Goal: Transaction & Acquisition: Book appointment/travel/reservation

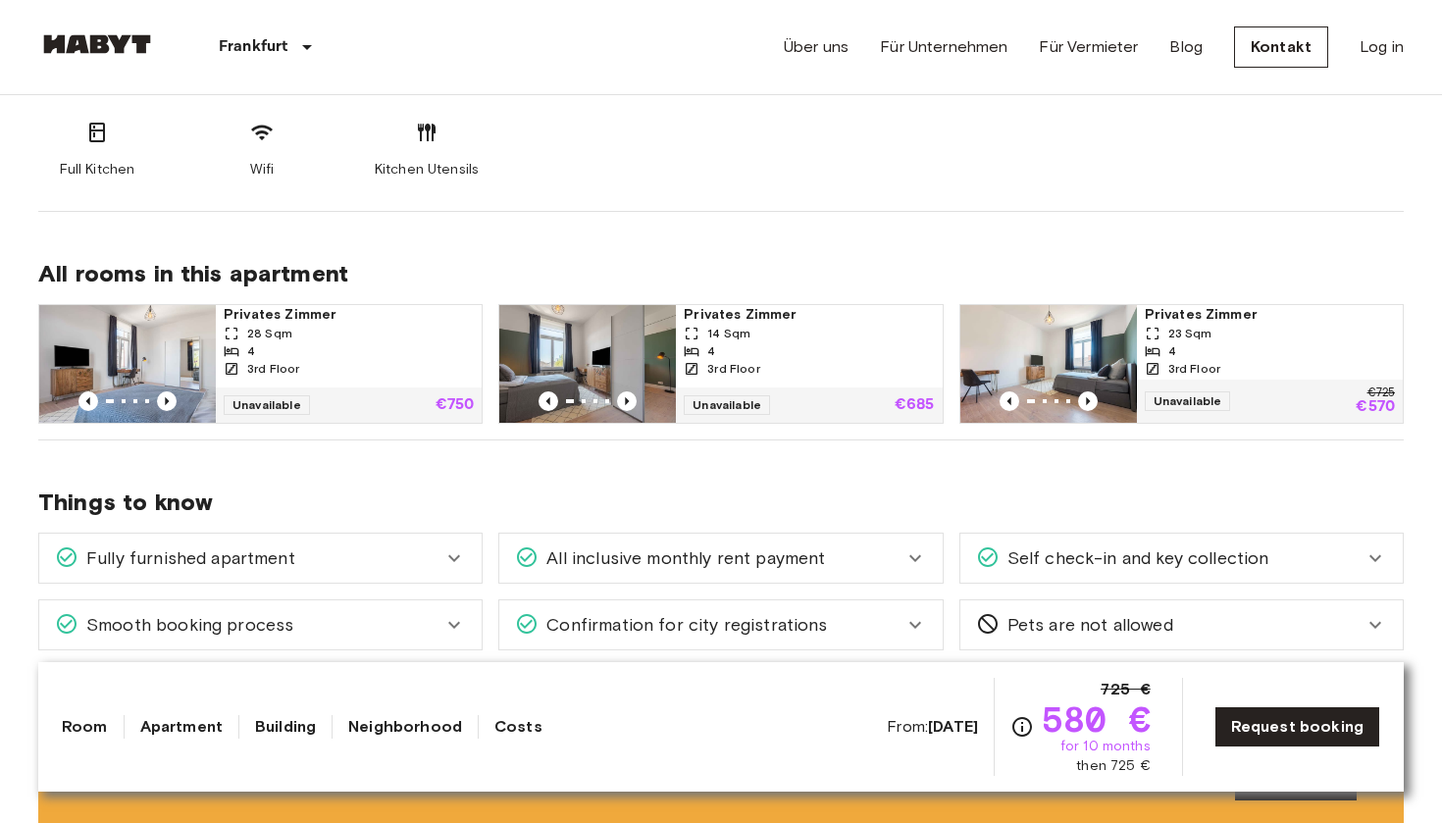
scroll to position [853, 0]
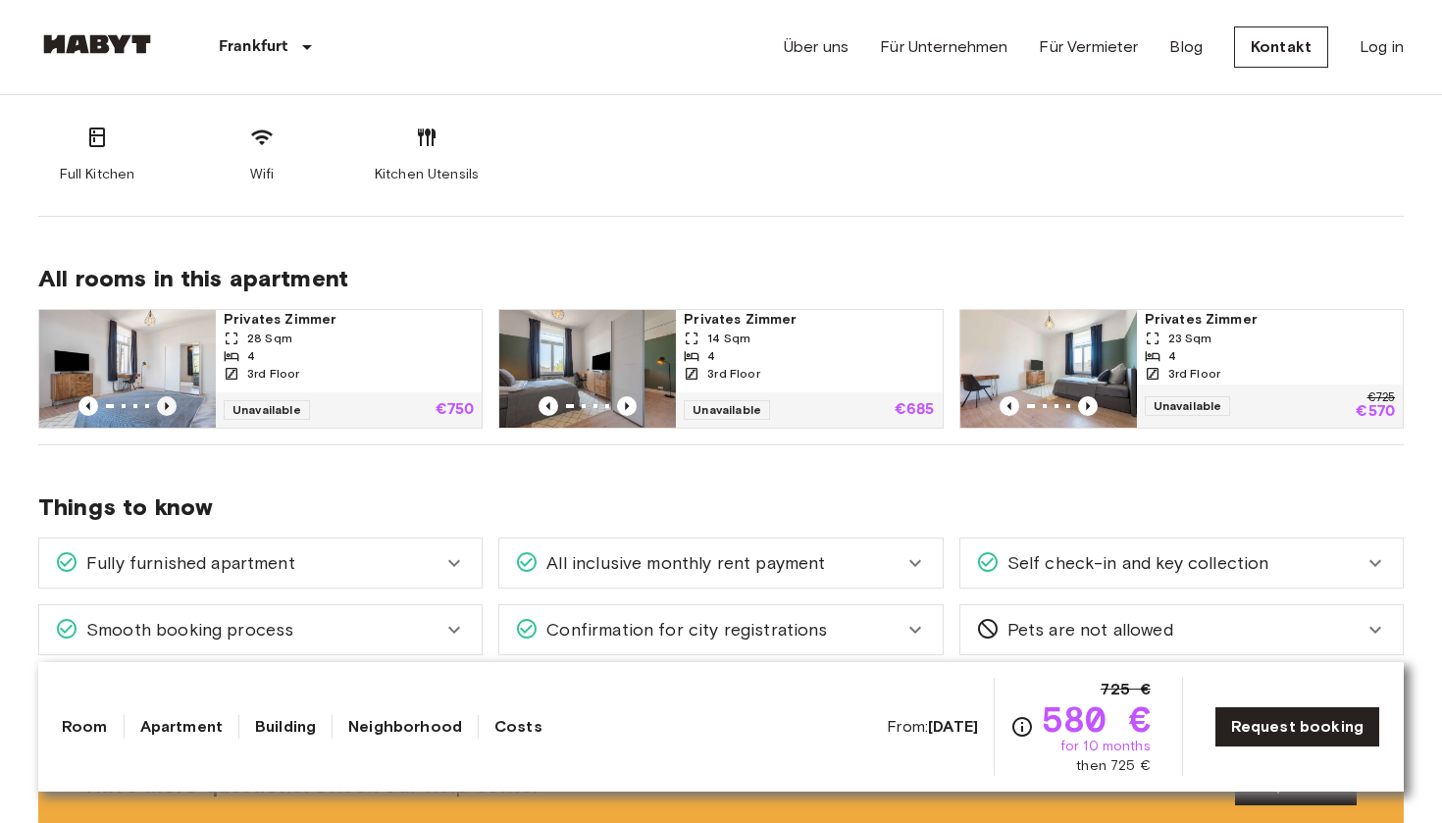
click at [163, 406] on icon "Previous image" at bounding box center [167, 406] width 20 height 20
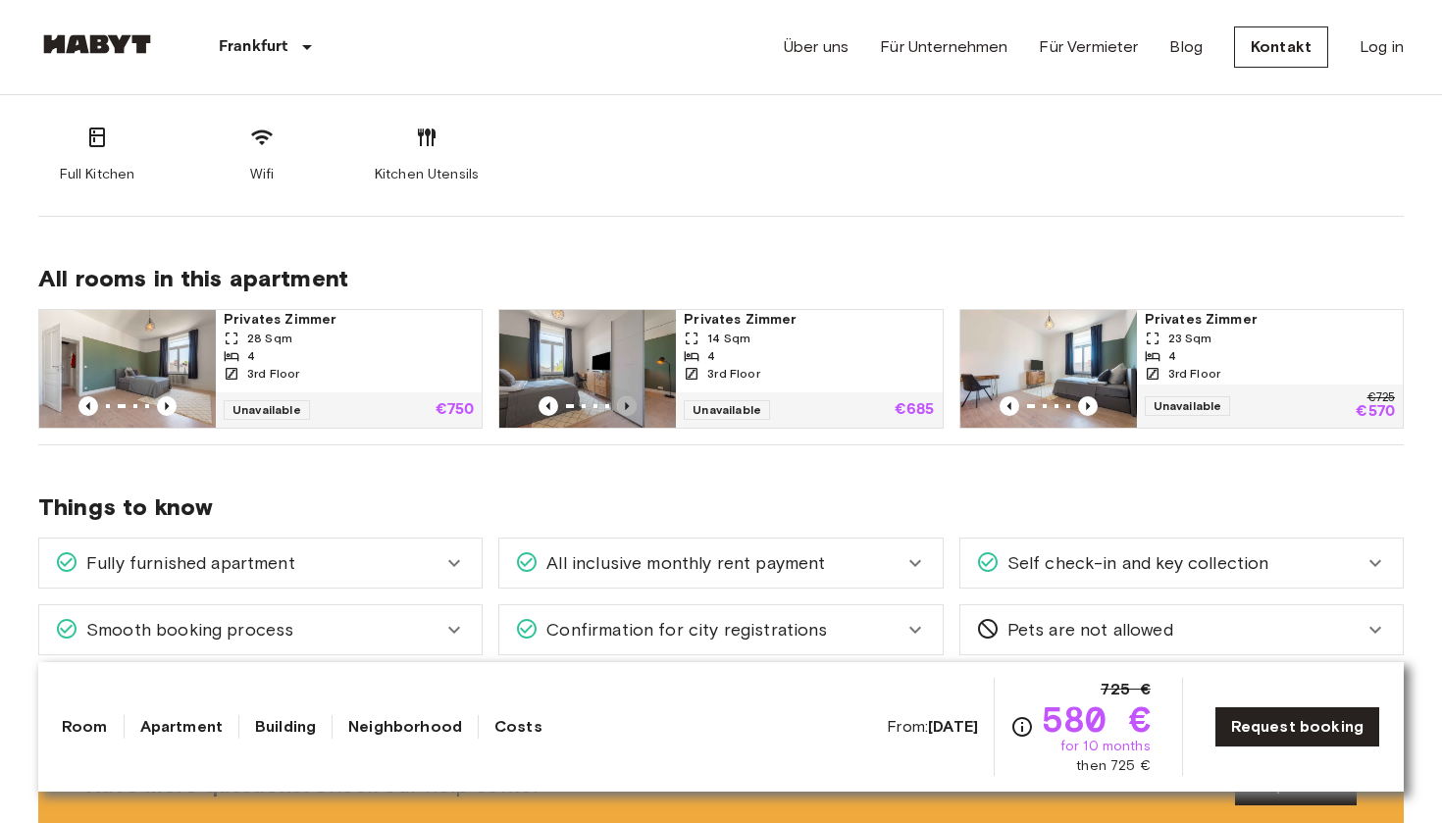
click at [627, 401] on icon "Previous image" at bounding box center [627, 406] width 20 height 20
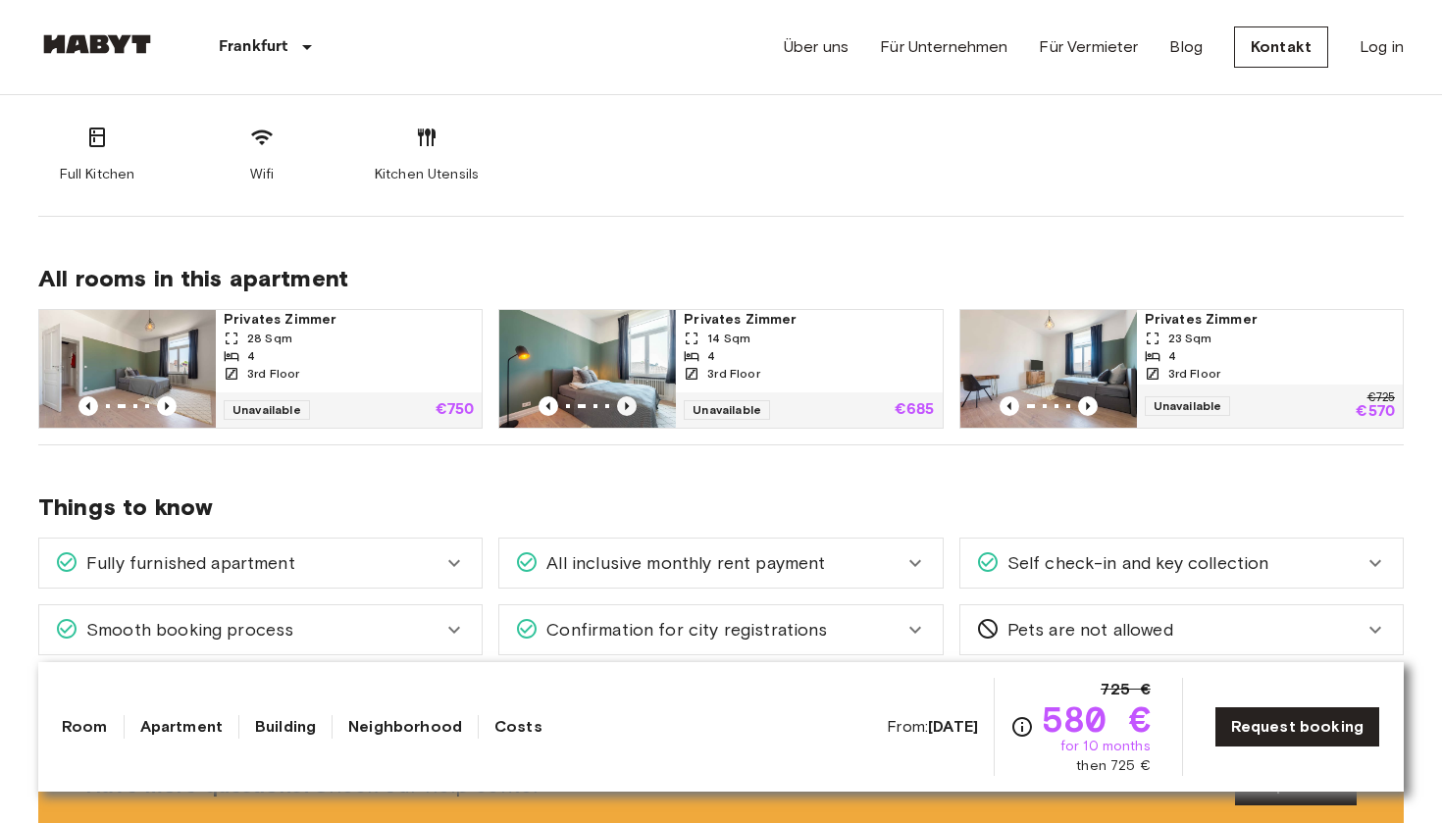
click at [626, 406] on icon "Previous image" at bounding box center [628, 406] width 4 height 8
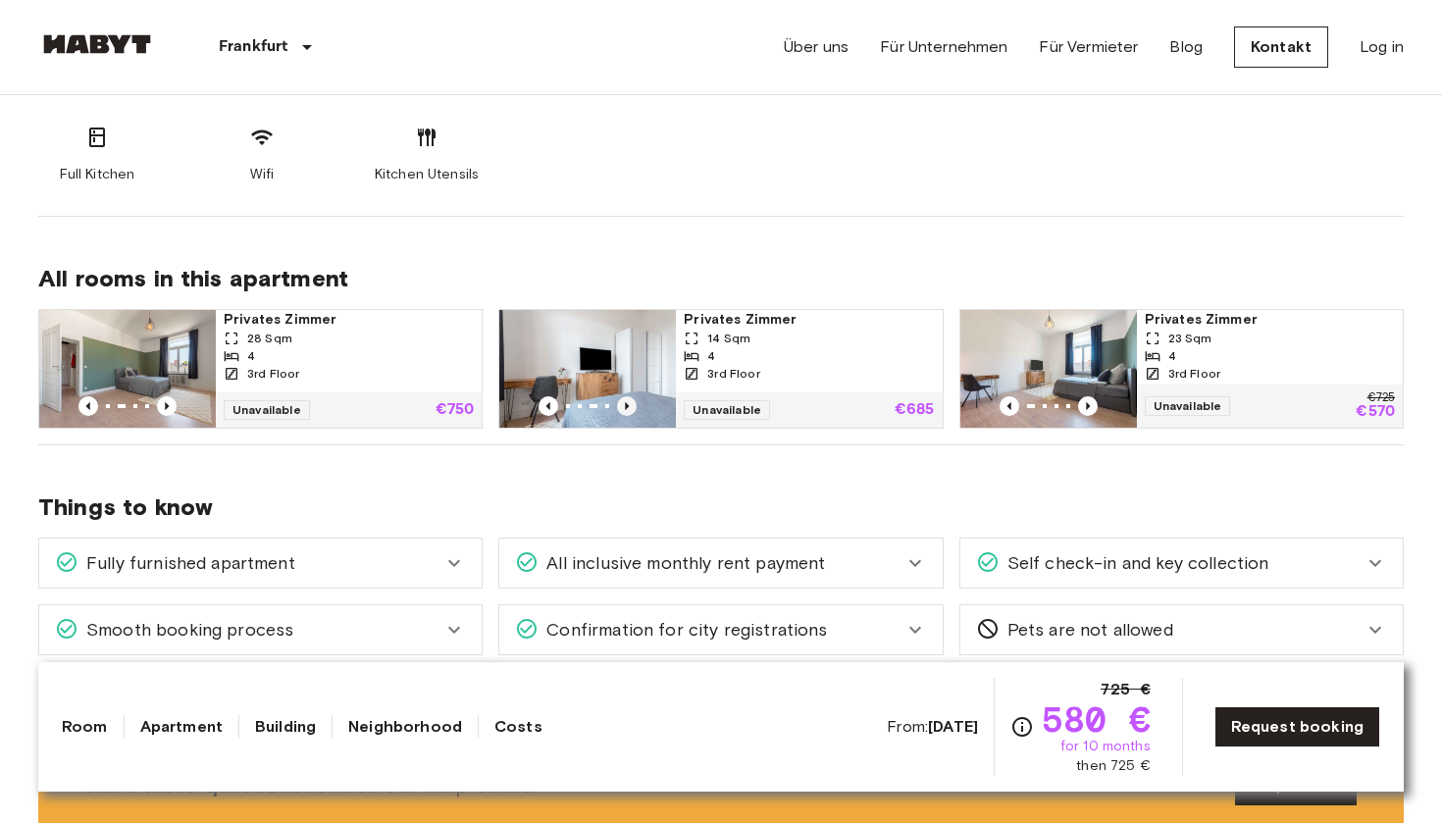
click at [626, 406] on icon "Previous image" at bounding box center [628, 406] width 4 height 8
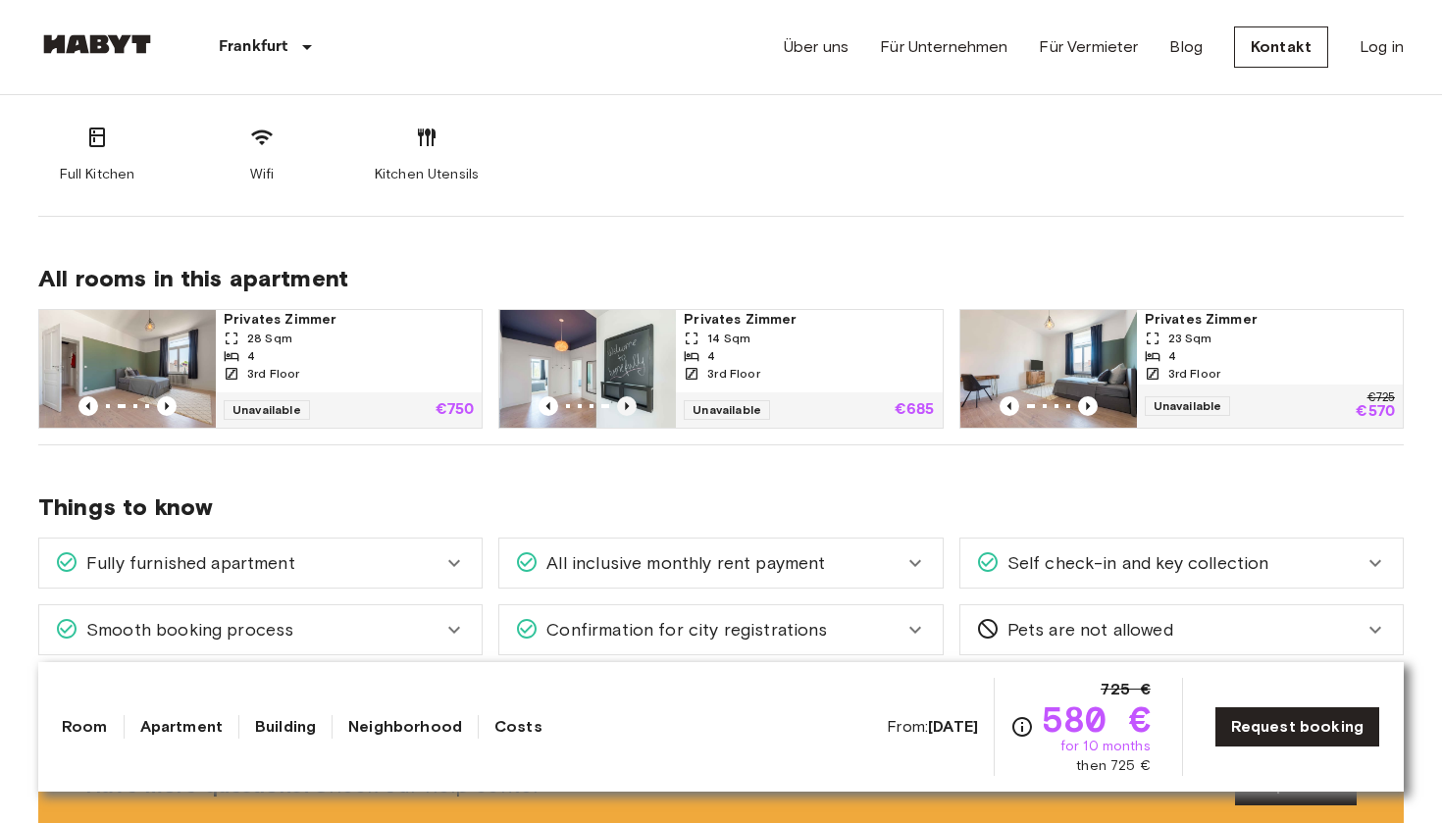
click at [626, 406] on icon "Previous image" at bounding box center [628, 406] width 4 height 8
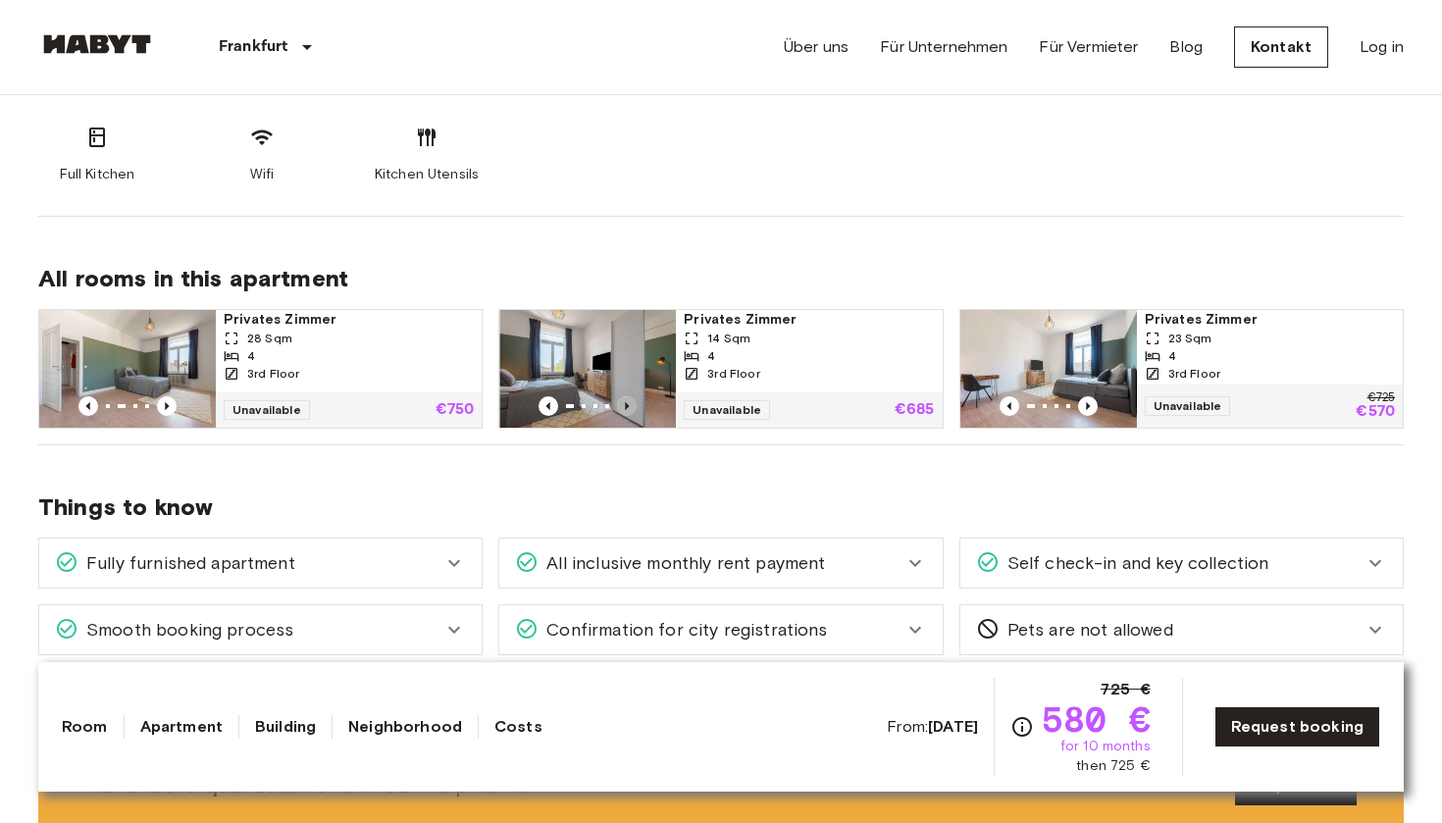
click at [626, 406] on icon "Previous image" at bounding box center [628, 406] width 4 height 8
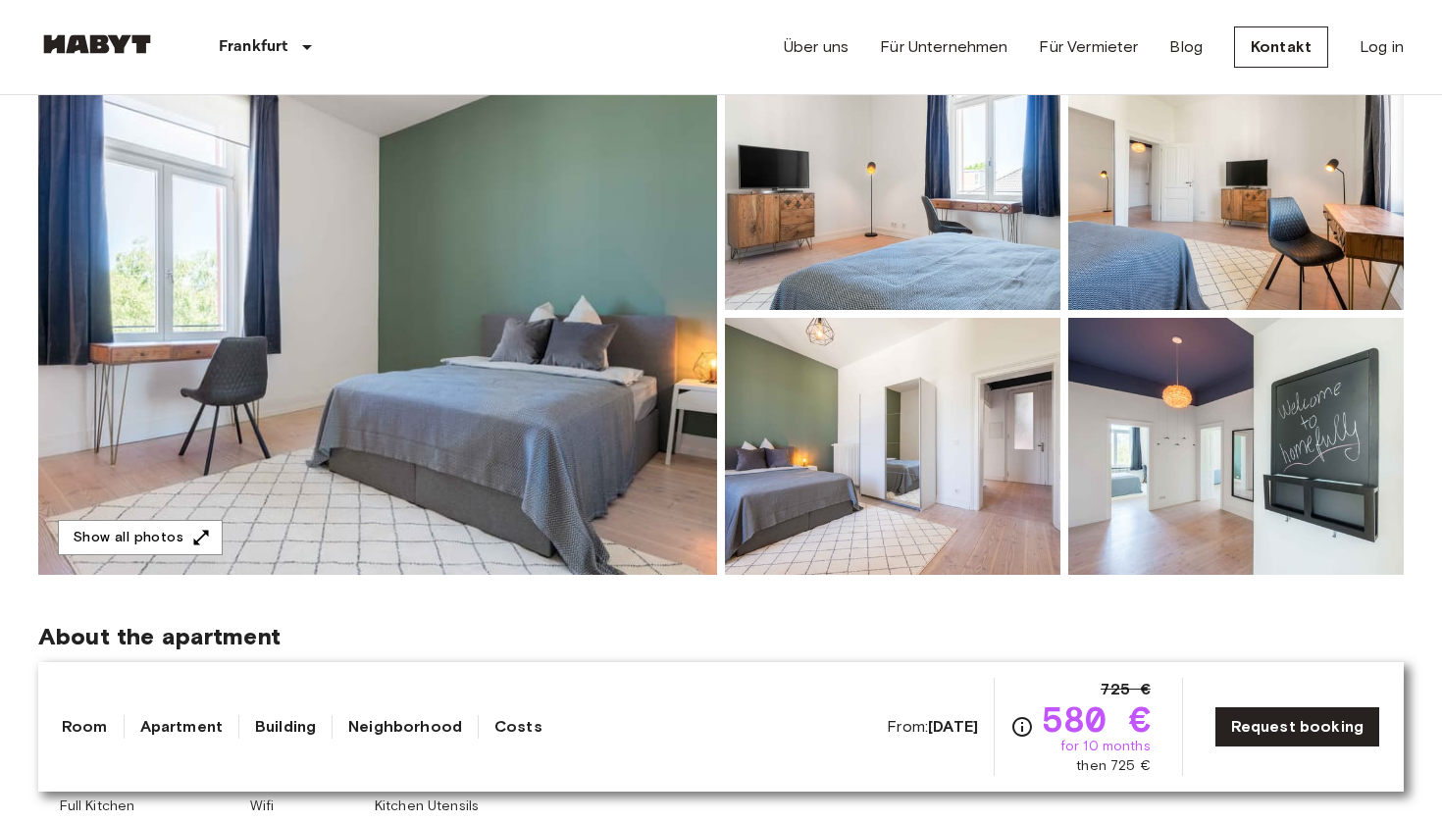
scroll to position [222, 0]
click at [544, 476] on img at bounding box center [377, 313] width 679 height 522
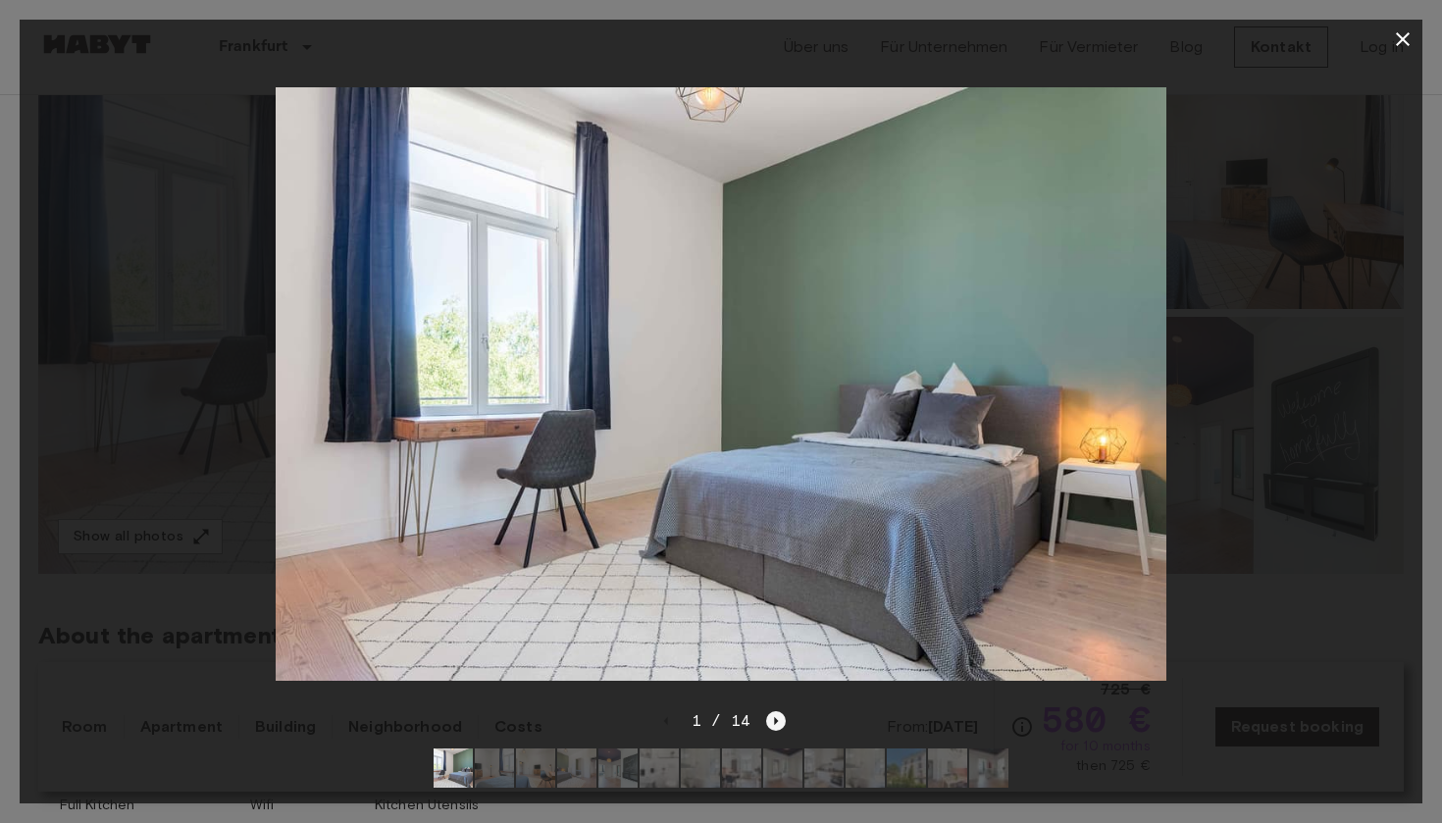
click at [779, 716] on icon "Next image" at bounding box center [776, 721] width 20 height 20
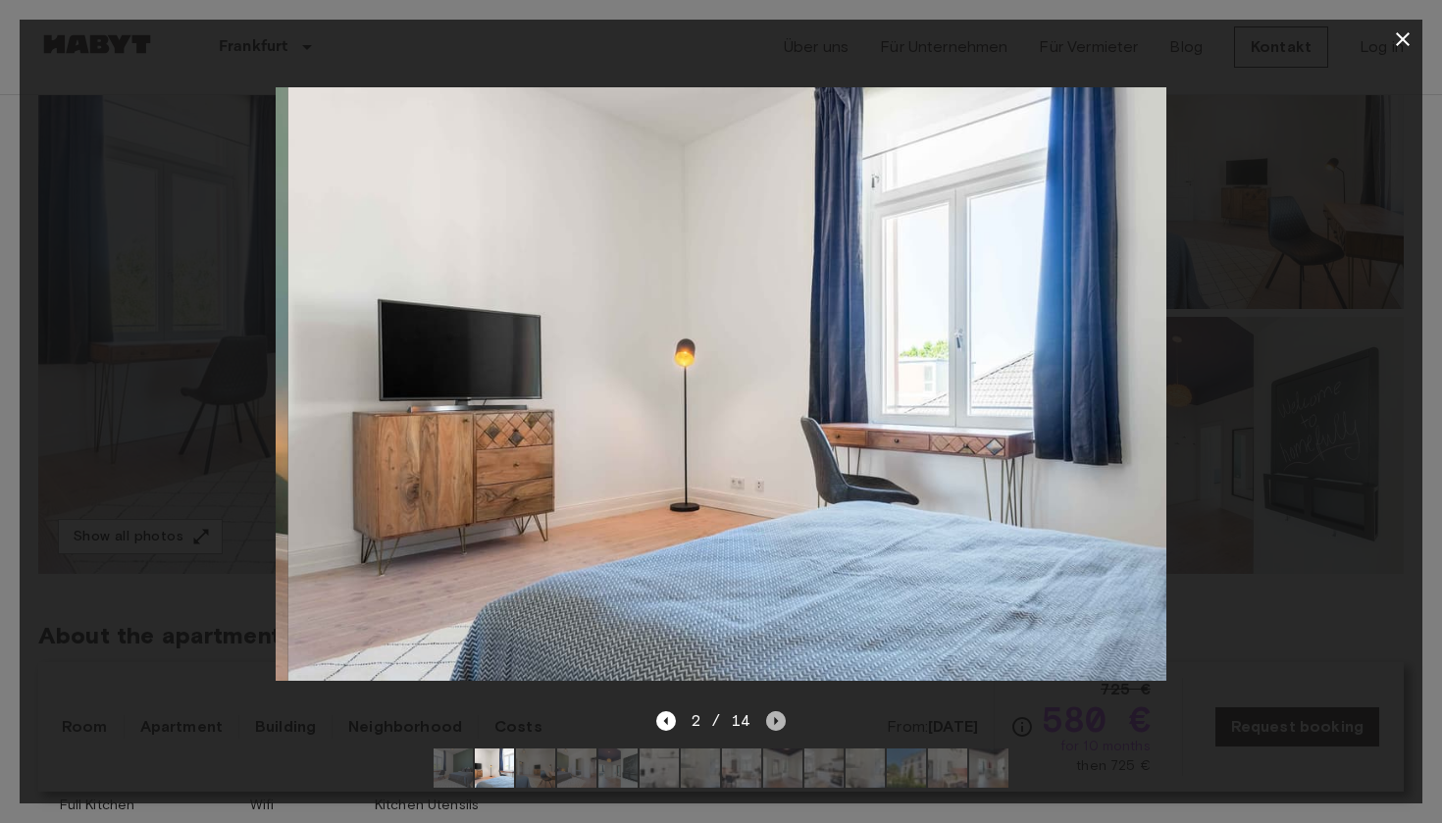
click at [779, 716] on icon "Next image" at bounding box center [776, 721] width 20 height 20
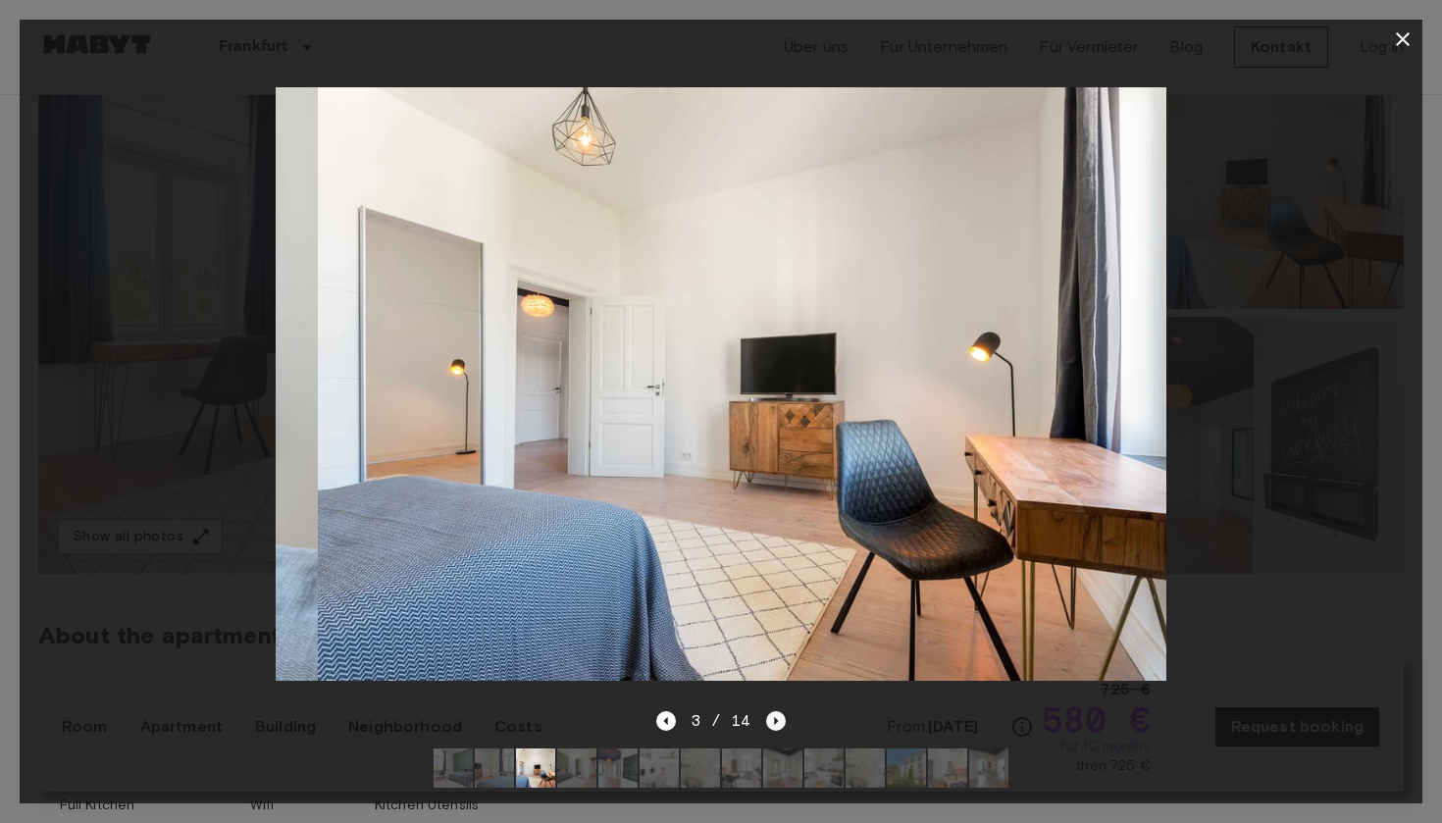
click at [779, 716] on icon "Next image" at bounding box center [776, 721] width 20 height 20
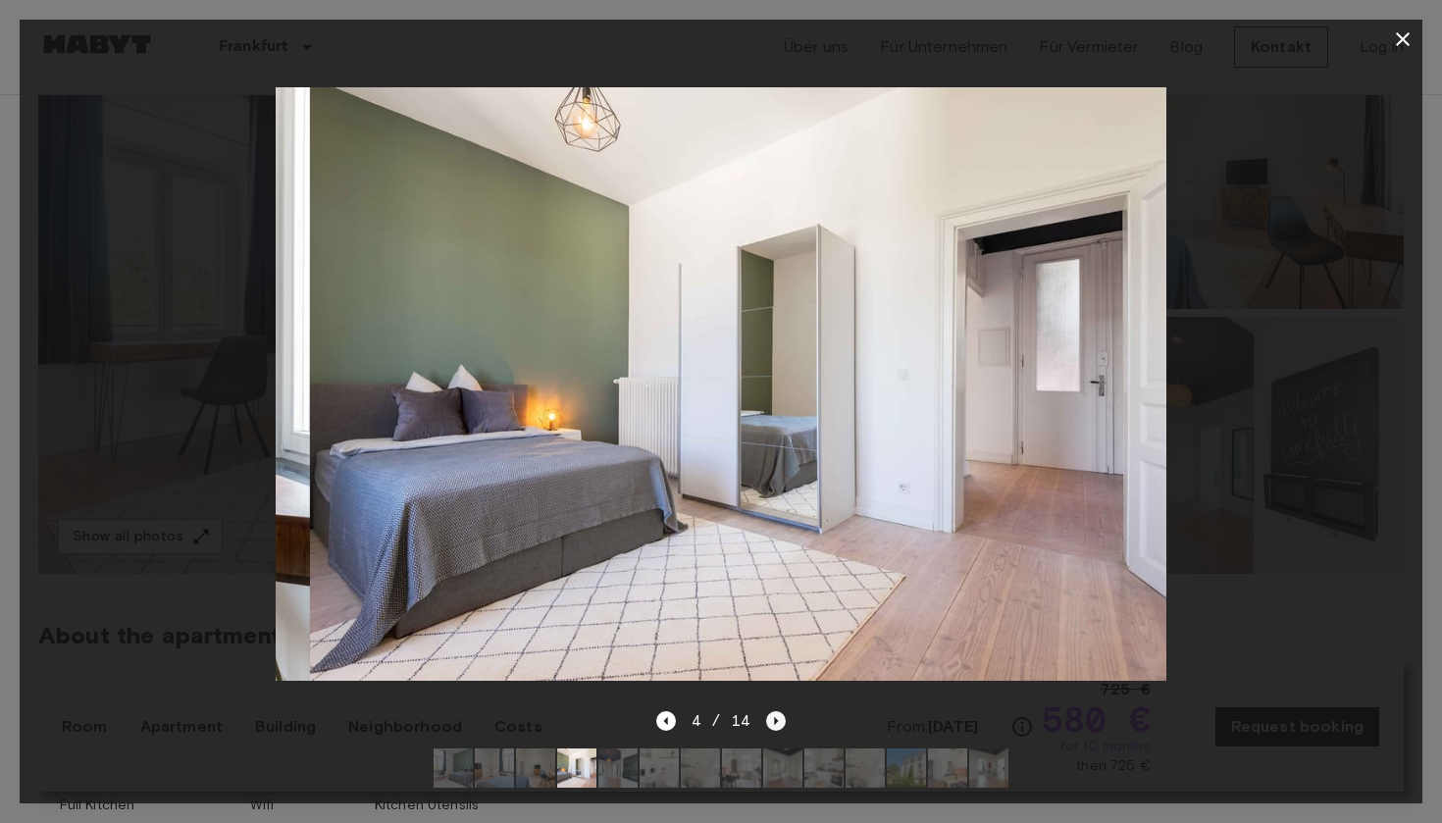
click at [779, 716] on icon "Next image" at bounding box center [776, 721] width 20 height 20
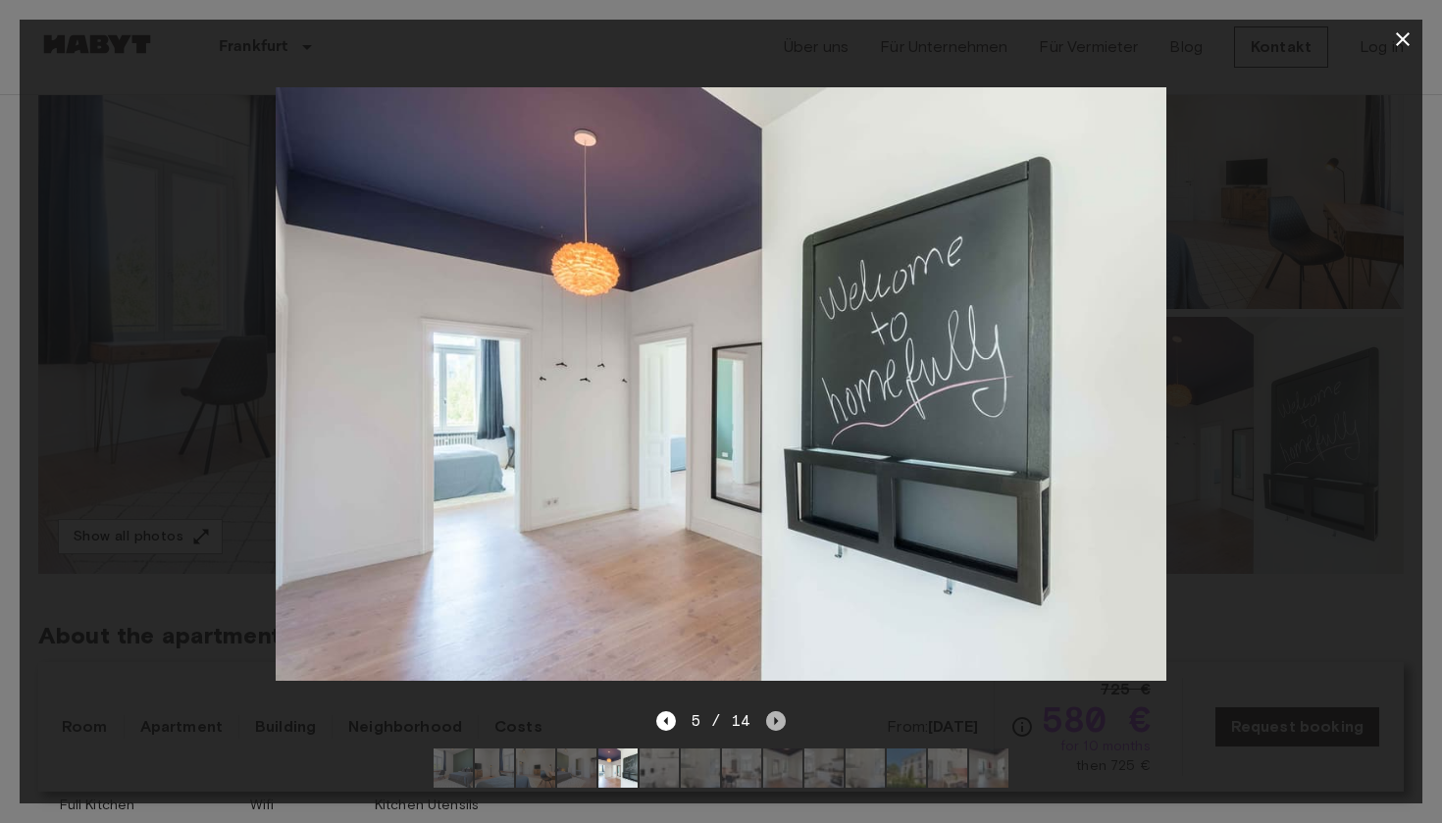
click at [779, 717] on icon "Next image" at bounding box center [776, 721] width 20 height 20
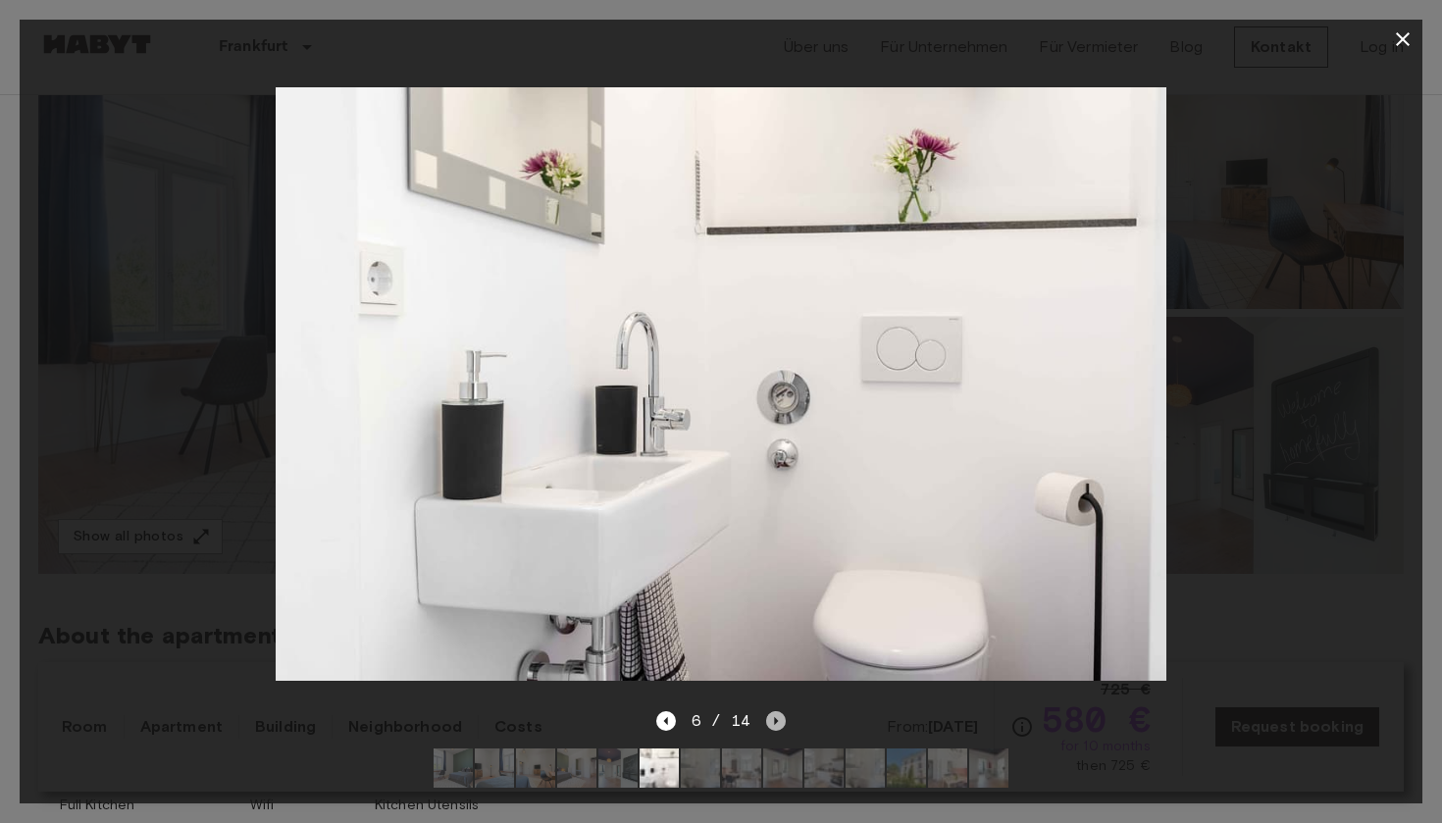
click at [779, 717] on icon "Next image" at bounding box center [776, 721] width 20 height 20
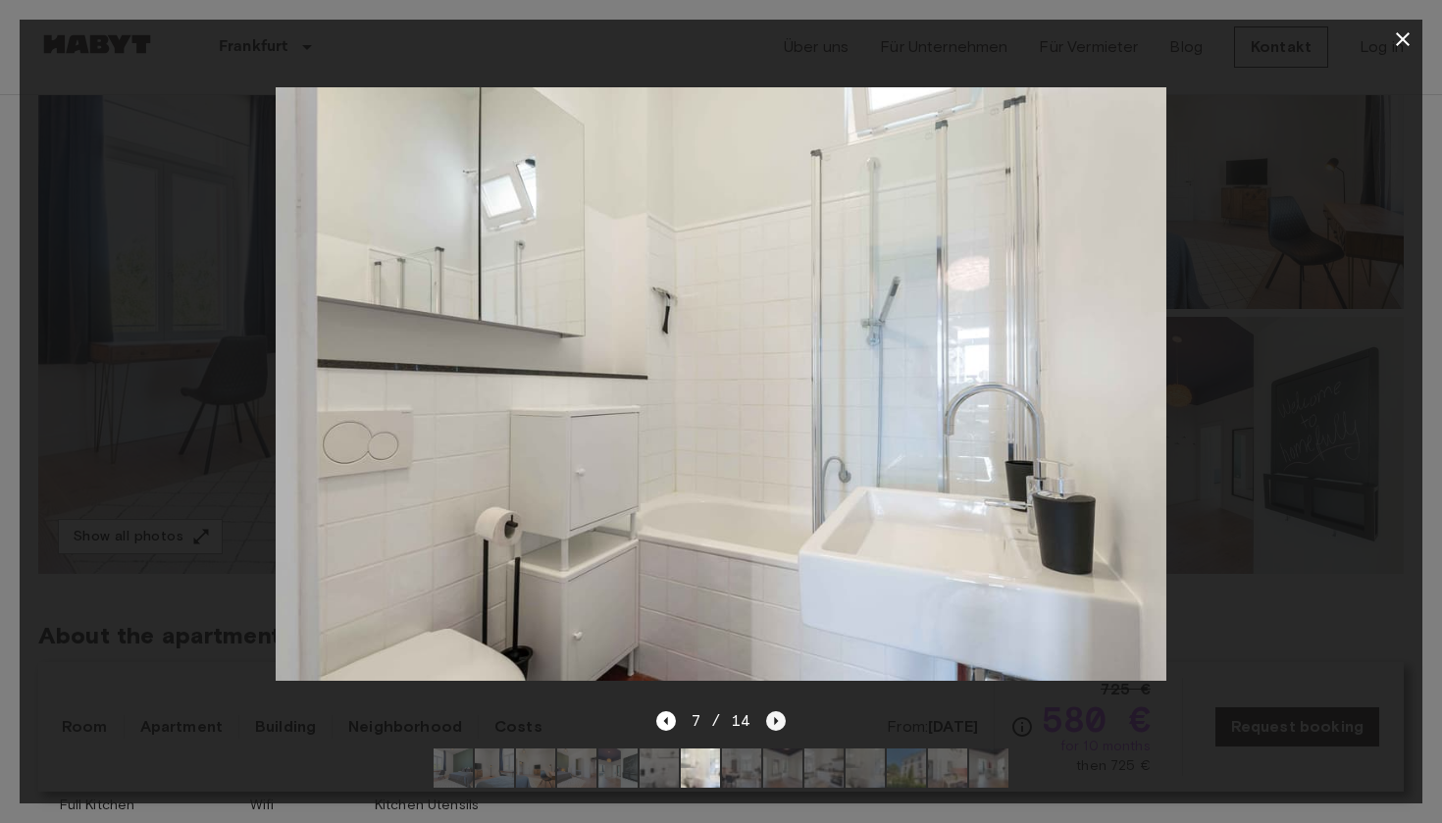
click at [779, 717] on icon "Next image" at bounding box center [776, 721] width 20 height 20
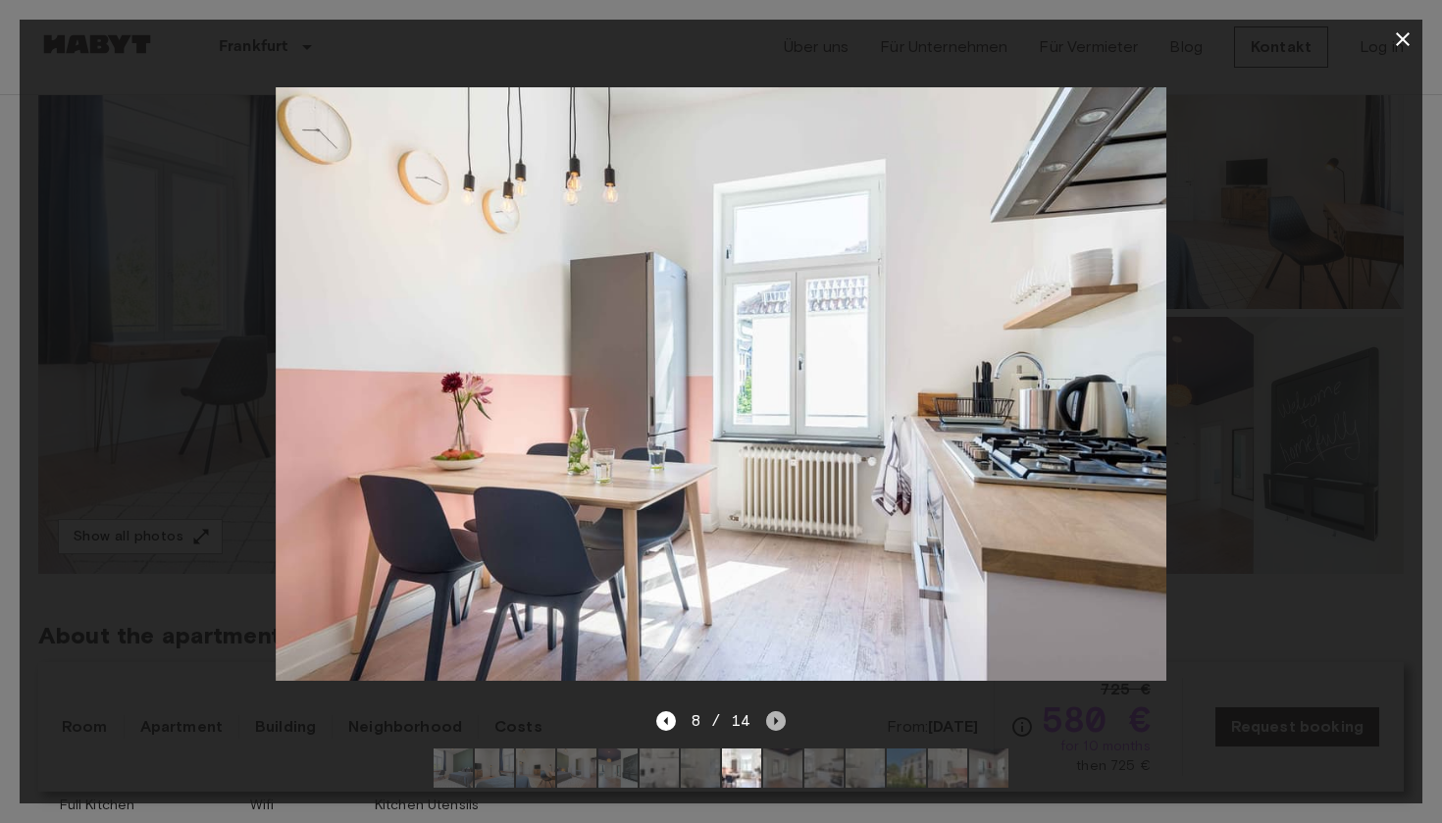
click at [779, 717] on icon "Next image" at bounding box center [776, 721] width 20 height 20
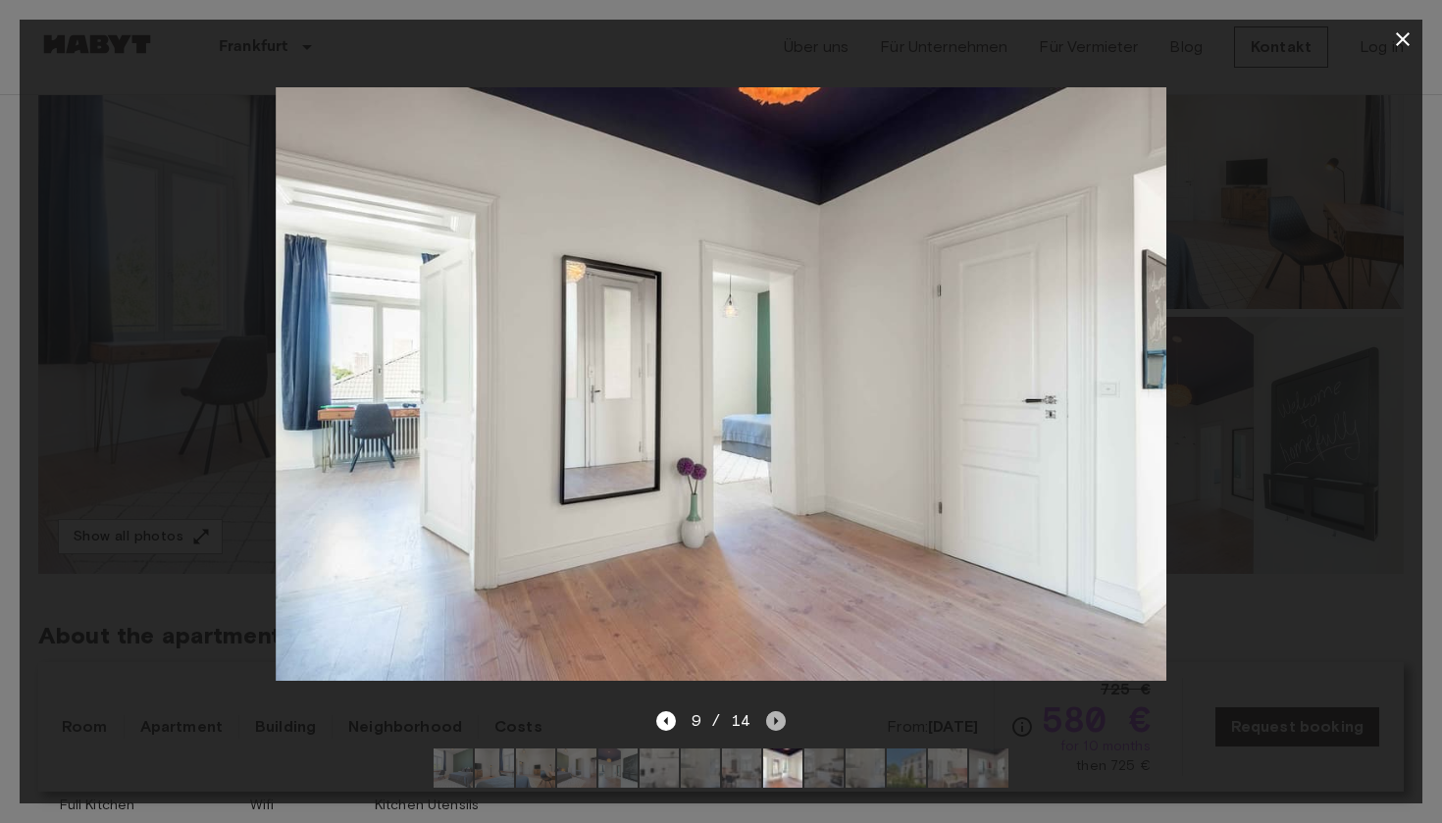
click at [779, 717] on icon "Next image" at bounding box center [776, 721] width 20 height 20
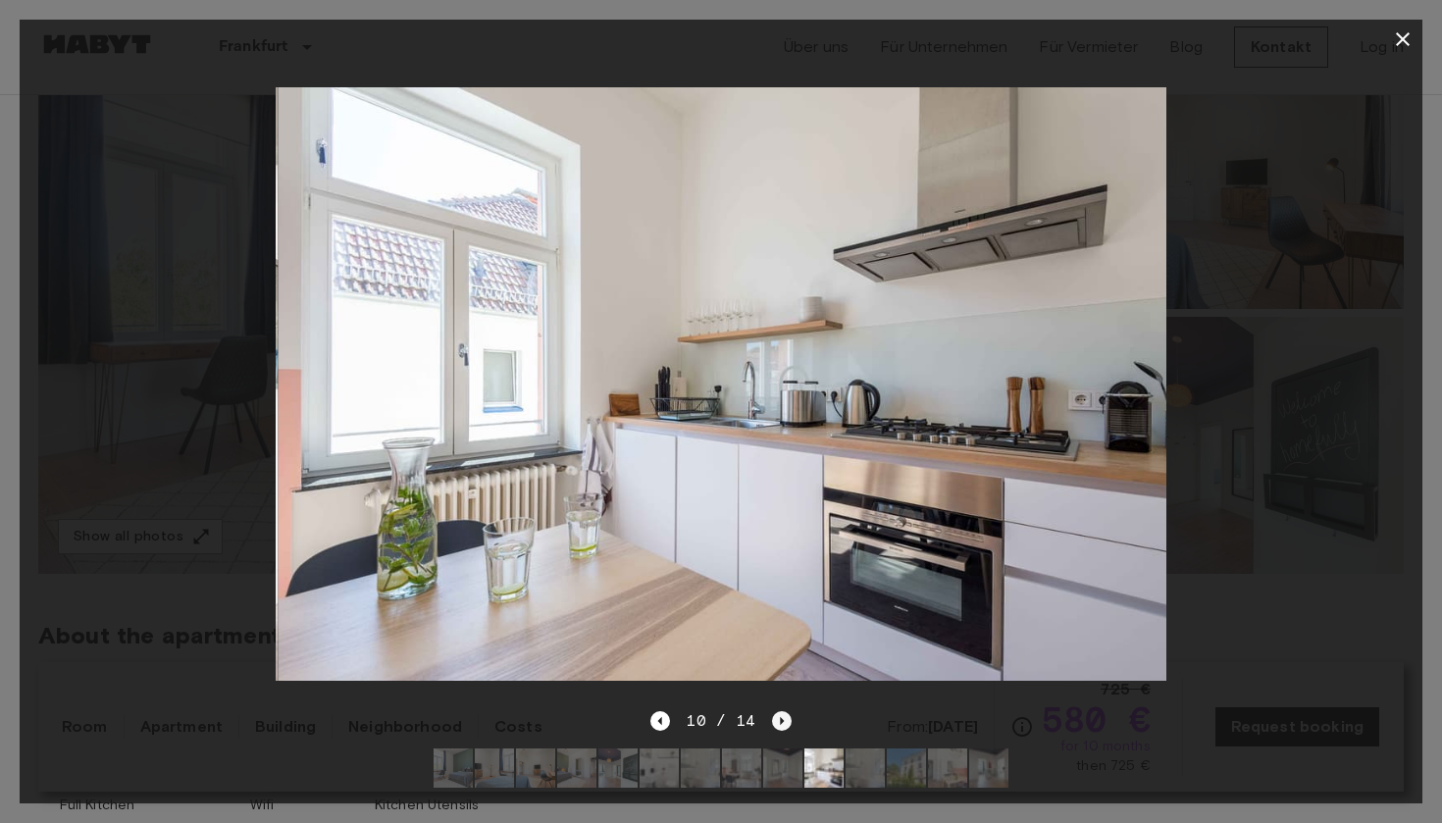
click at [779, 717] on icon "Next image" at bounding box center [782, 721] width 20 height 20
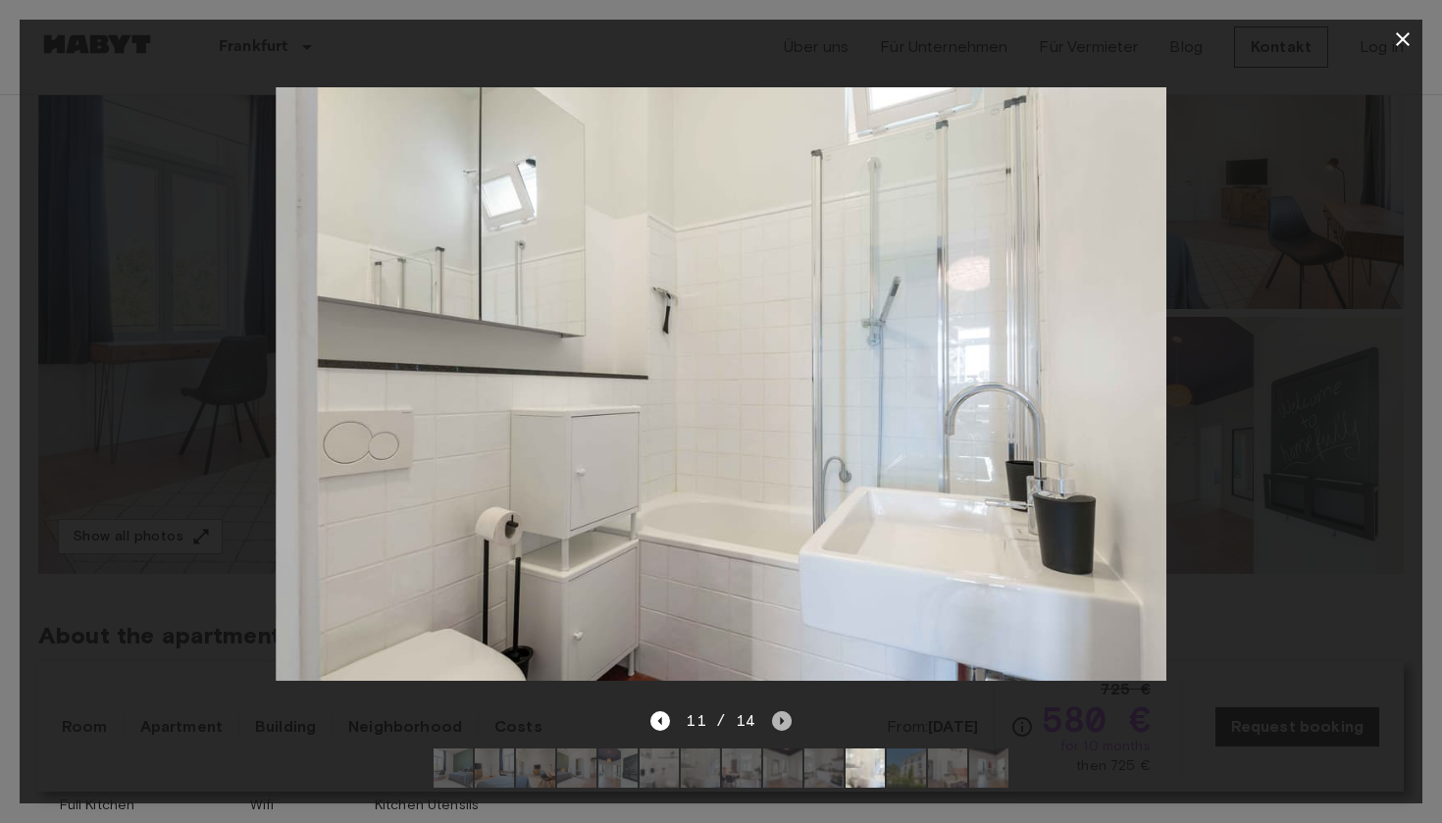
click at [779, 717] on icon "Next image" at bounding box center [782, 721] width 20 height 20
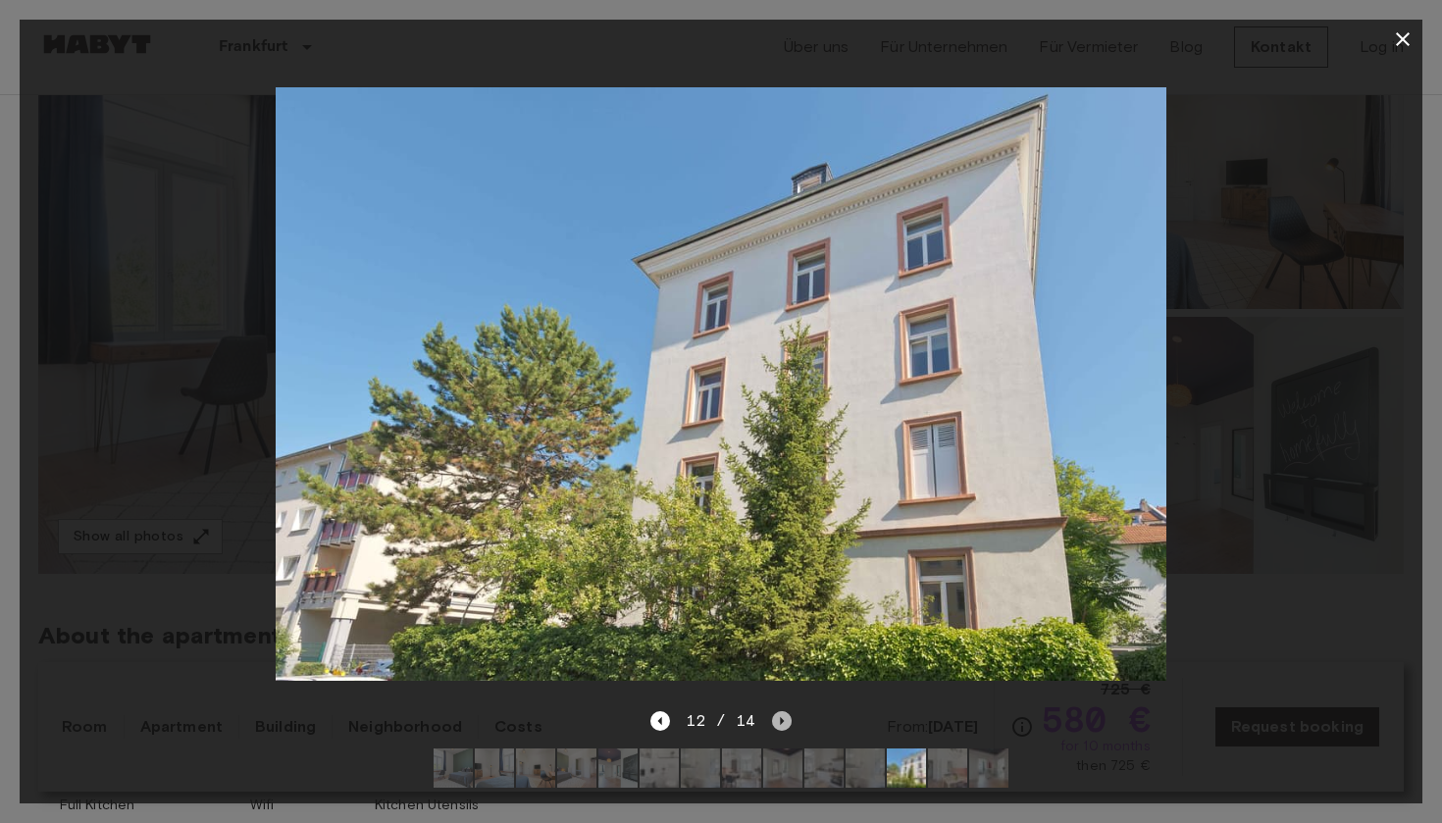
click at [779, 717] on icon "Next image" at bounding box center [782, 721] width 20 height 20
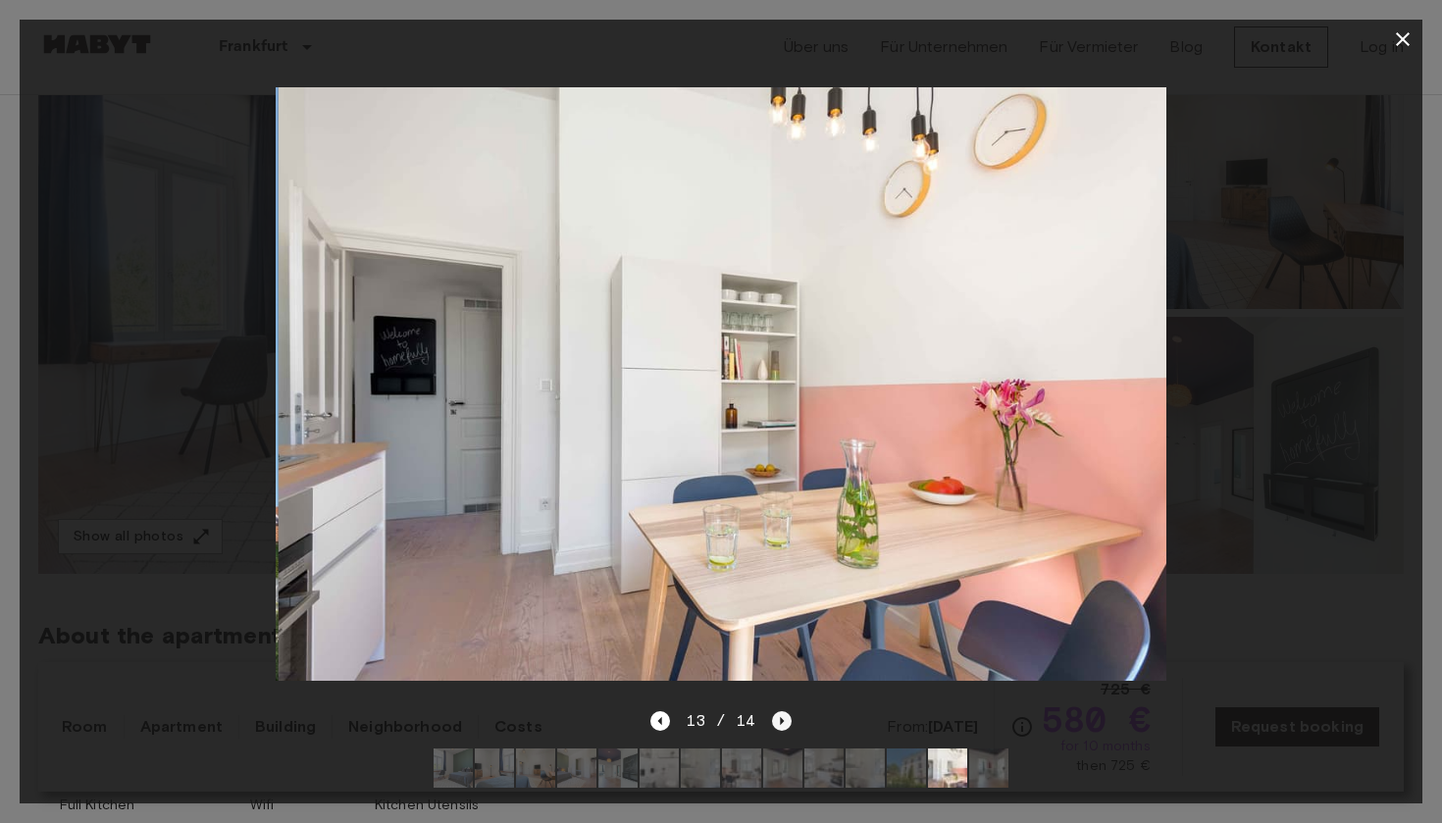
click at [779, 717] on icon "Next image" at bounding box center [782, 721] width 20 height 20
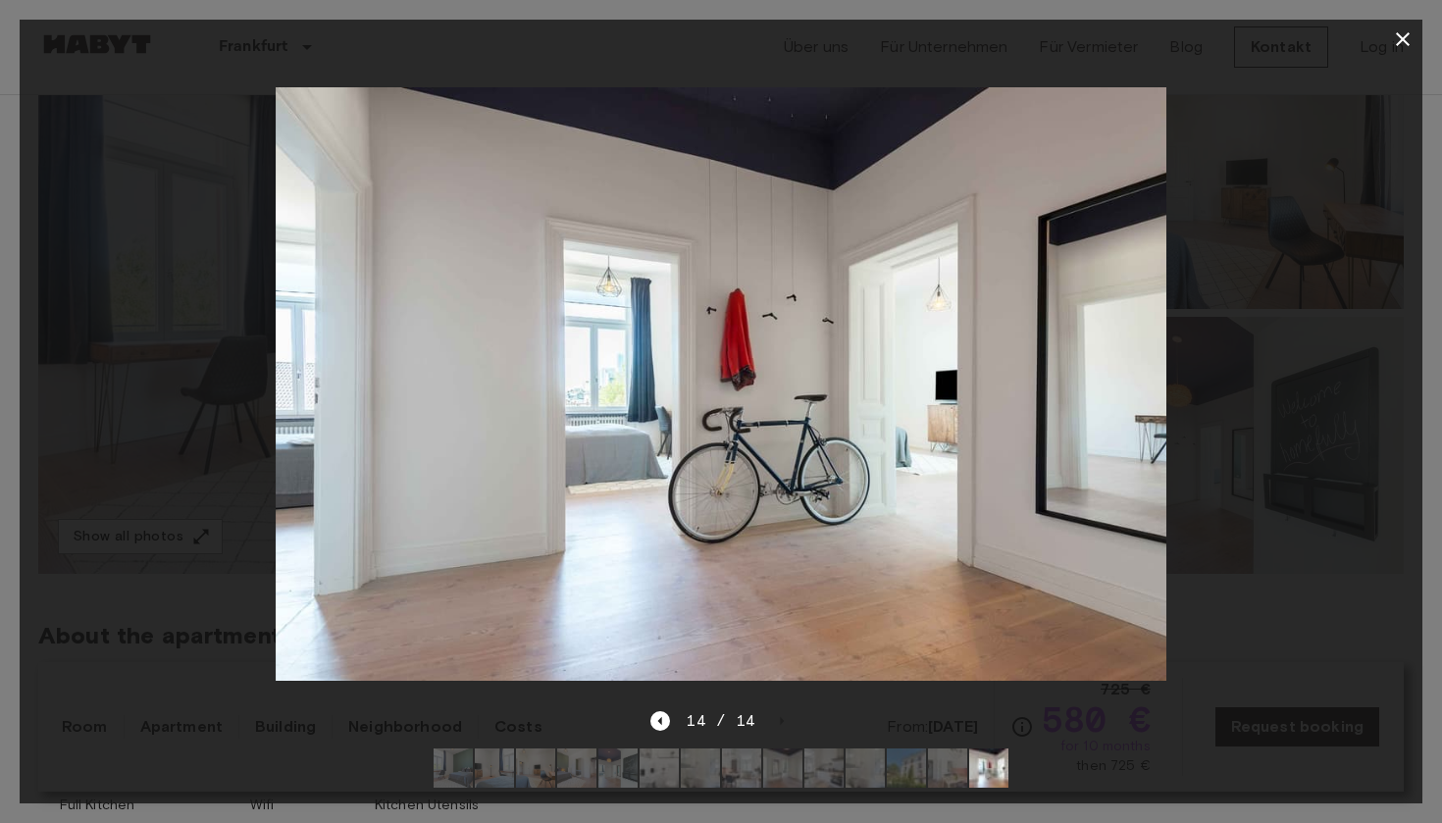
click at [1399, 22] on button "button" at bounding box center [1402, 39] width 39 height 39
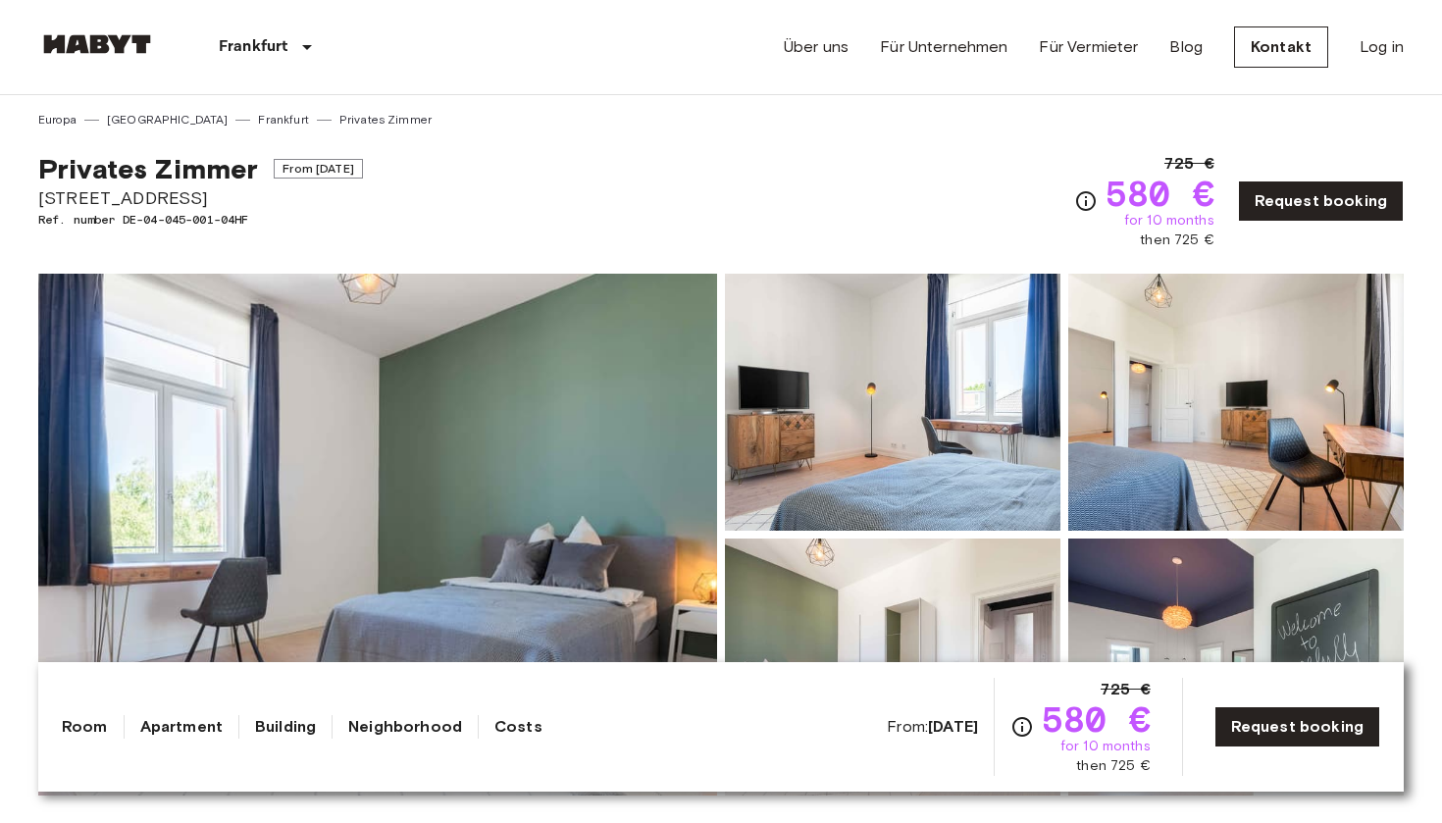
scroll to position [0, 0]
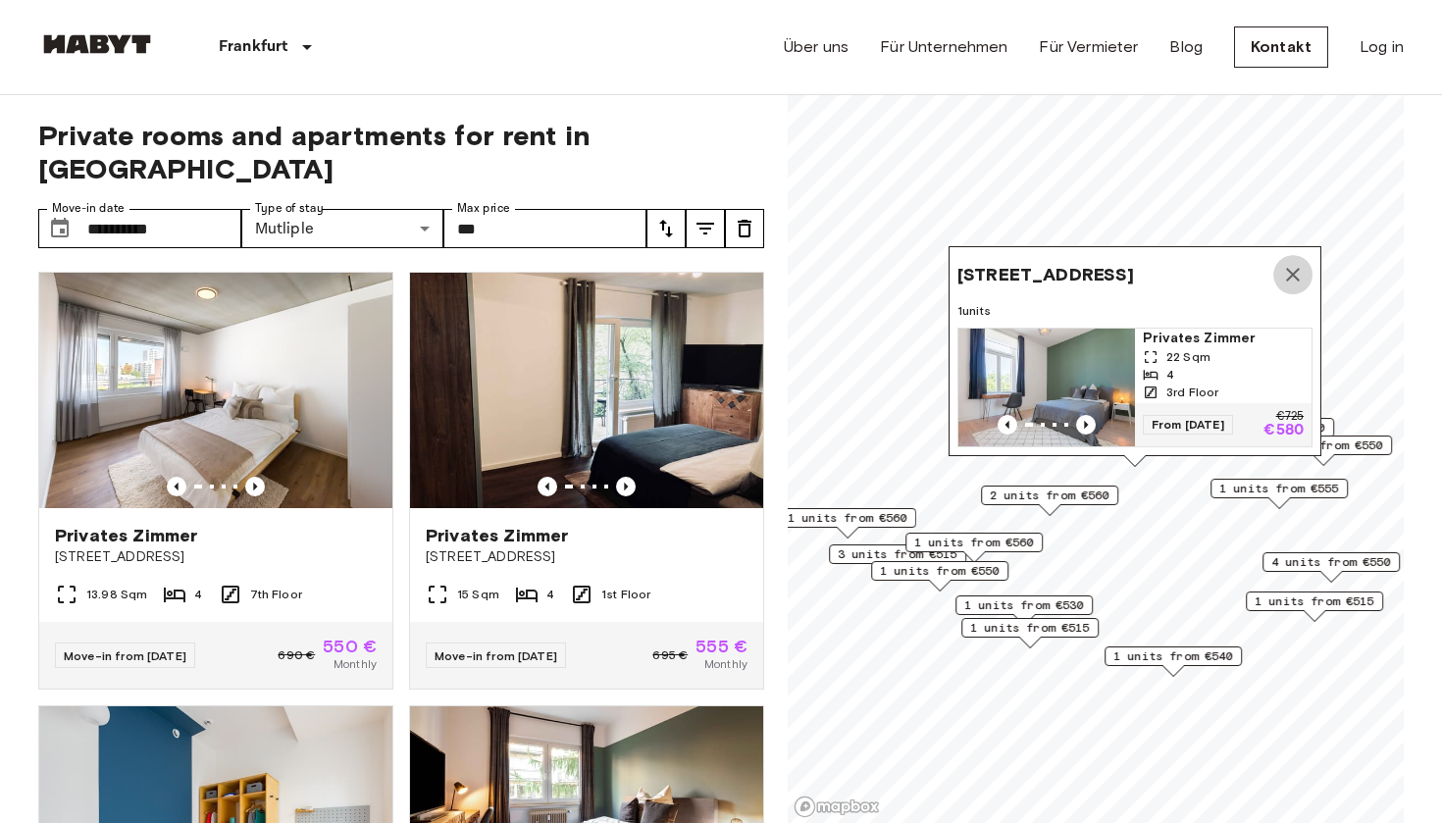
click at [1297, 272] on icon "Map marker" at bounding box center [1293, 275] width 24 height 24
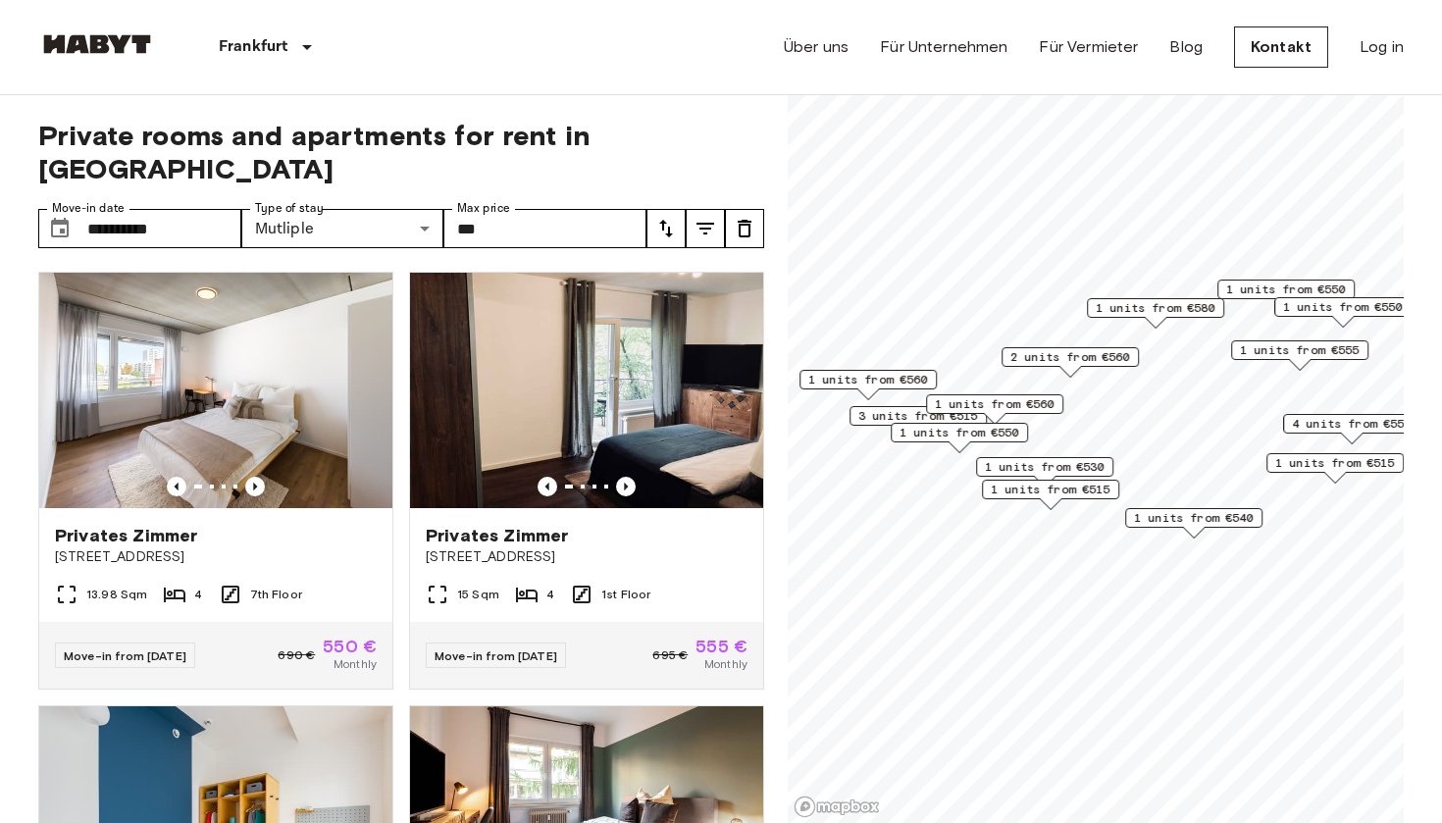
click at [709, 217] on icon "tune" at bounding box center [706, 229] width 24 height 24
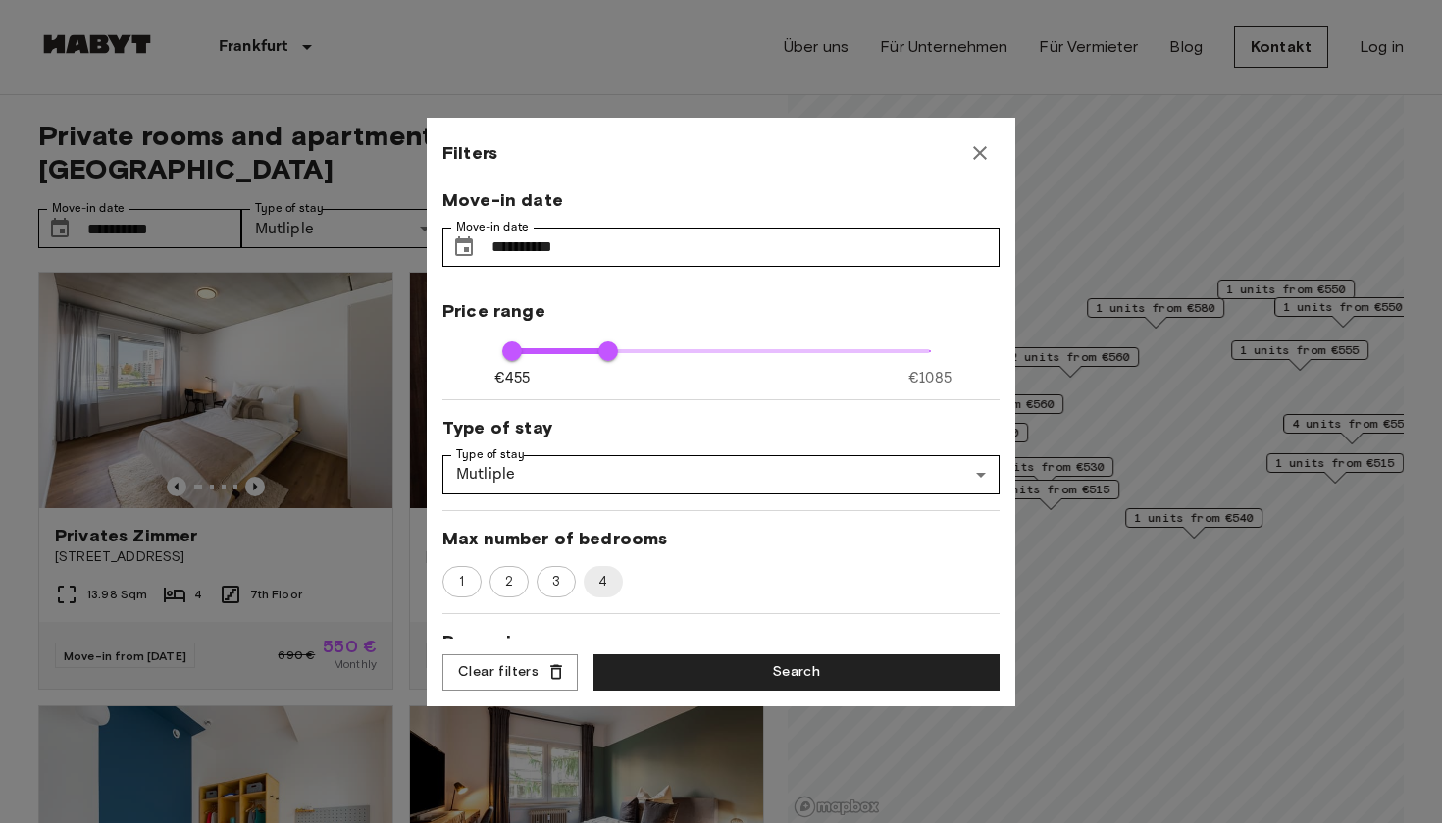
click at [392, 414] on div at bounding box center [721, 411] width 1442 height 823
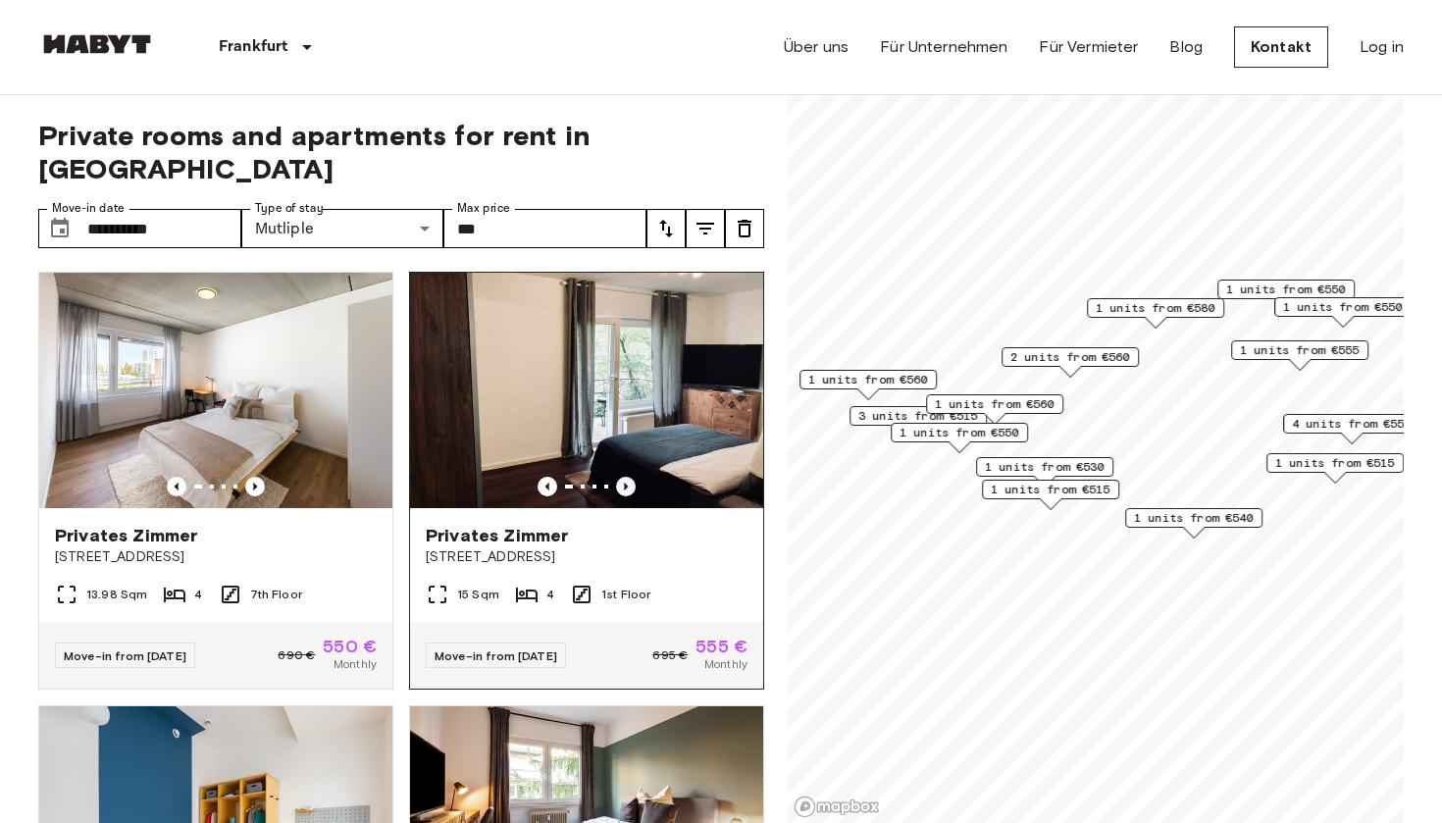
click at [623, 477] on icon "Previous image" at bounding box center [626, 487] width 20 height 20
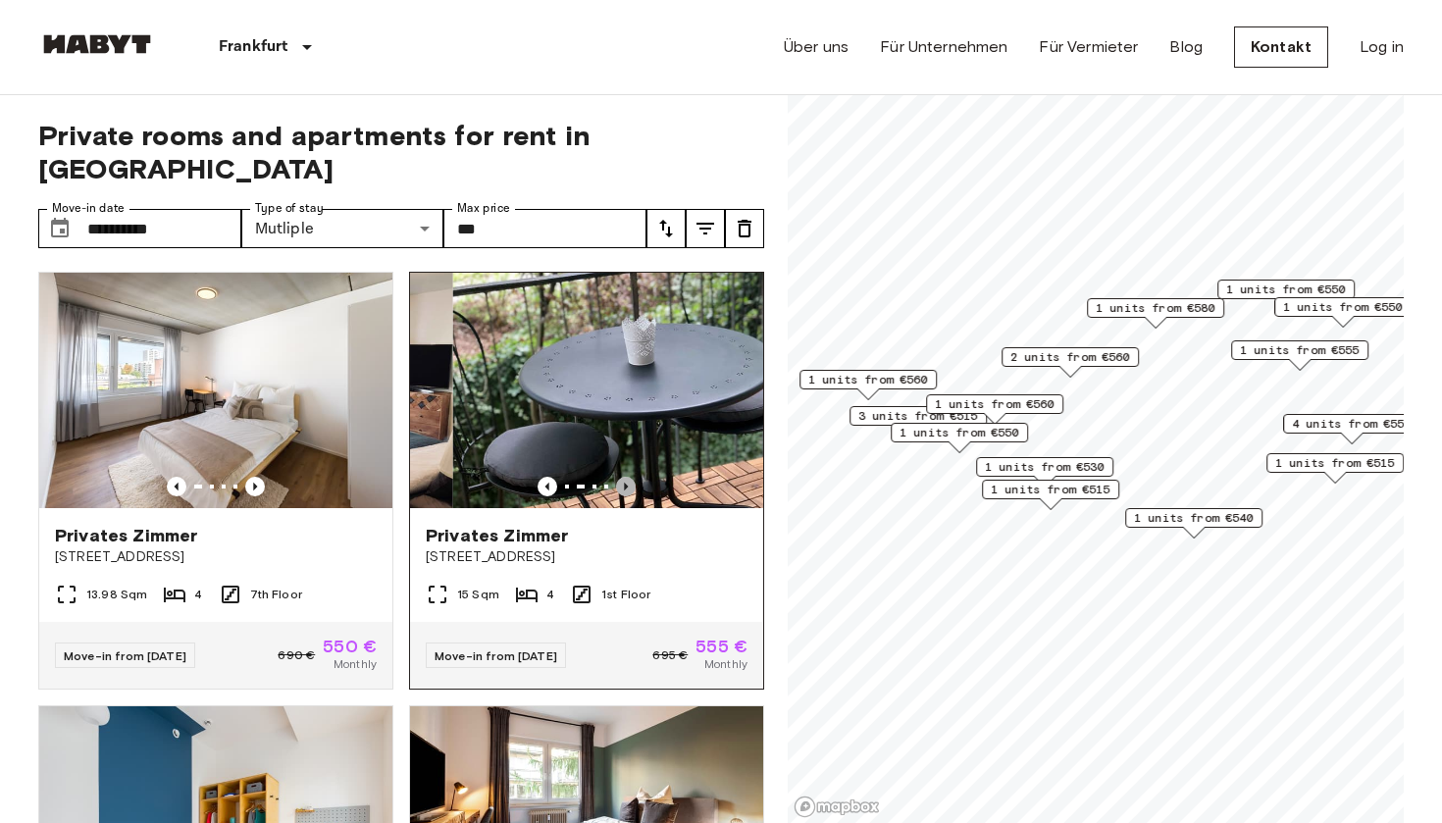
click at [623, 477] on icon "Previous image" at bounding box center [626, 487] width 20 height 20
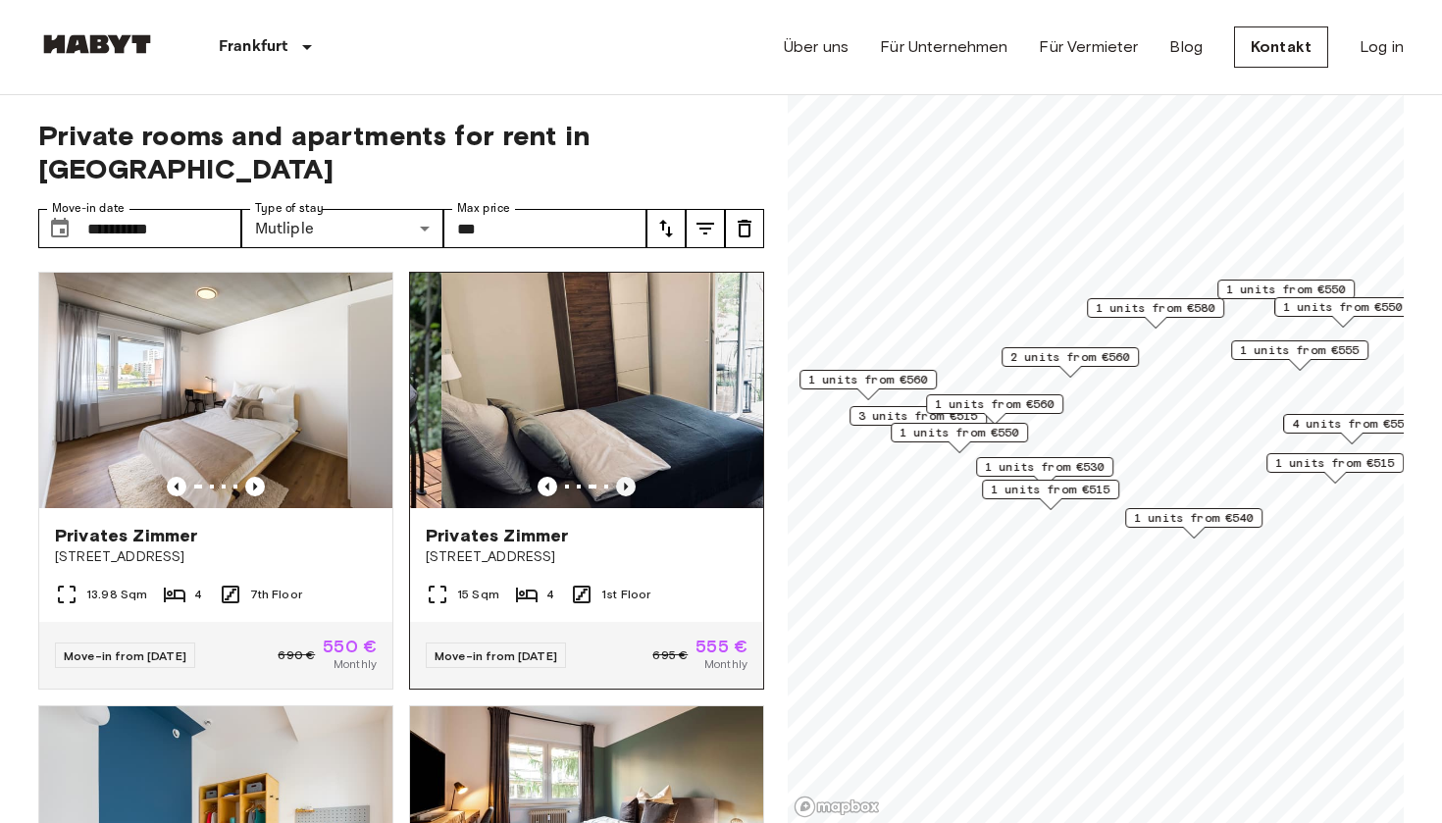
click at [623, 477] on icon "Previous image" at bounding box center [626, 487] width 20 height 20
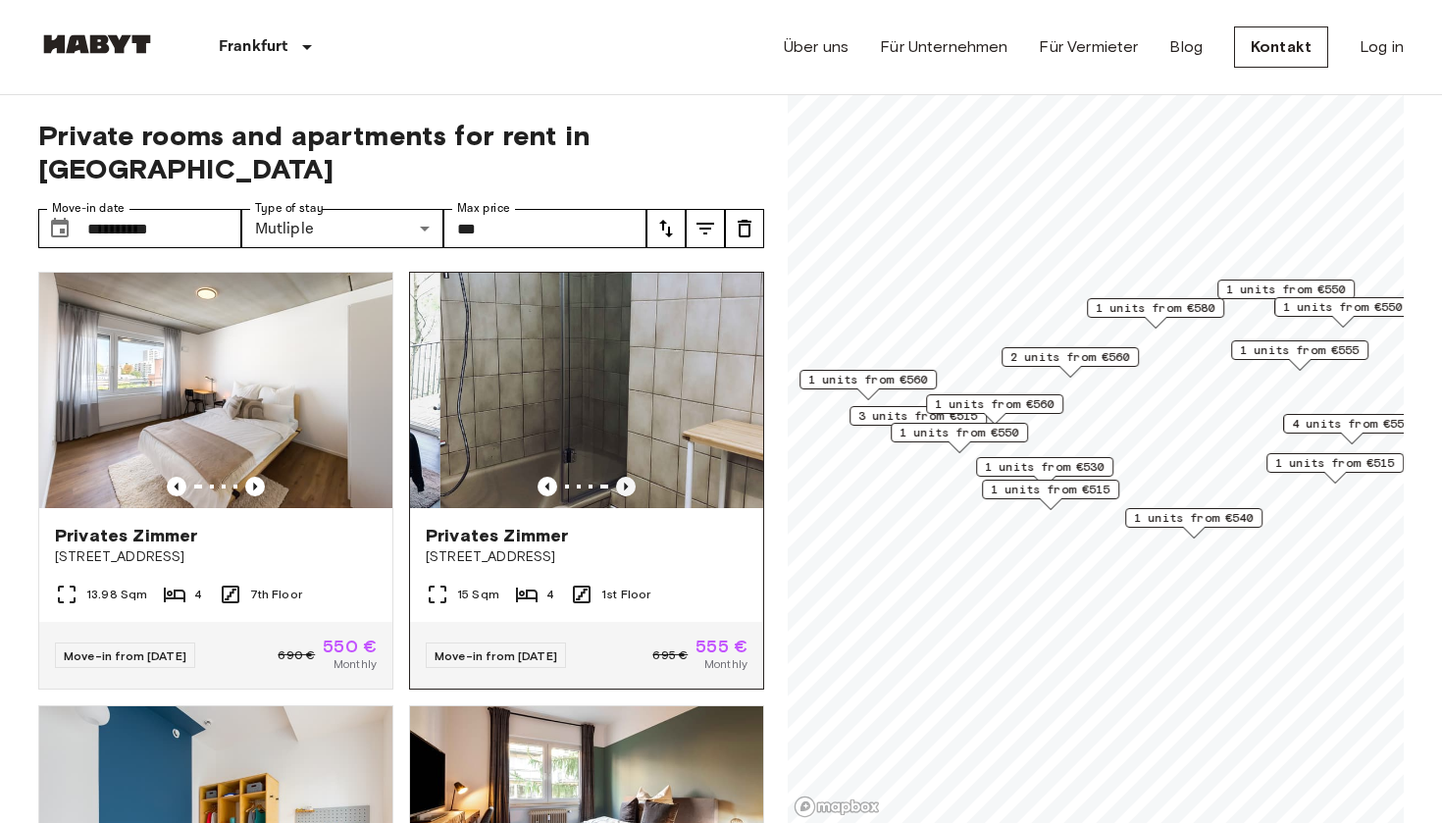
click at [623, 477] on icon "Previous image" at bounding box center [626, 487] width 20 height 20
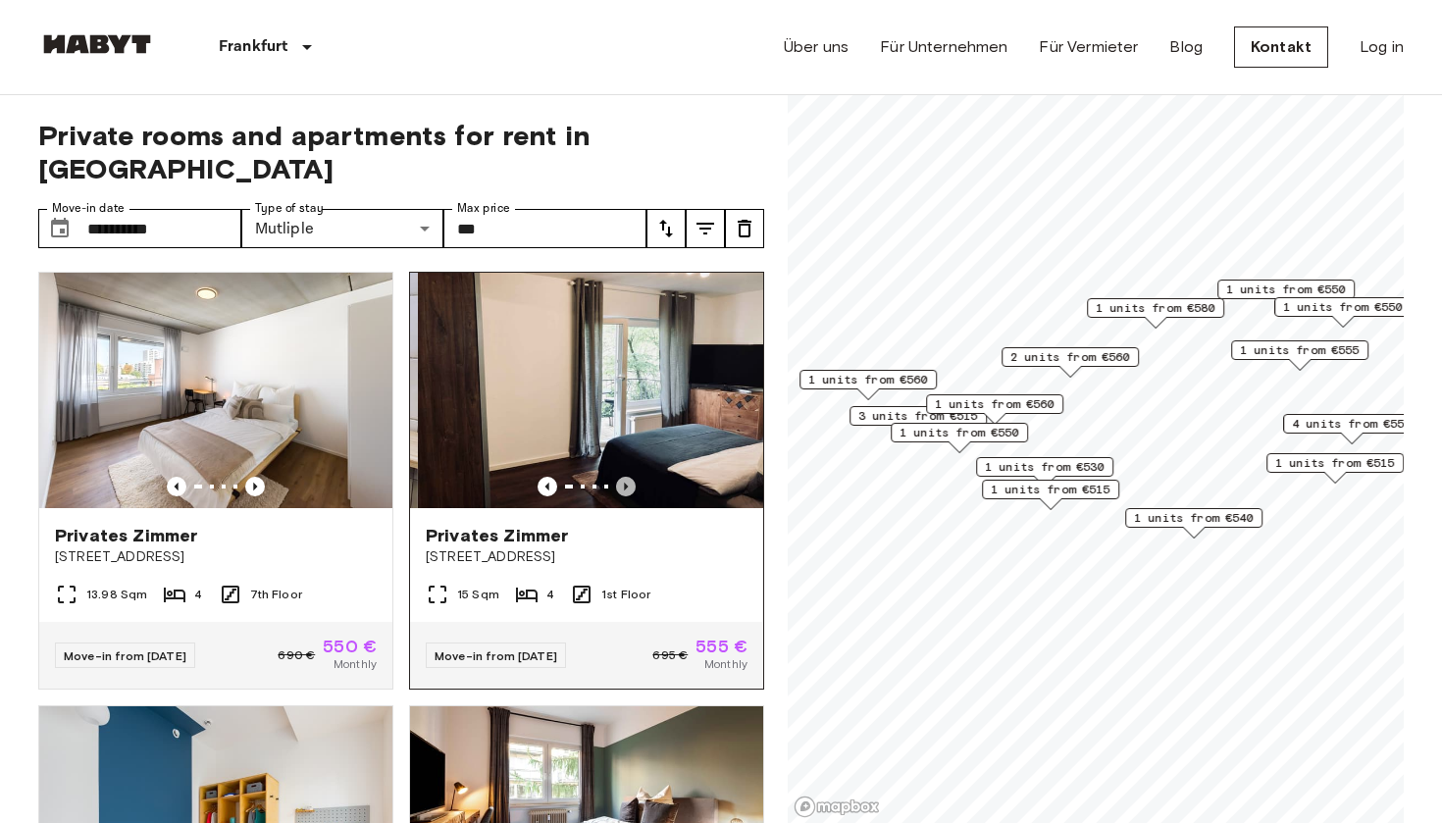
click at [623, 477] on icon "Previous image" at bounding box center [626, 487] width 20 height 20
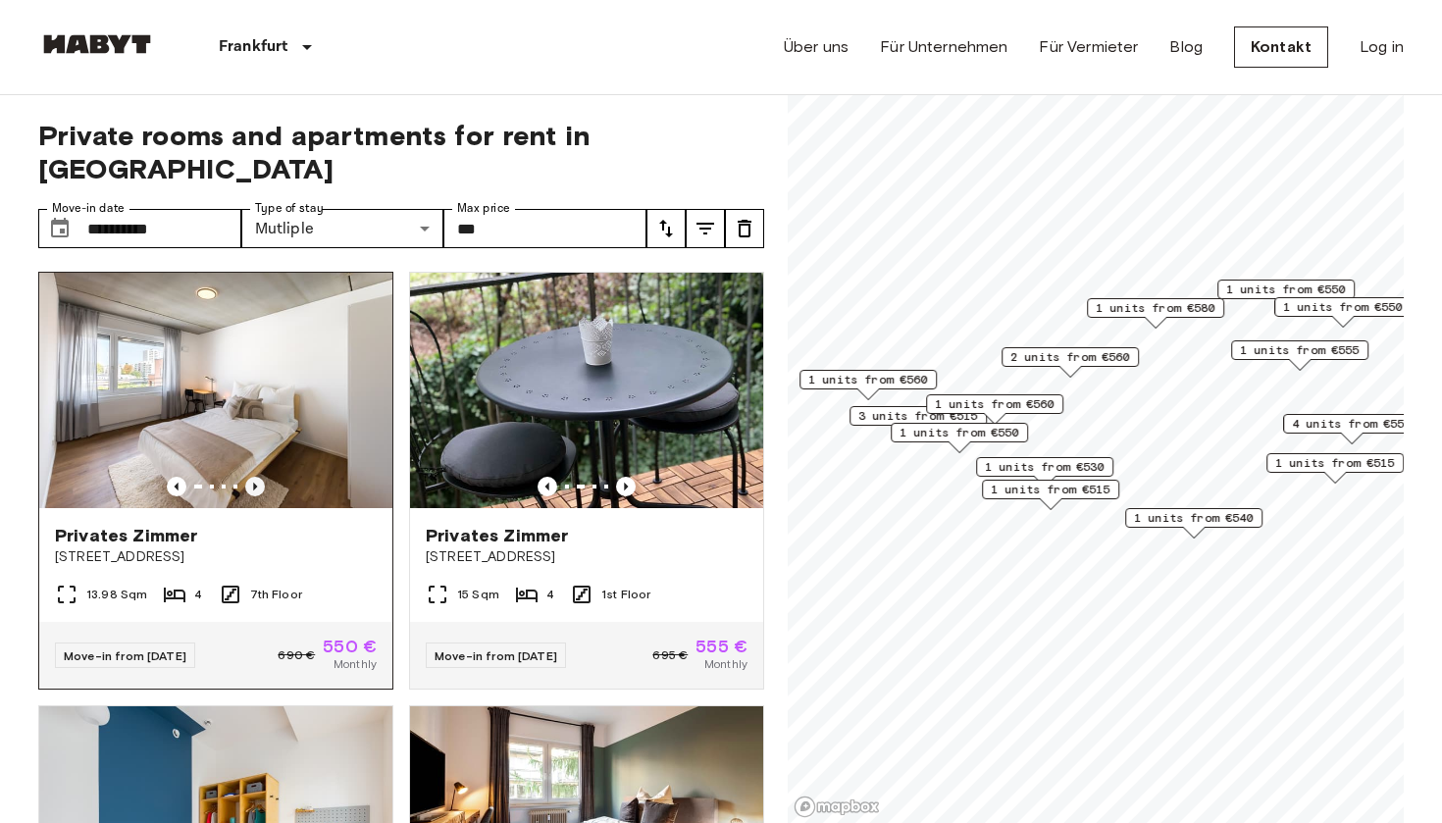
click at [259, 477] on icon "Previous image" at bounding box center [255, 487] width 20 height 20
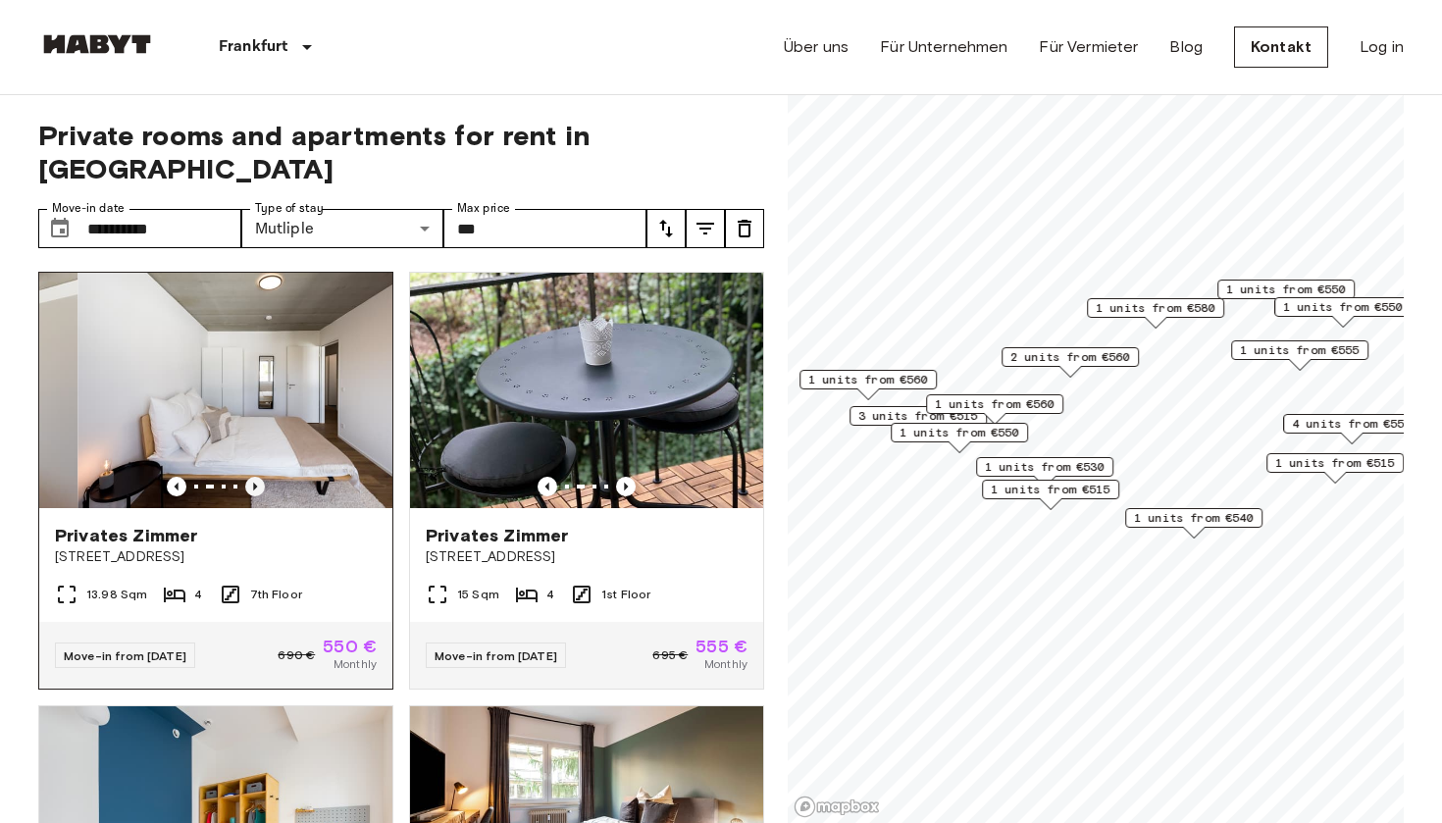
click at [259, 477] on icon "Previous image" at bounding box center [255, 487] width 20 height 20
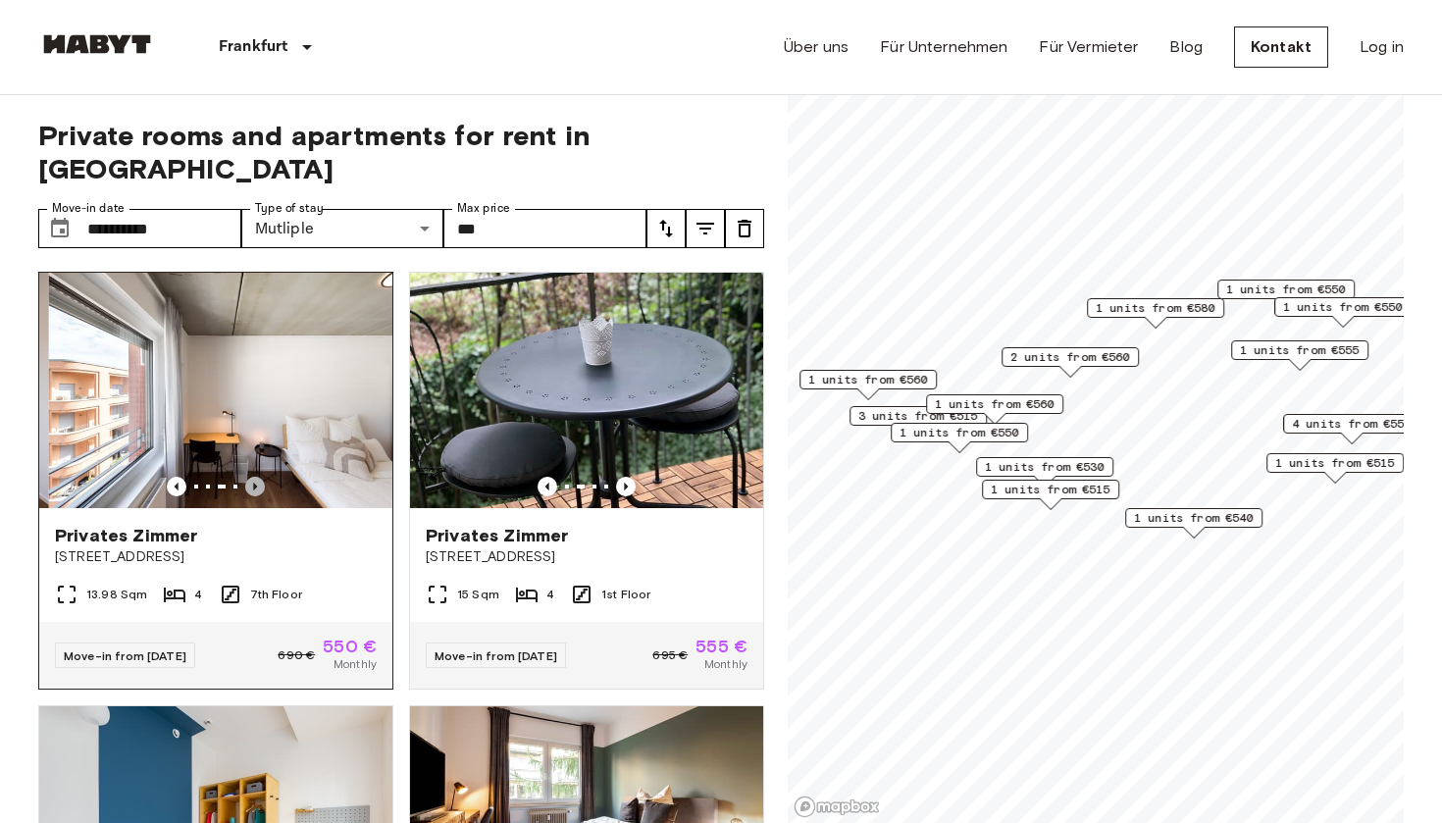
click at [259, 477] on icon "Previous image" at bounding box center [255, 487] width 20 height 20
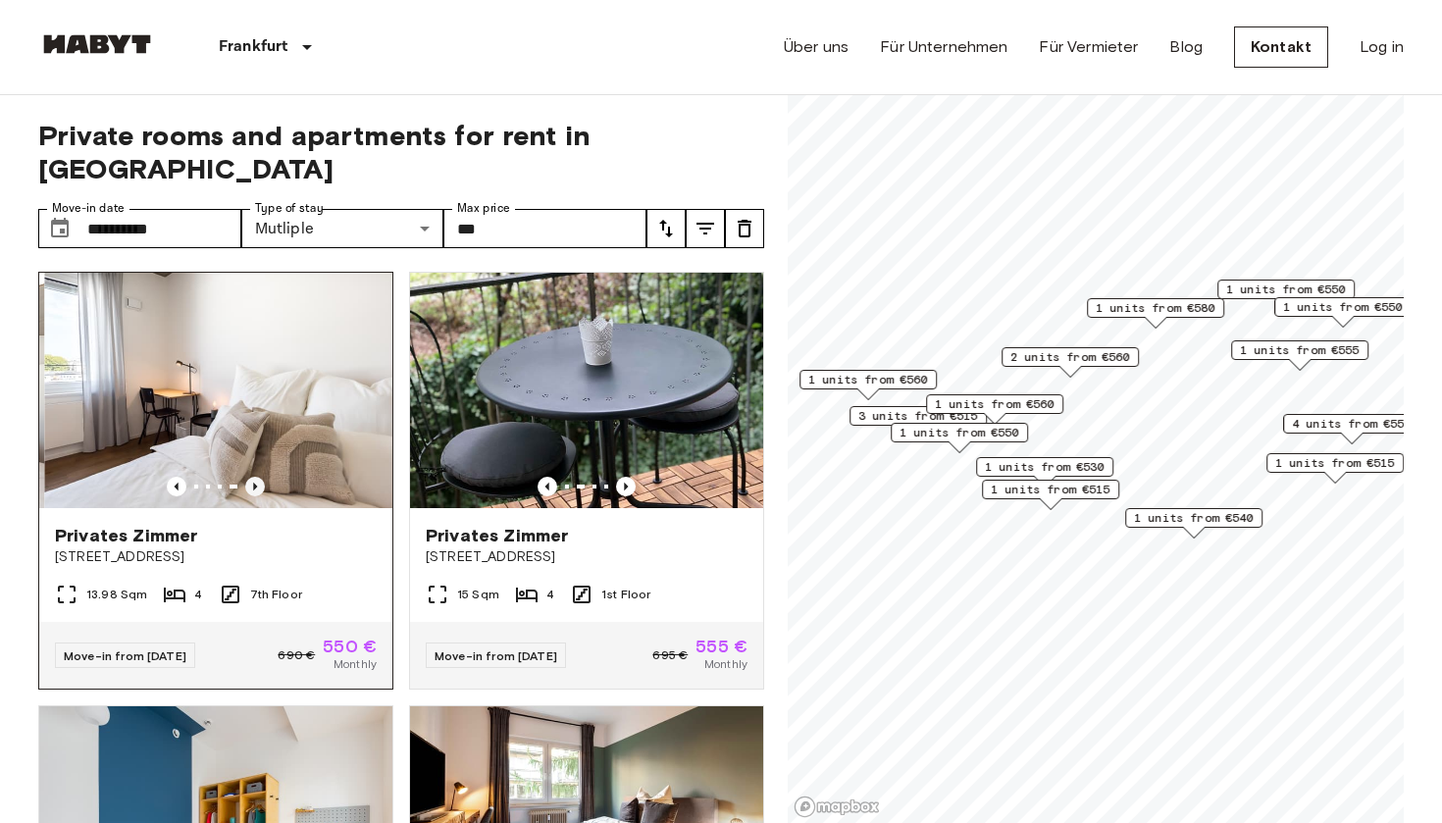
click at [259, 477] on icon "Previous image" at bounding box center [255, 487] width 20 height 20
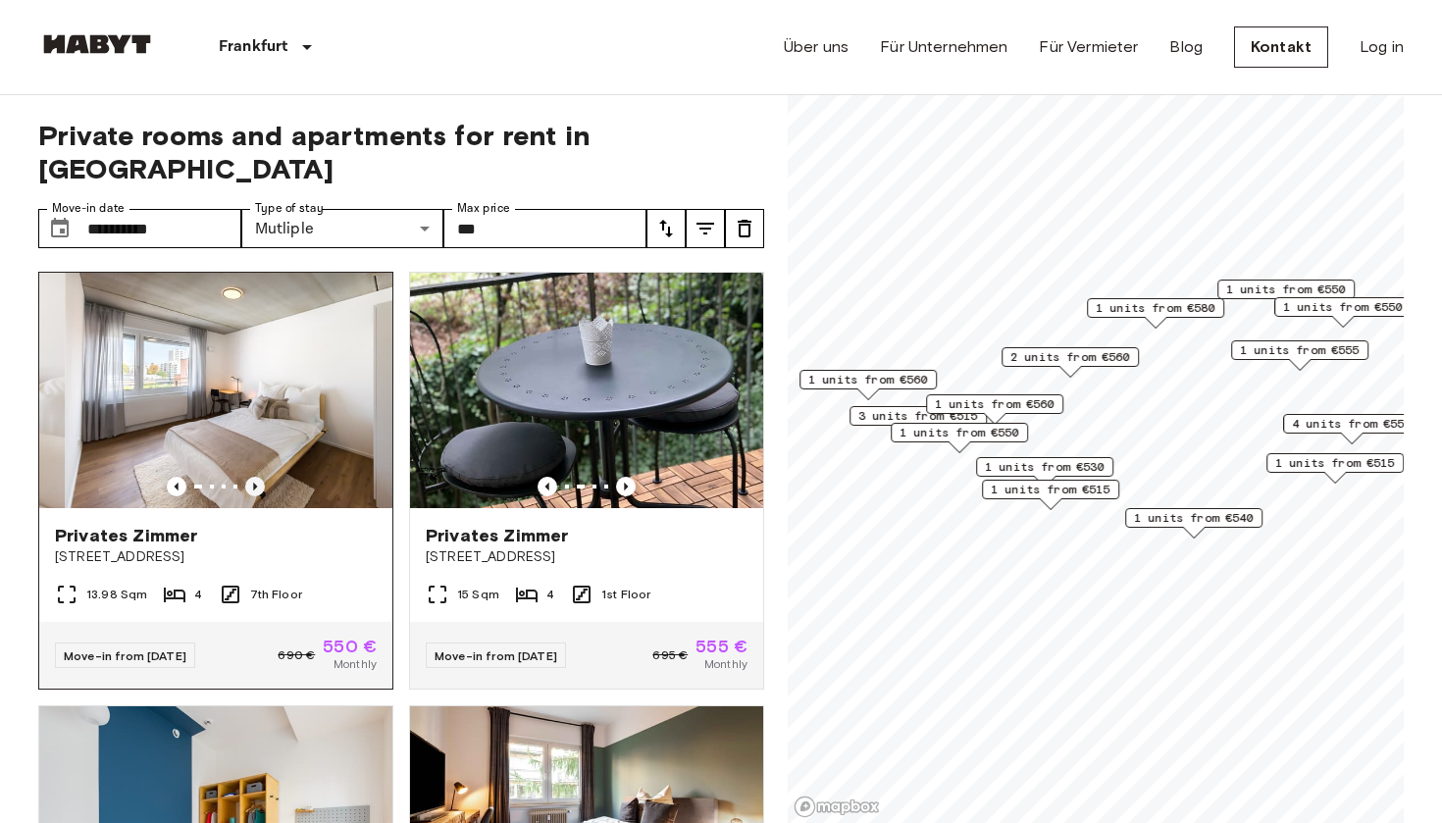
click at [259, 477] on icon "Previous image" at bounding box center [255, 487] width 20 height 20
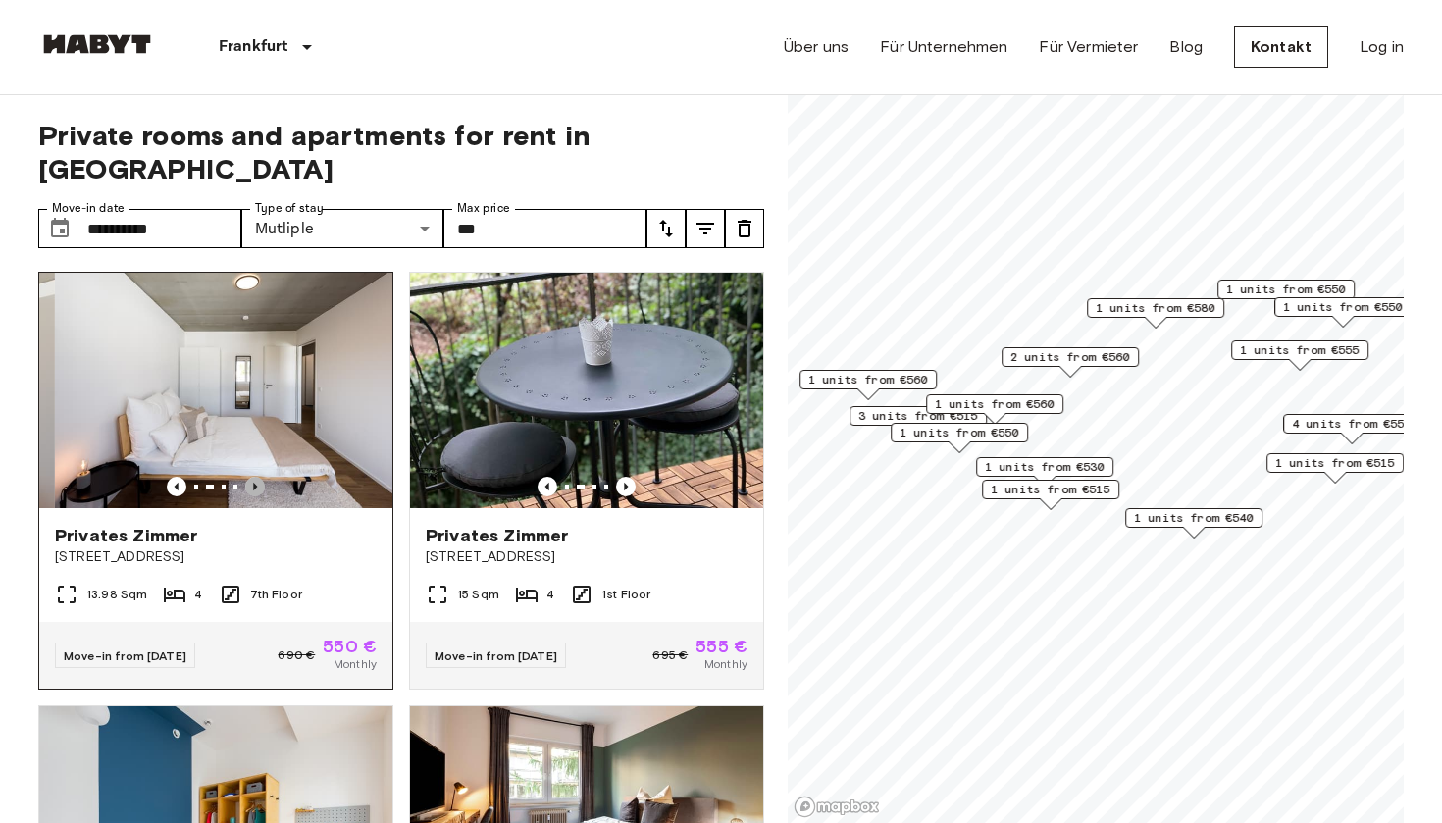
click at [259, 477] on icon "Previous image" at bounding box center [255, 487] width 20 height 20
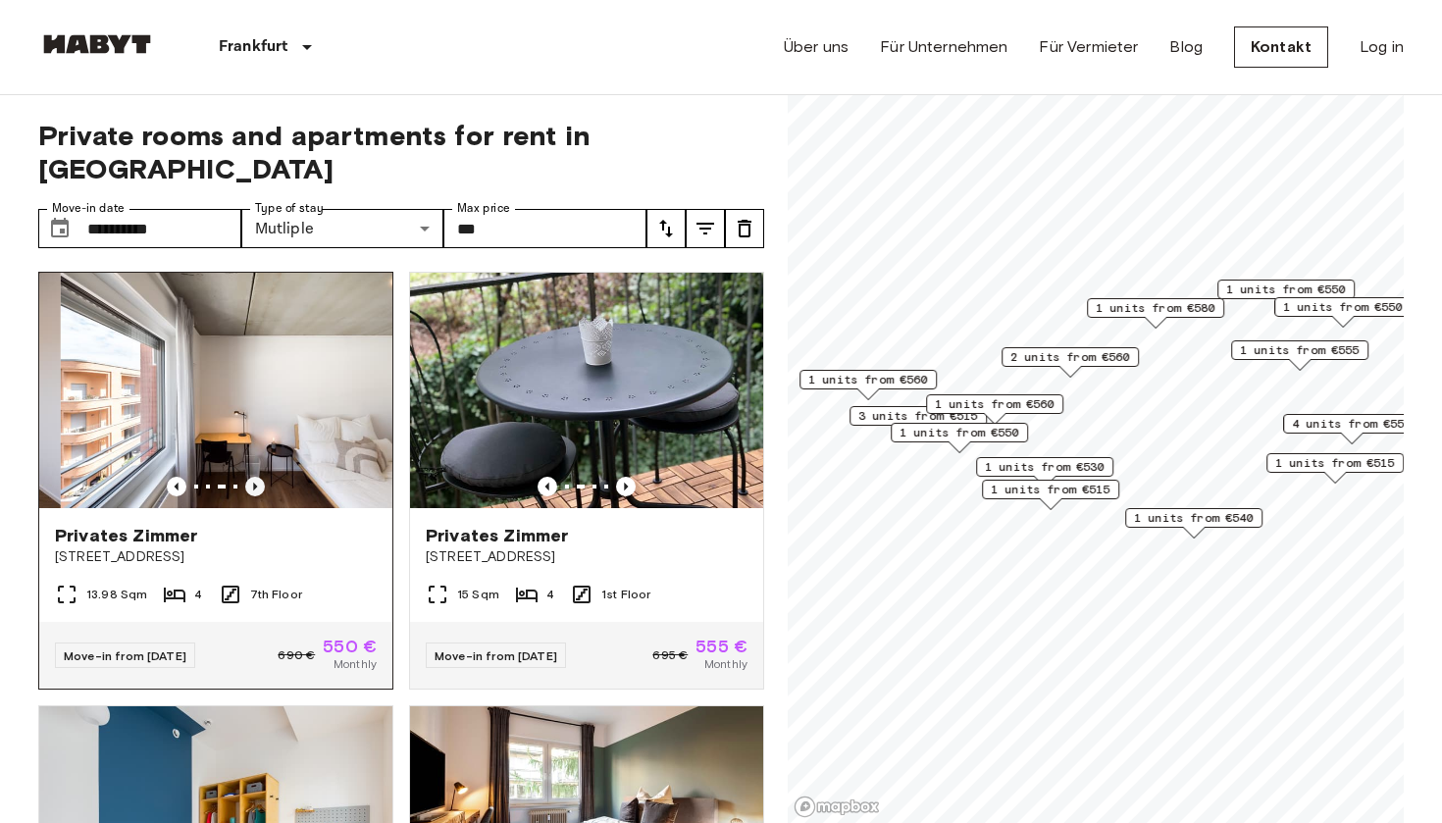
click at [259, 477] on icon "Previous image" at bounding box center [255, 487] width 20 height 20
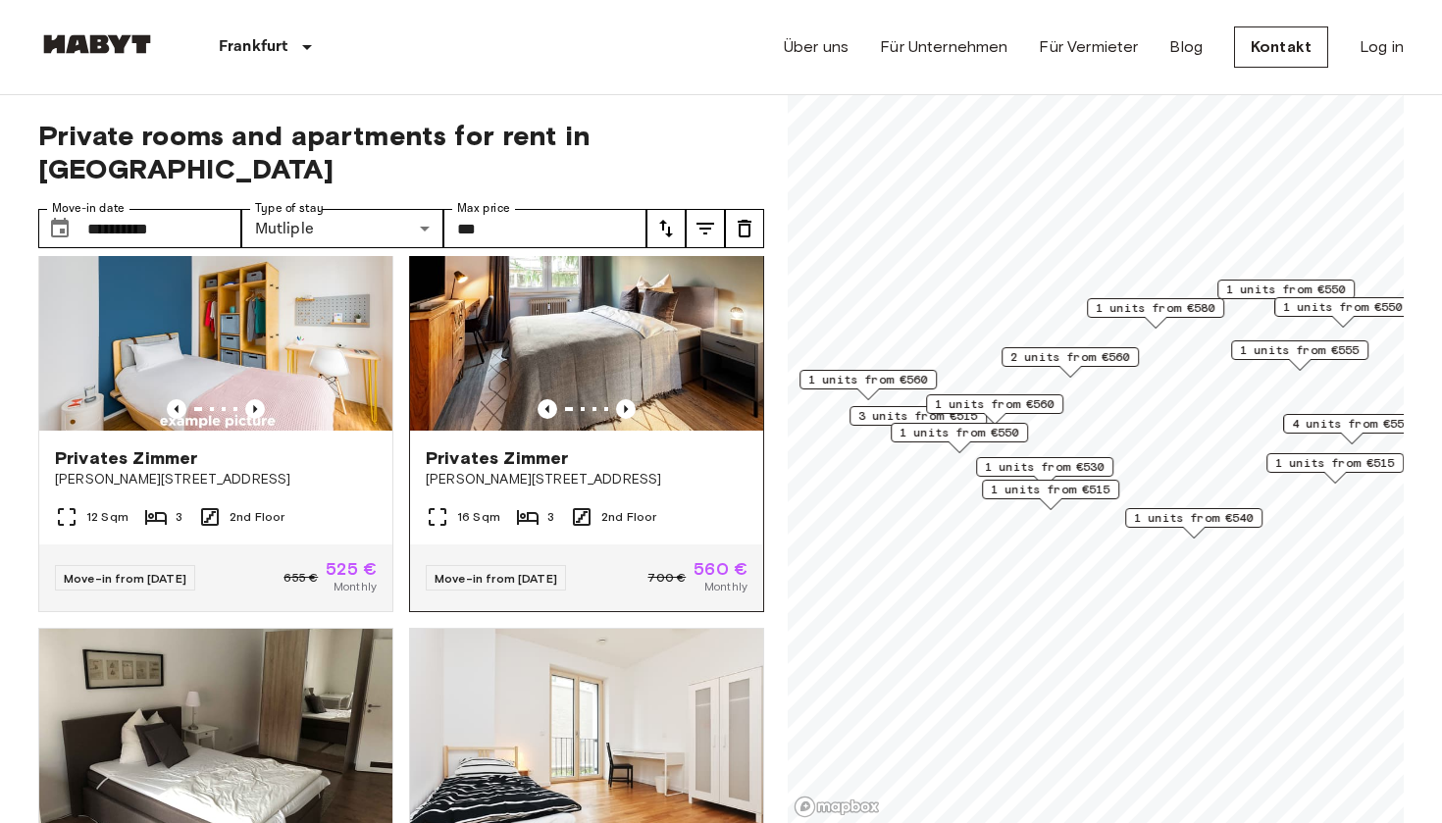
scroll to position [505, 0]
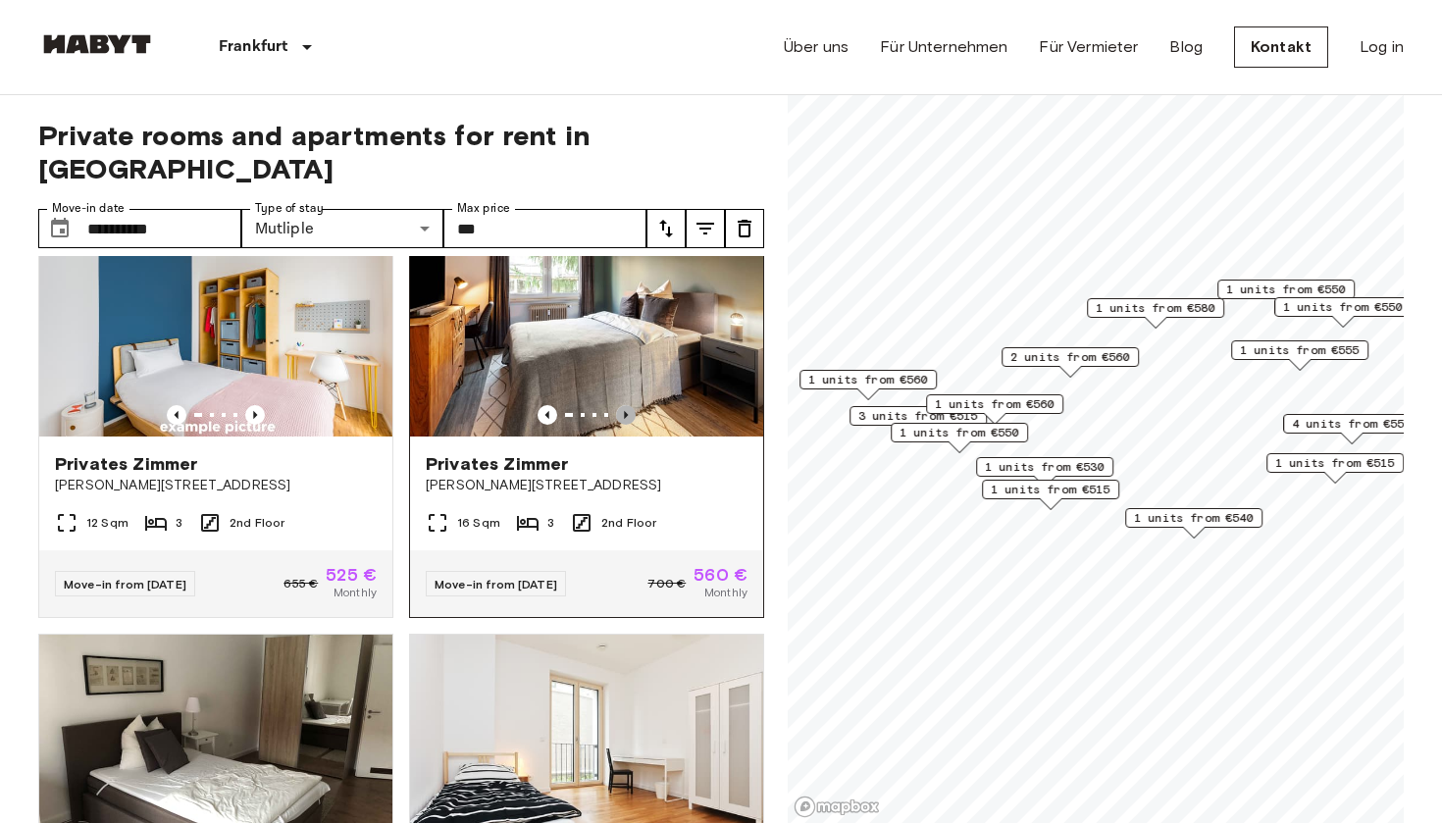
click at [621, 405] on icon "Previous image" at bounding box center [626, 415] width 20 height 20
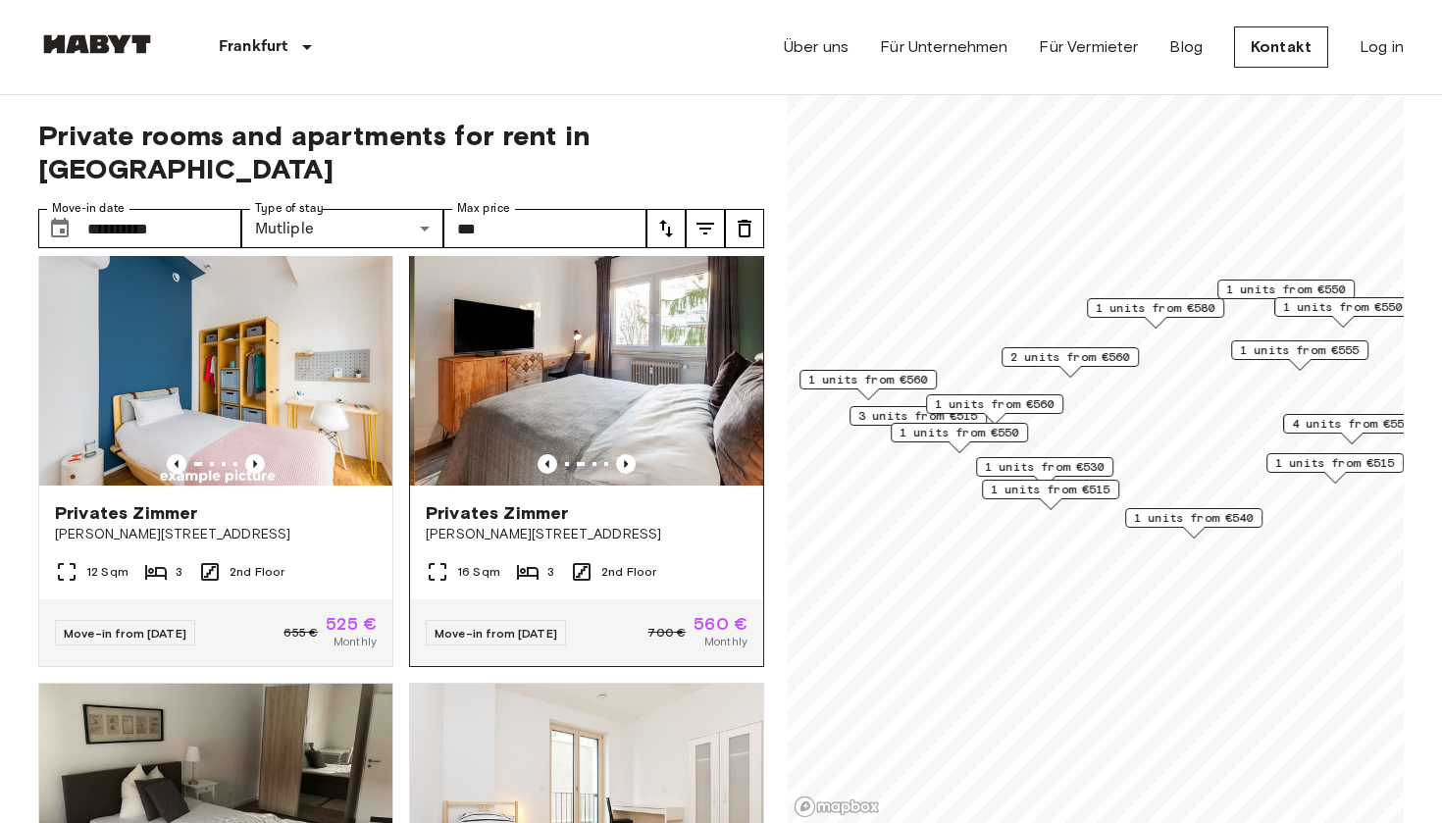
scroll to position [453, 0]
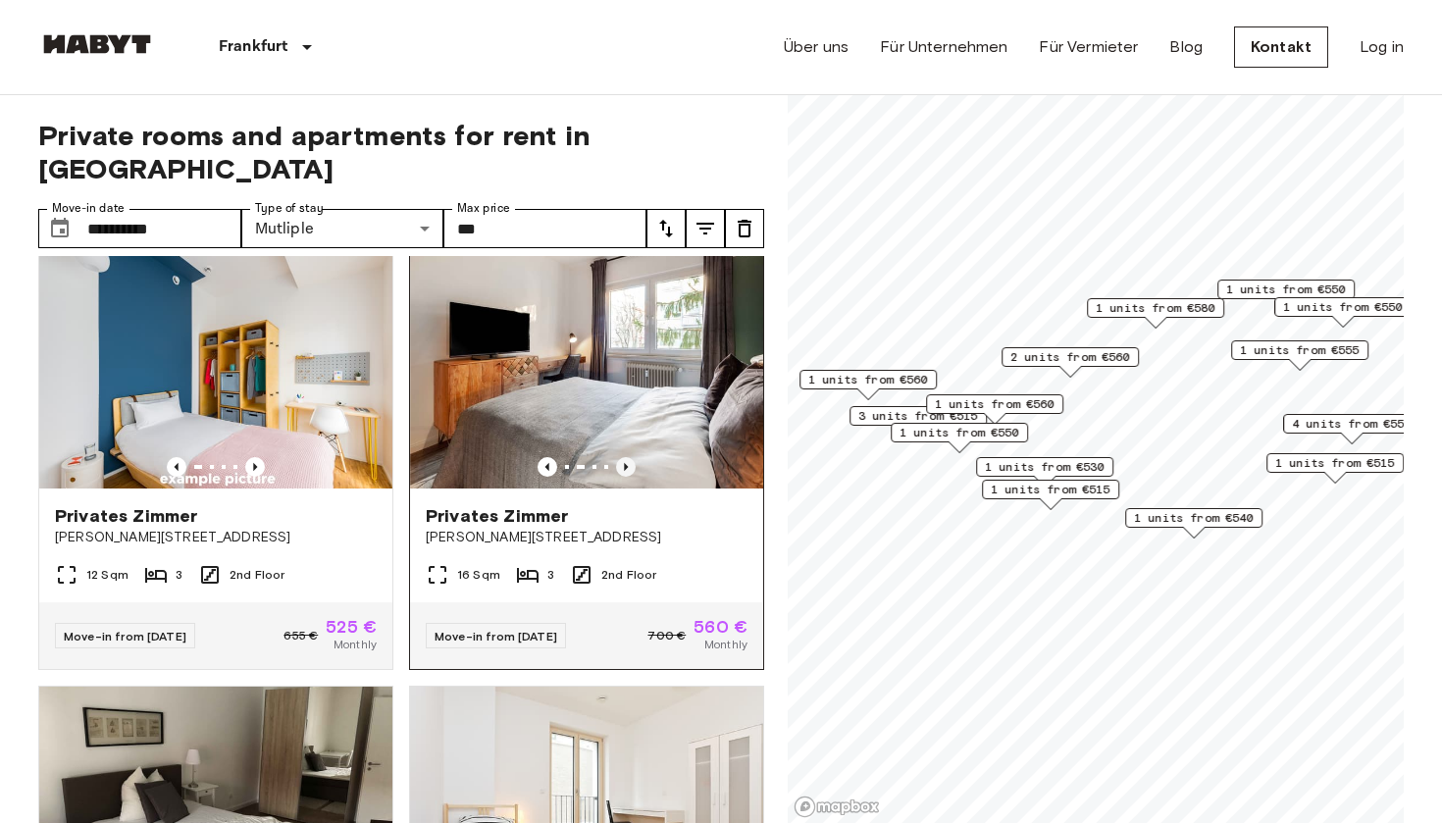
click at [631, 457] on icon "Previous image" at bounding box center [626, 467] width 20 height 20
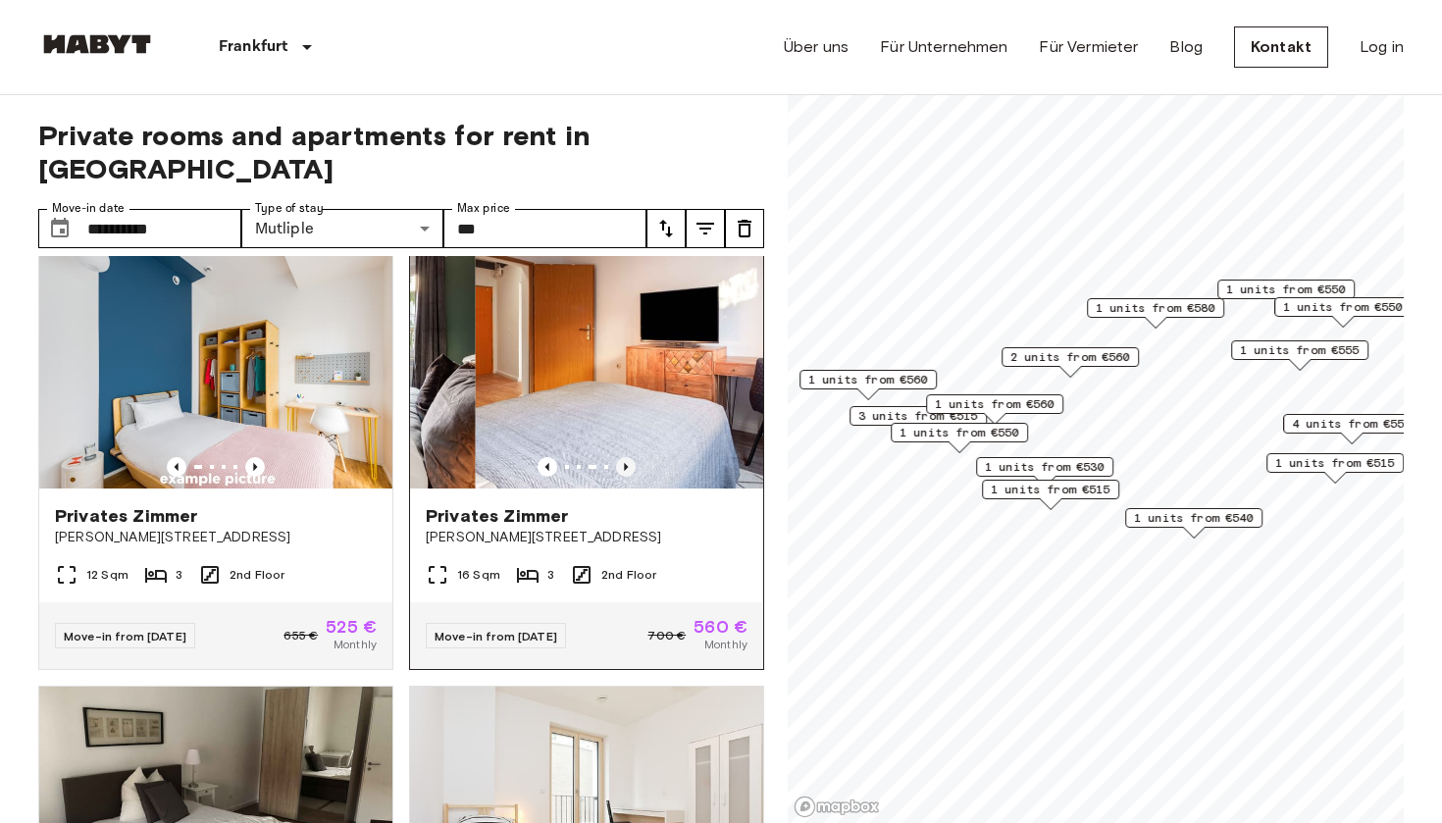
click at [631, 457] on icon "Previous image" at bounding box center [626, 467] width 20 height 20
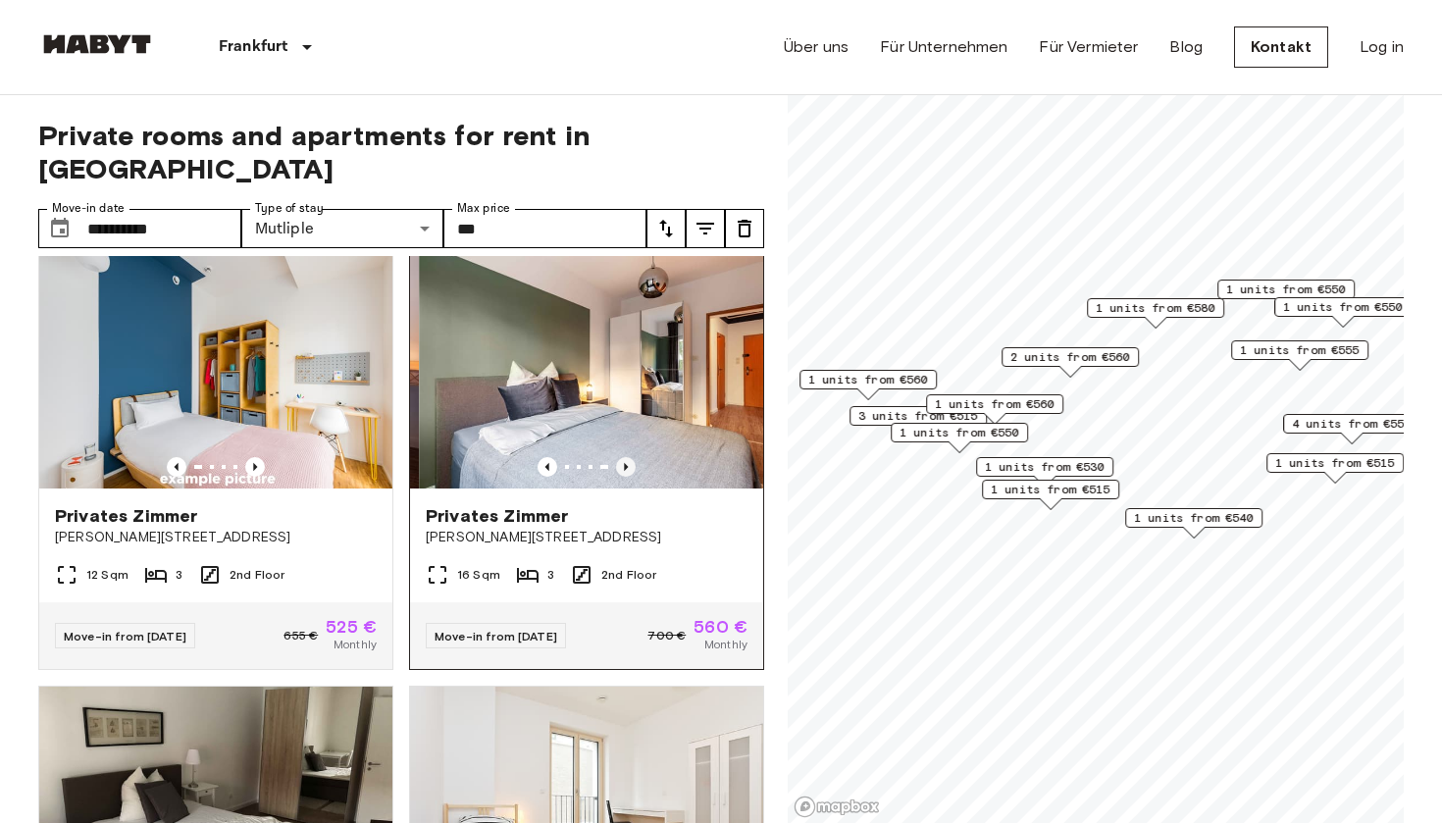
click at [631, 457] on icon "Previous image" at bounding box center [626, 467] width 20 height 20
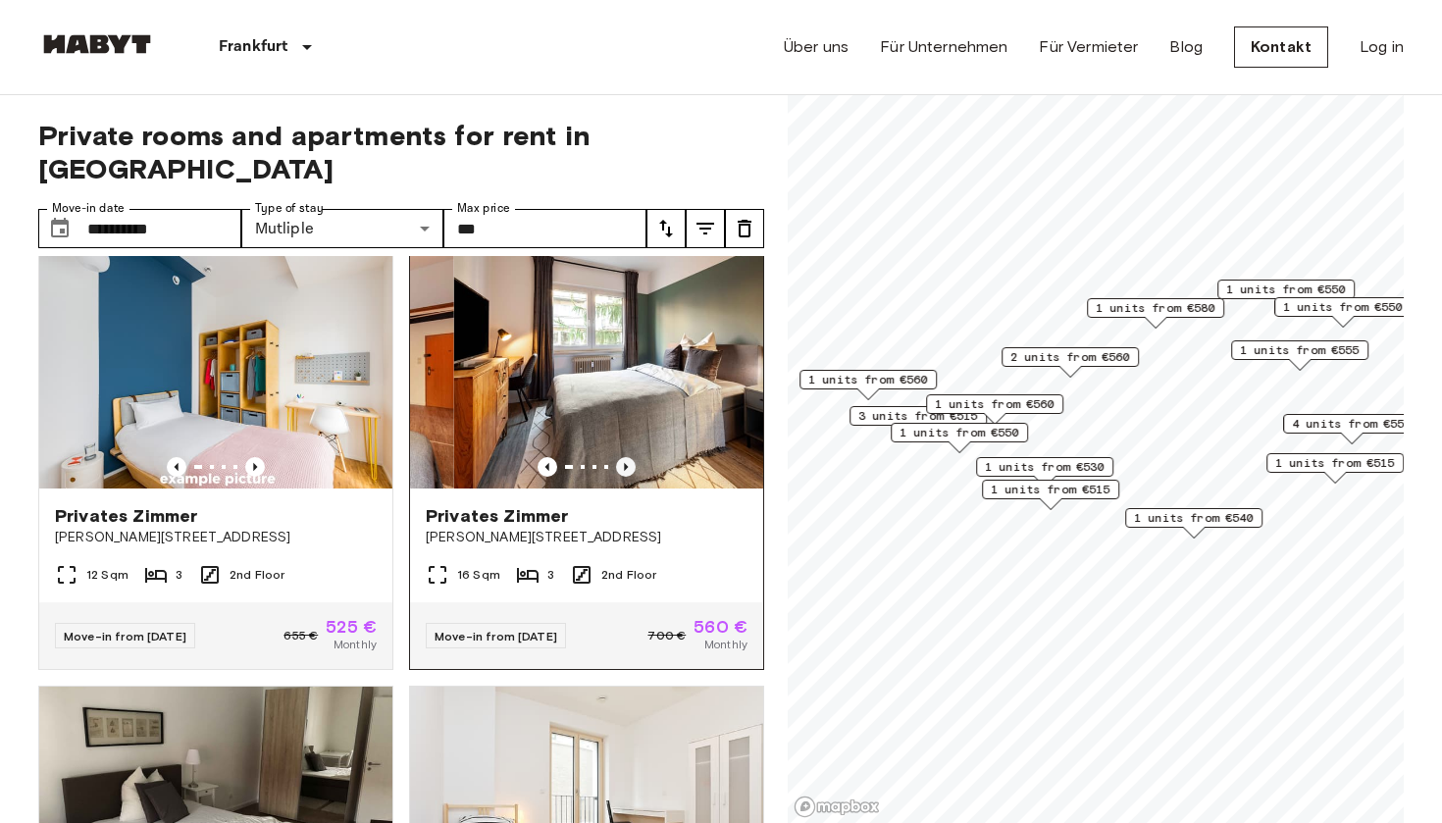
click at [631, 457] on icon "Previous image" at bounding box center [626, 467] width 20 height 20
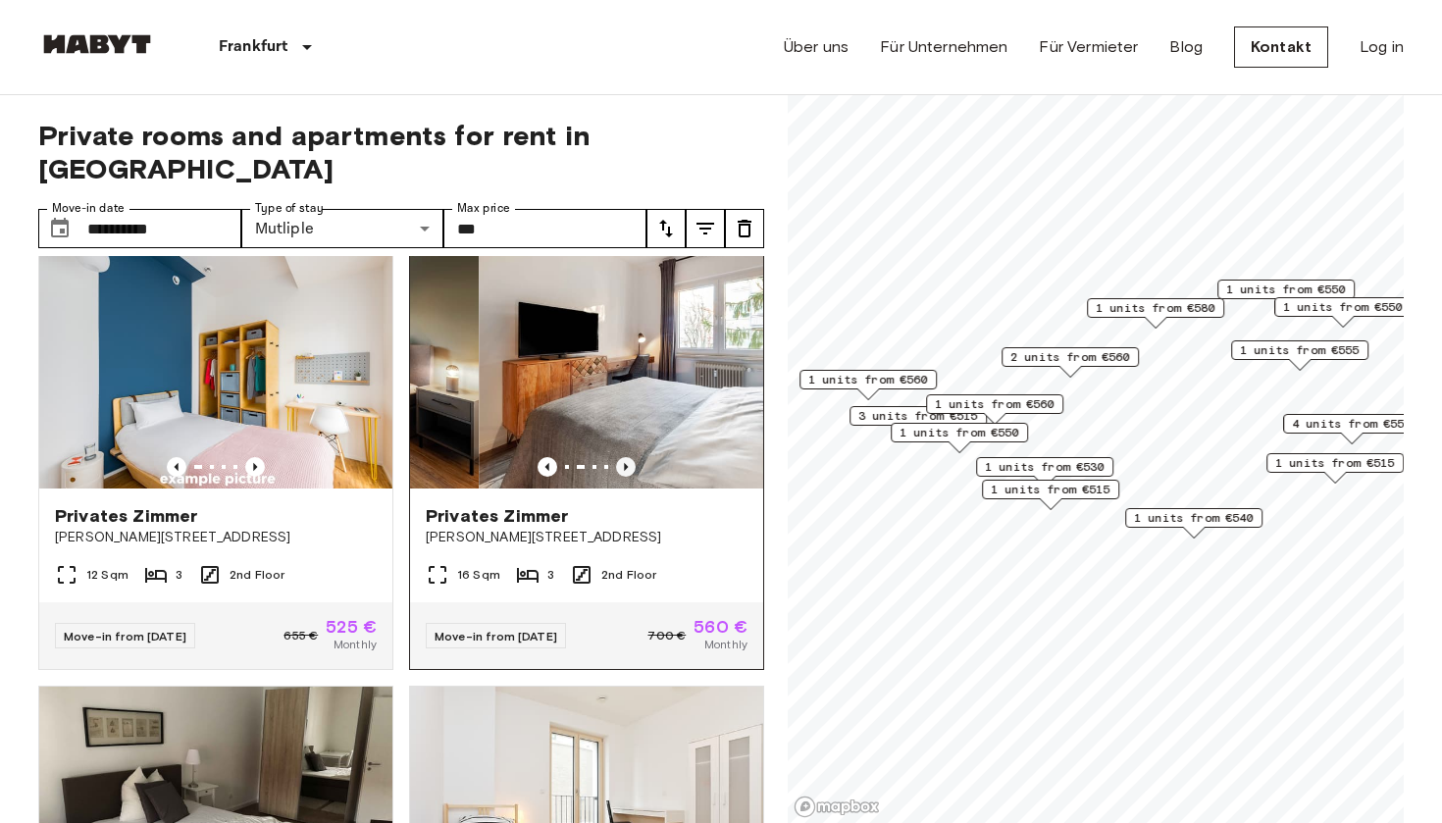
click at [631, 457] on icon "Previous image" at bounding box center [626, 467] width 20 height 20
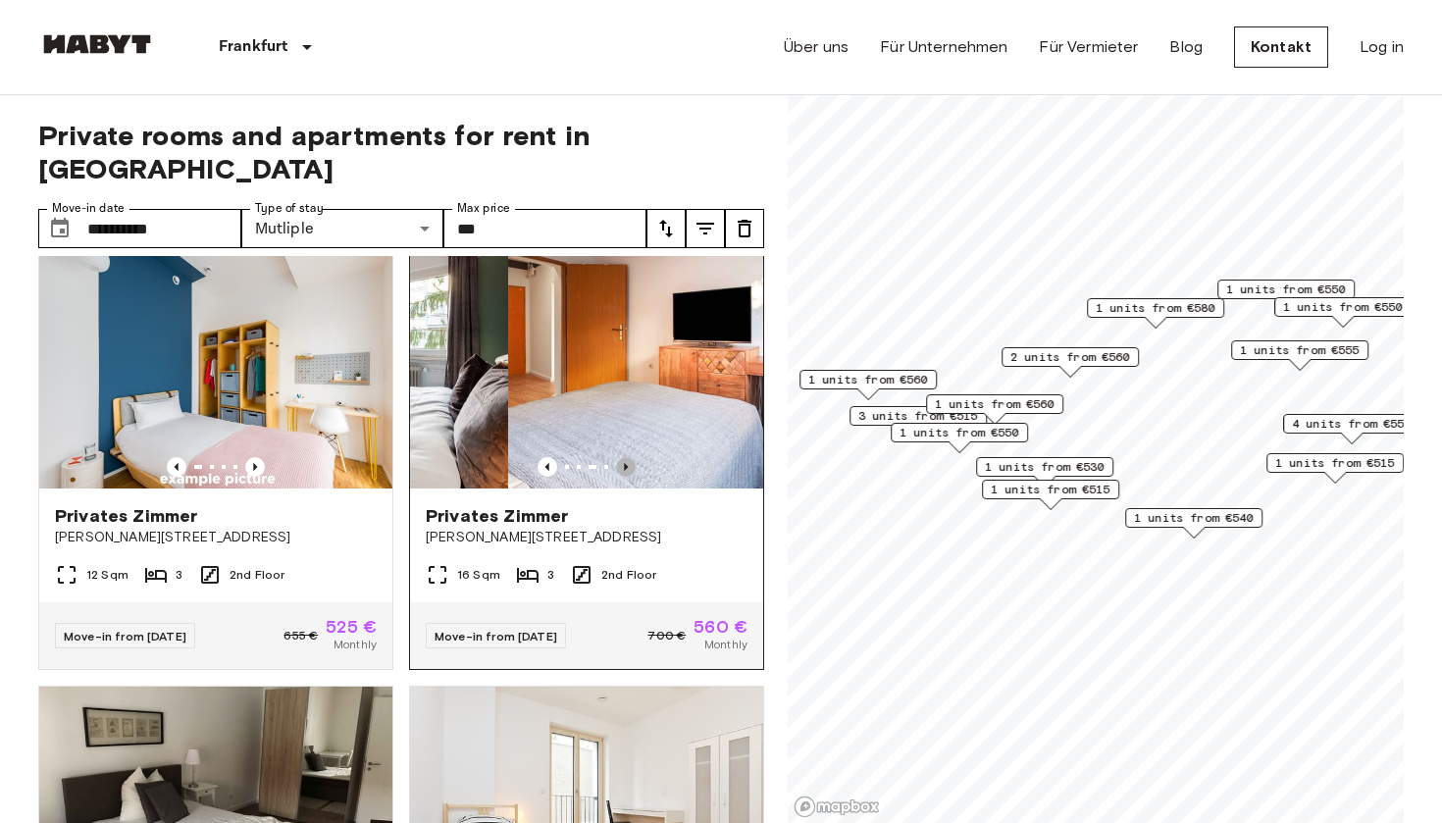
click at [631, 457] on icon "Previous image" at bounding box center [626, 467] width 20 height 20
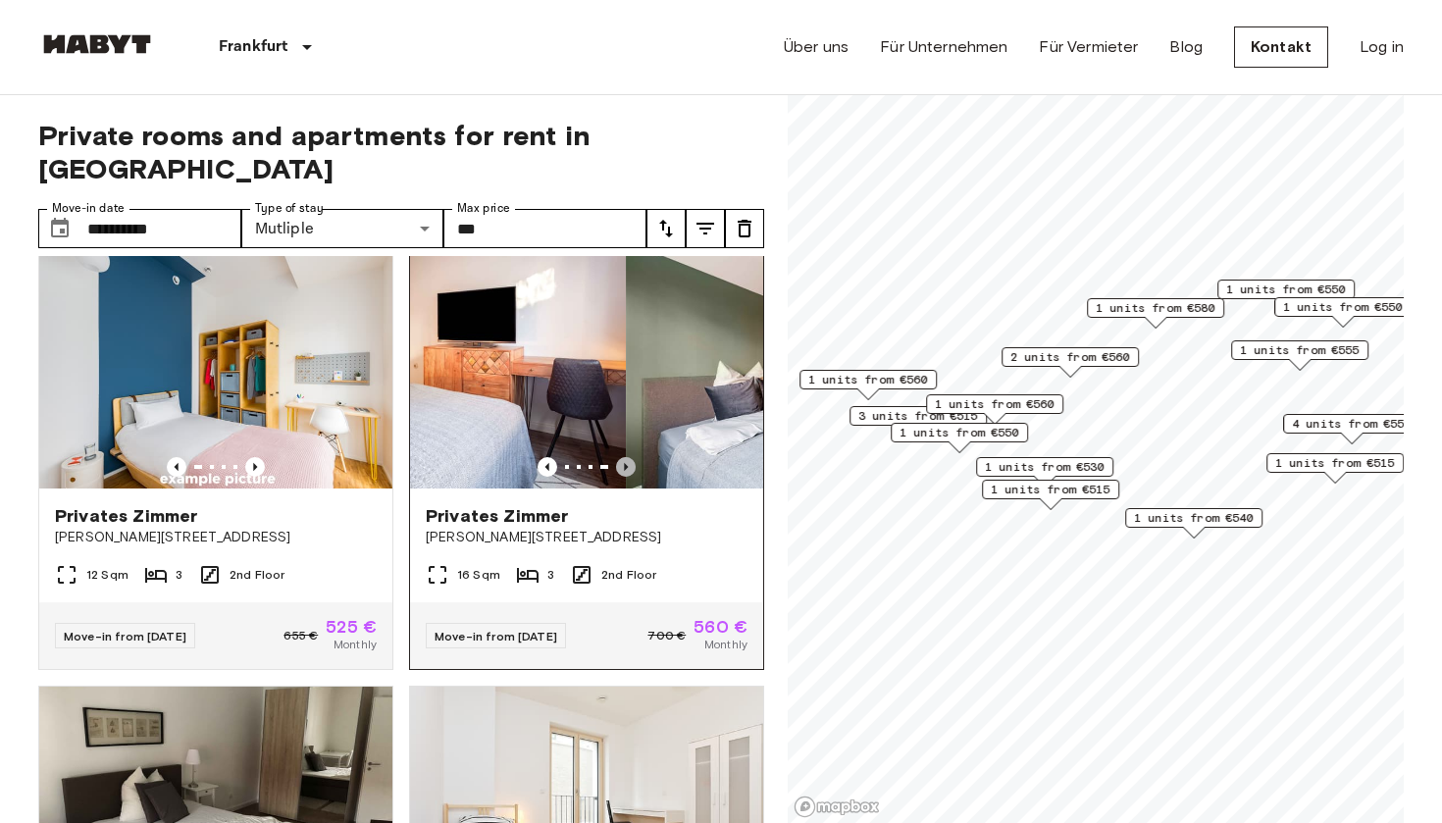
click at [631, 457] on icon "Previous image" at bounding box center [626, 467] width 20 height 20
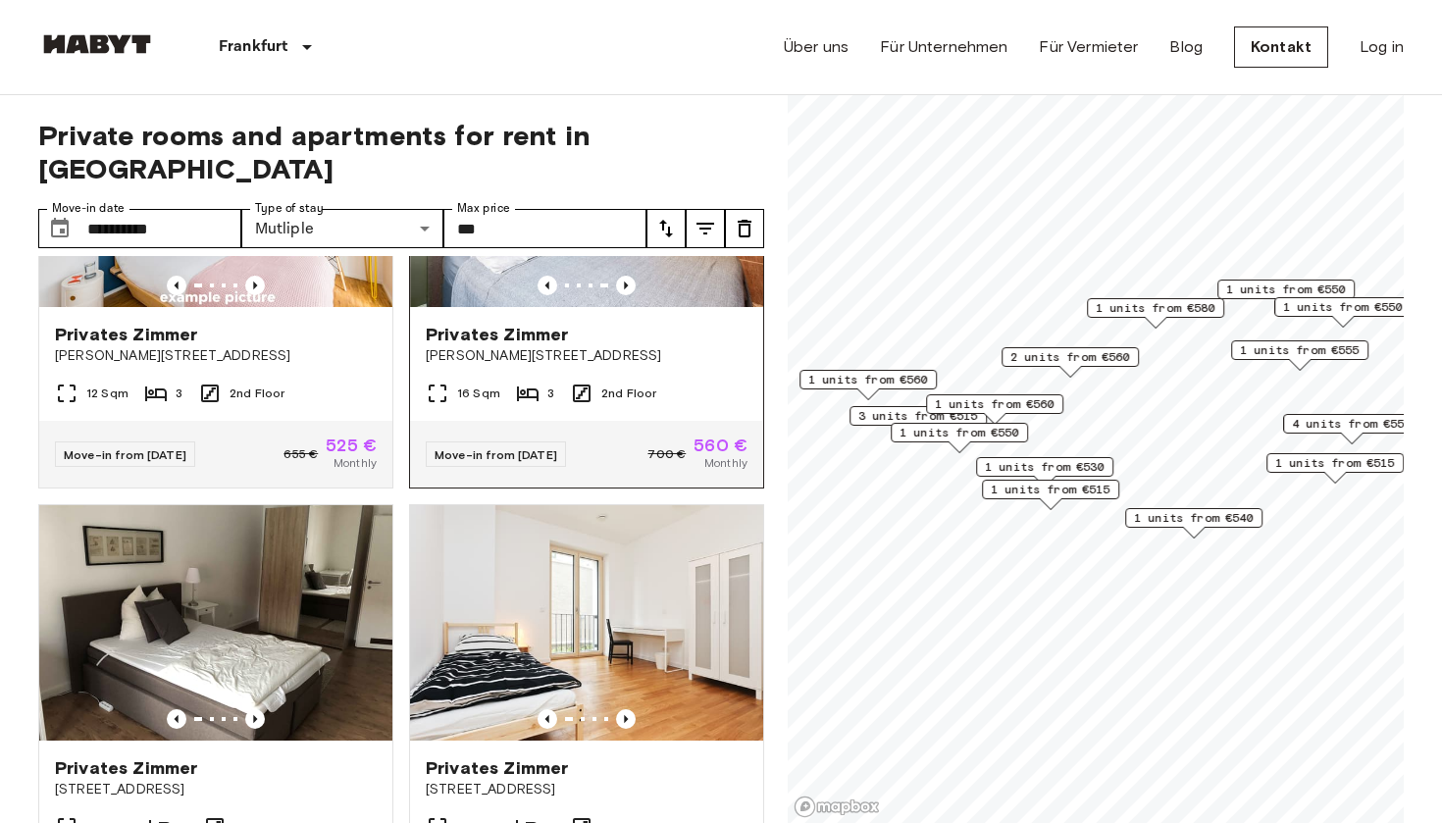
scroll to position [821, 0]
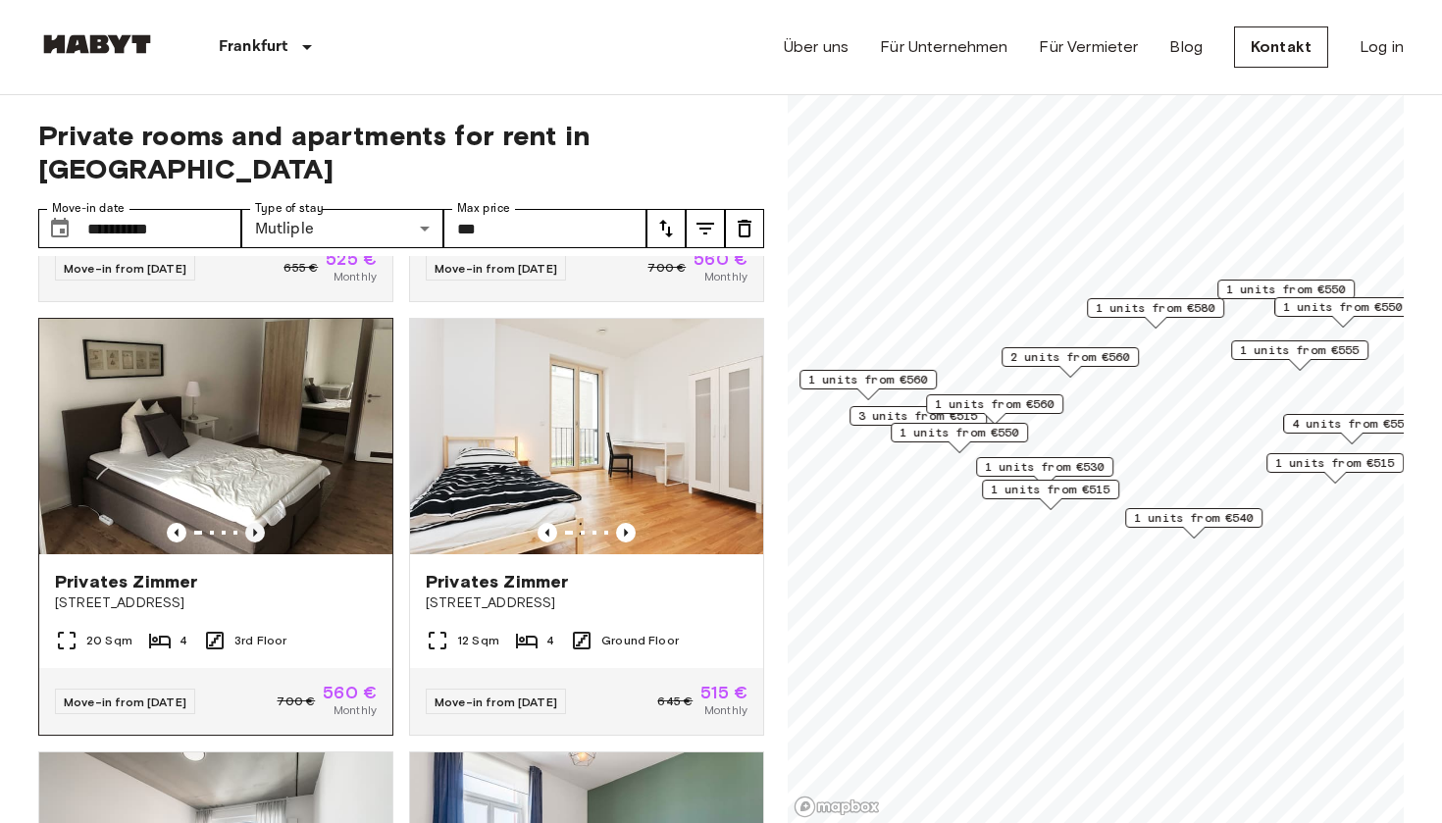
click at [256, 523] on icon "Previous image" at bounding box center [255, 533] width 20 height 20
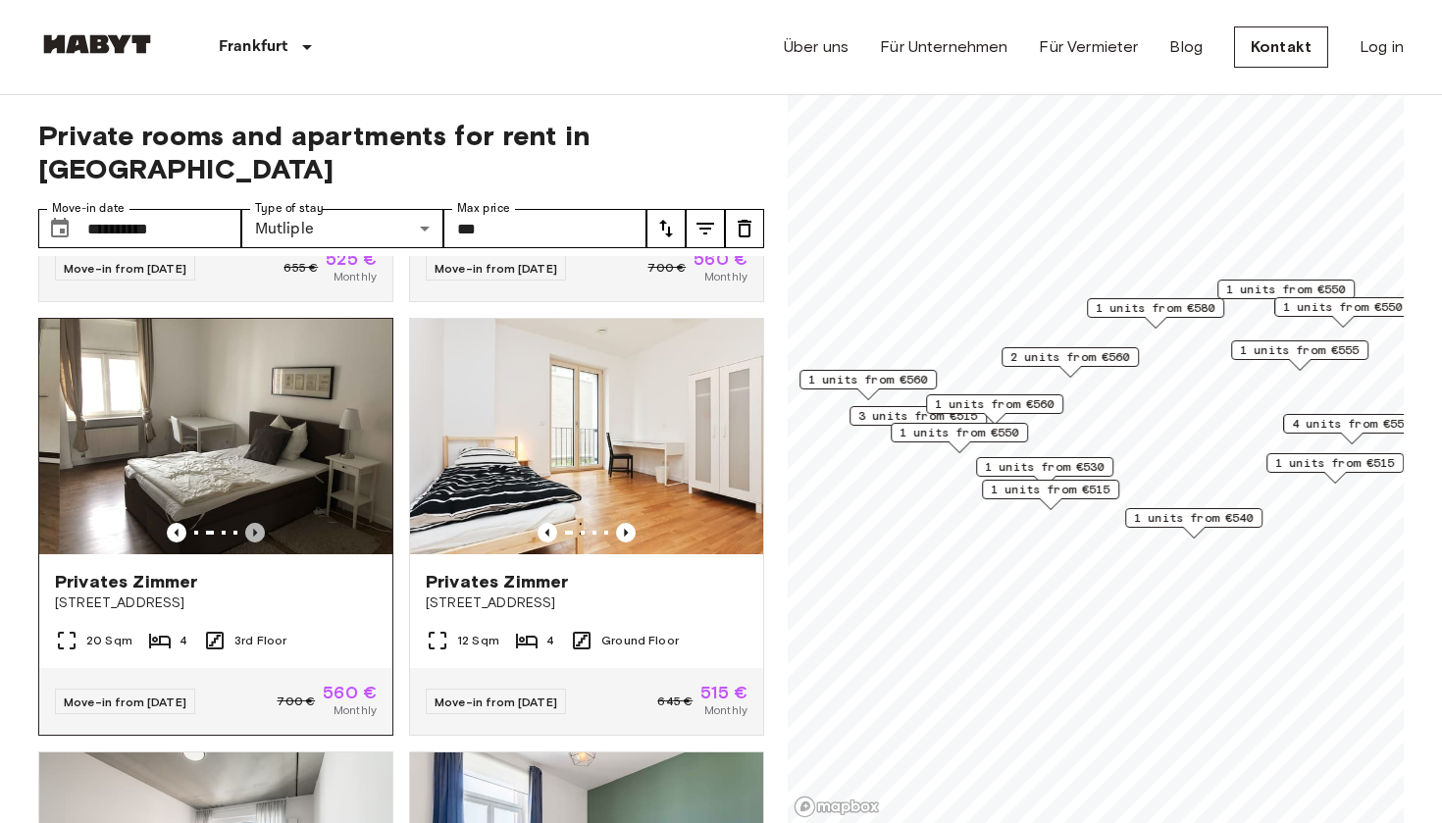
click at [256, 523] on icon "Previous image" at bounding box center [255, 533] width 20 height 20
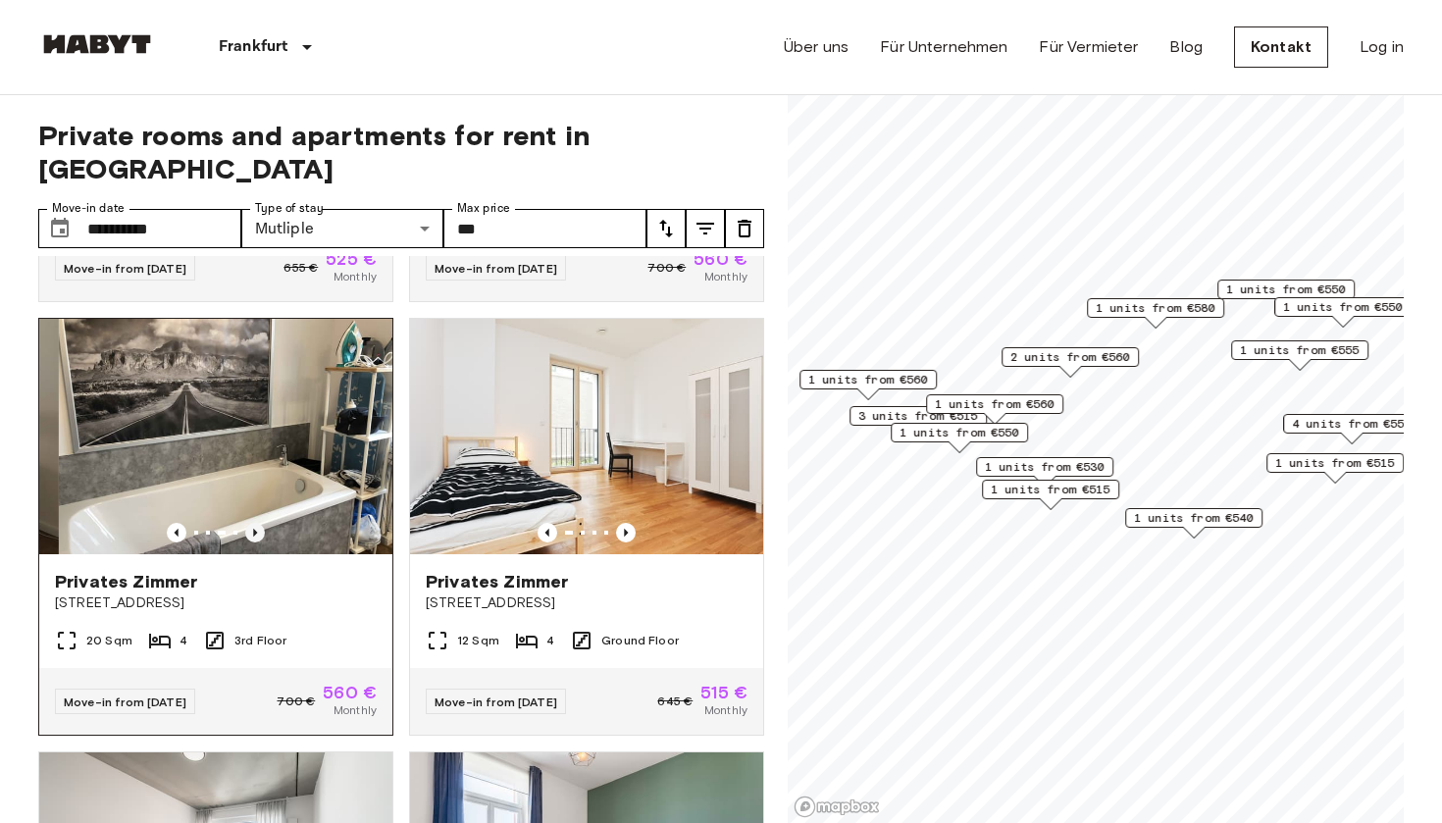
click at [256, 523] on icon "Previous image" at bounding box center [255, 533] width 20 height 20
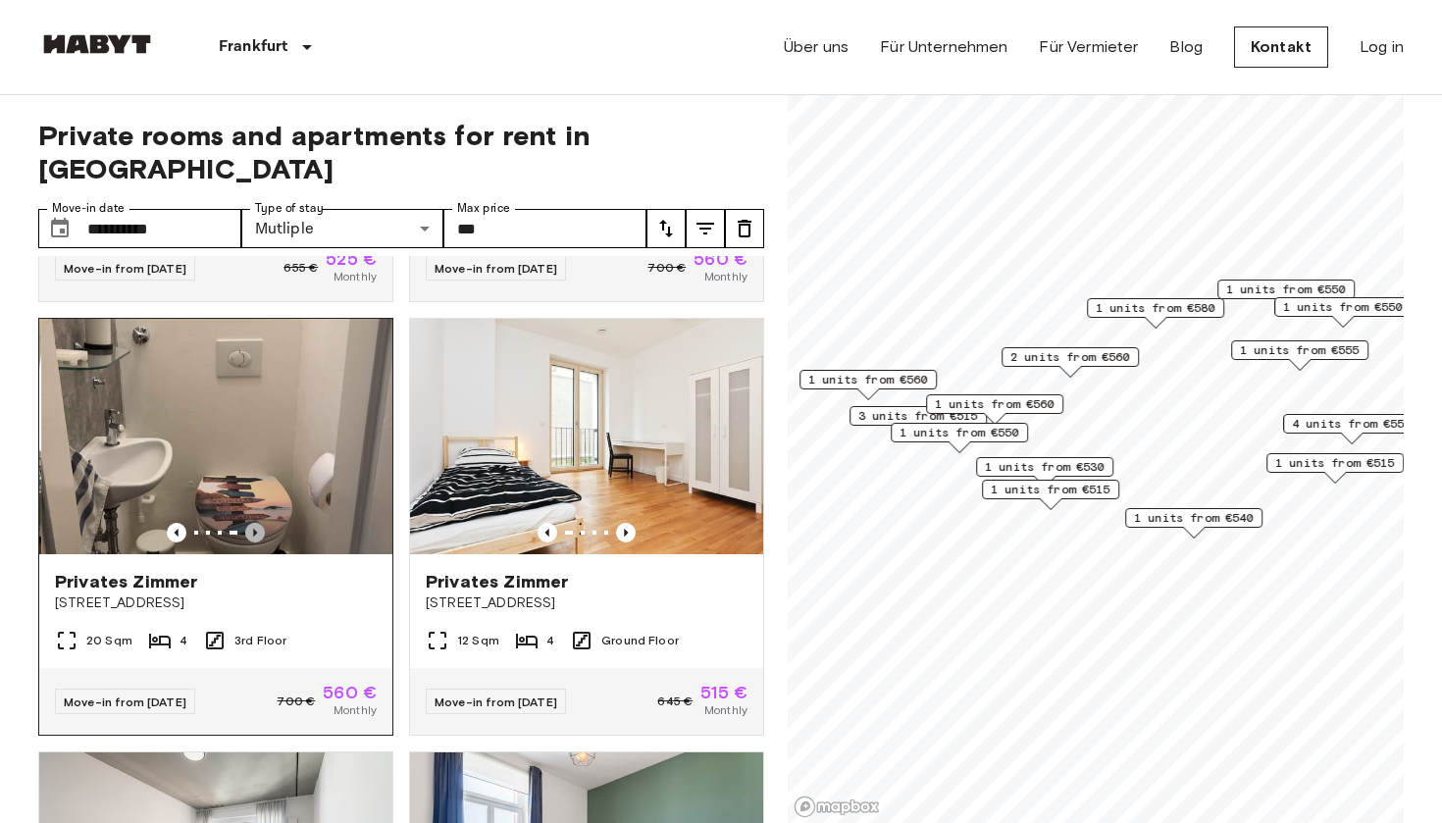
click at [256, 523] on icon "Previous image" at bounding box center [255, 533] width 20 height 20
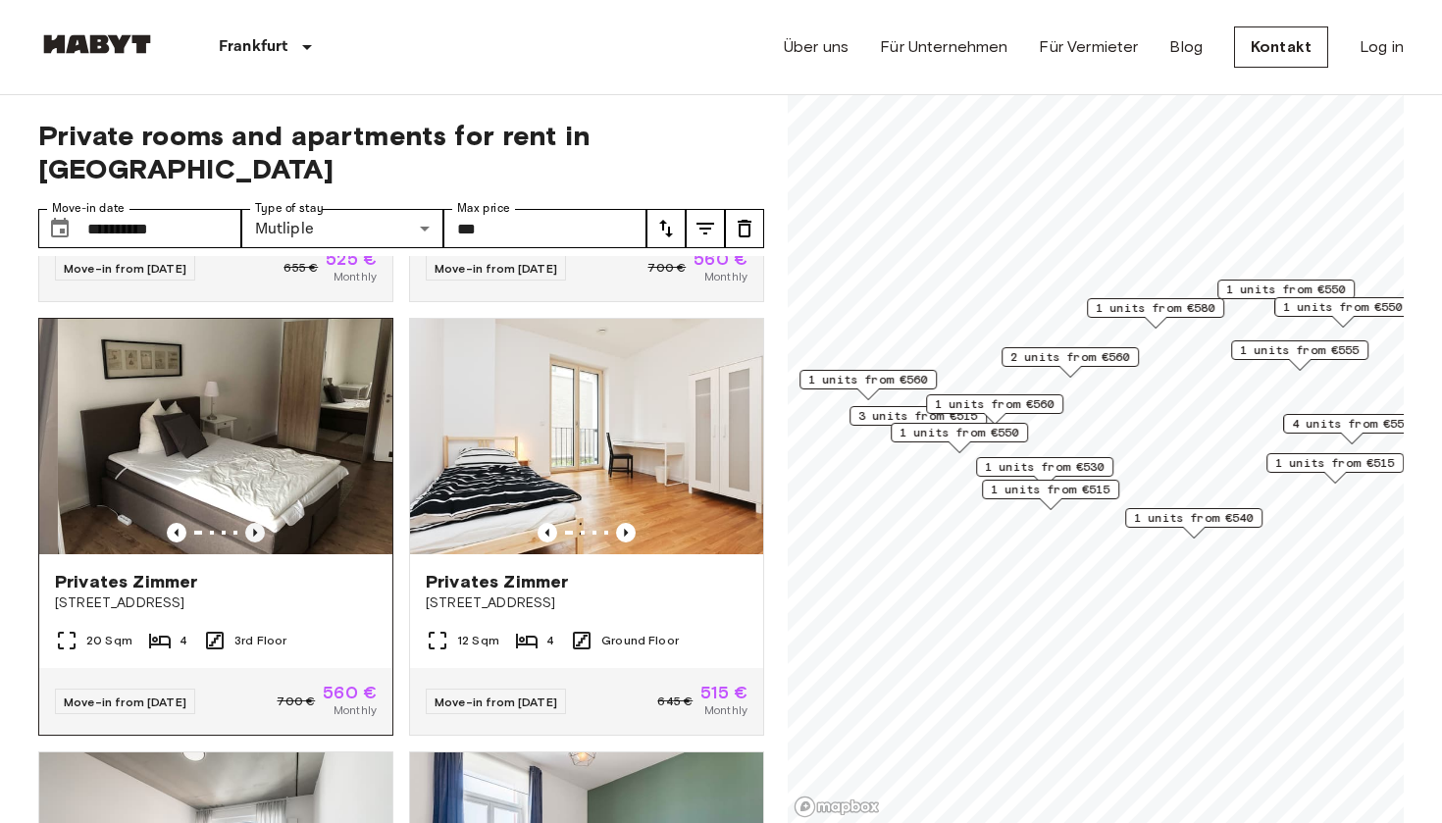
click at [256, 523] on icon "Previous image" at bounding box center [255, 533] width 20 height 20
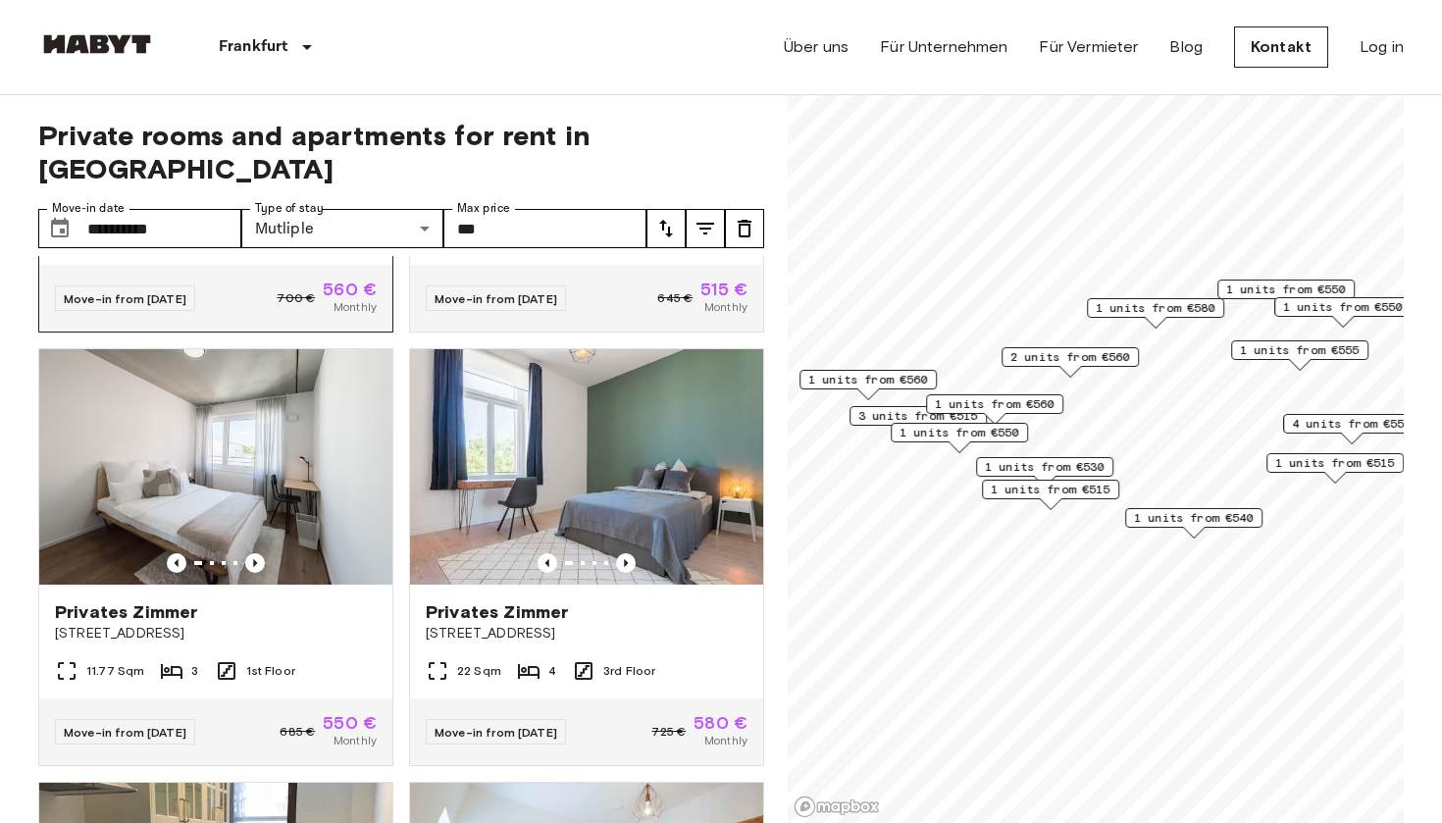
scroll to position [1251, 0]
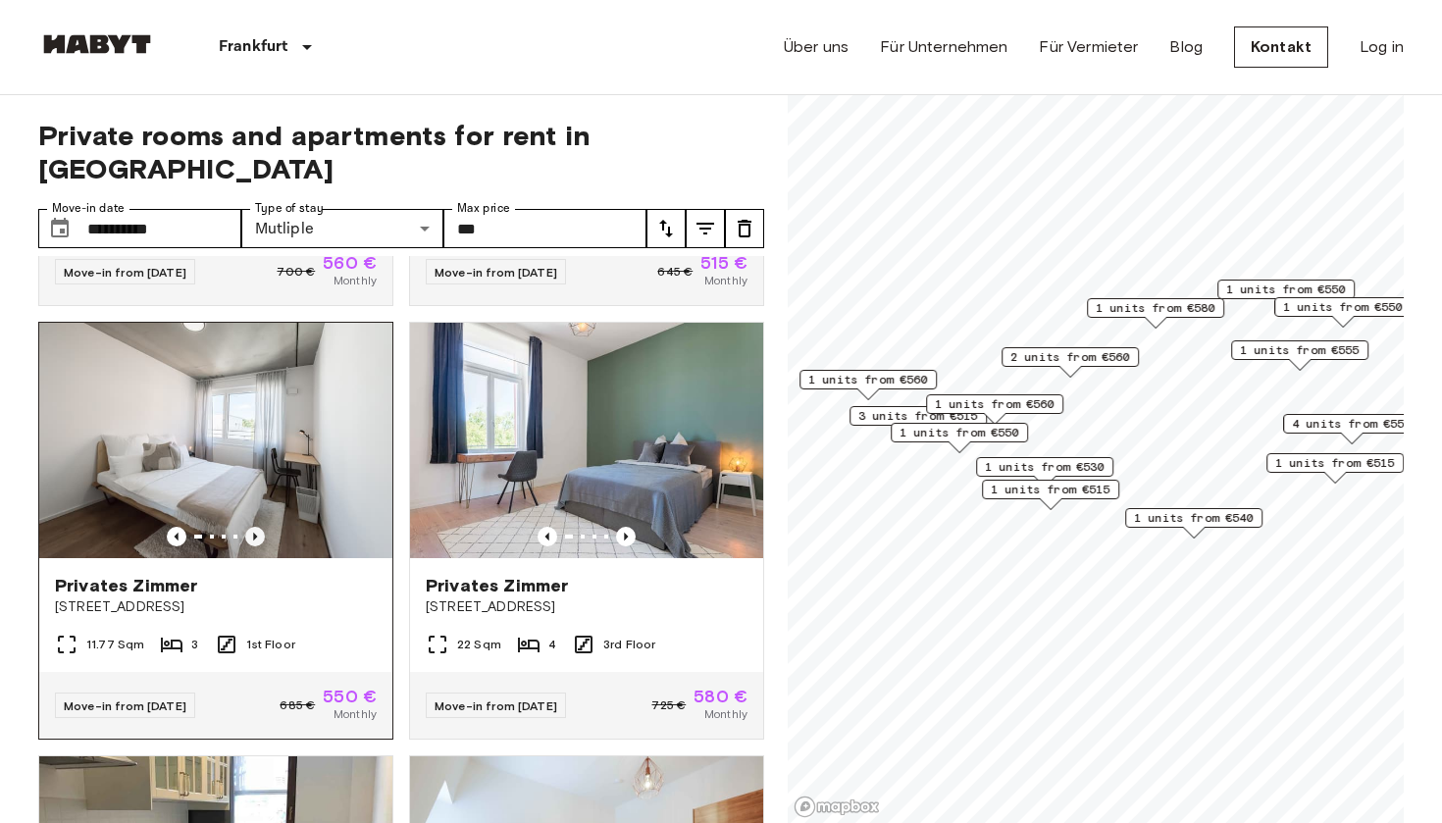
click at [256, 527] on icon "Previous image" at bounding box center [255, 537] width 20 height 20
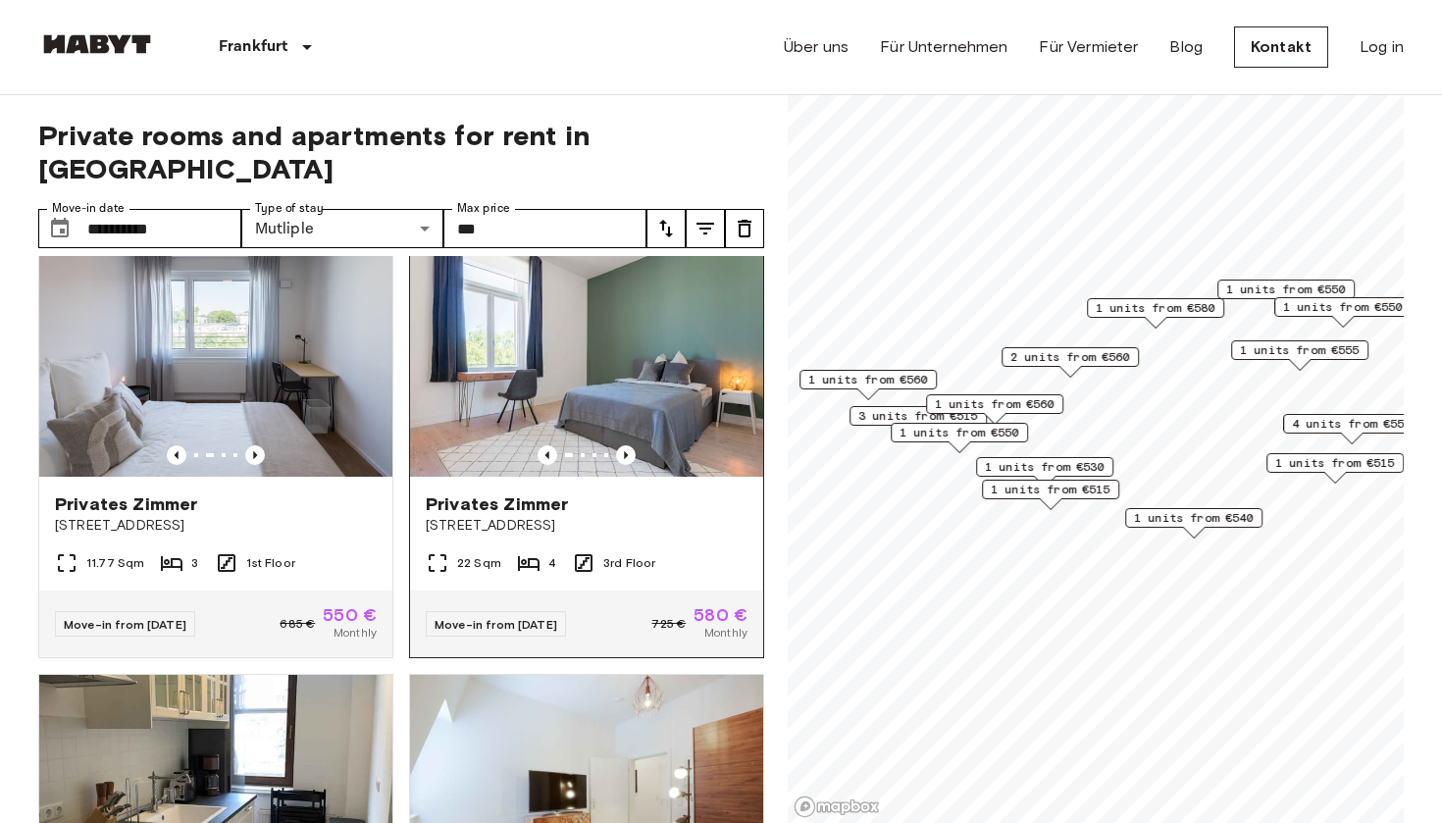
scroll to position [1309, 0]
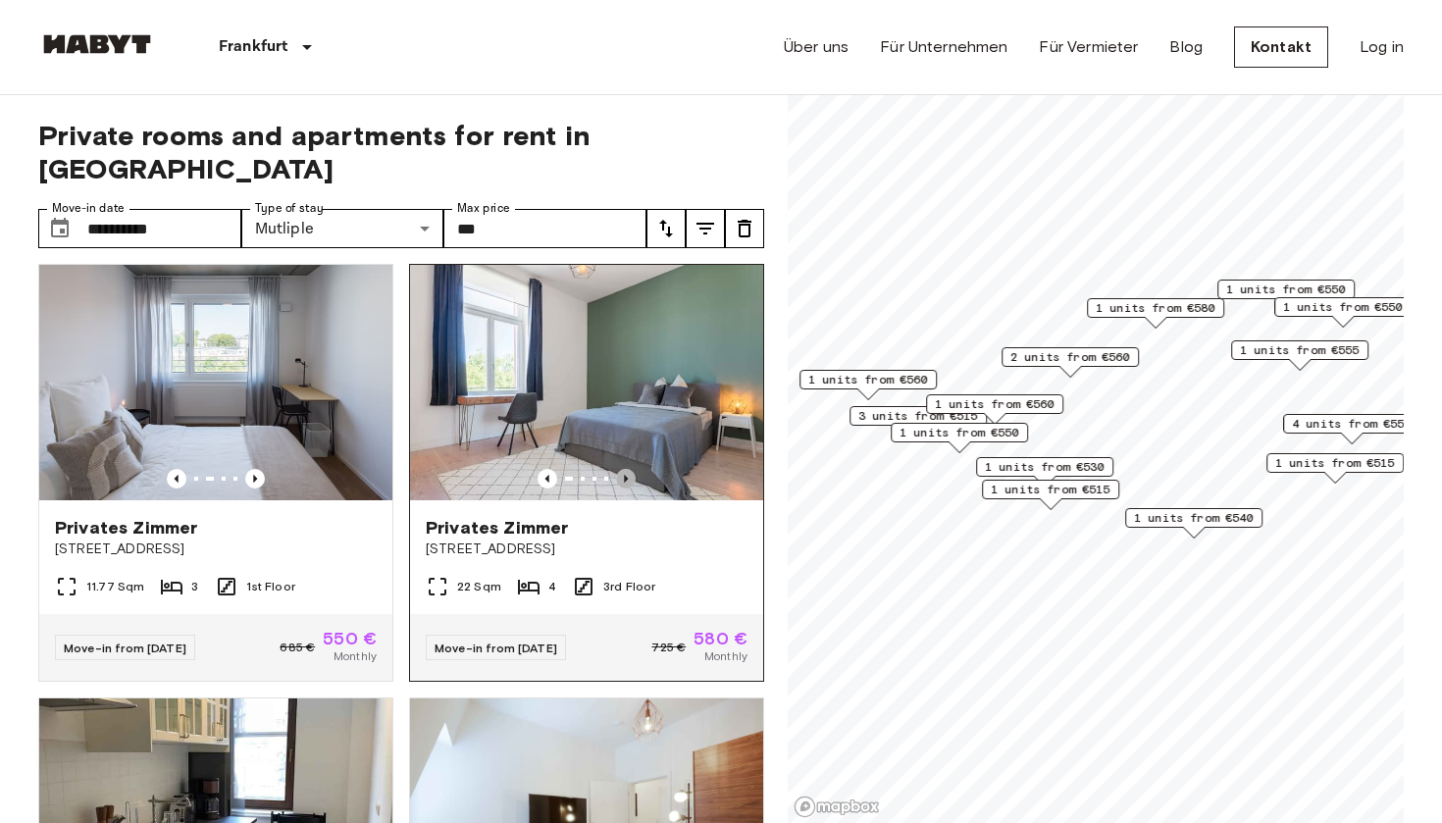
click at [626, 475] on icon "Previous image" at bounding box center [626, 479] width 4 height 8
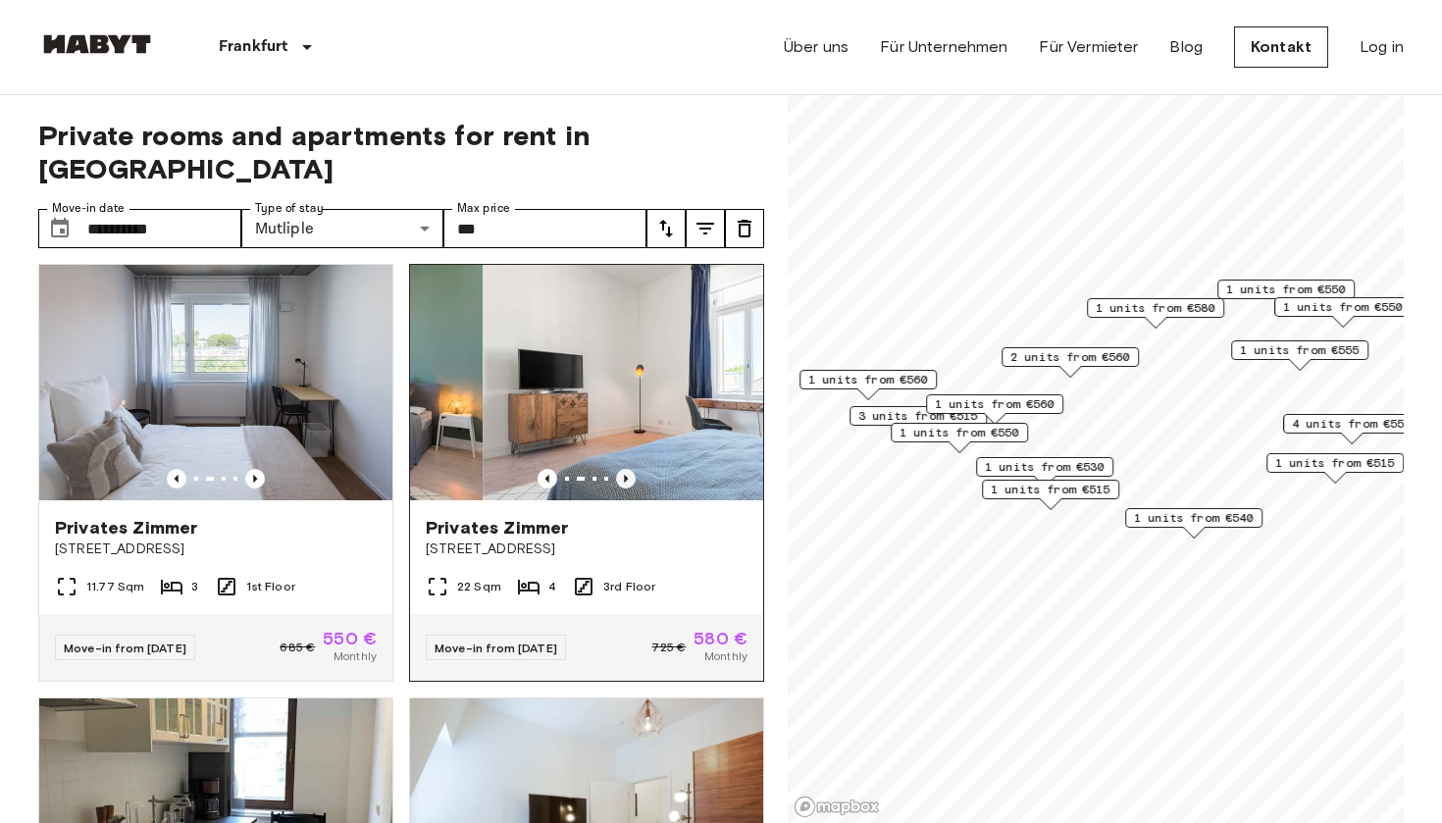
click at [626, 475] on icon "Previous image" at bounding box center [626, 479] width 4 height 8
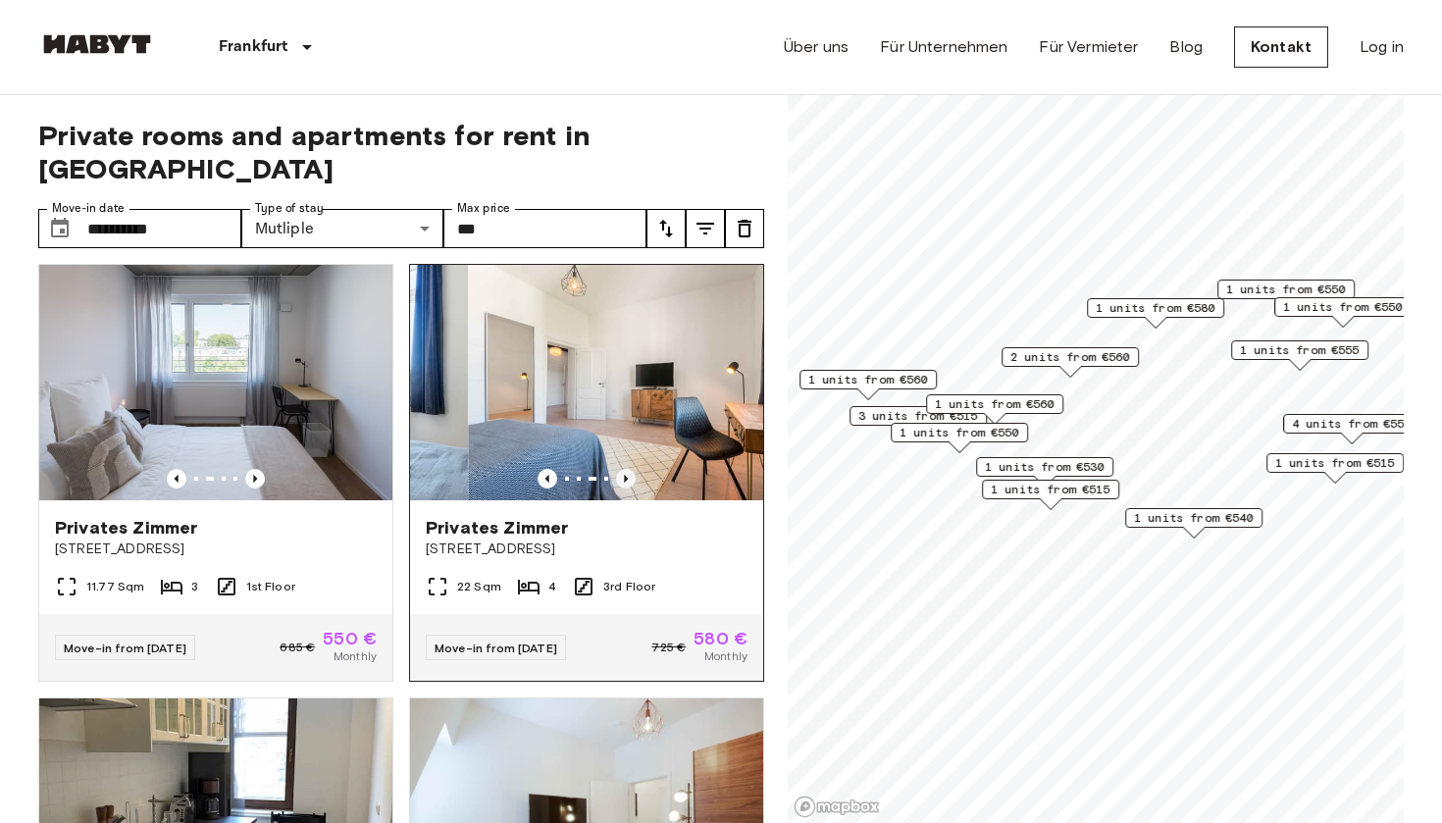
click at [626, 475] on icon "Previous image" at bounding box center [626, 479] width 4 height 8
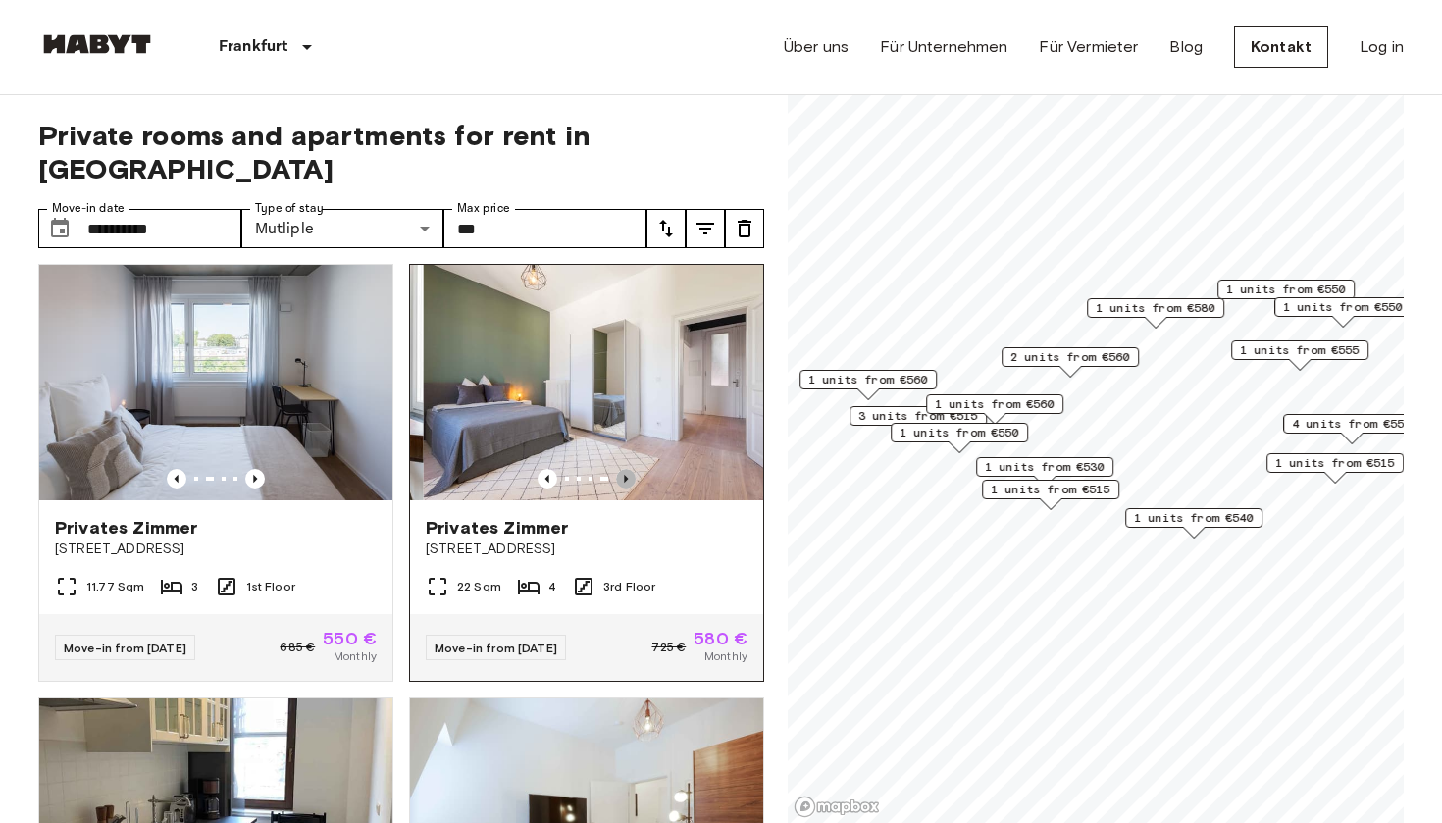
click at [626, 475] on icon "Previous image" at bounding box center [626, 479] width 4 height 8
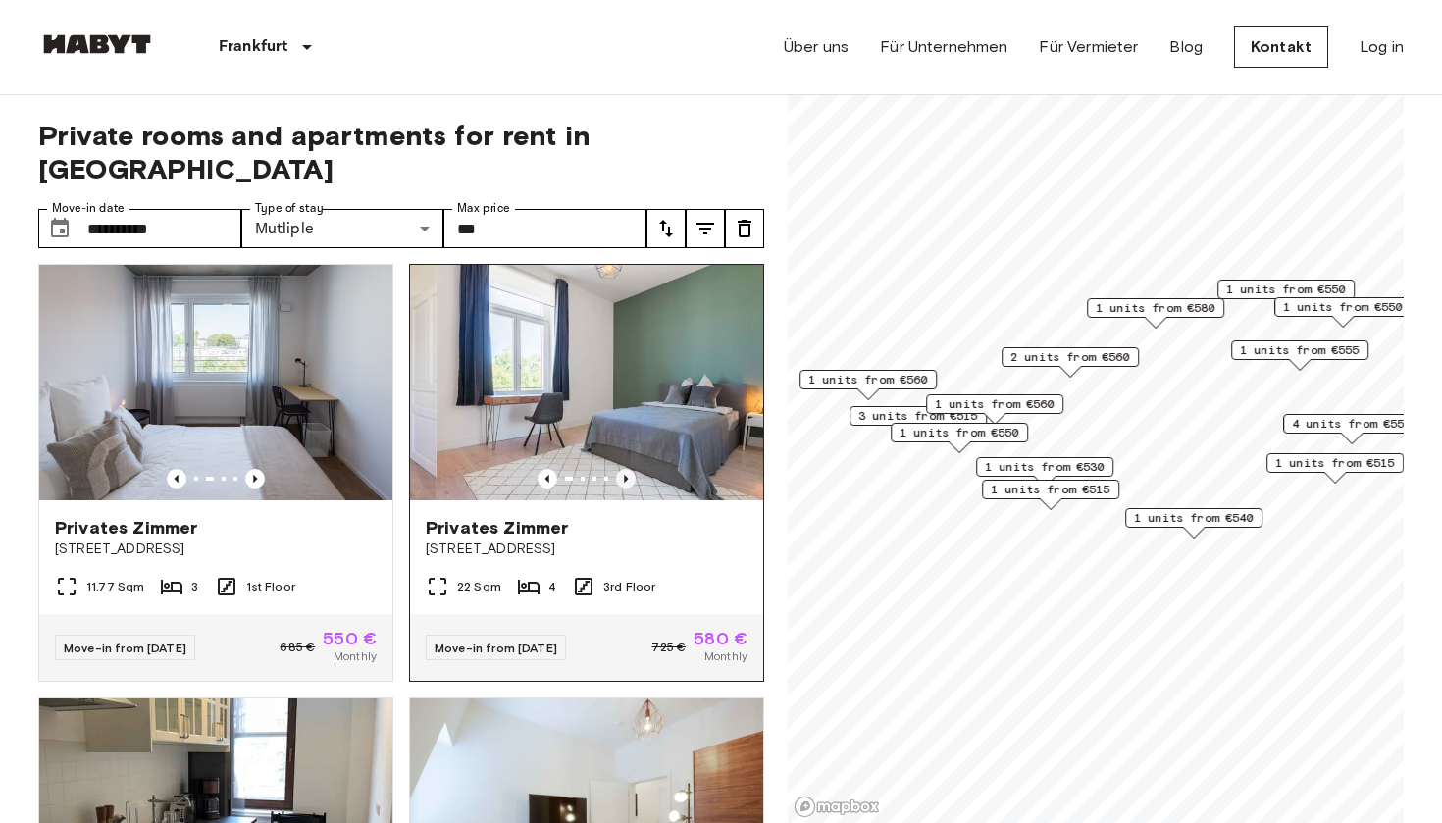
click at [626, 475] on icon "Previous image" at bounding box center [626, 479] width 4 height 8
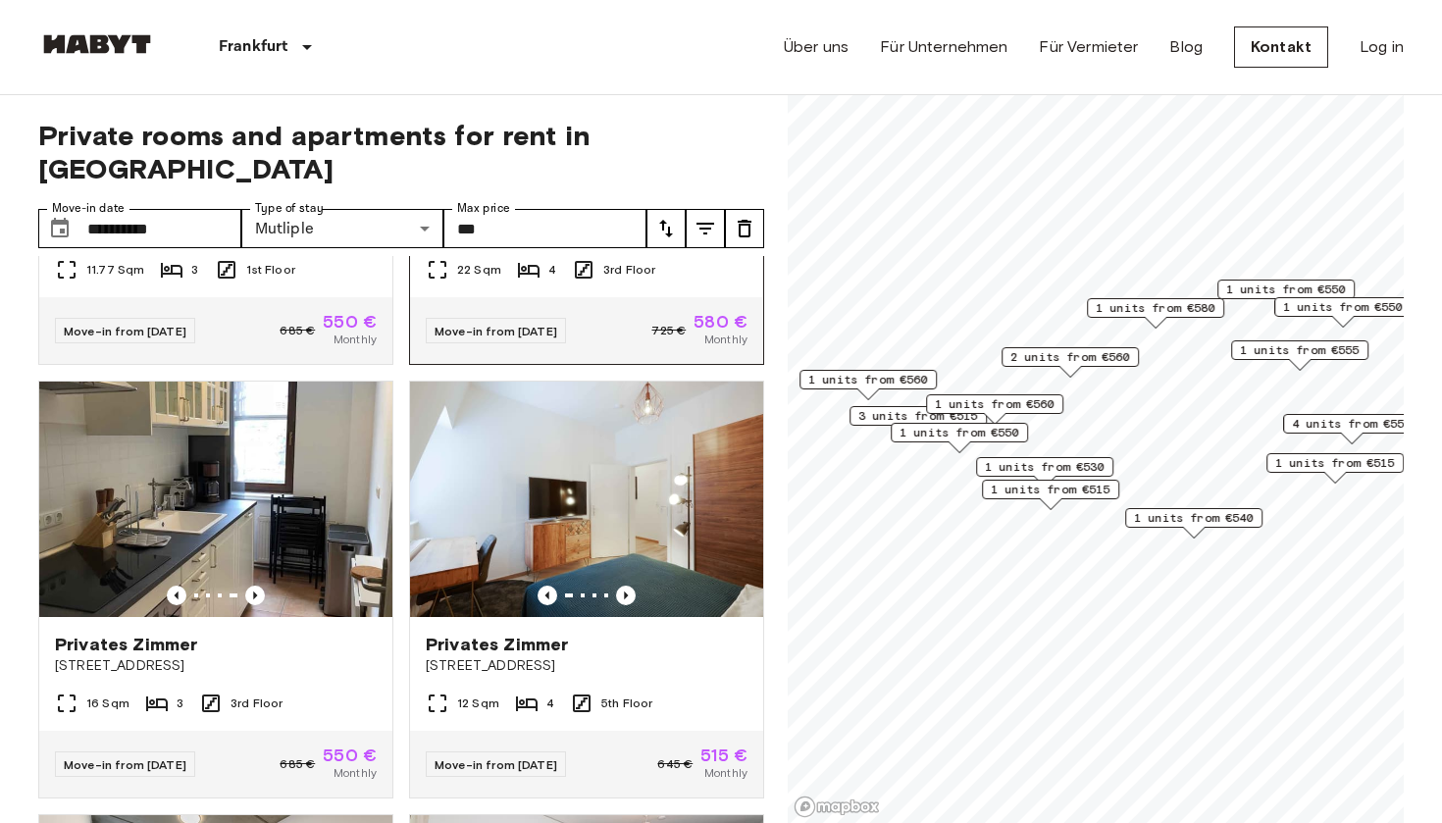
scroll to position [1627, 0]
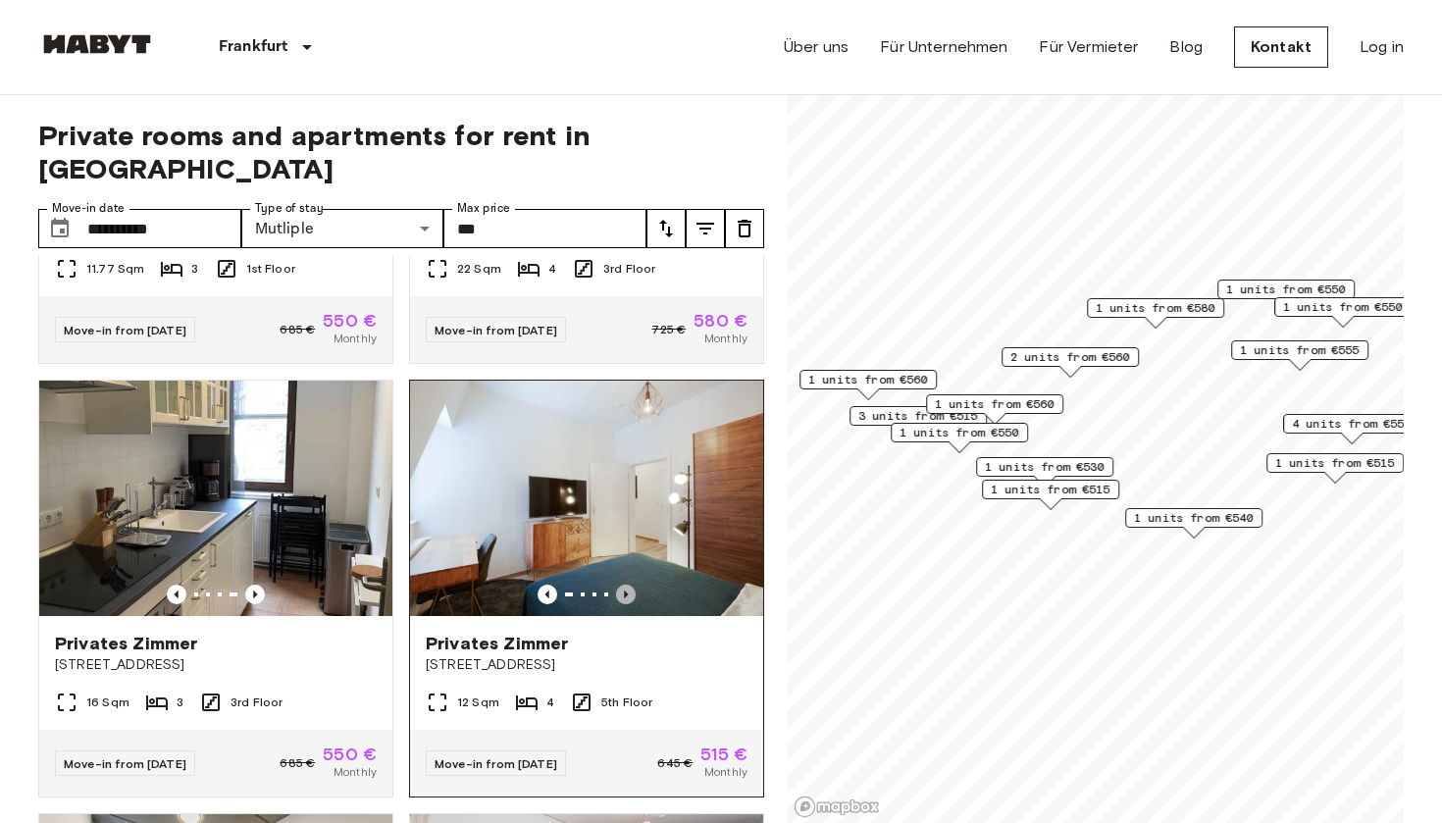
click at [624, 585] on icon "Previous image" at bounding box center [626, 595] width 20 height 20
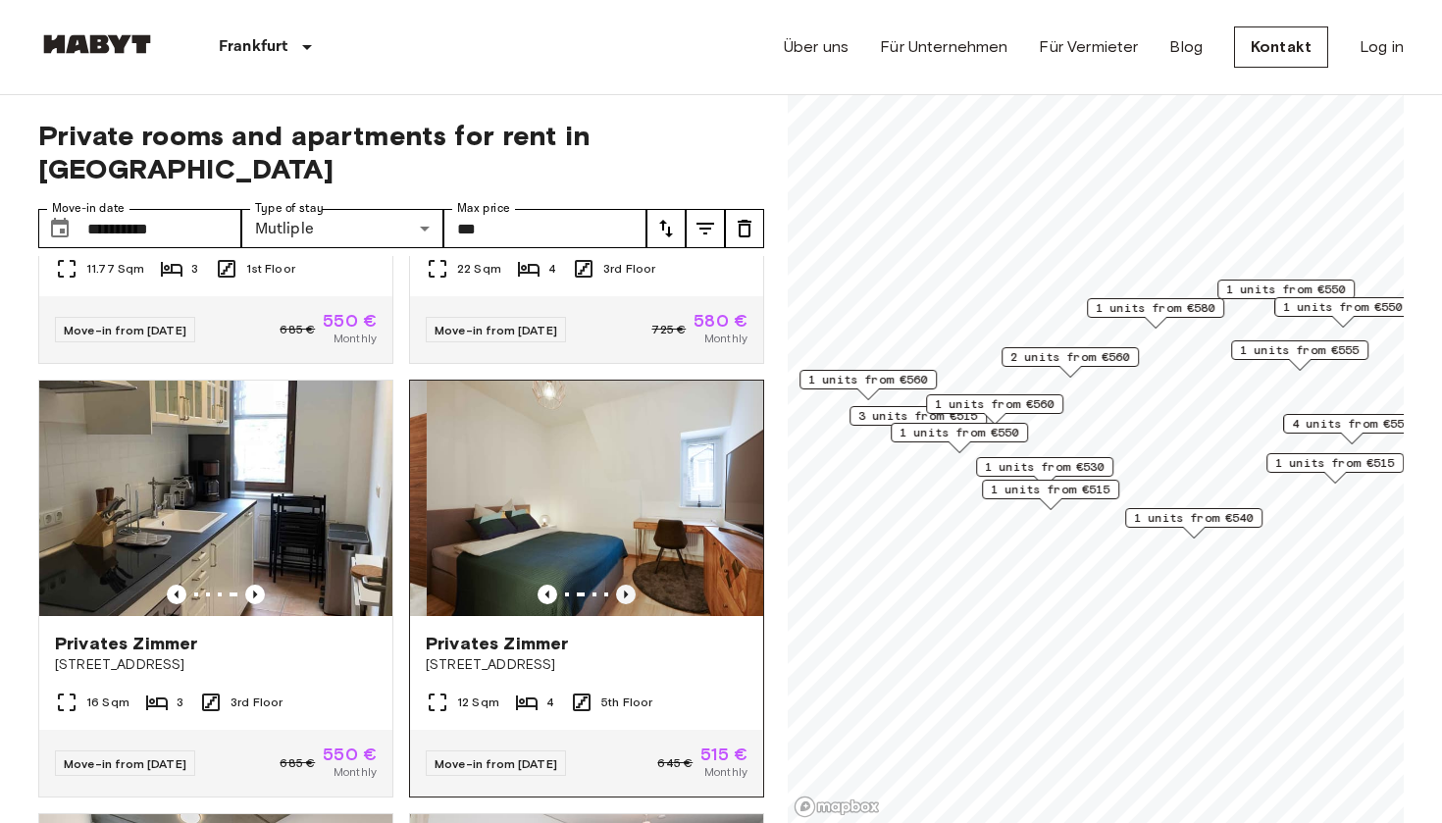
click at [624, 585] on icon "Previous image" at bounding box center [626, 595] width 20 height 20
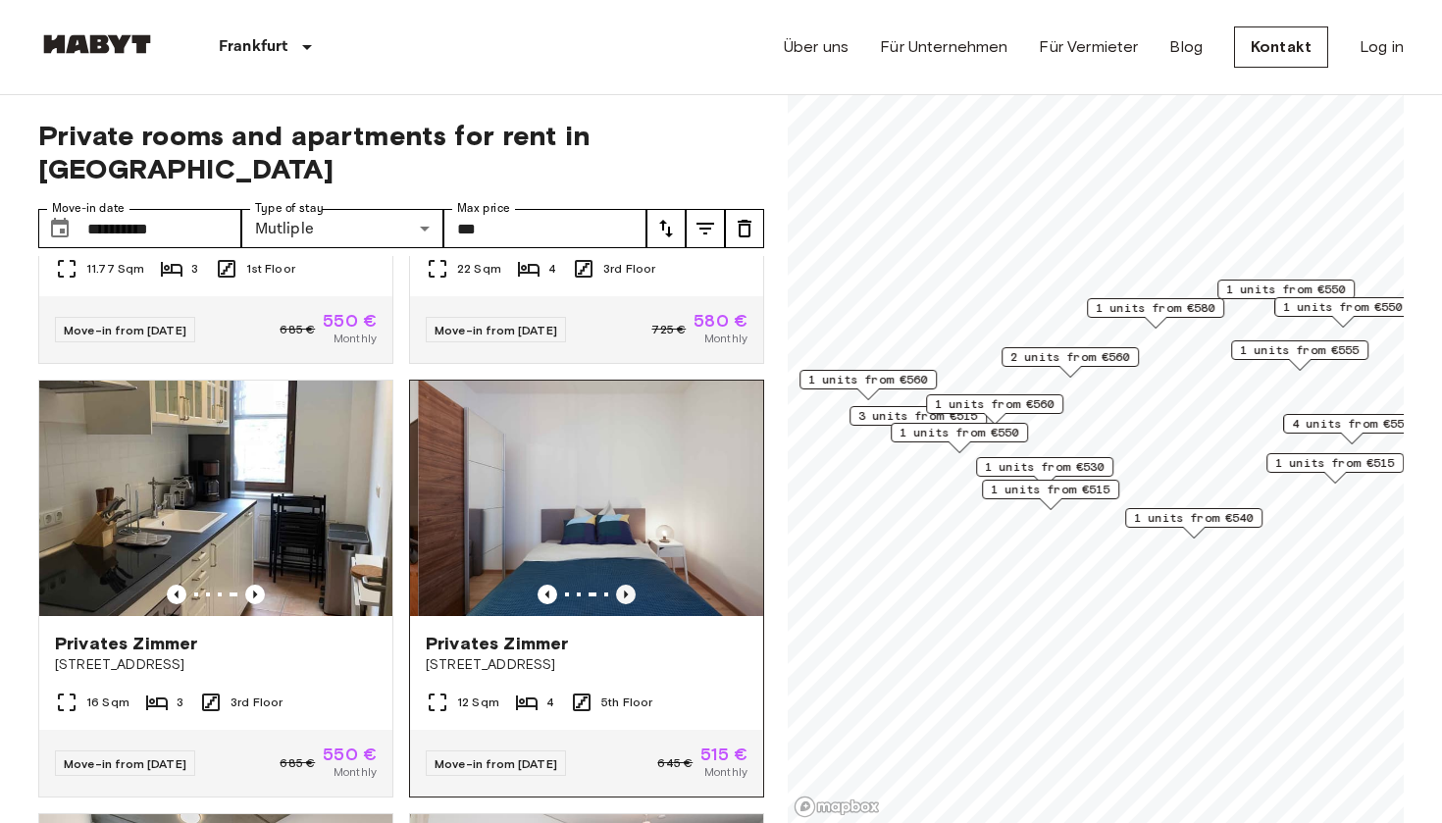
click at [624, 585] on icon "Previous image" at bounding box center [626, 595] width 20 height 20
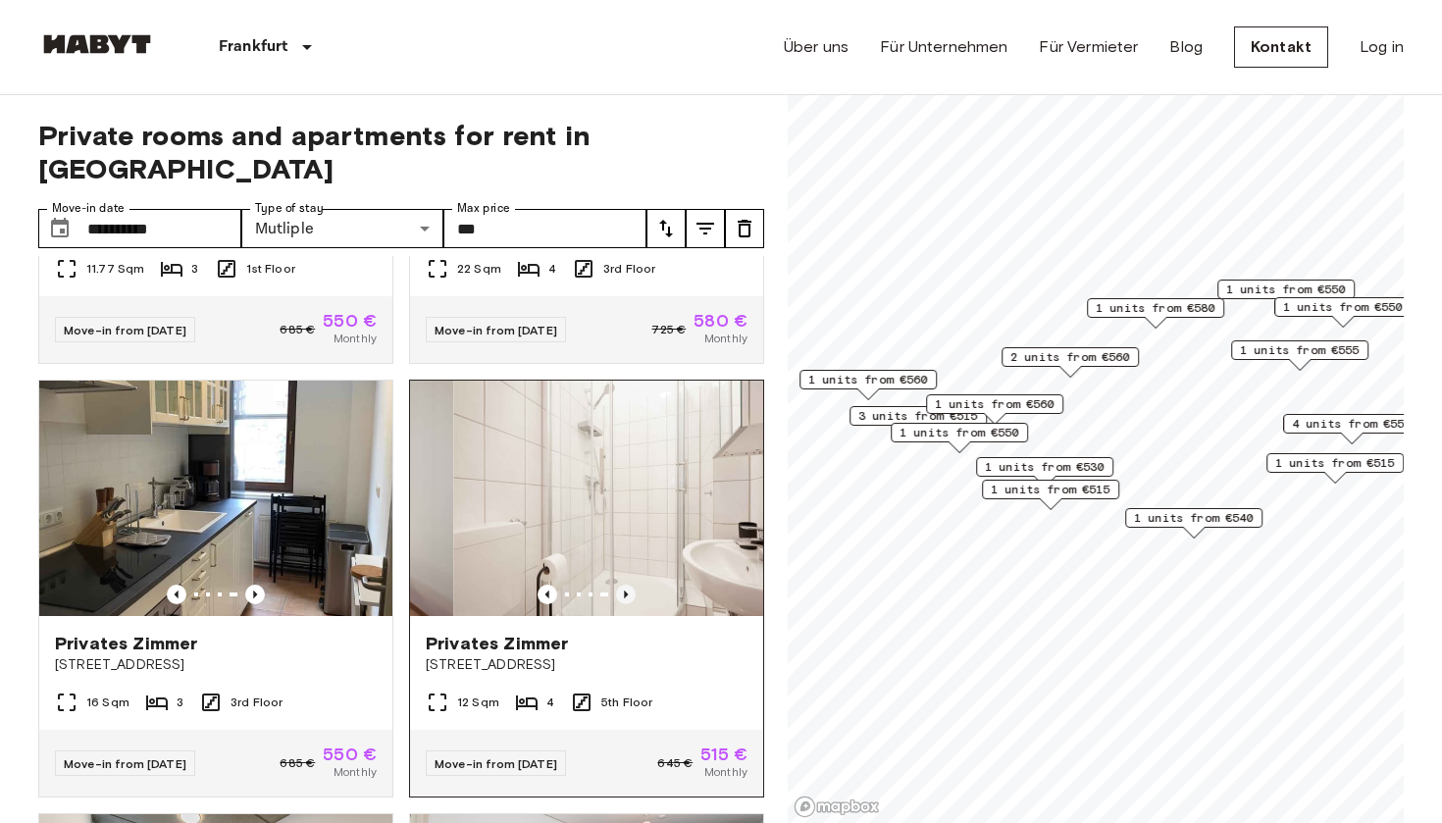
click at [624, 585] on icon "Previous image" at bounding box center [626, 595] width 20 height 20
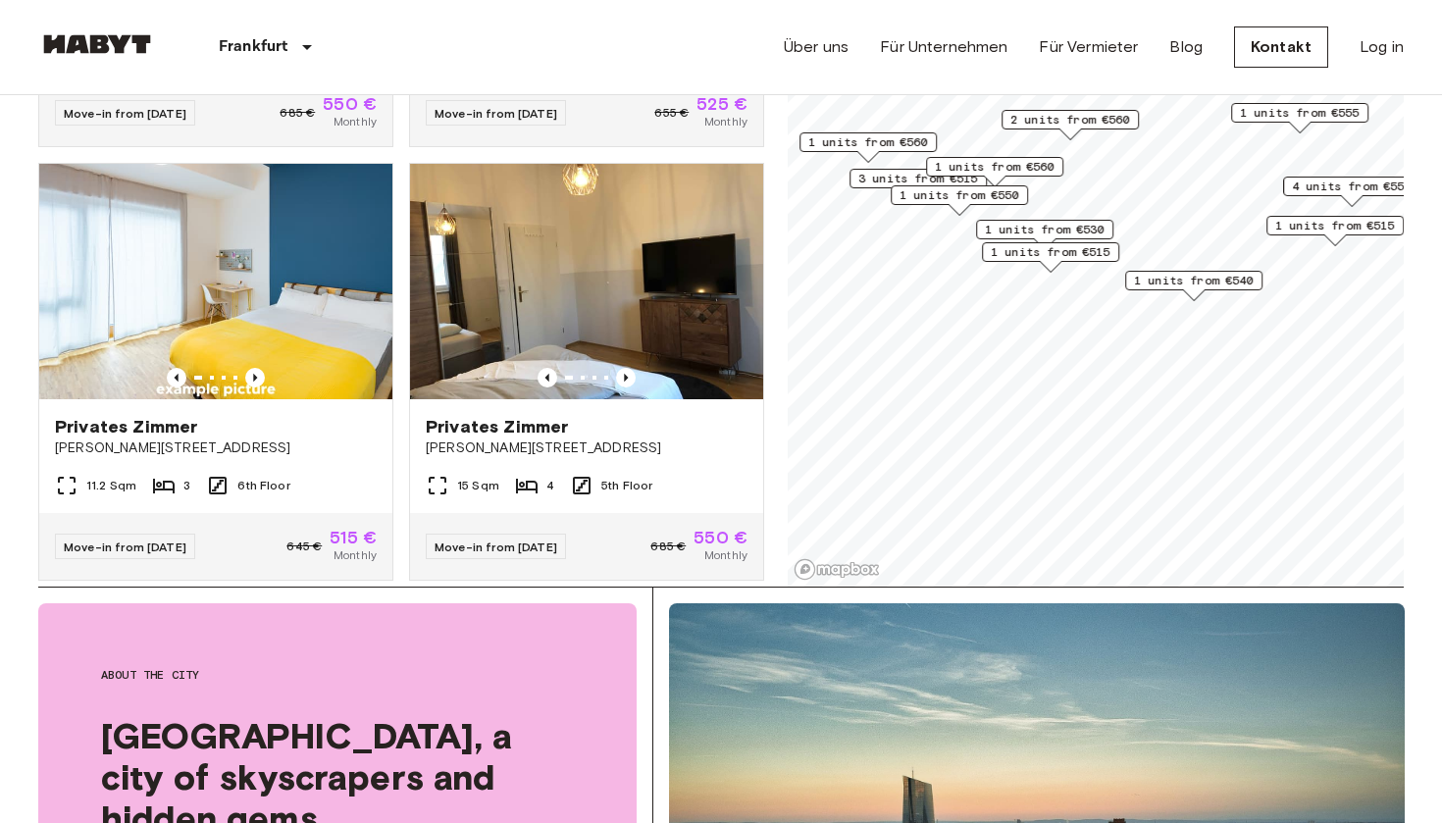
scroll to position [240, 0]
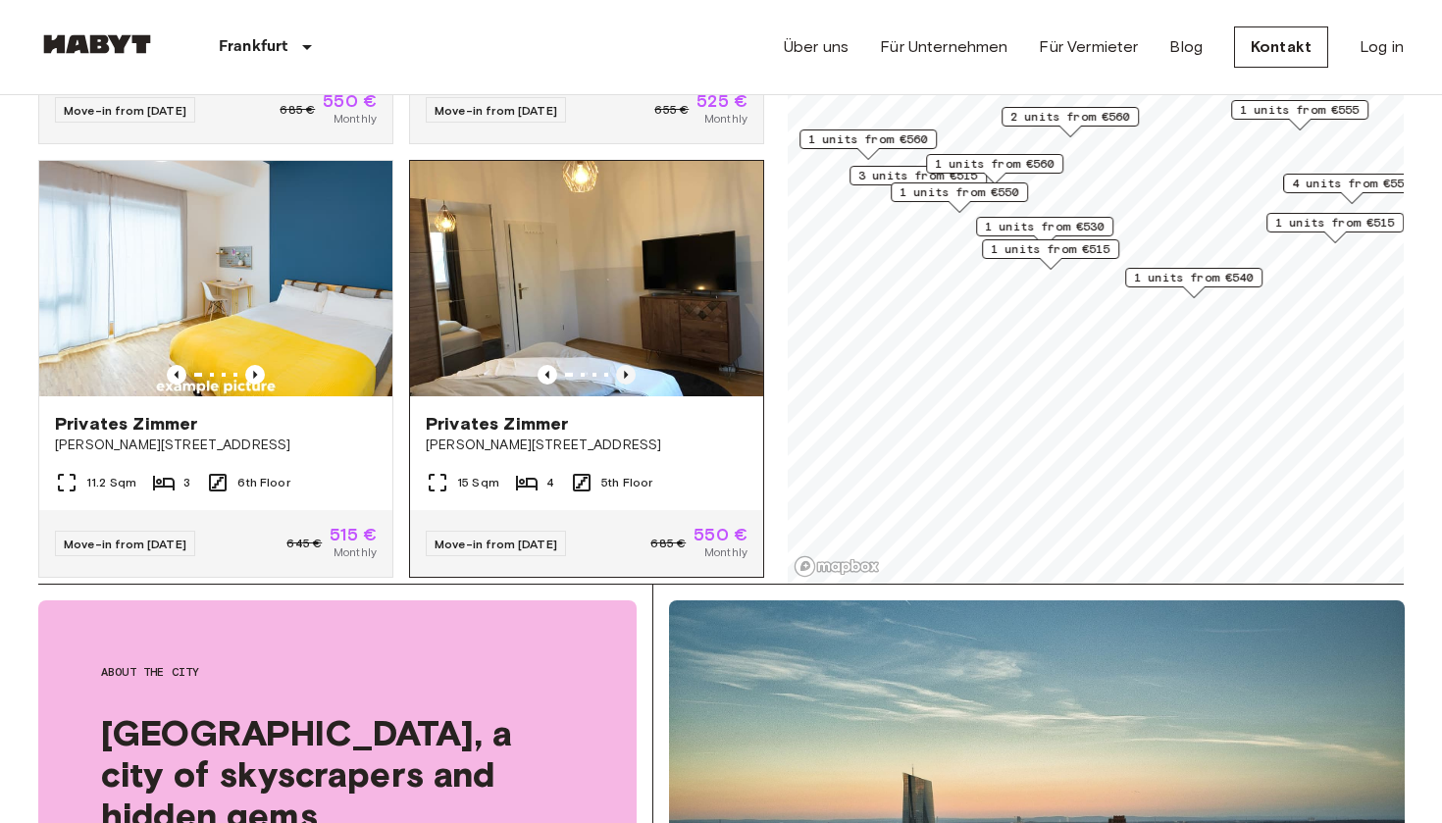
click at [627, 365] on icon "Previous image" at bounding box center [626, 375] width 20 height 20
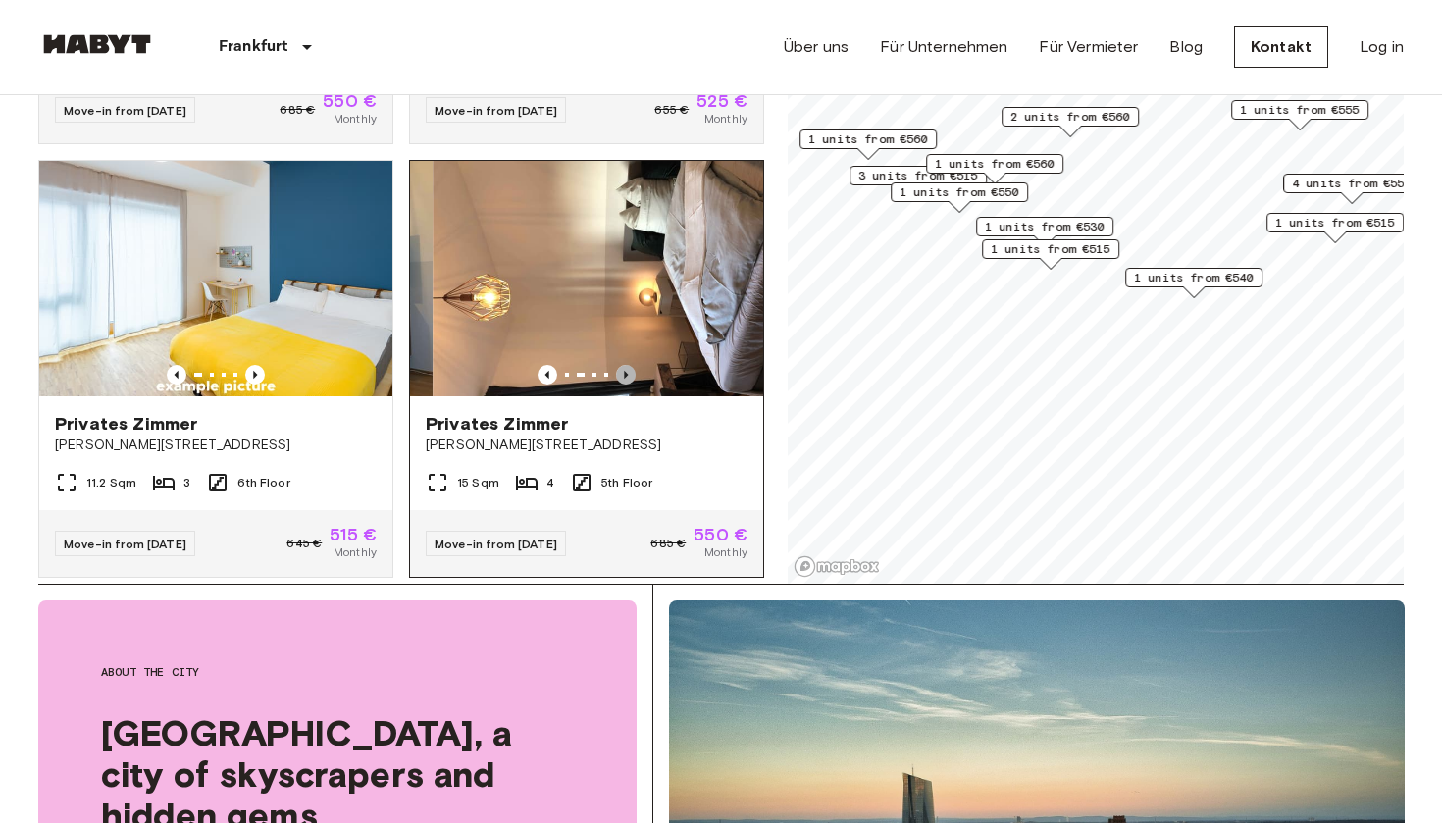
click at [627, 365] on icon "Previous image" at bounding box center [626, 375] width 20 height 20
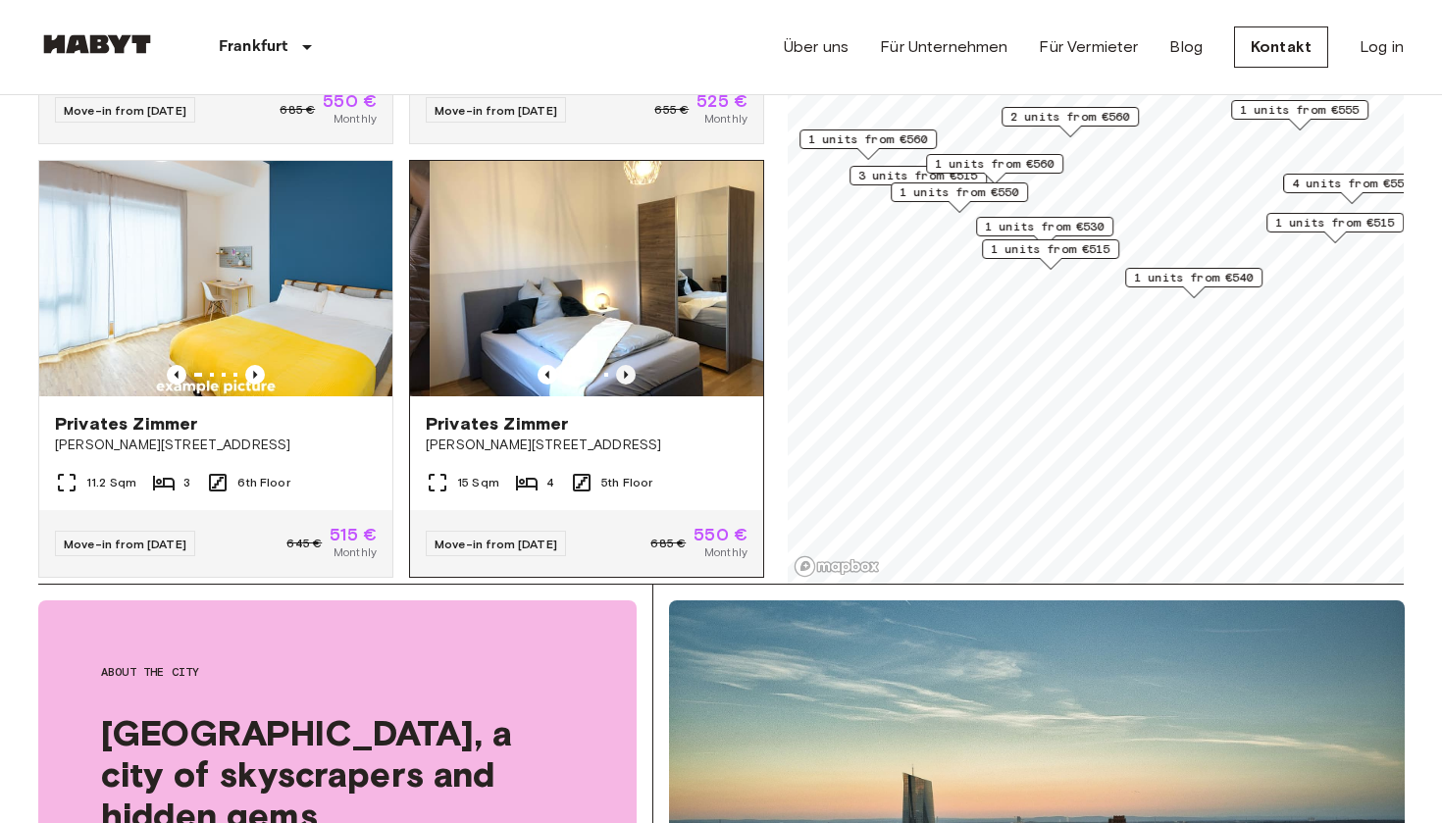
click at [627, 365] on icon "Previous image" at bounding box center [626, 375] width 20 height 20
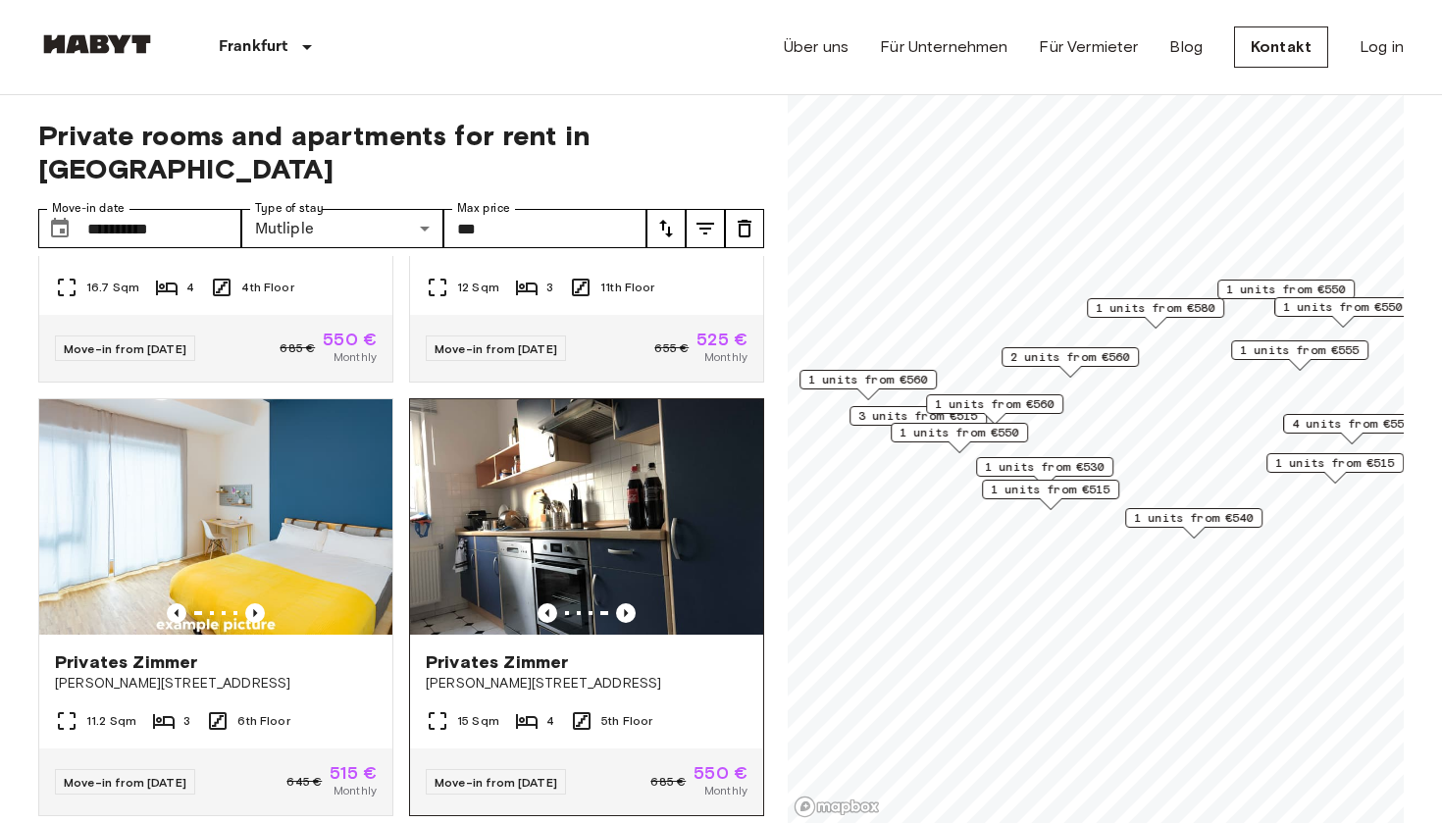
scroll to position [3774, 0]
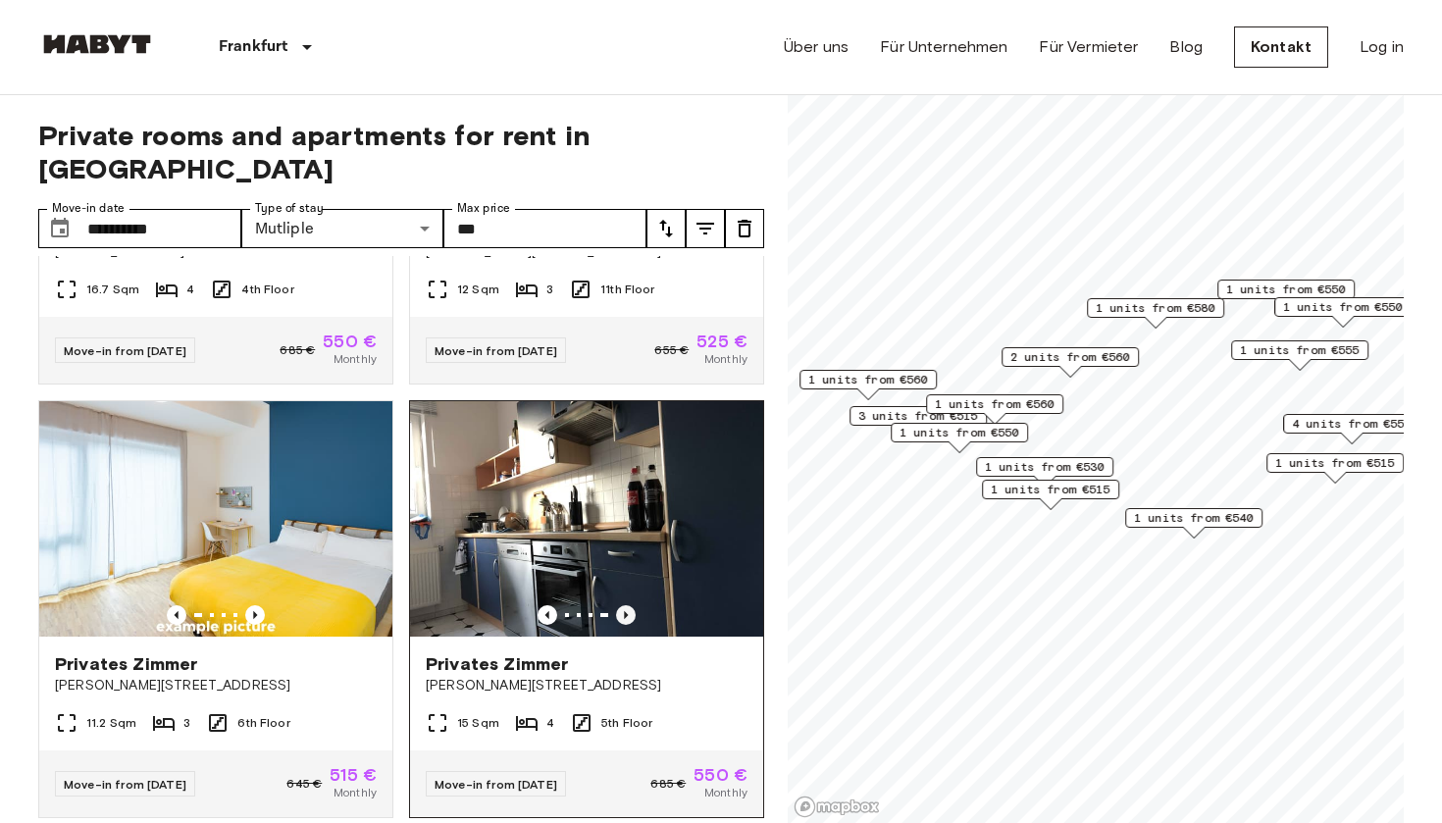
click at [625, 605] on icon "Previous image" at bounding box center [626, 615] width 20 height 20
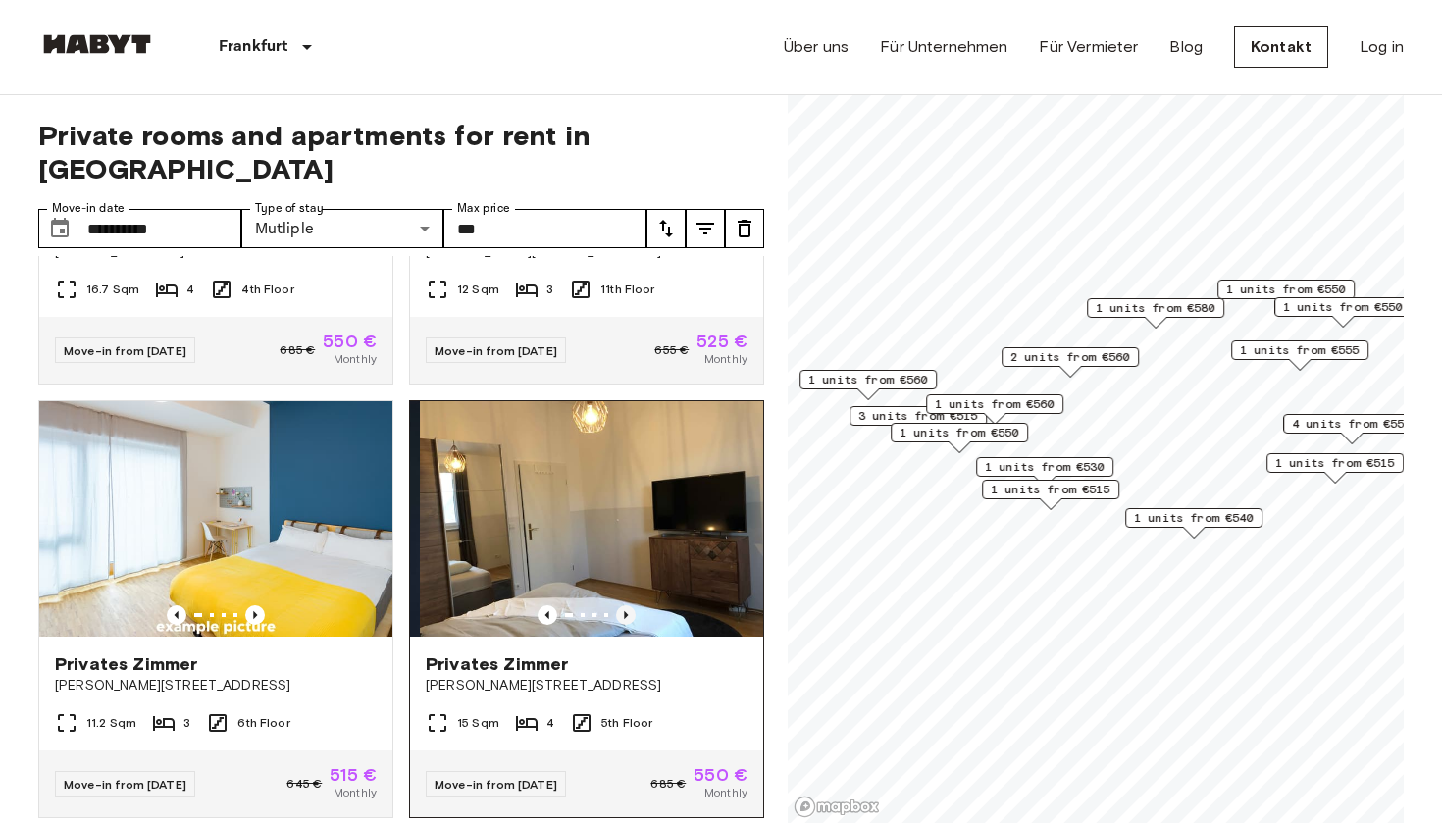
click at [625, 605] on icon "Previous image" at bounding box center [626, 615] width 20 height 20
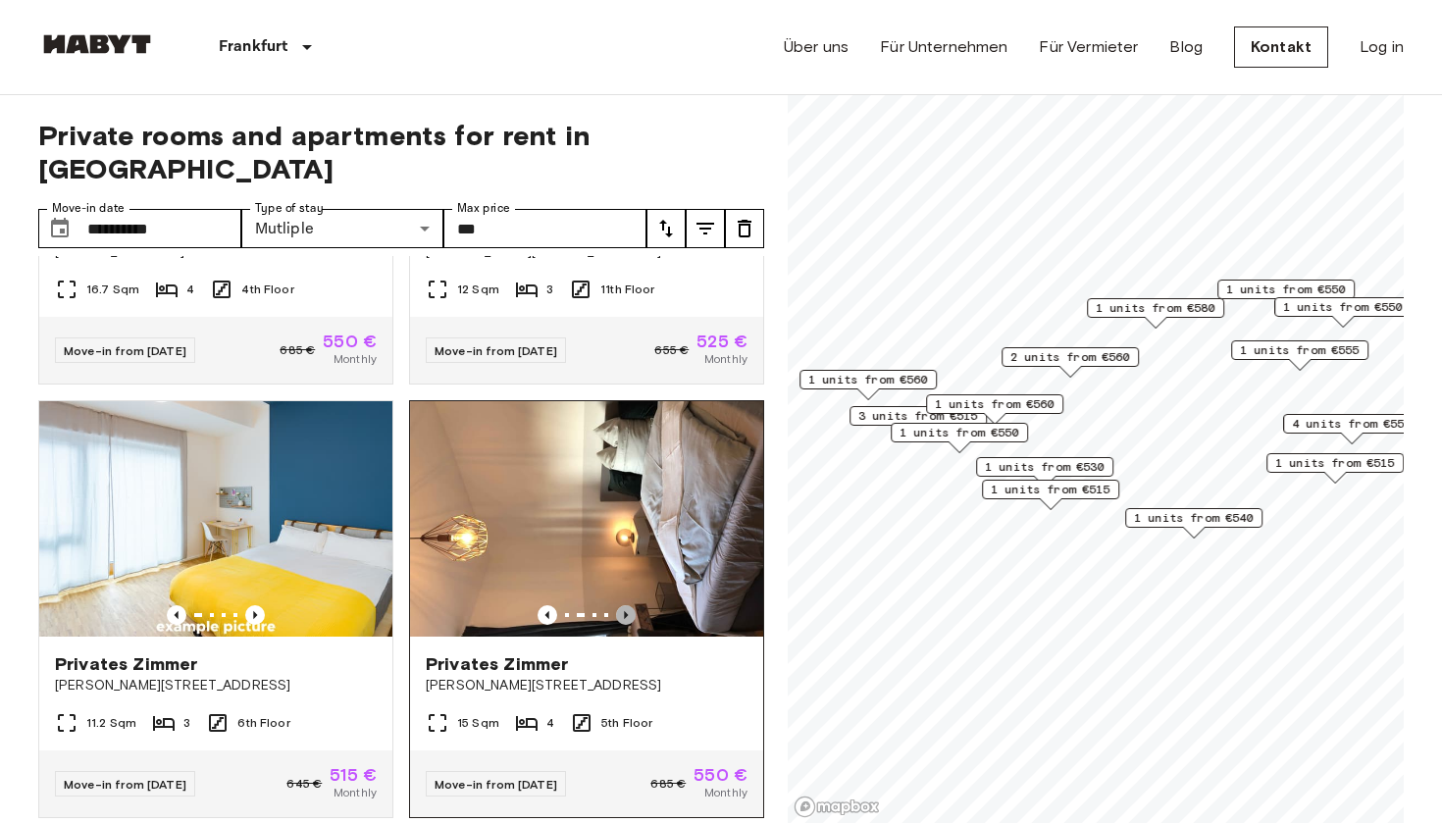
click at [625, 605] on icon "Previous image" at bounding box center [626, 615] width 20 height 20
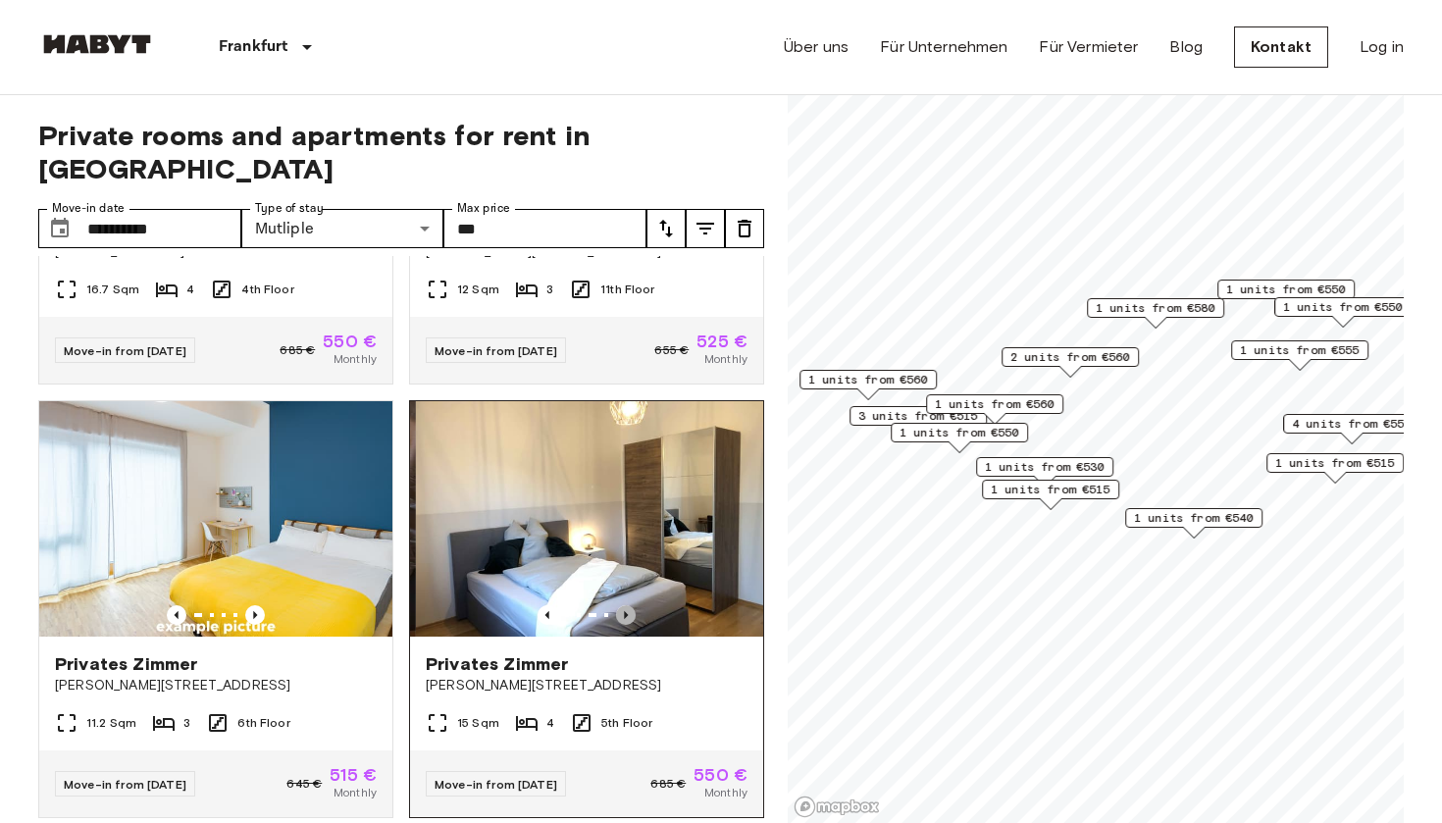
click at [625, 605] on icon "Previous image" at bounding box center [626, 615] width 20 height 20
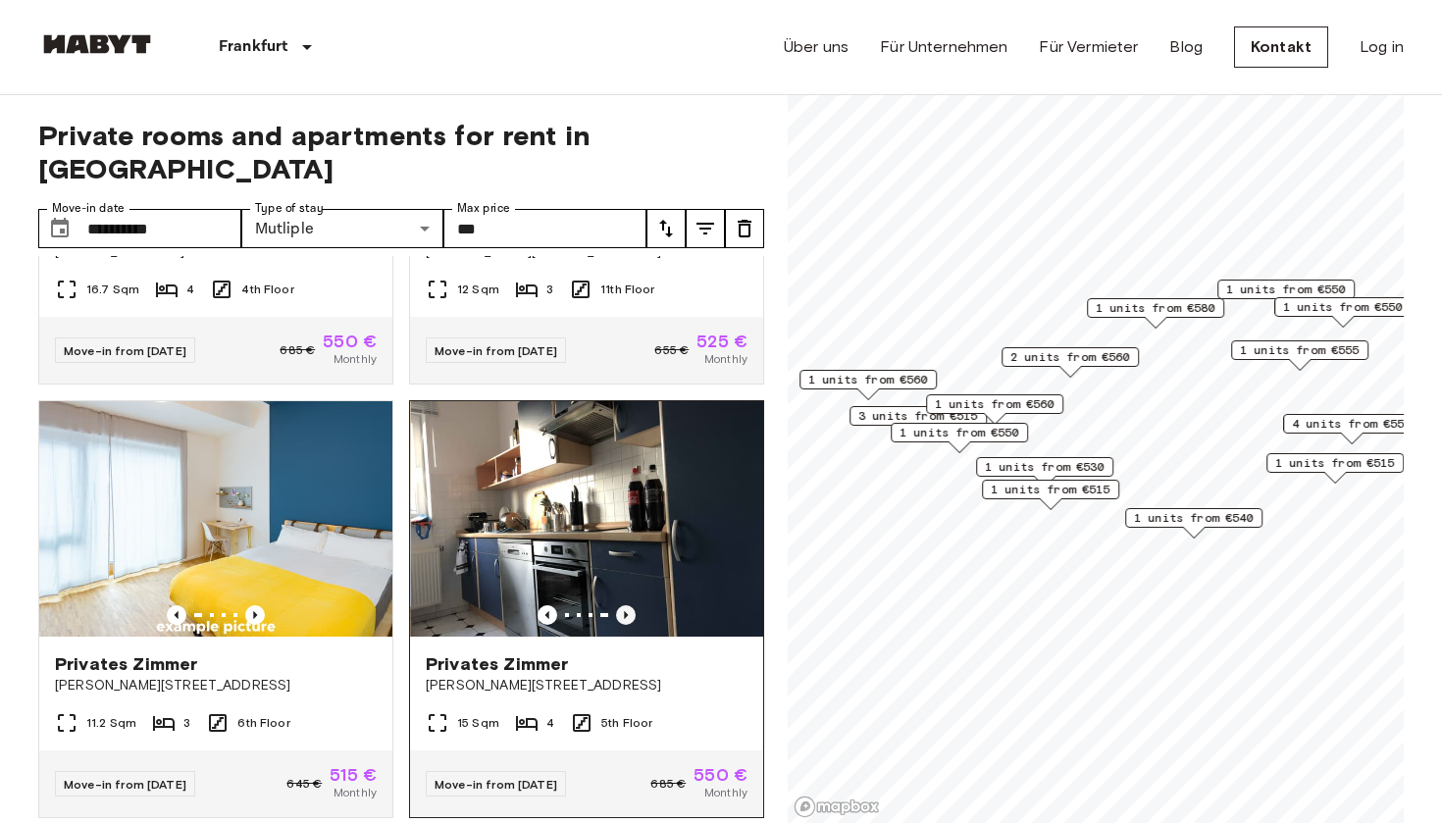
click at [625, 605] on icon "Previous image" at bounding box center [626, 615] width 20 height 20
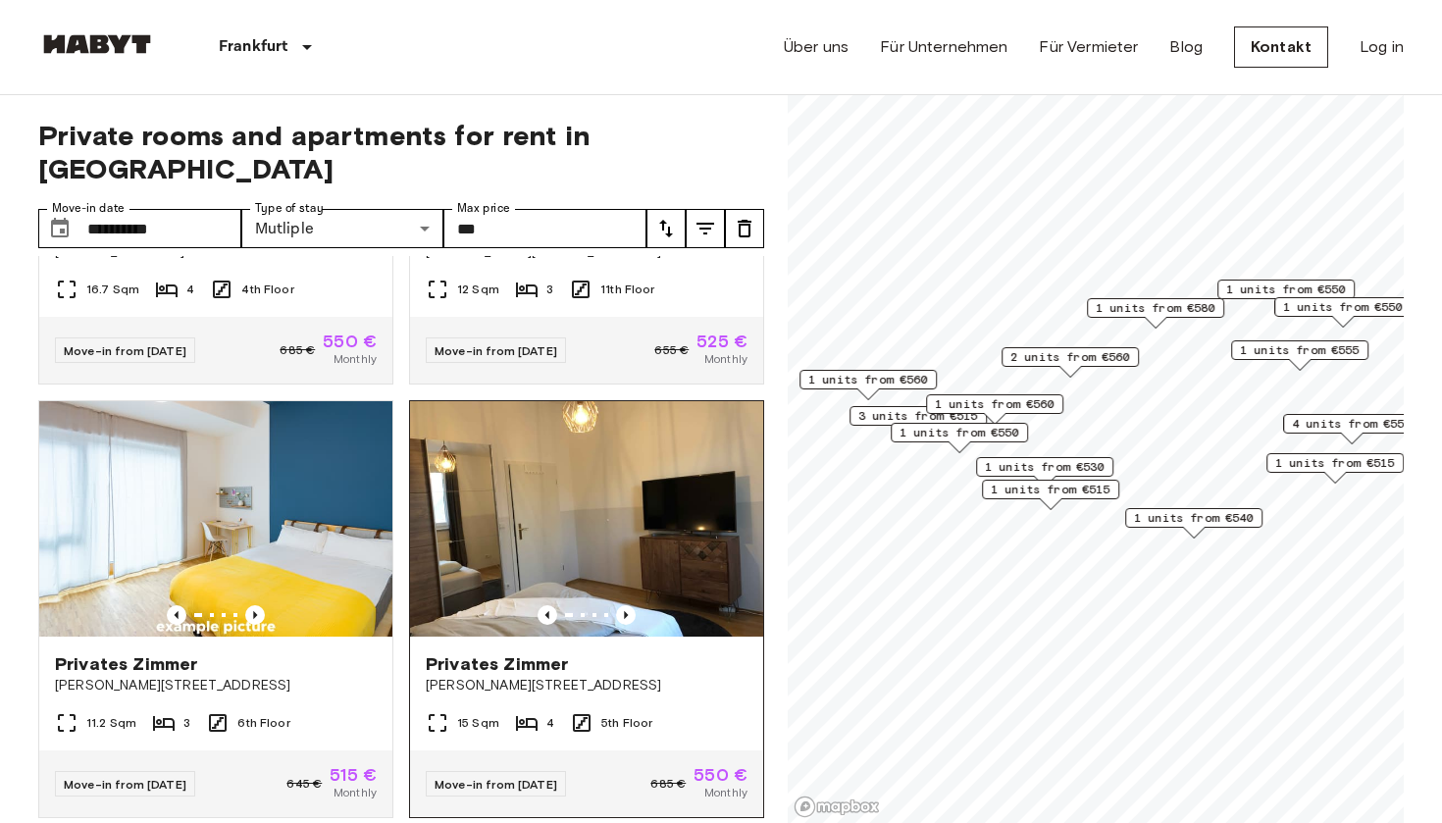
click at [622, 463] on img at bounding box center [586, 518] width 353 height 235
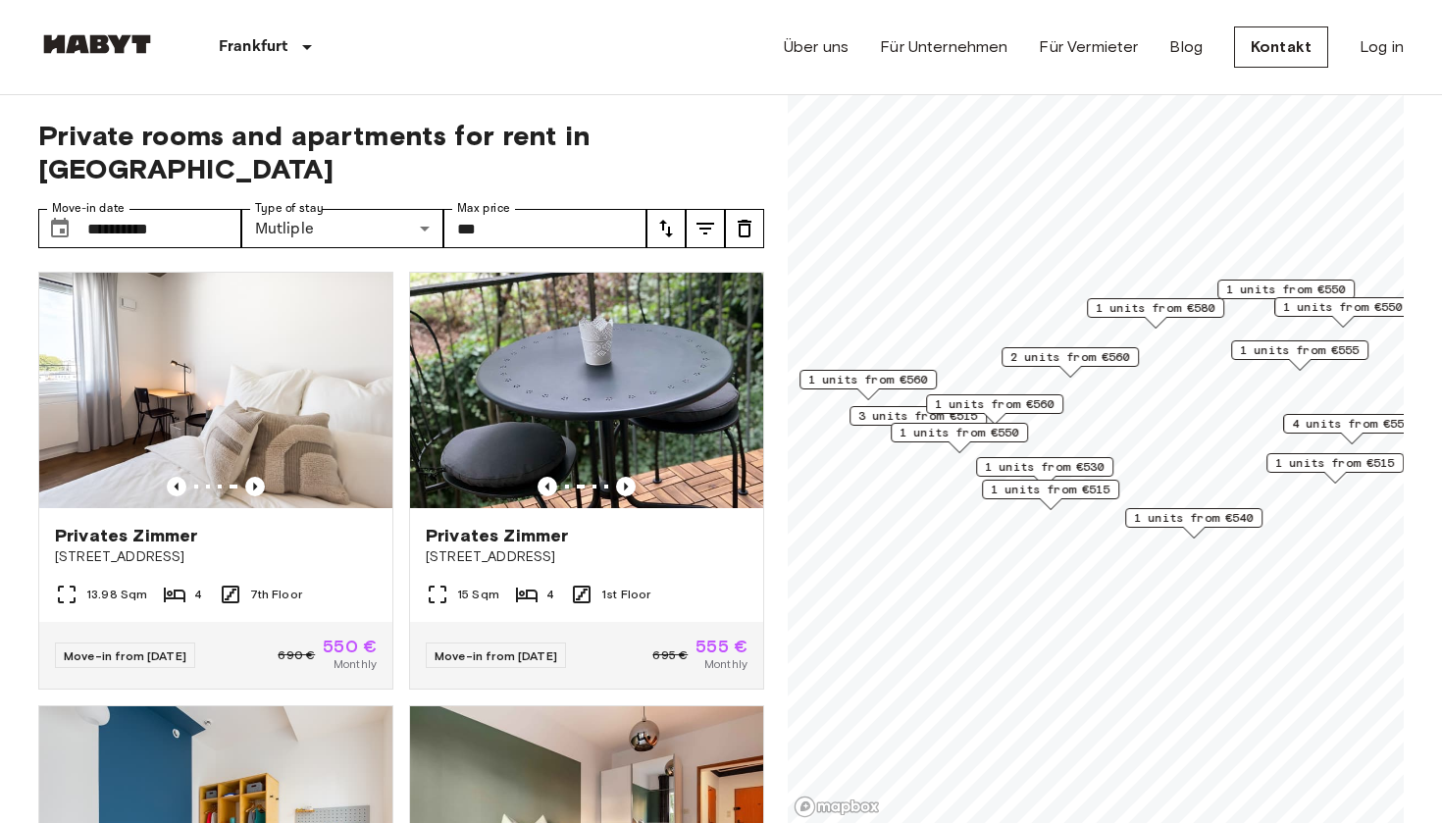
scroll to position [0, 0]
click at [152, 343] on img at bounding box center [215, 390] width 353 height 235
click at [232, 435] on img at bounding box center [215, 390] width 353 height 235
click at [204, 524] on div "Privates Zimmer" at bounding box center [216, 536] width 322 height 24
click at [1366, 58] on link "Log in" at bounding box center [1382, 47] width 44 height 24
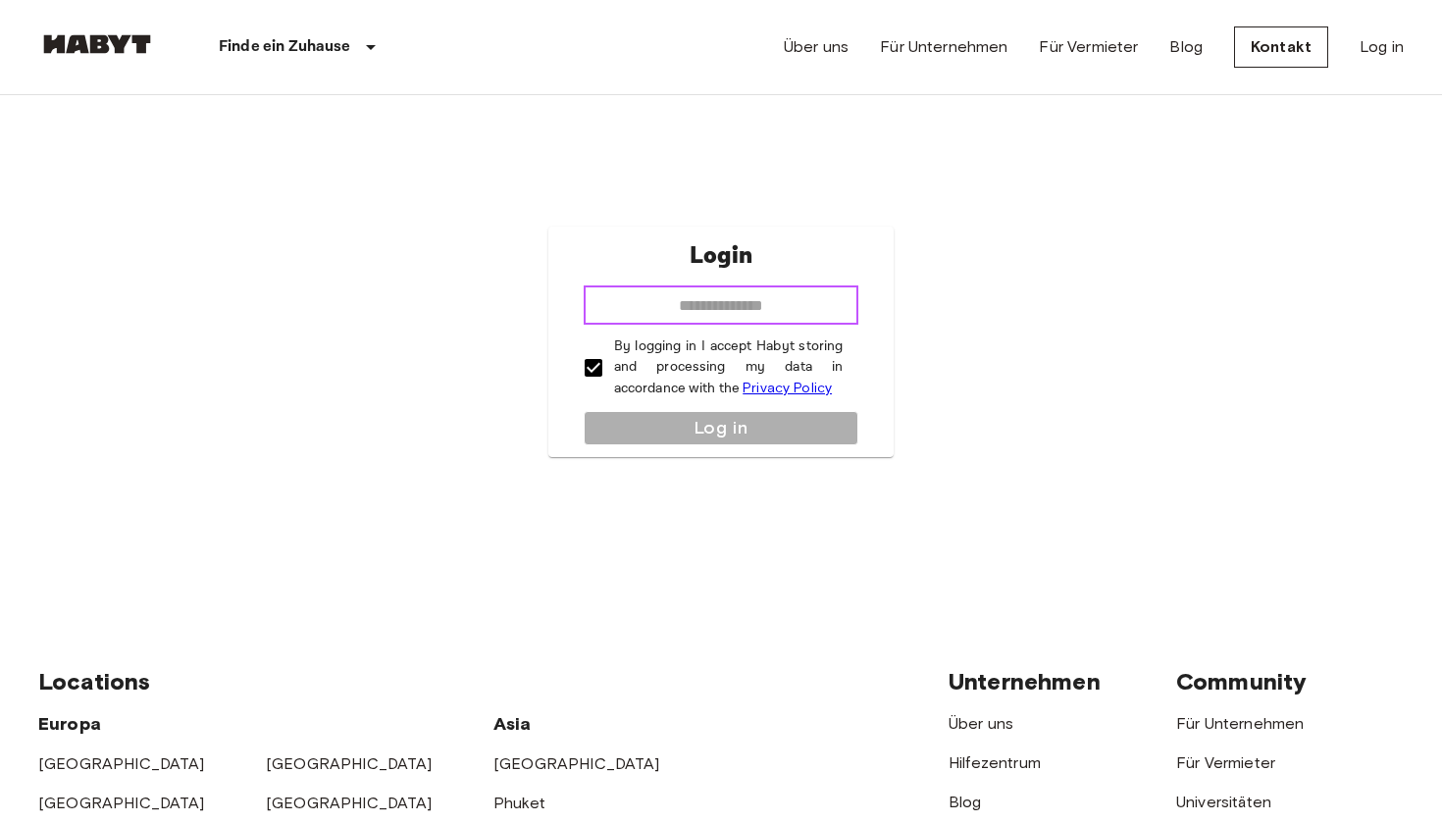
click at [694, 312] on input "email" at bounding box center [722, 304] width 276 height 39
type input "**********"
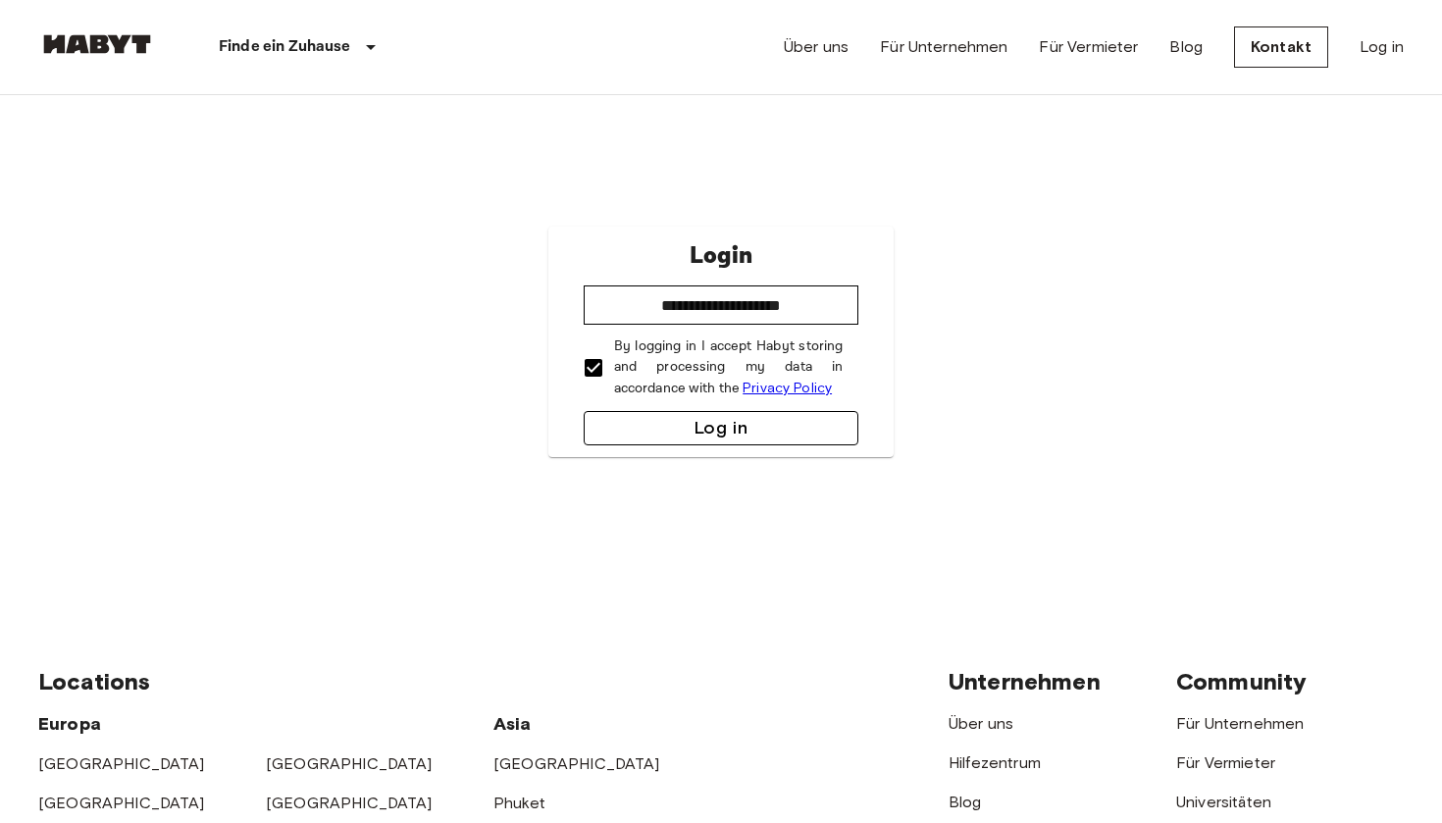
click at [735, 427] on button "Log in" at bounding box center [722, 428] width 276 height 34
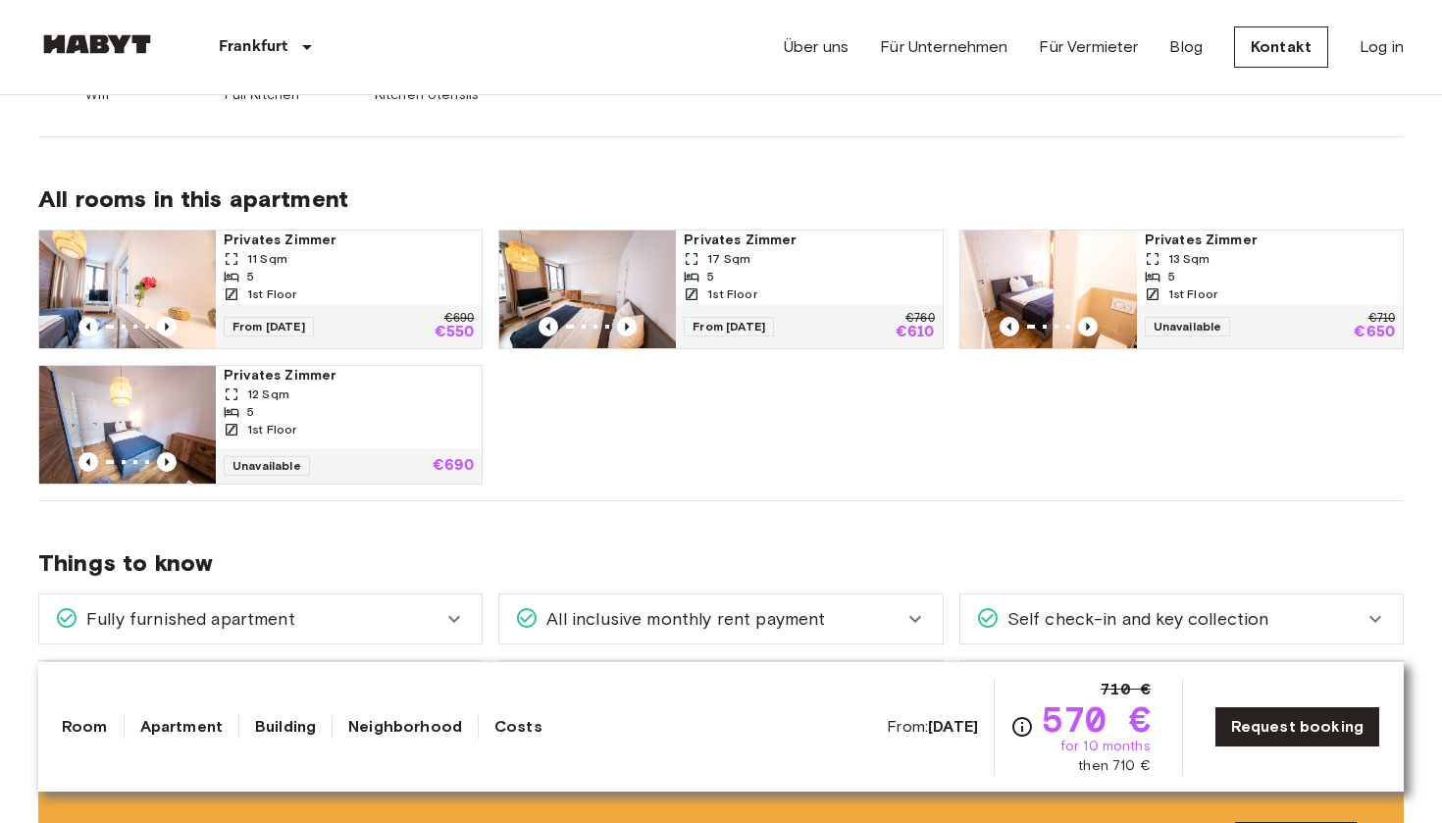
scroll to position [925, 0]
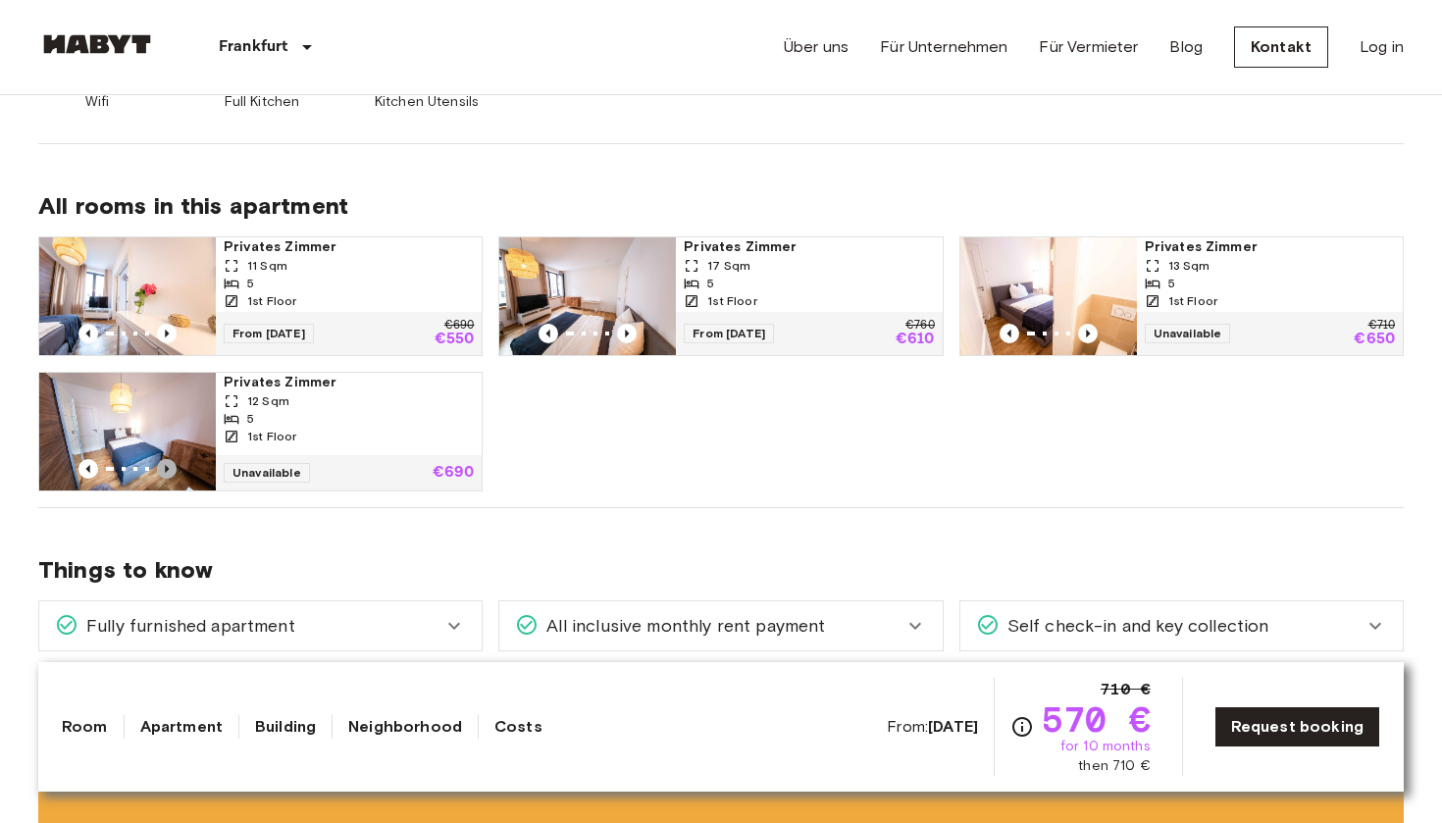
click at [162, 464] on icon "Previous image" at bounding box center [167, 469] width 20 height 20
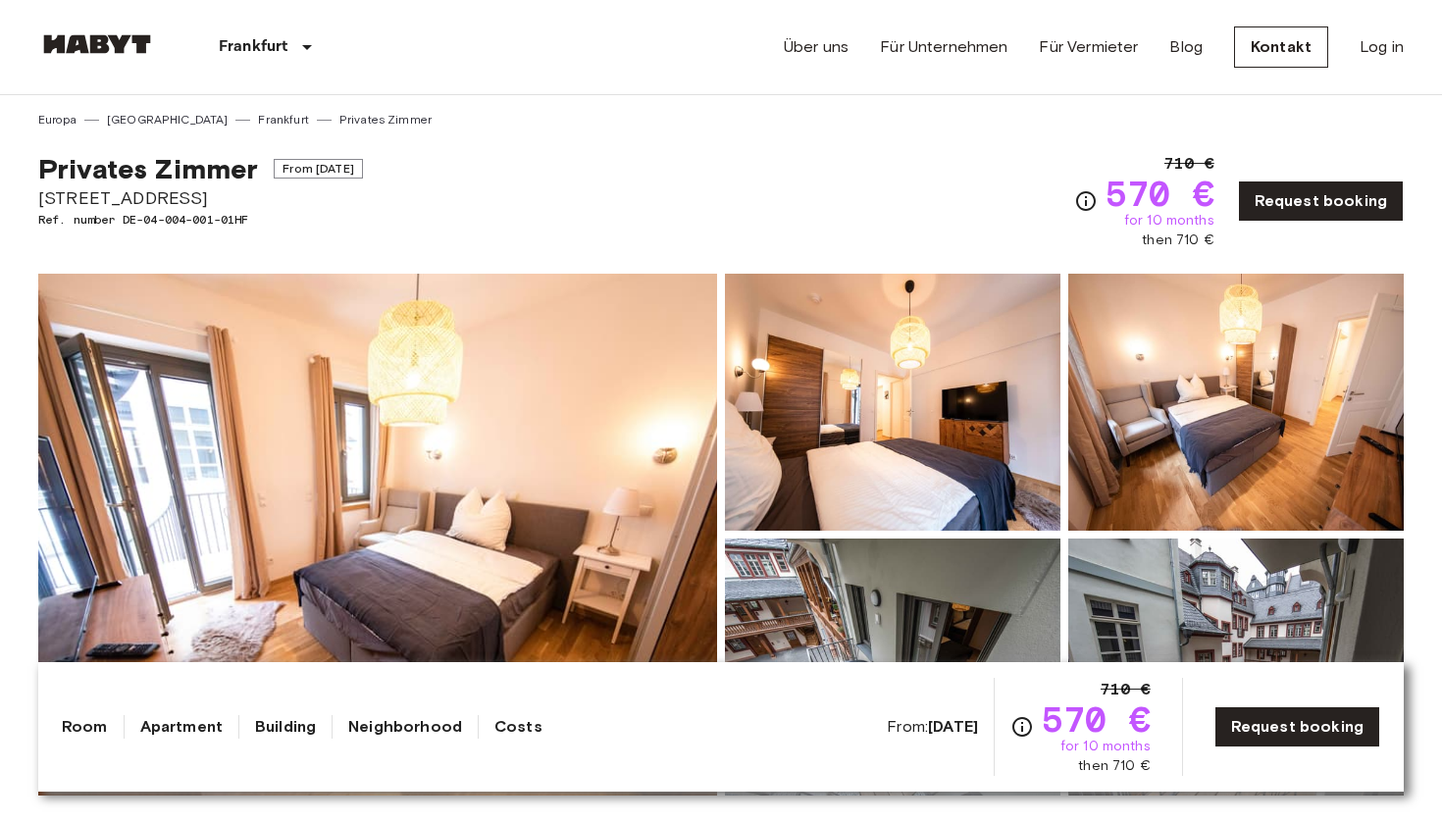
scroll to position [0, 0]
click at [429, 465] on img at bounding box center [377, 535] width 679 height 522
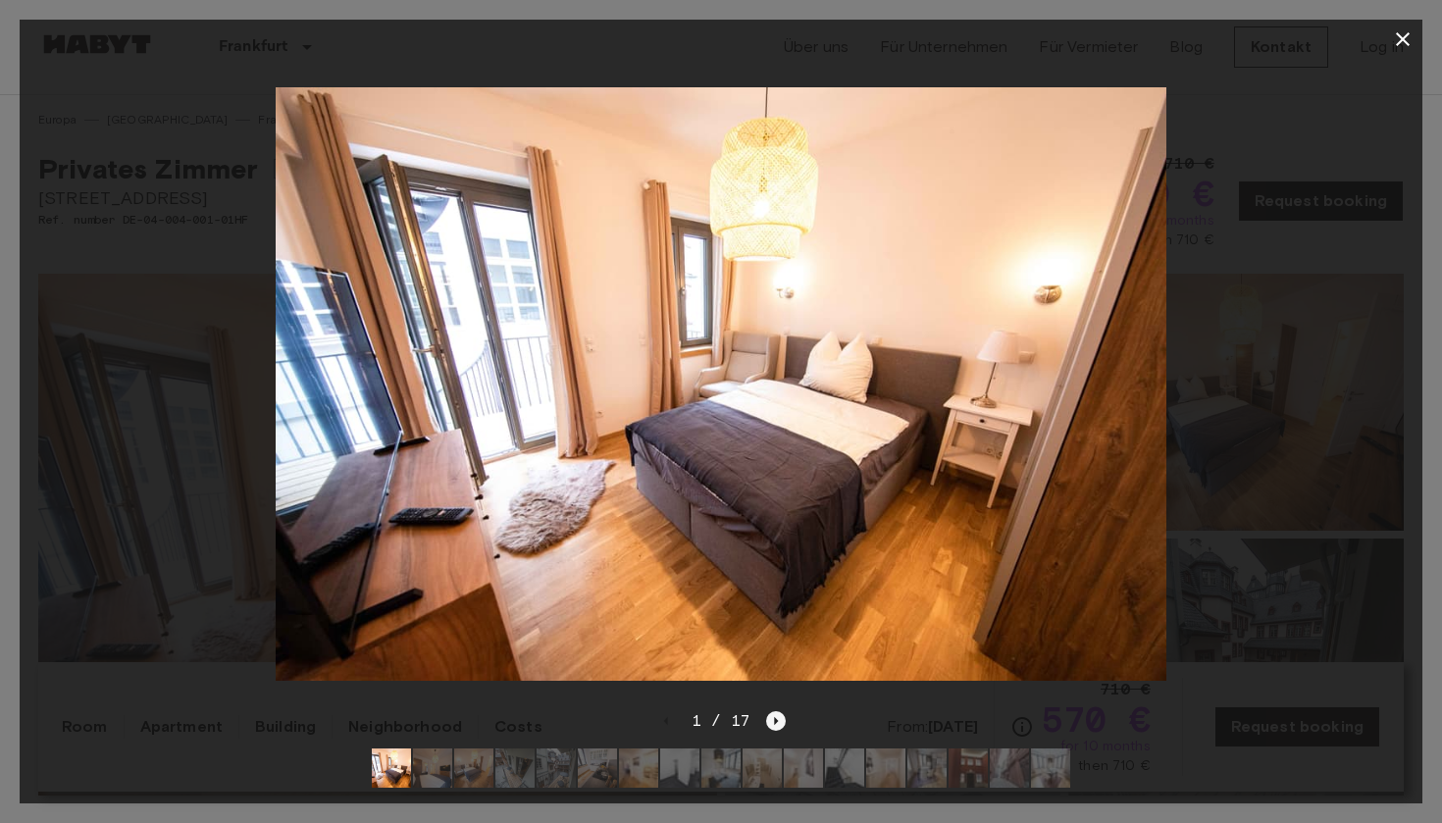
click at [775, 721] on icon "Next image" at bounding box center [777, 721] width 4 height 8
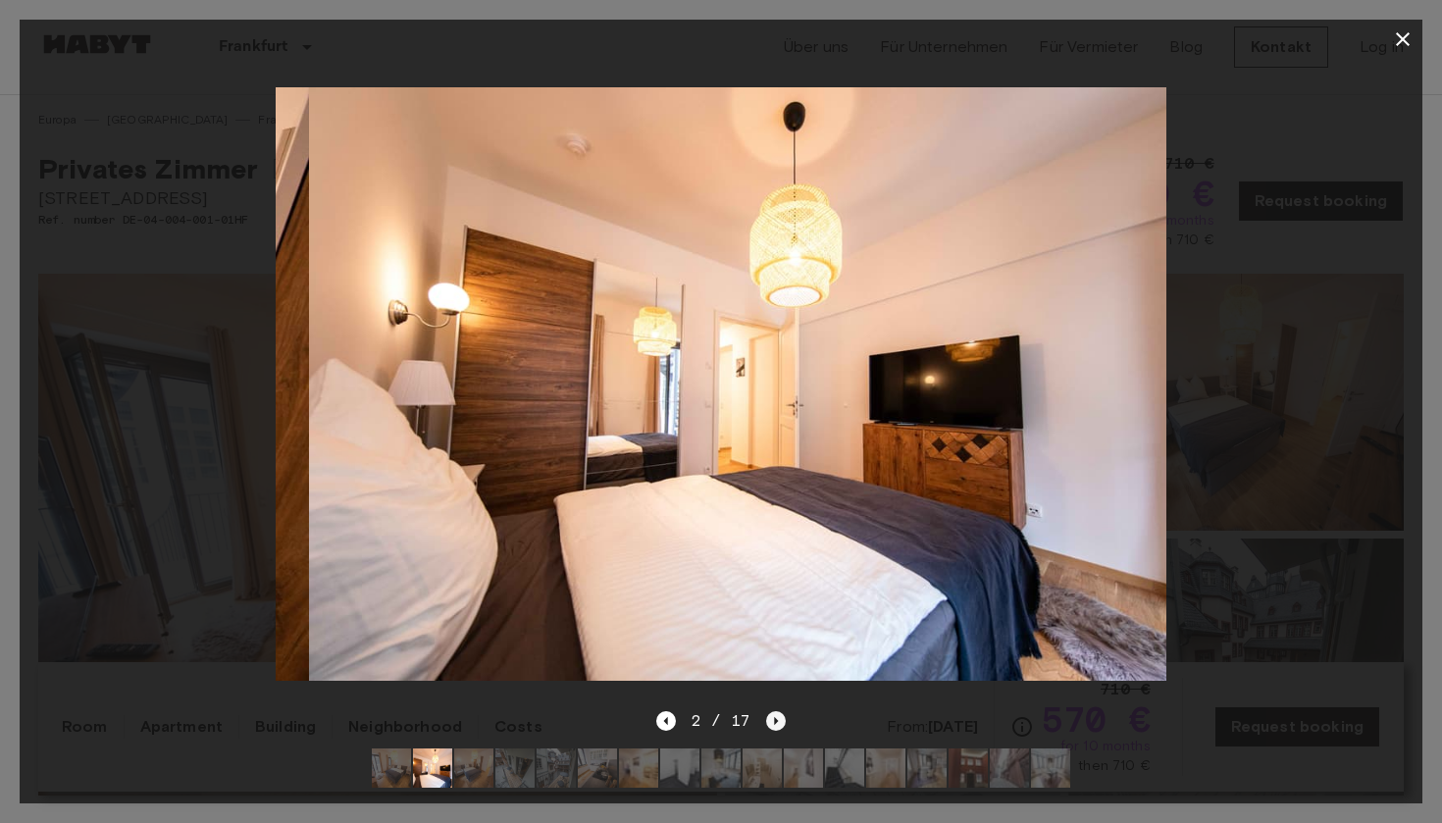
click at [775, 721] on icon "Next image" at bounding box center [777, 721] width 4 height 8
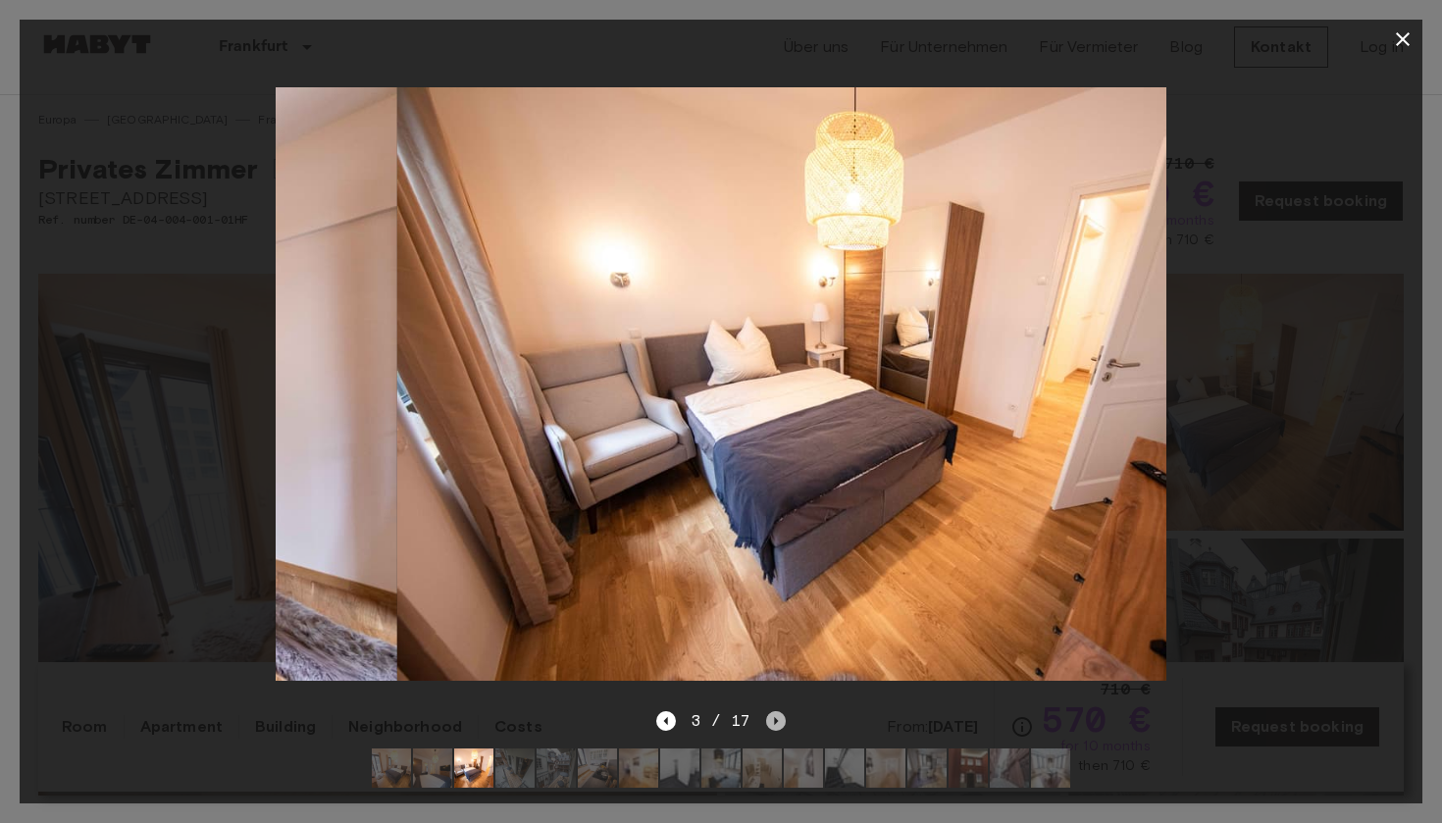
click at [775, 721] on icon "Next image" at bounding box center [777, 721] width 4 height 8
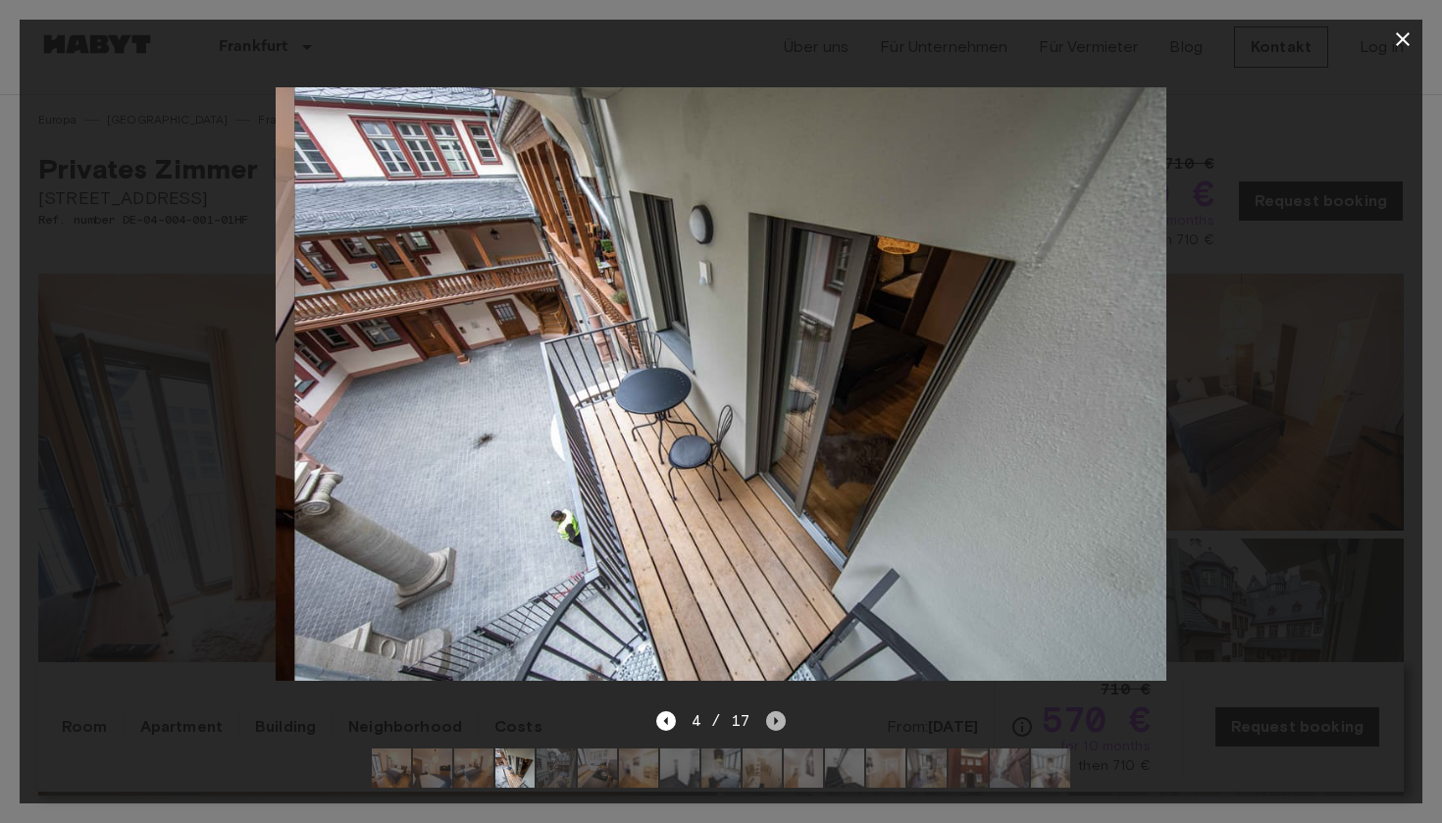
click at [775, 721] on icon "Next image" at bounding box center [777, 721] width 4 height 8
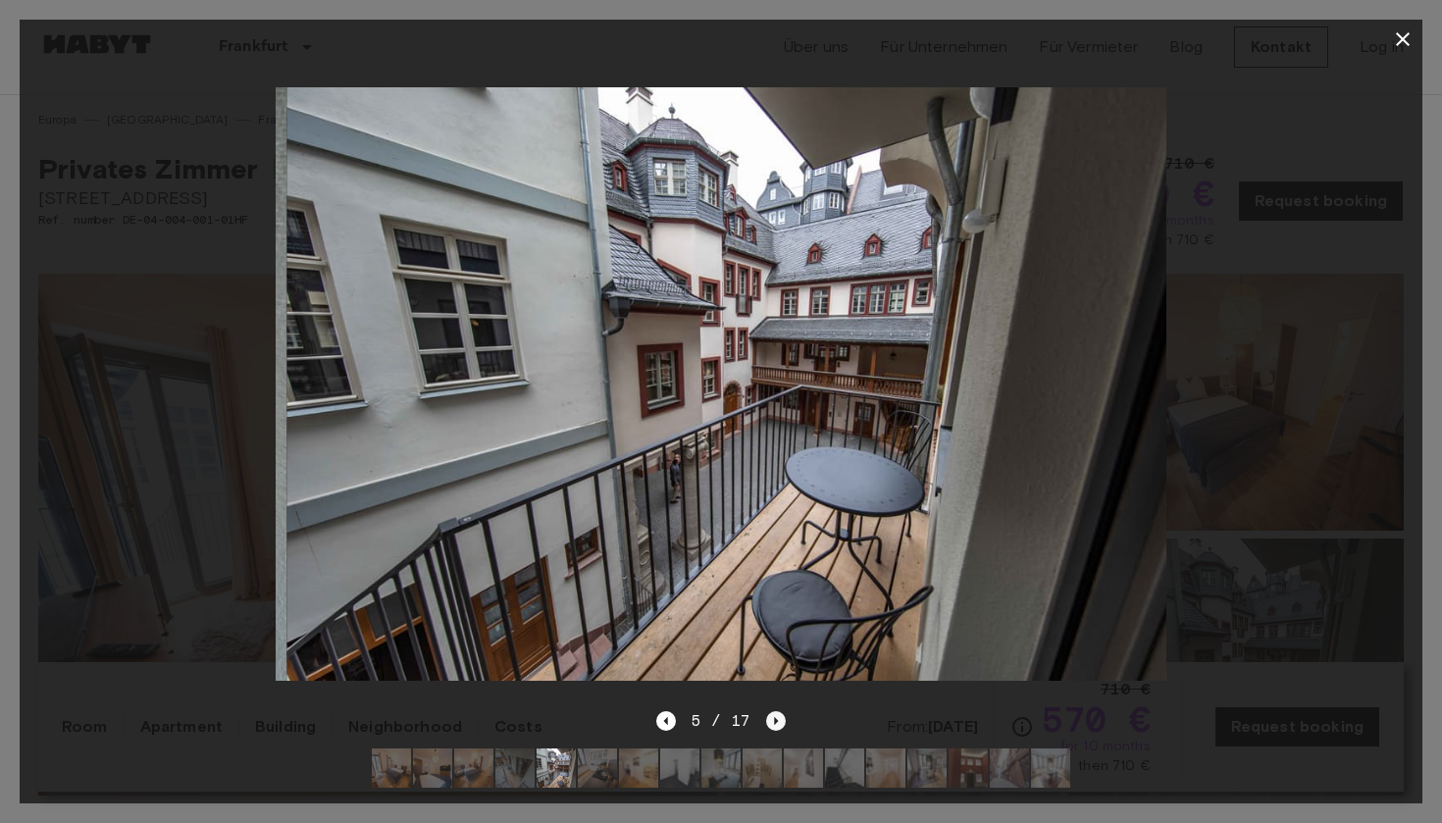
click at [775, 721] on icon "Next image" at bounding box center [777, 721] width 4 height 8
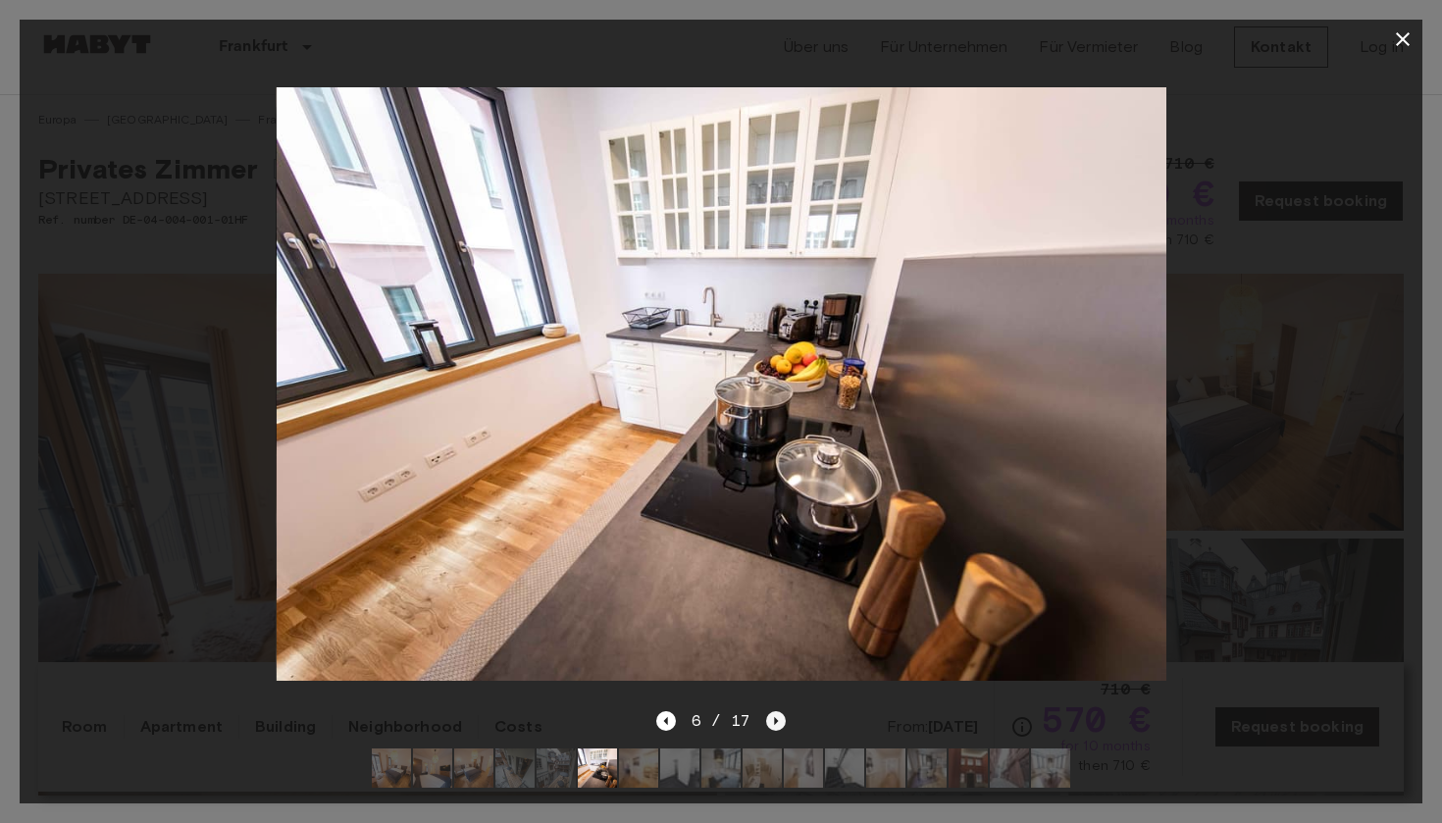
click at [775, 720] on icon "Next image" at bounding box center [777, 721] width 4 height 8
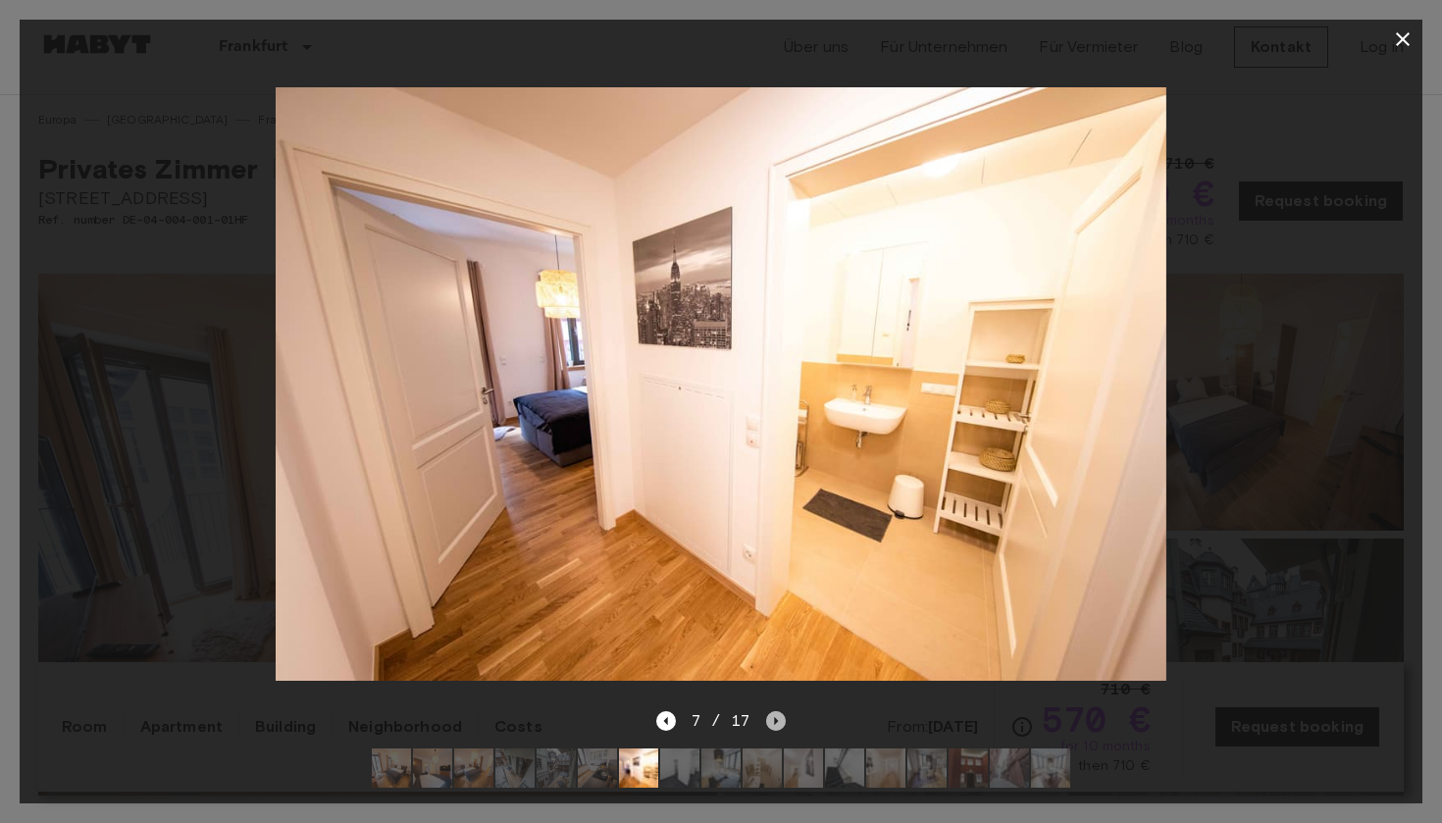
click at [775, 720] on icon "Next image" at bounding box center [777, 721] width 4 height 8
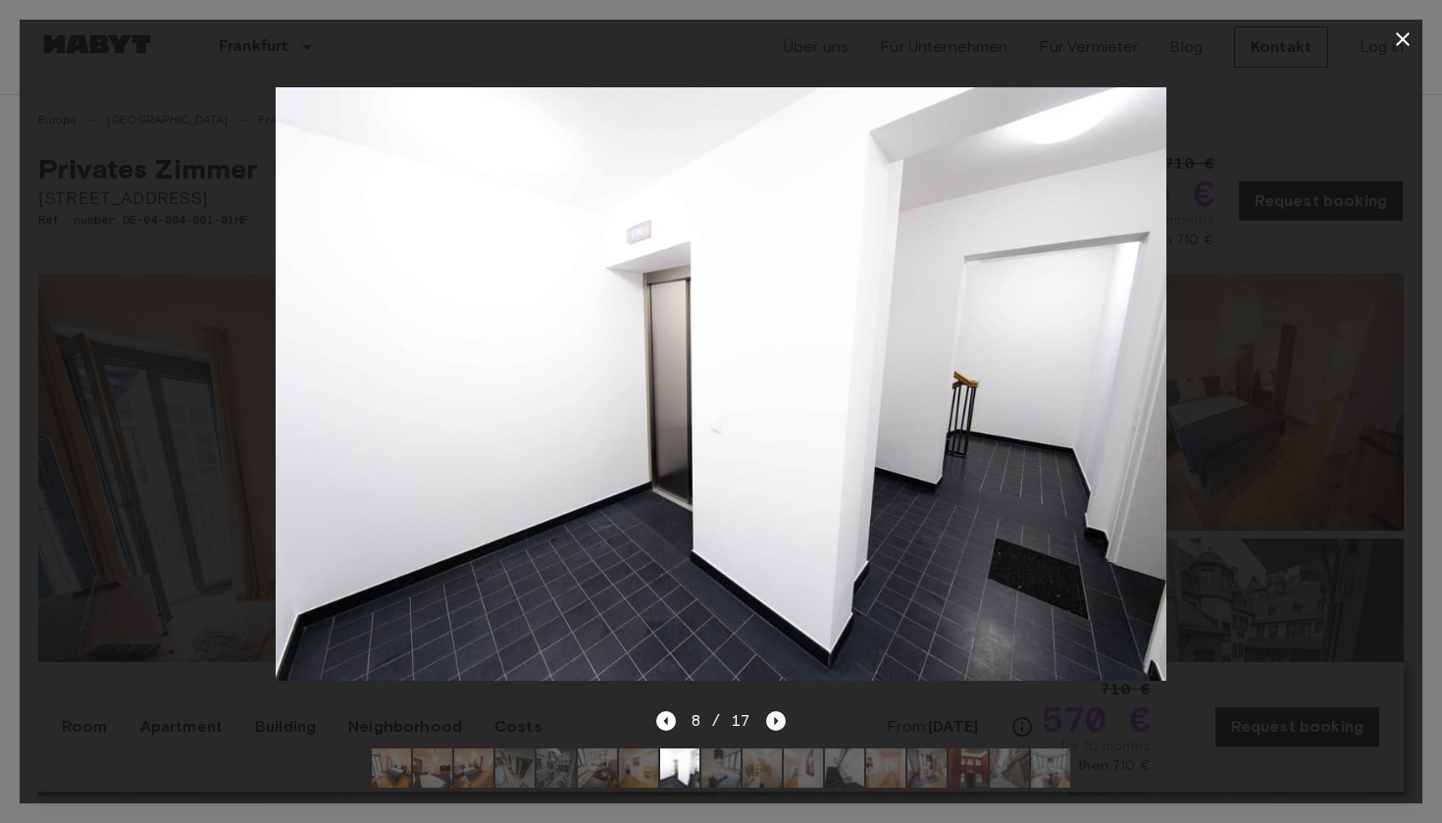
click at [775, 720] on icon "Next image" at bounding box center [777, 721] width 4 height 8
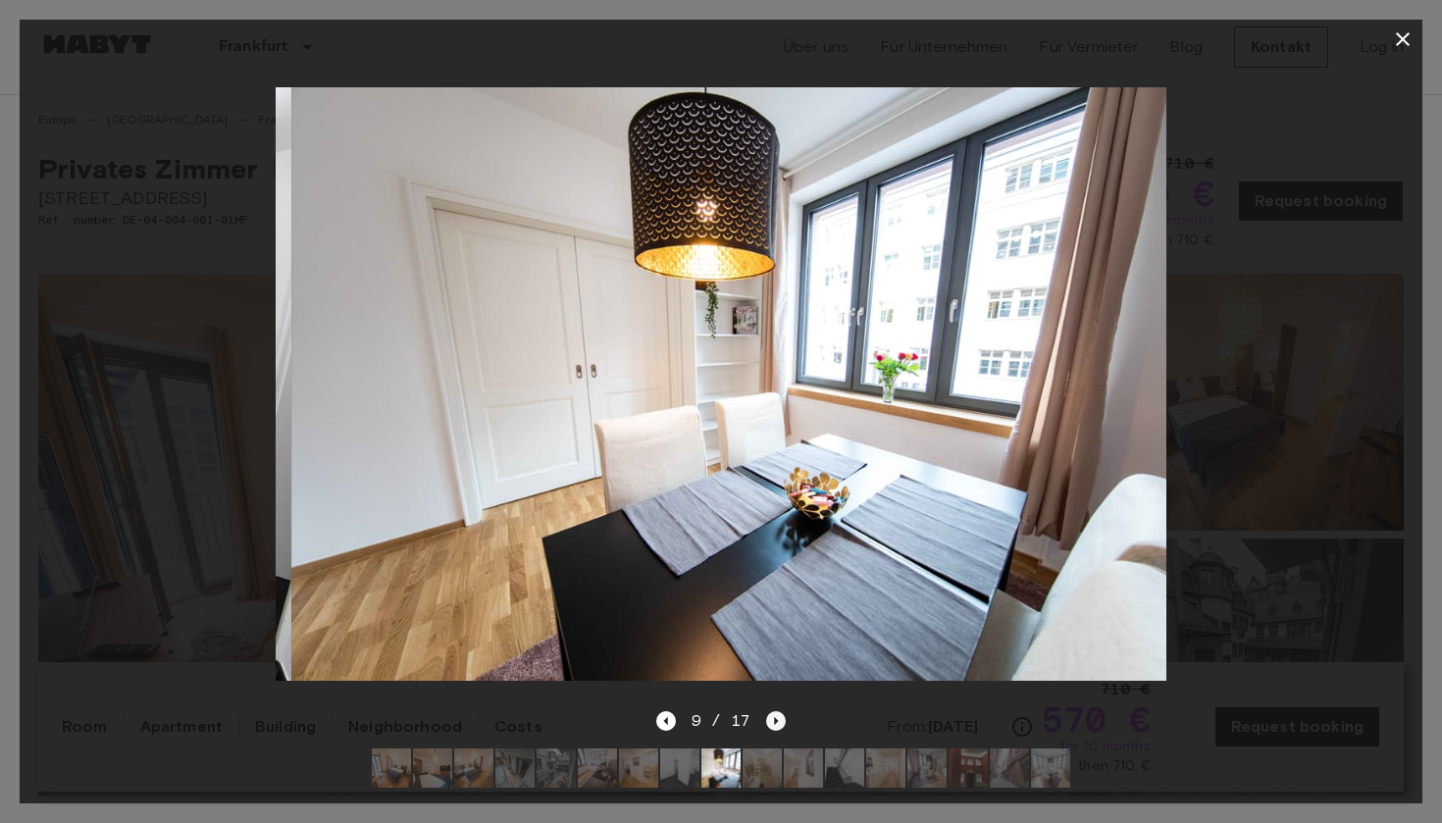
click at [775, 720] on icon "Next image" at bounding box center [777, 721] width 4 height 8
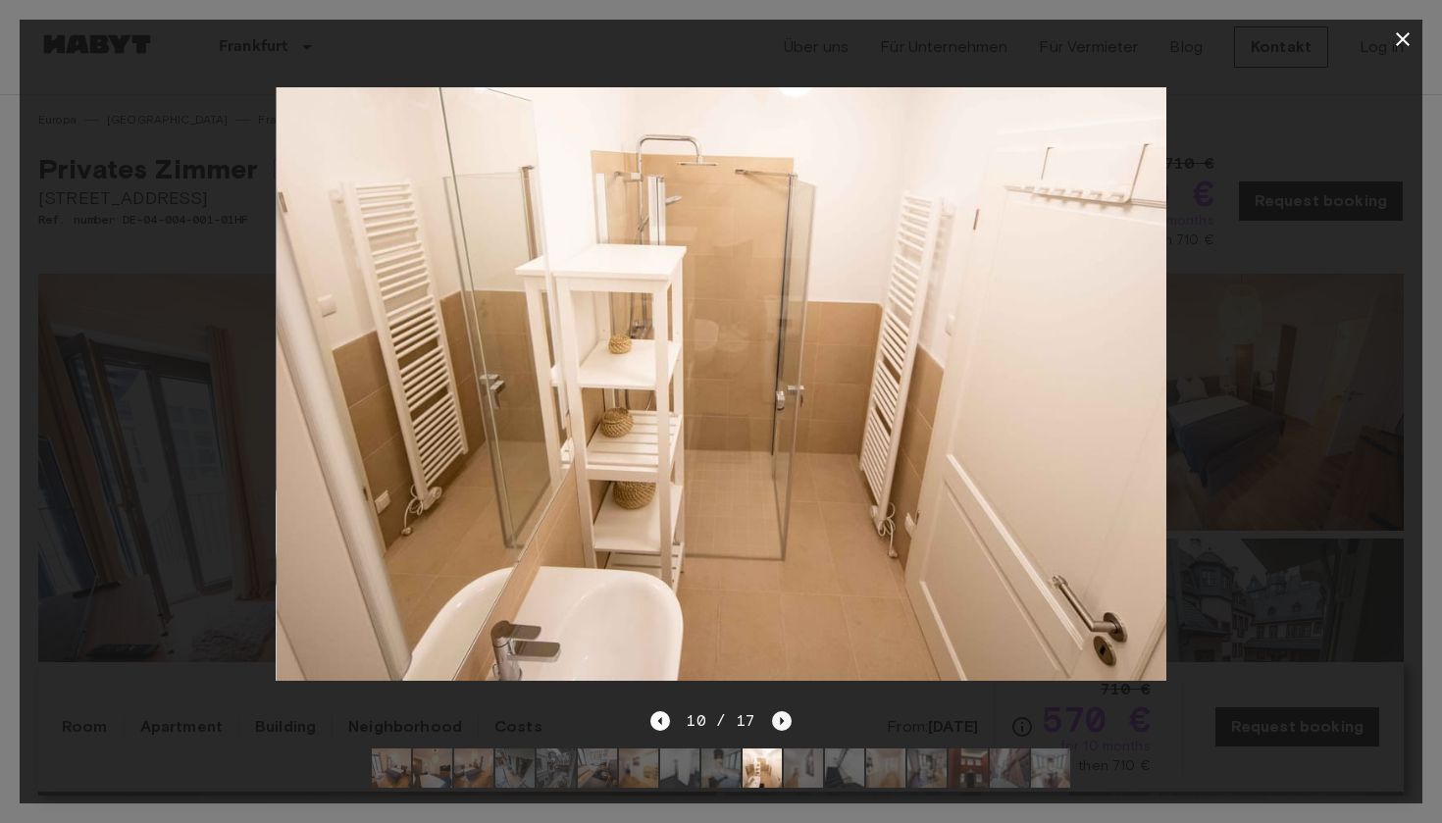
click at [774, 720] on icon "Next image" at bounding box center [782, 721] width 20 height 20
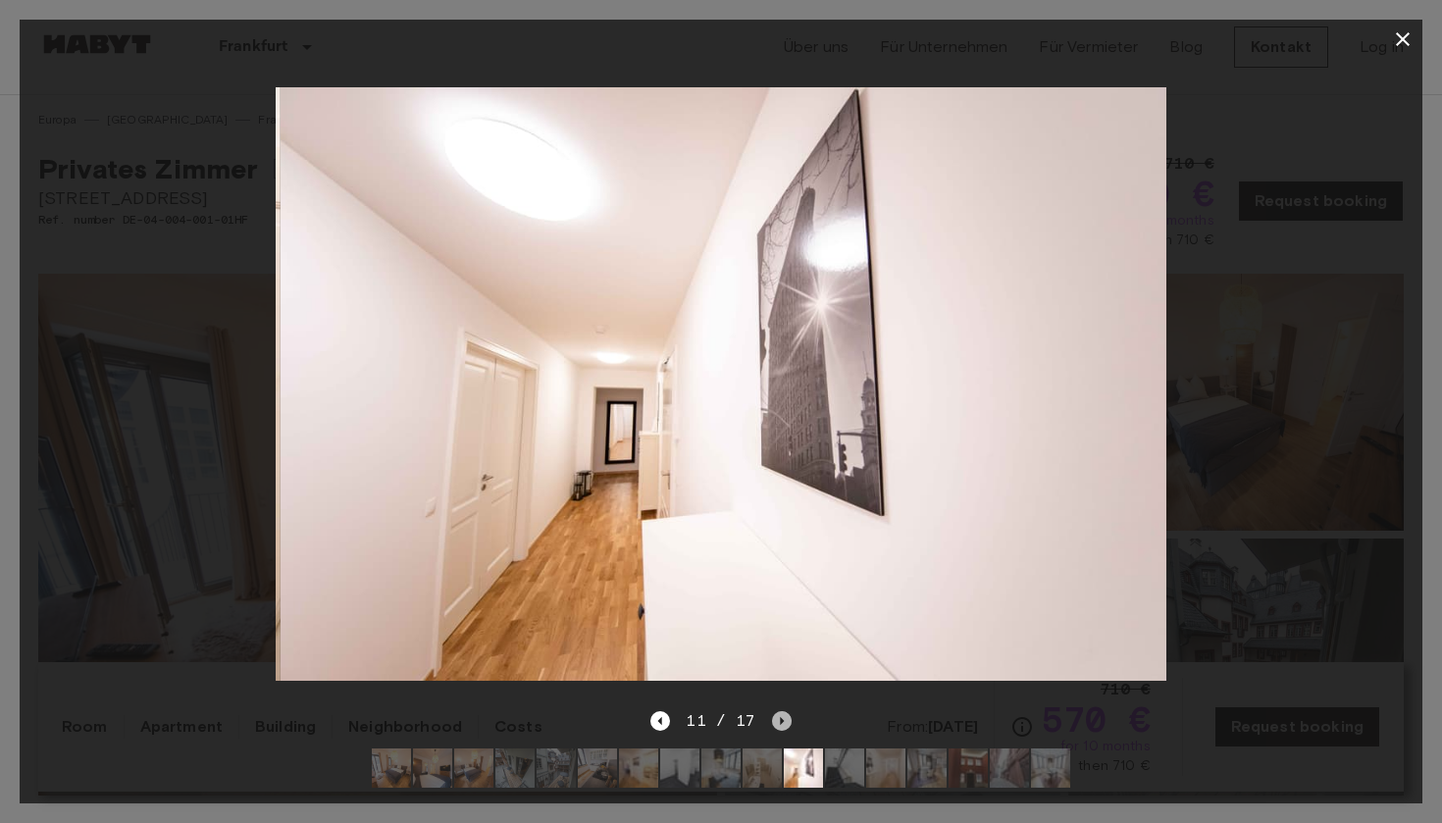
click at [774, 720] on icon "Next image" at bounding box center [782, 721] width 20 height 20
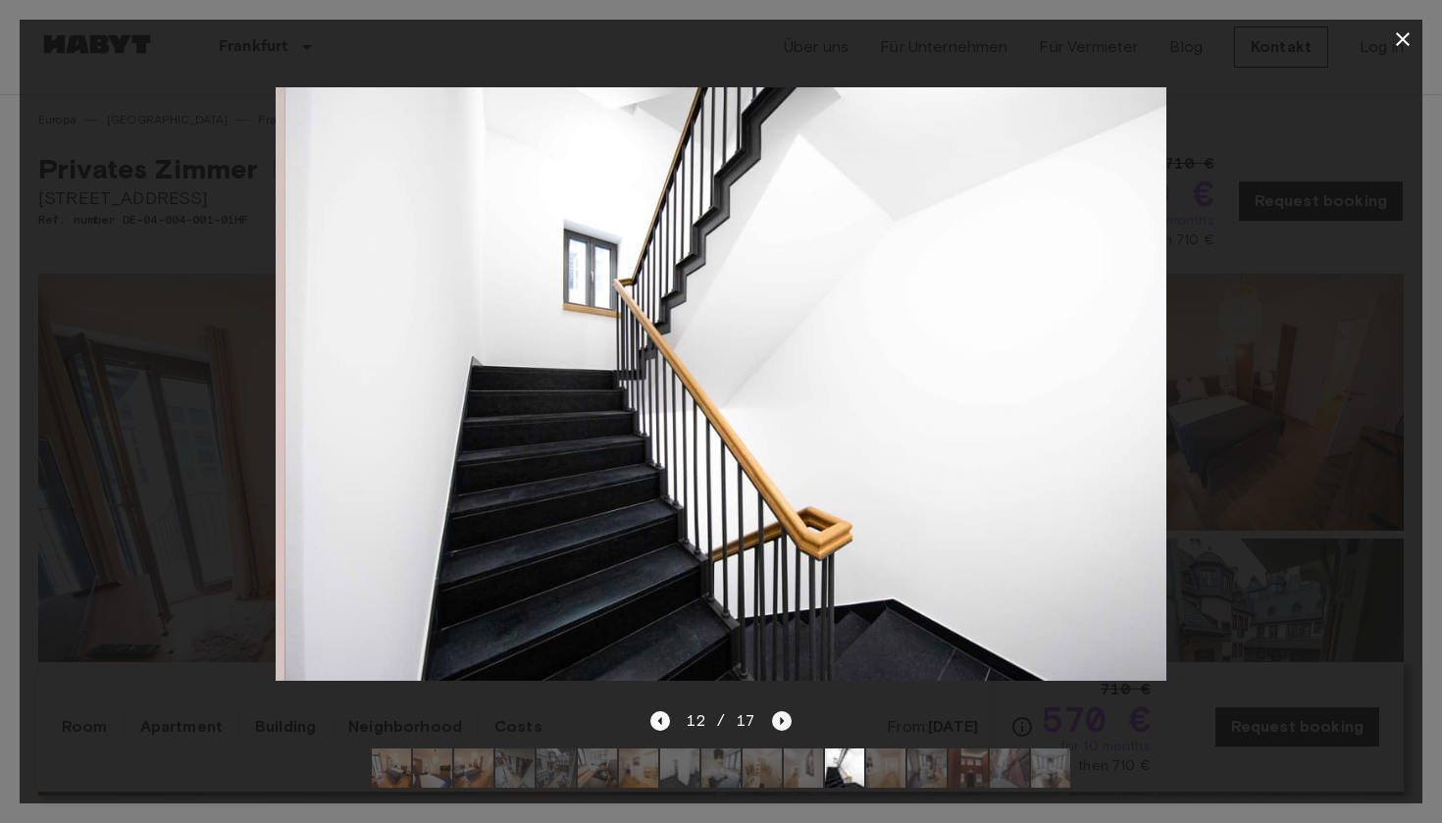
click at [774, 720] on icon "Next image" at bounding box center [782, 721] width 20 height 20
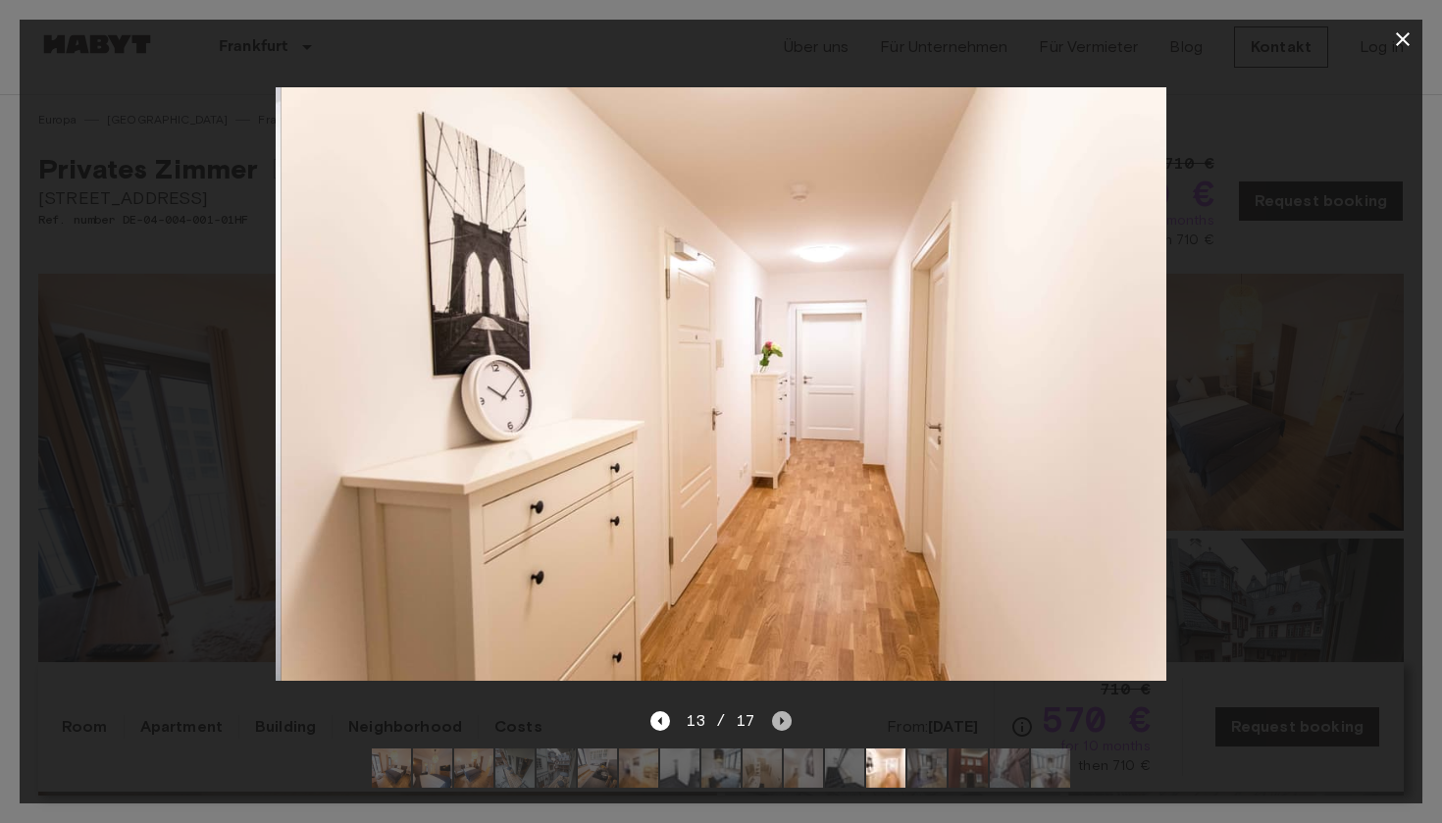
click at [774, 720] on icon "Next image" at bounding box center [782, 721] width 20 height 20
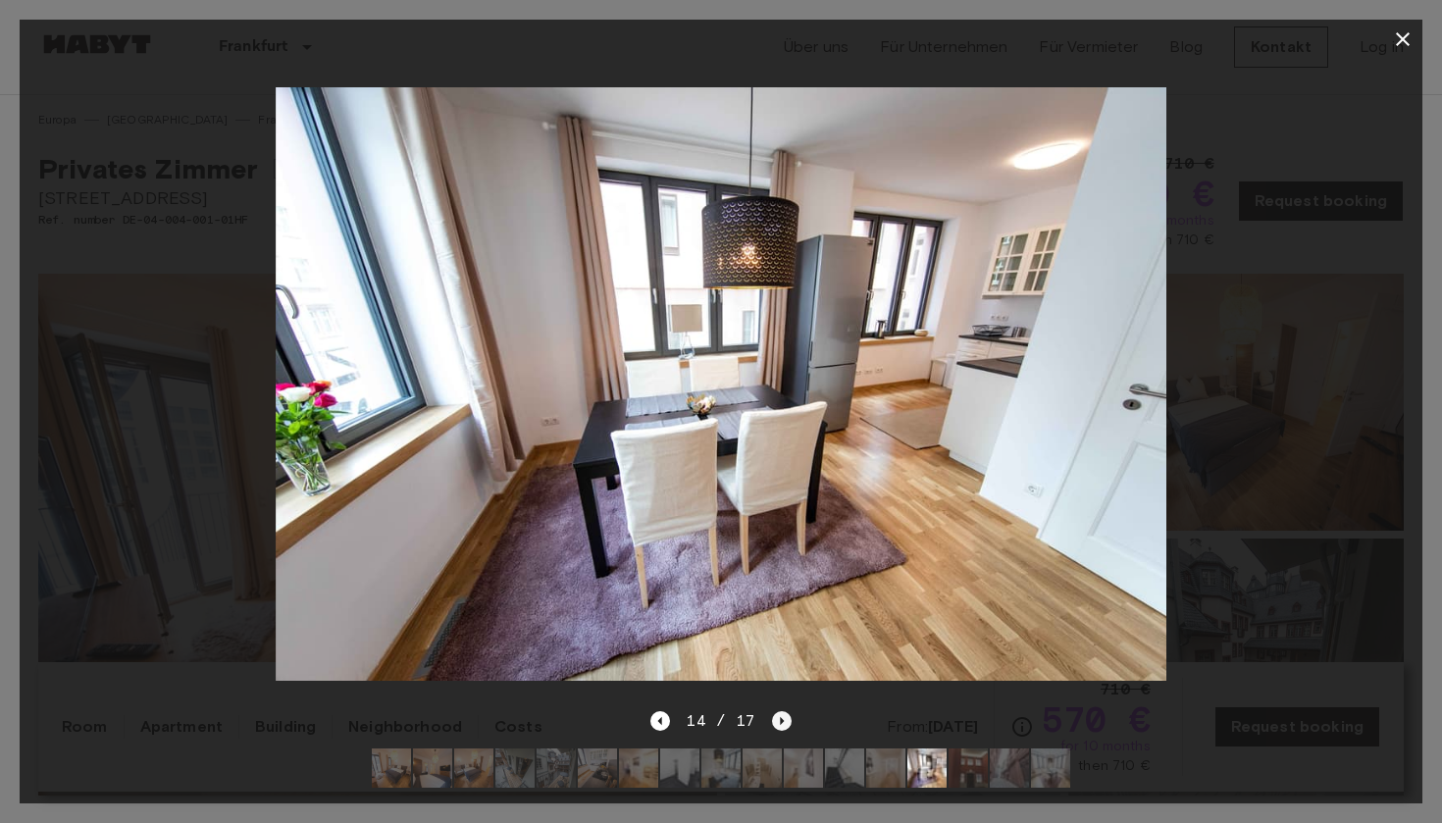
click at [774, 721] on icon "Next image" at bounding box center [782, 721] width 20 height 20
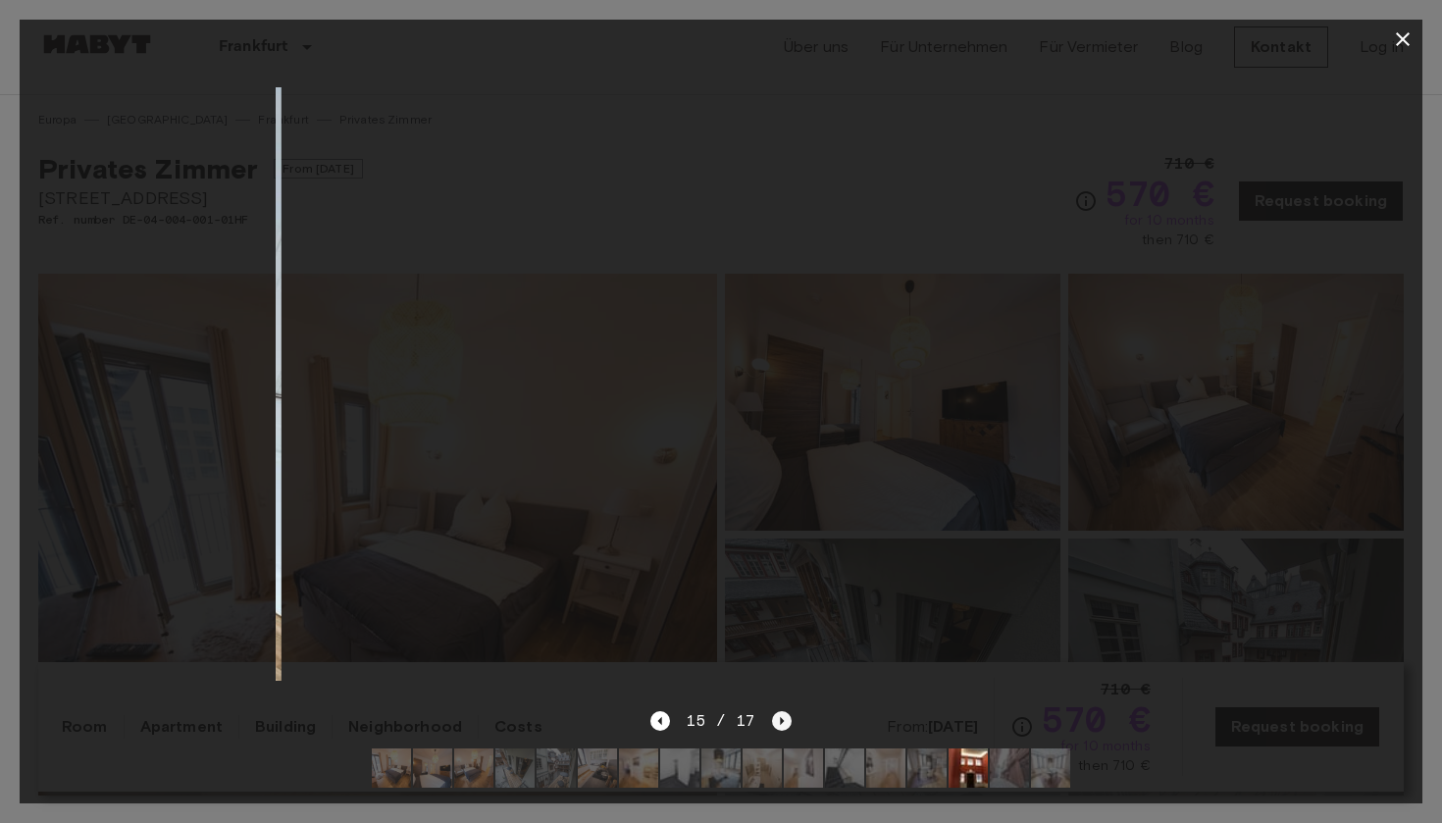
click at [774, 721] on icon "Next image" at bounding box center [782, 721] width 20 height 20
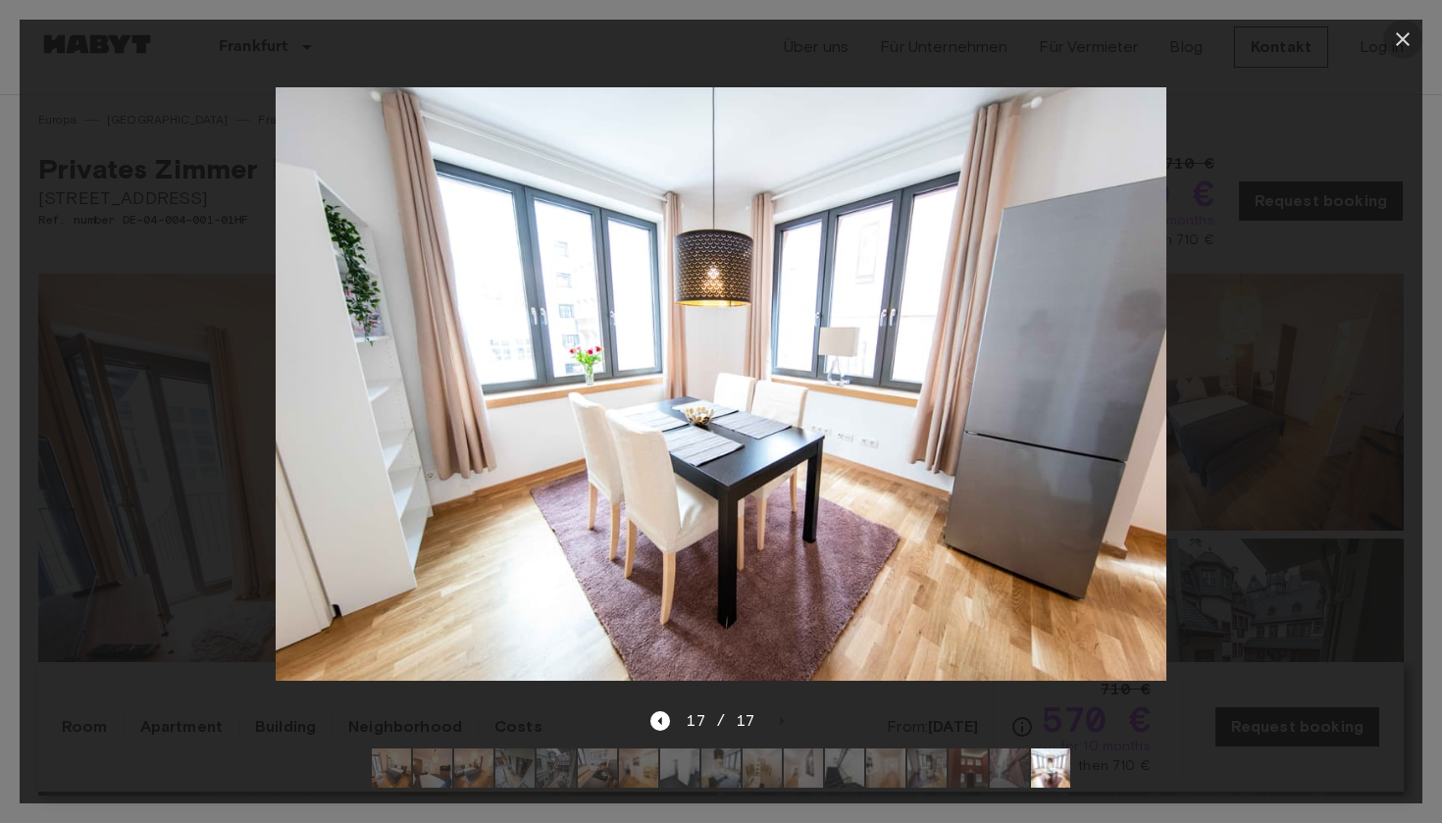
click at [1405, 35] on icon "button" at bounding box center [1403, 39] width 24 height 24
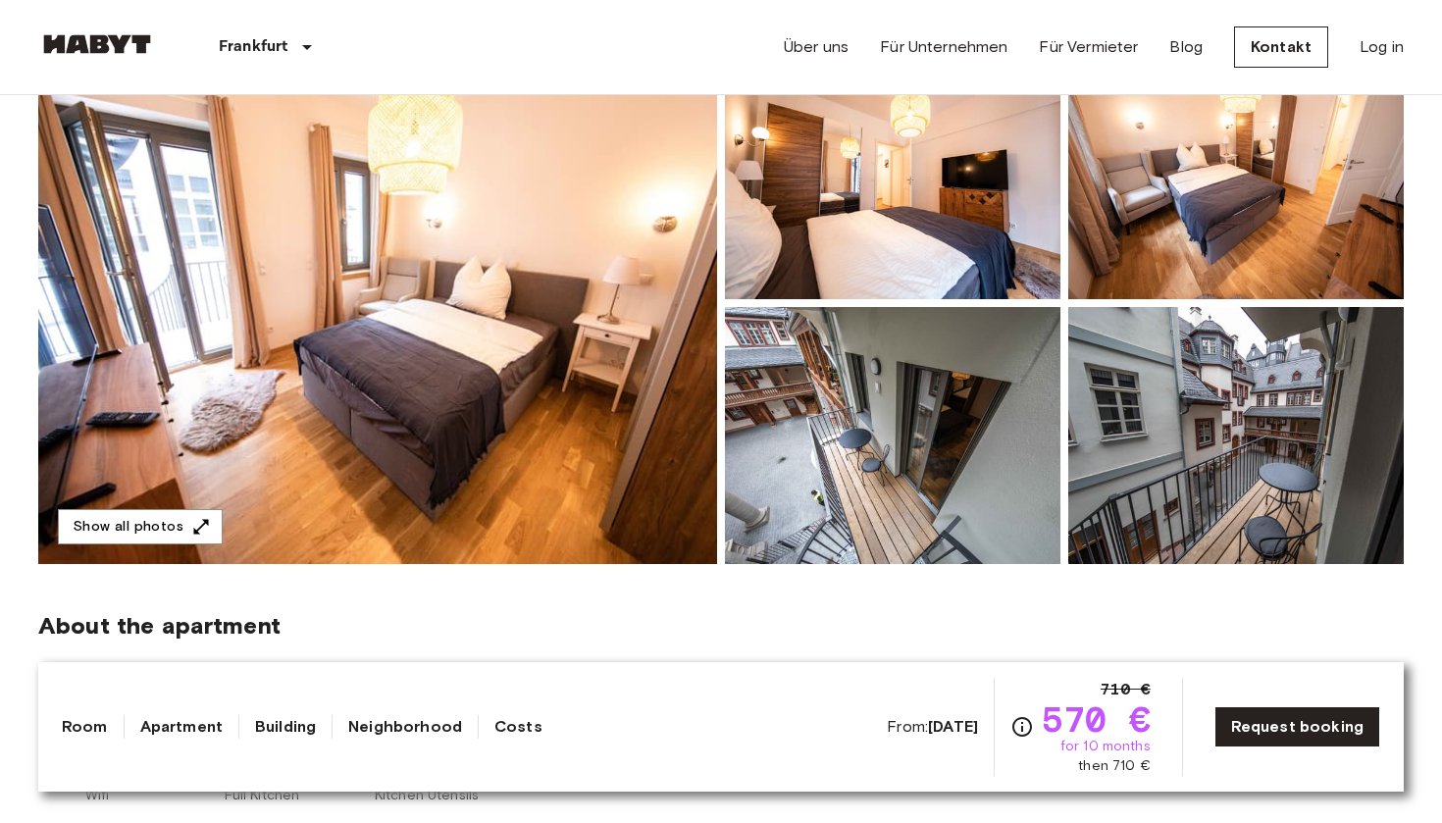
scroll to position [228, 0]
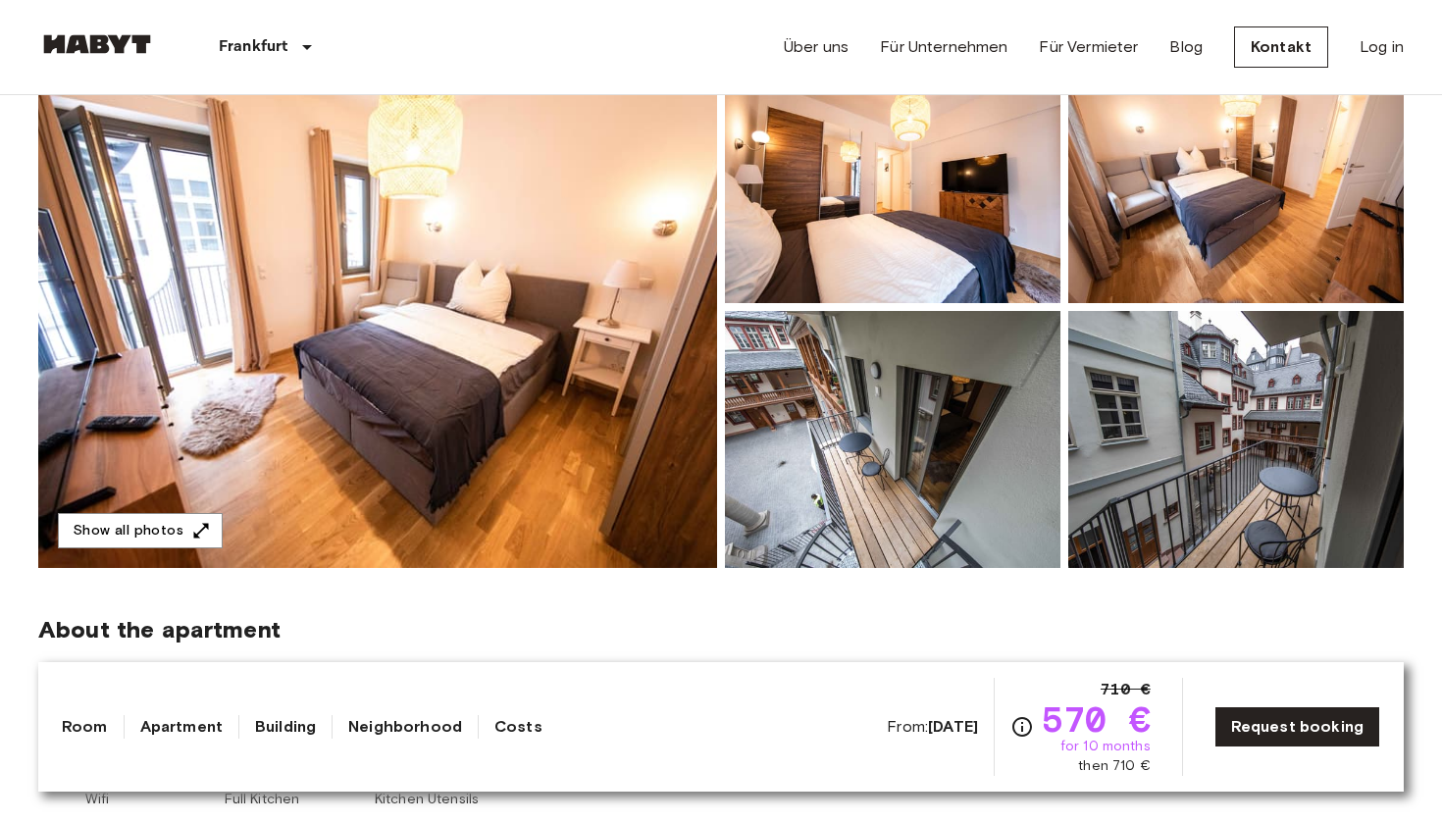
click at [521, 438] on img at bounding box center [377, 307] width 679 height 522
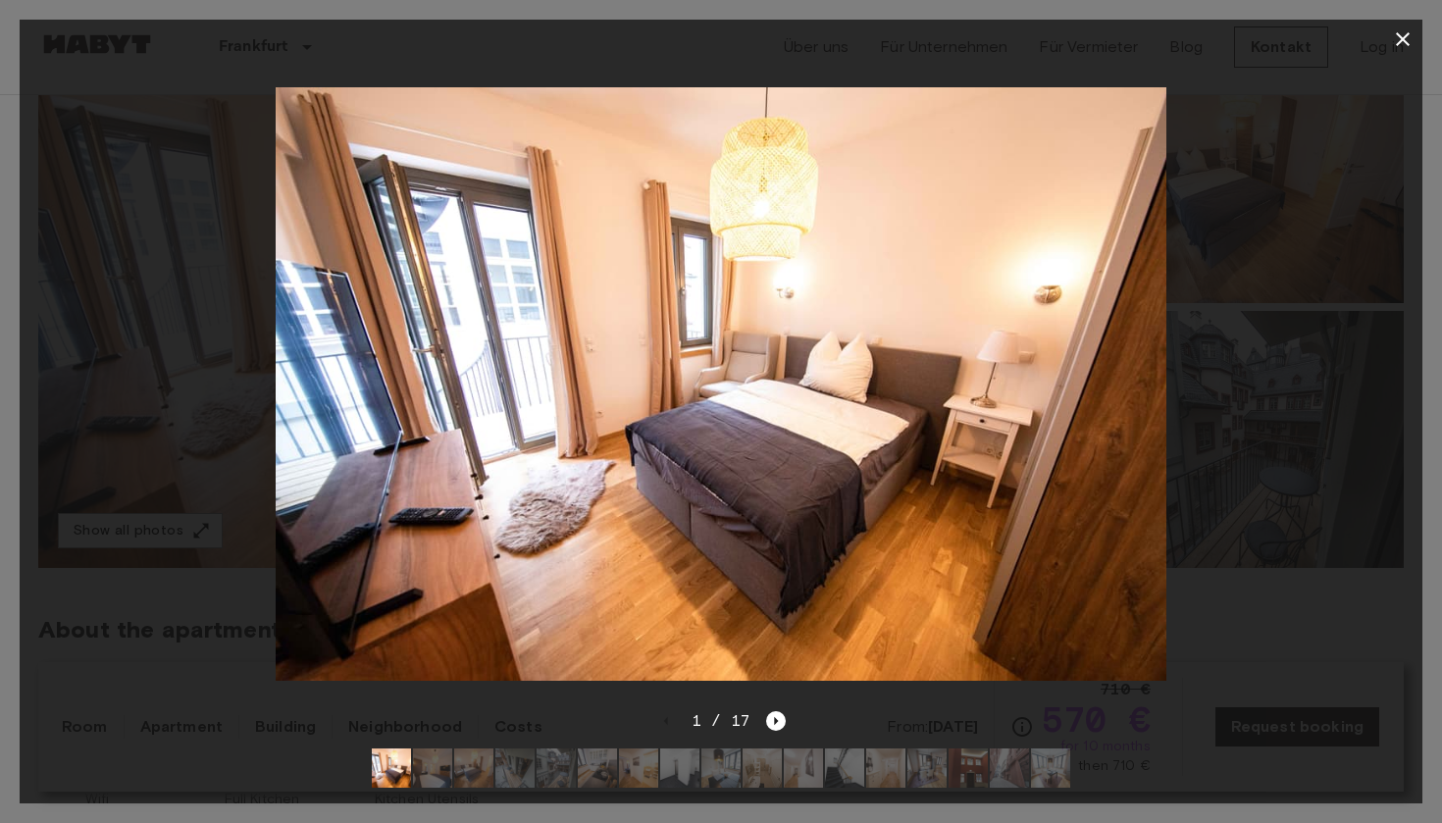
click at [682, 753] on img at bounding box center [679, 768] width 39 height 39
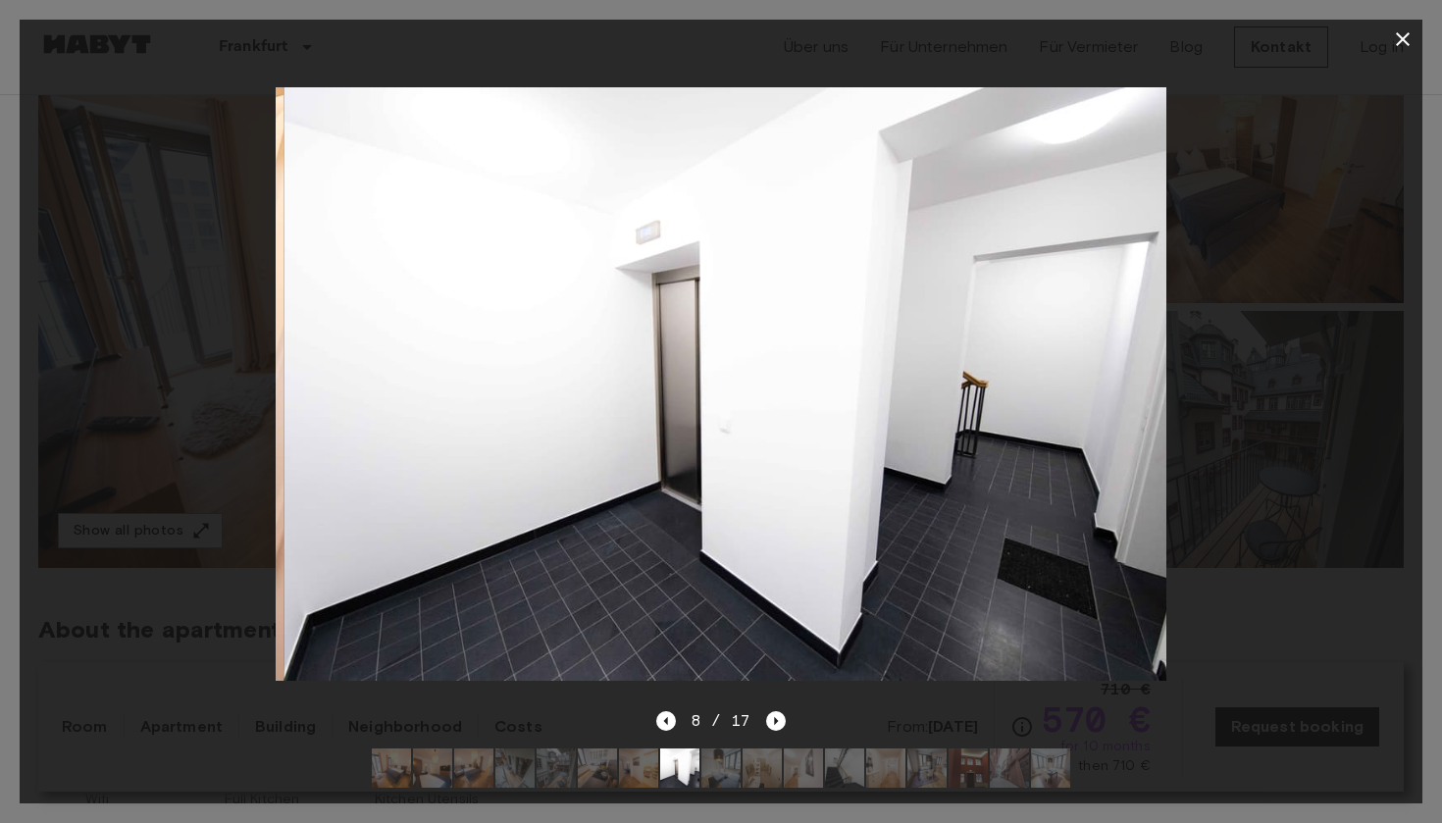
click at [707, 773] on img at bounding box center [720, 768] width 39 height 39
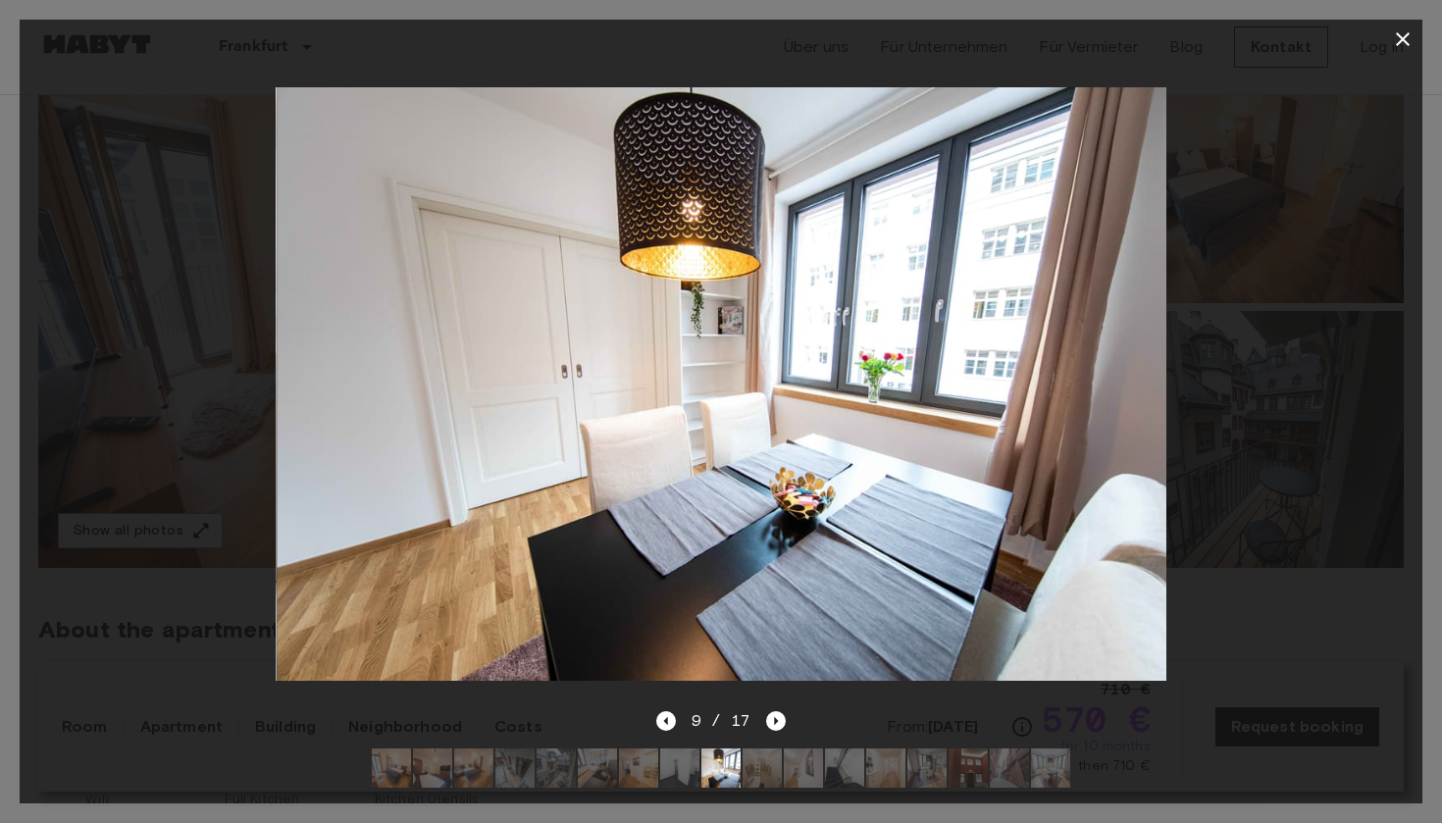
click at [790, 795] on div at bounding box center [721, 768] width 730 height 71
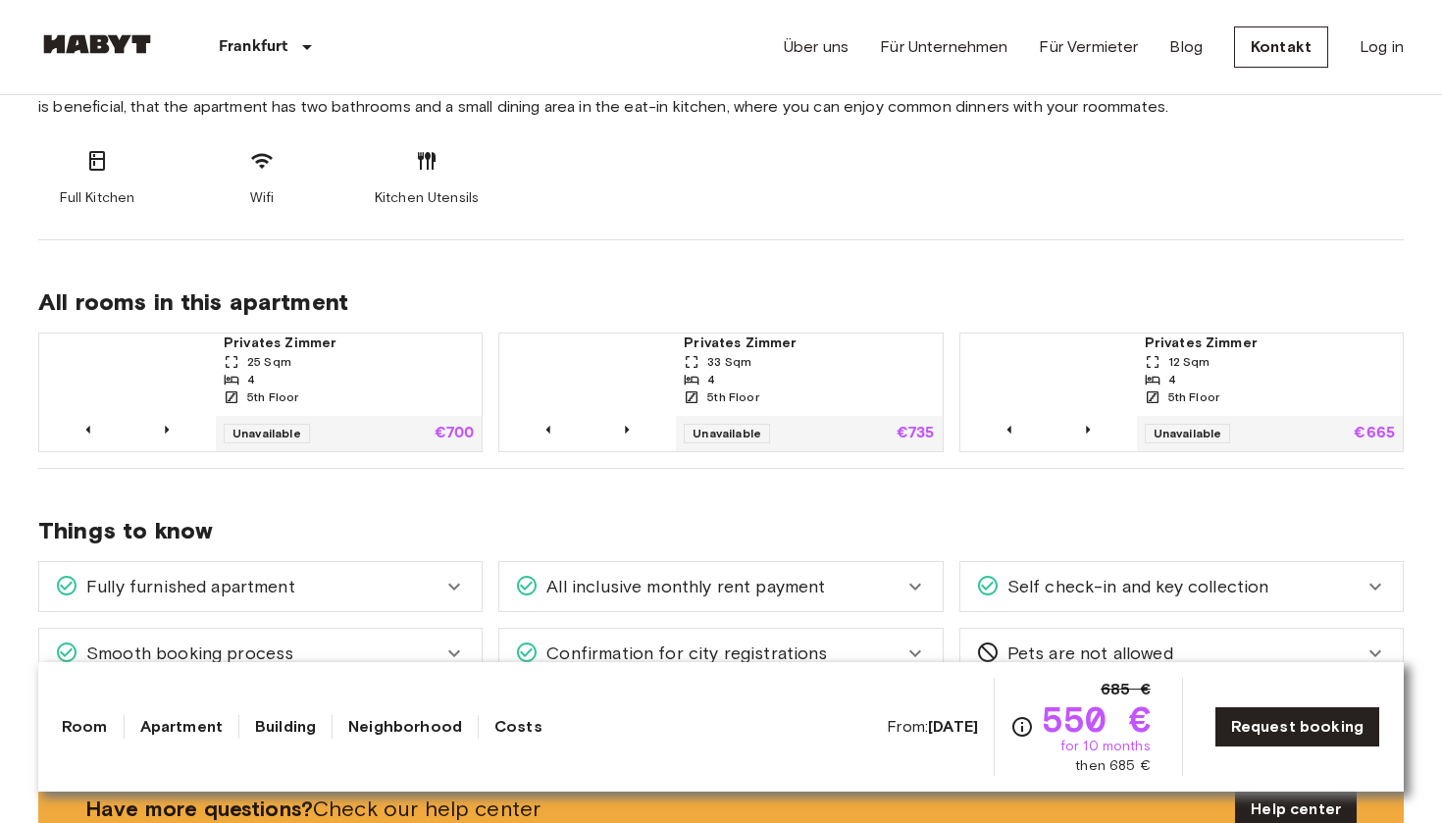
scroll to position [921, 0]
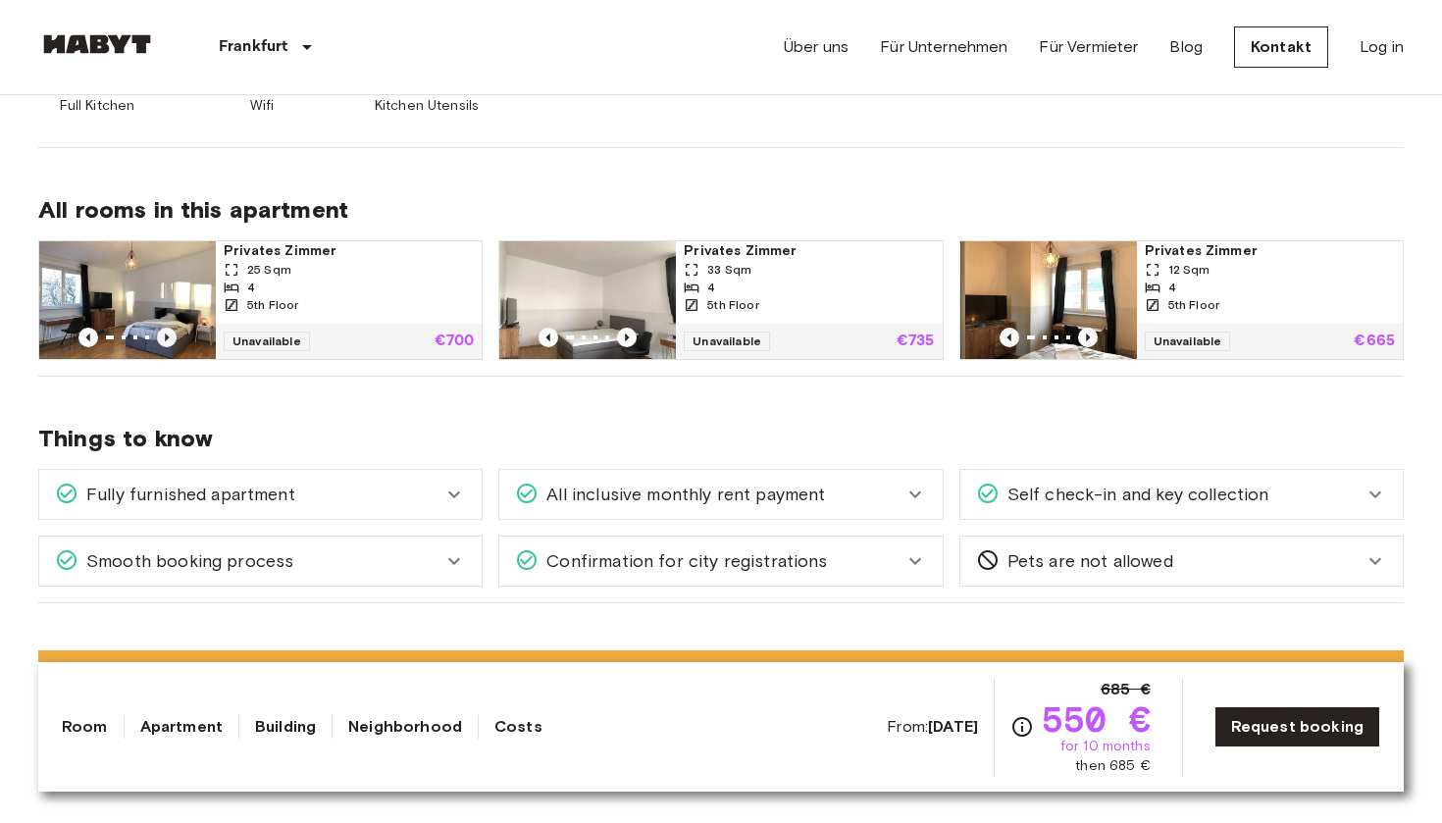
click at [165, 337] on icon "Previous image" at bounding box center [167, 338] width 20 height 20
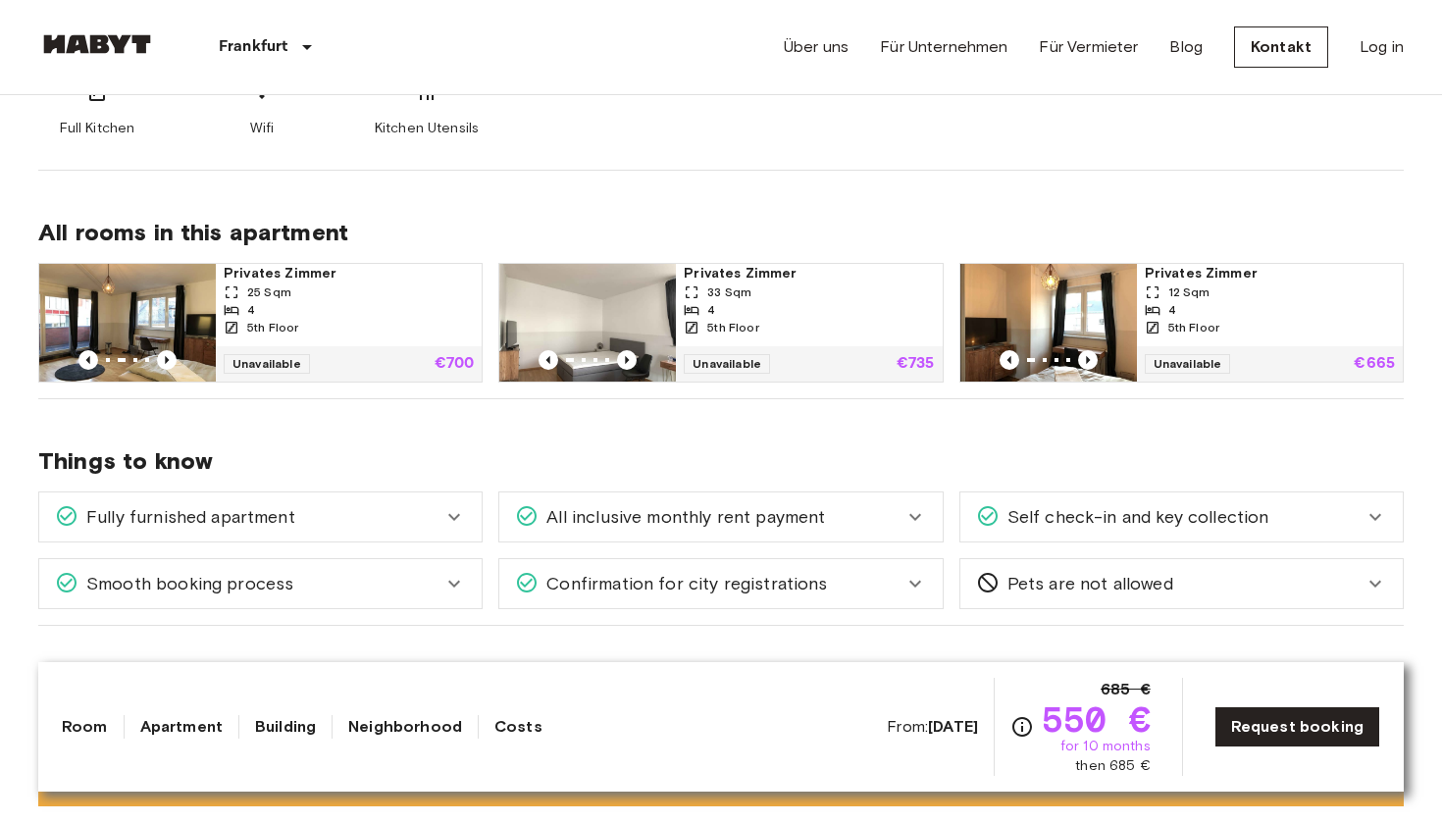
scroll to position [818, 0]
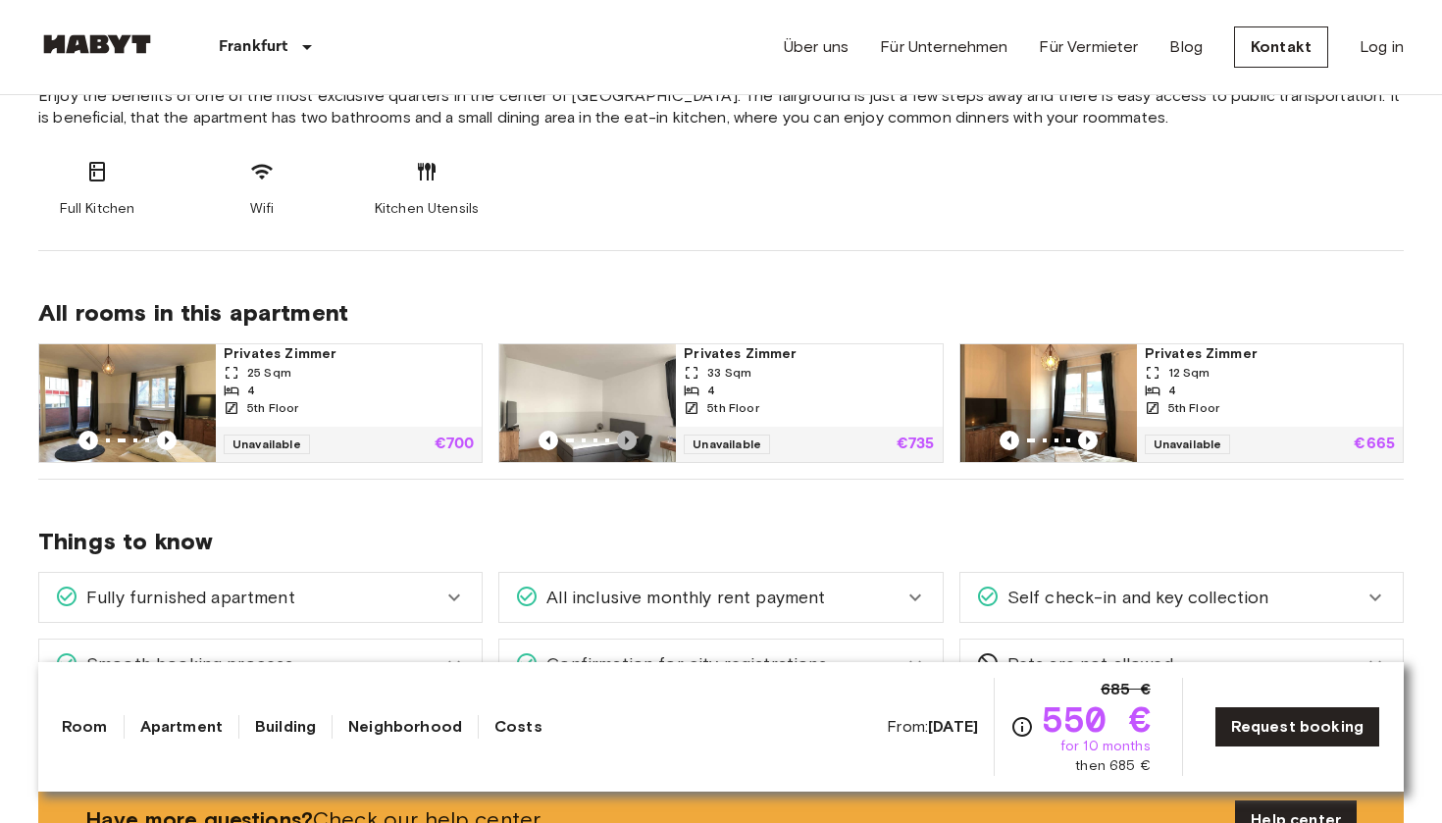
click at [626, 436] on icon "Previous image" at bounding box center [627, 441] width 20 height 20
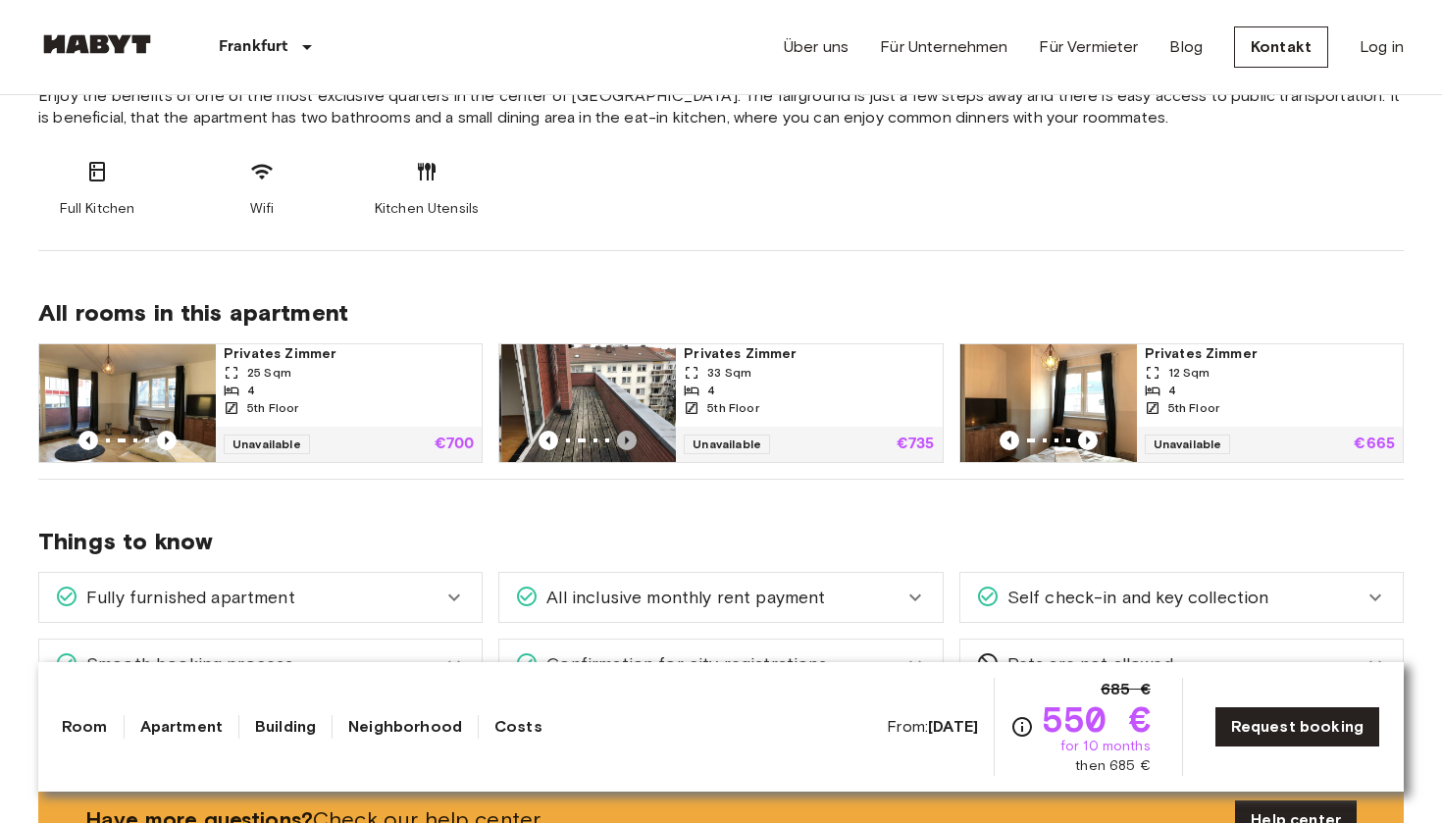
click at [626, 436] on icon "Previous image" at bounding box center [627, 441] width 20 height 20
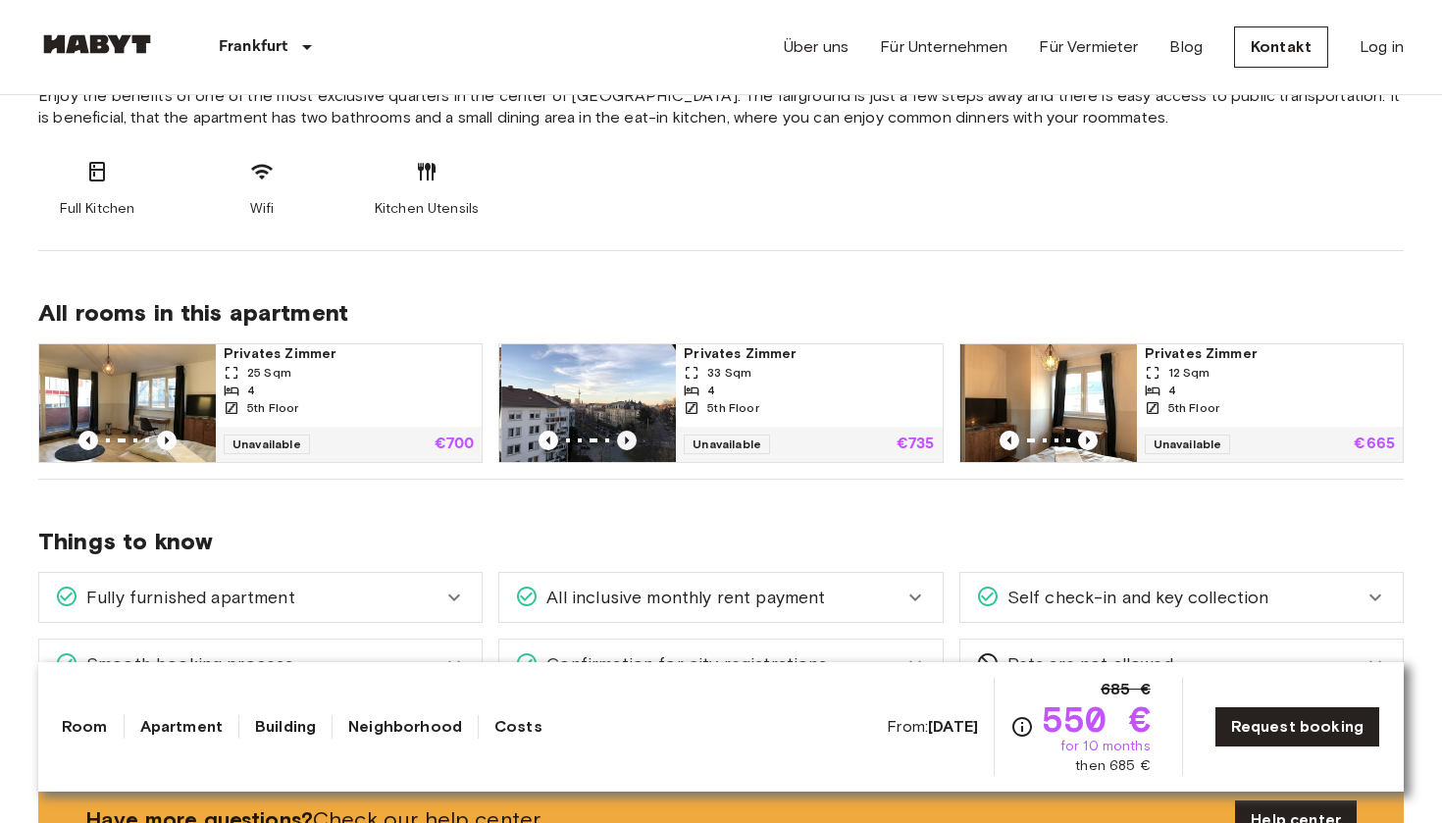
click at [626, 436] on icon "Previous image" at bounding box center [627, 441] width 20 height 20
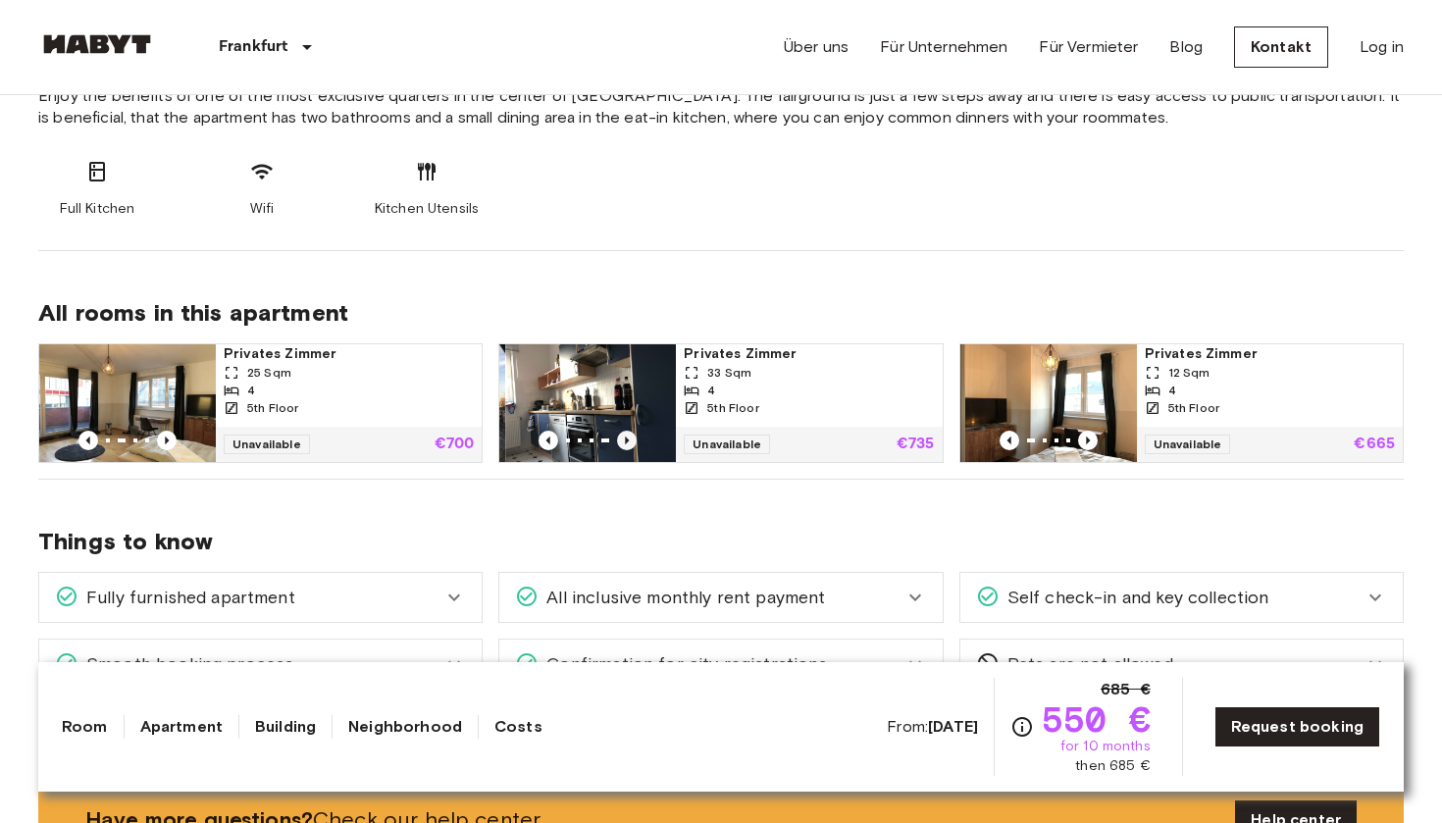
click at [626, 436] on icon "Previous image" at bounding box center [627, 441] width 20 height 20
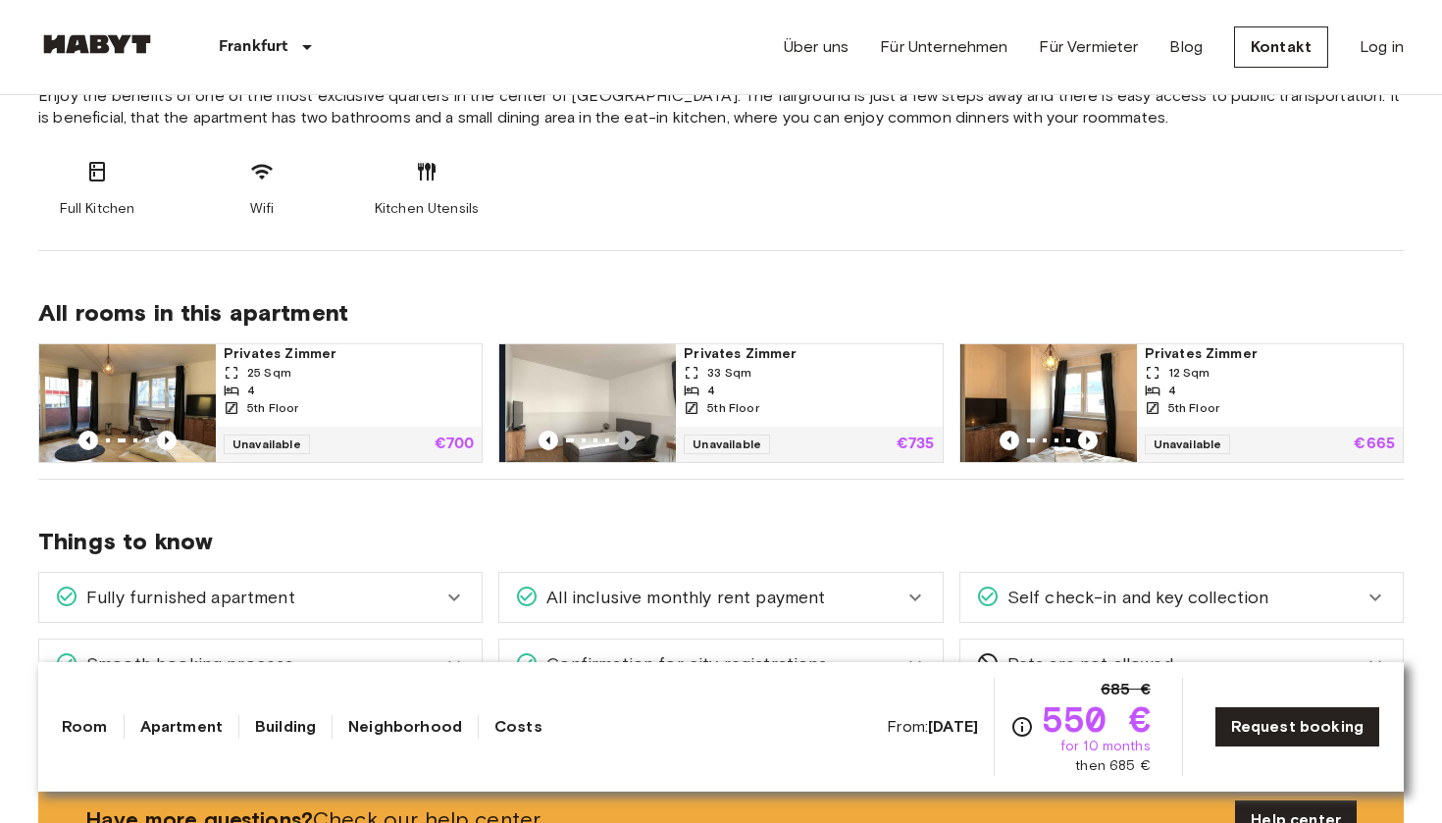
click at [626, 436] on icon "Previous image" at bounding box center [627, 441] width 20 height 20
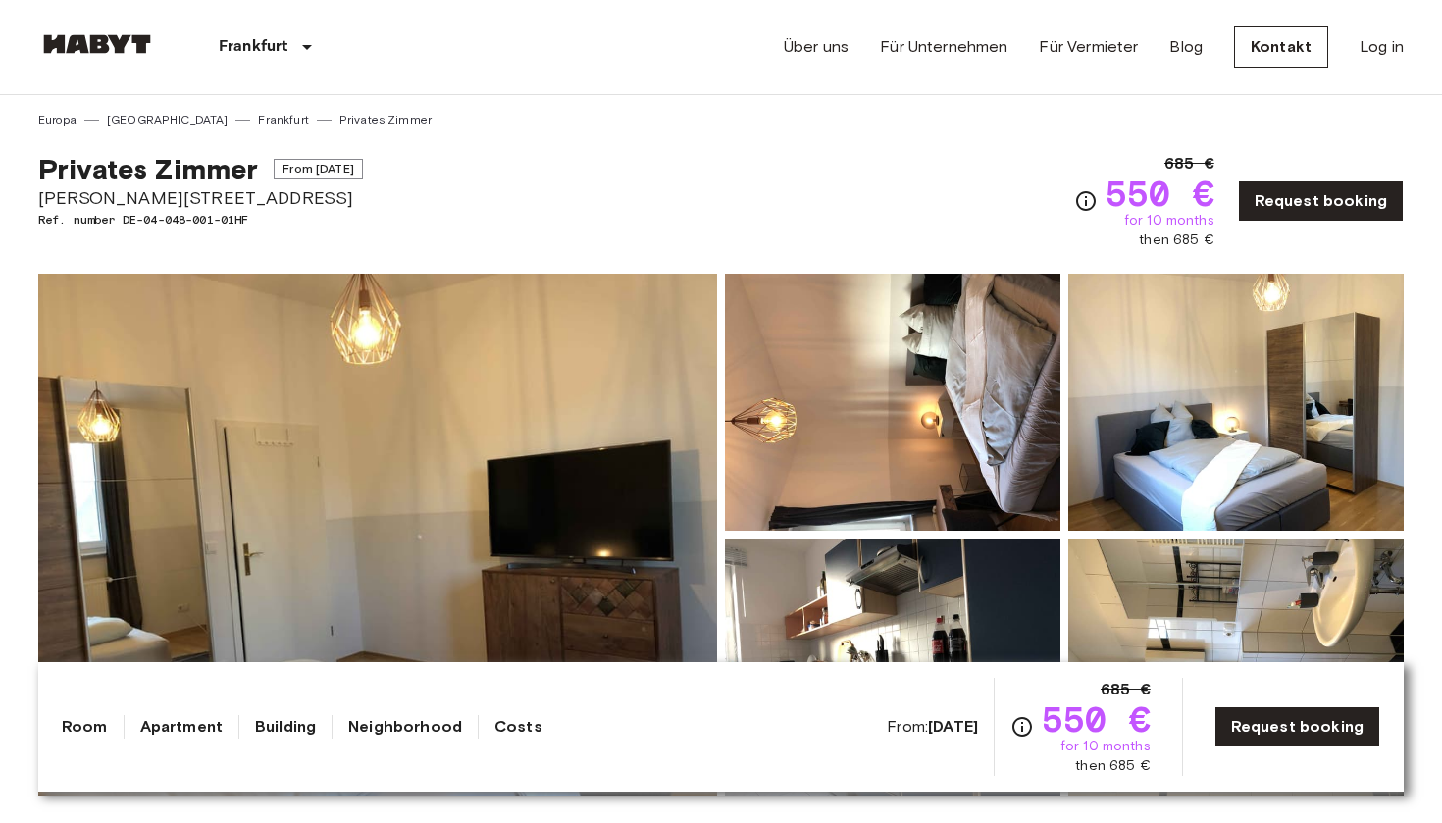
scroll to position [0, 0]
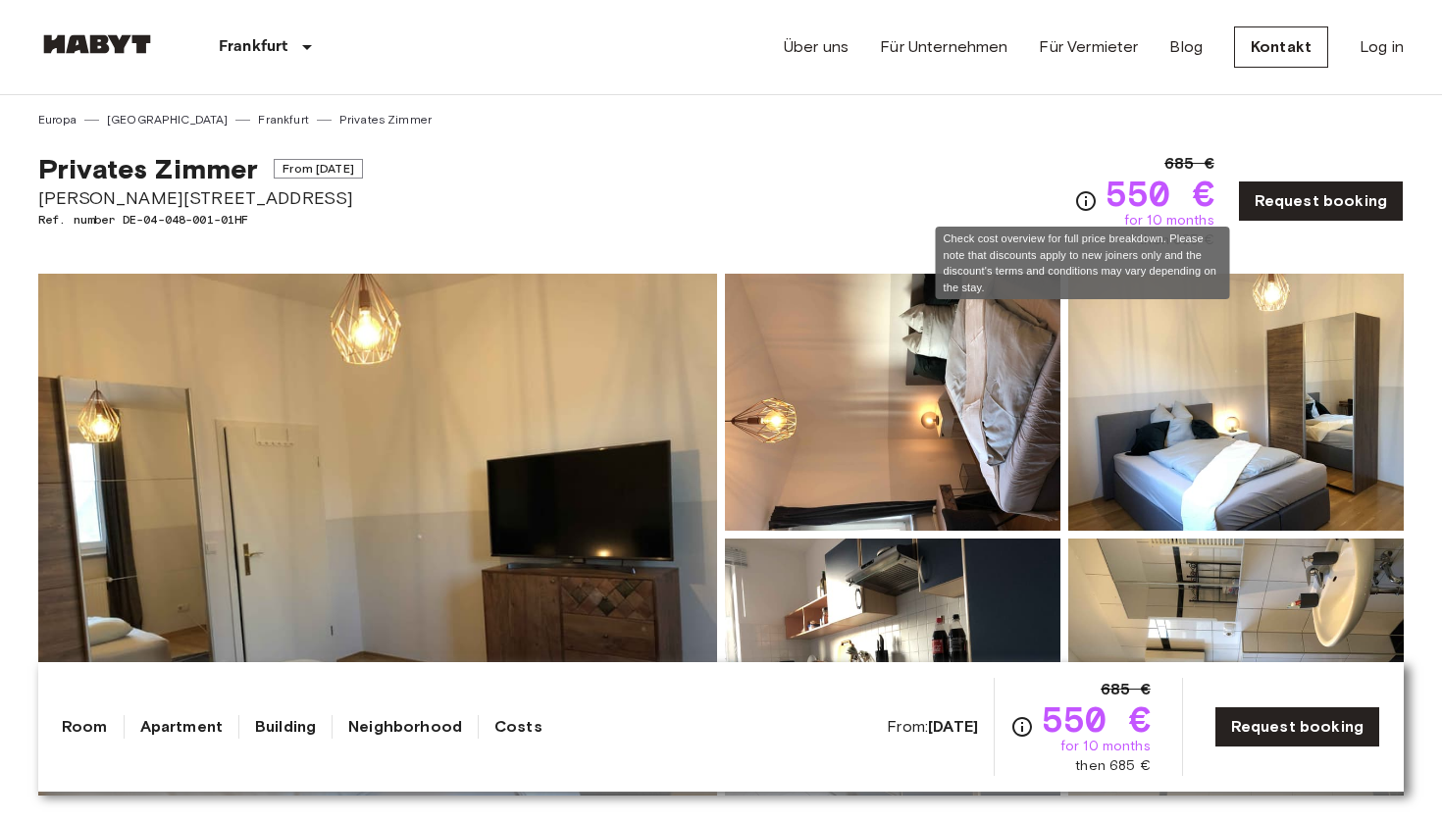
click at [1076, 197] on icon "Check cost overview for full price breakdown. Please note that discounts apply …" at bounding box center [1086, 201] width 24 height 24
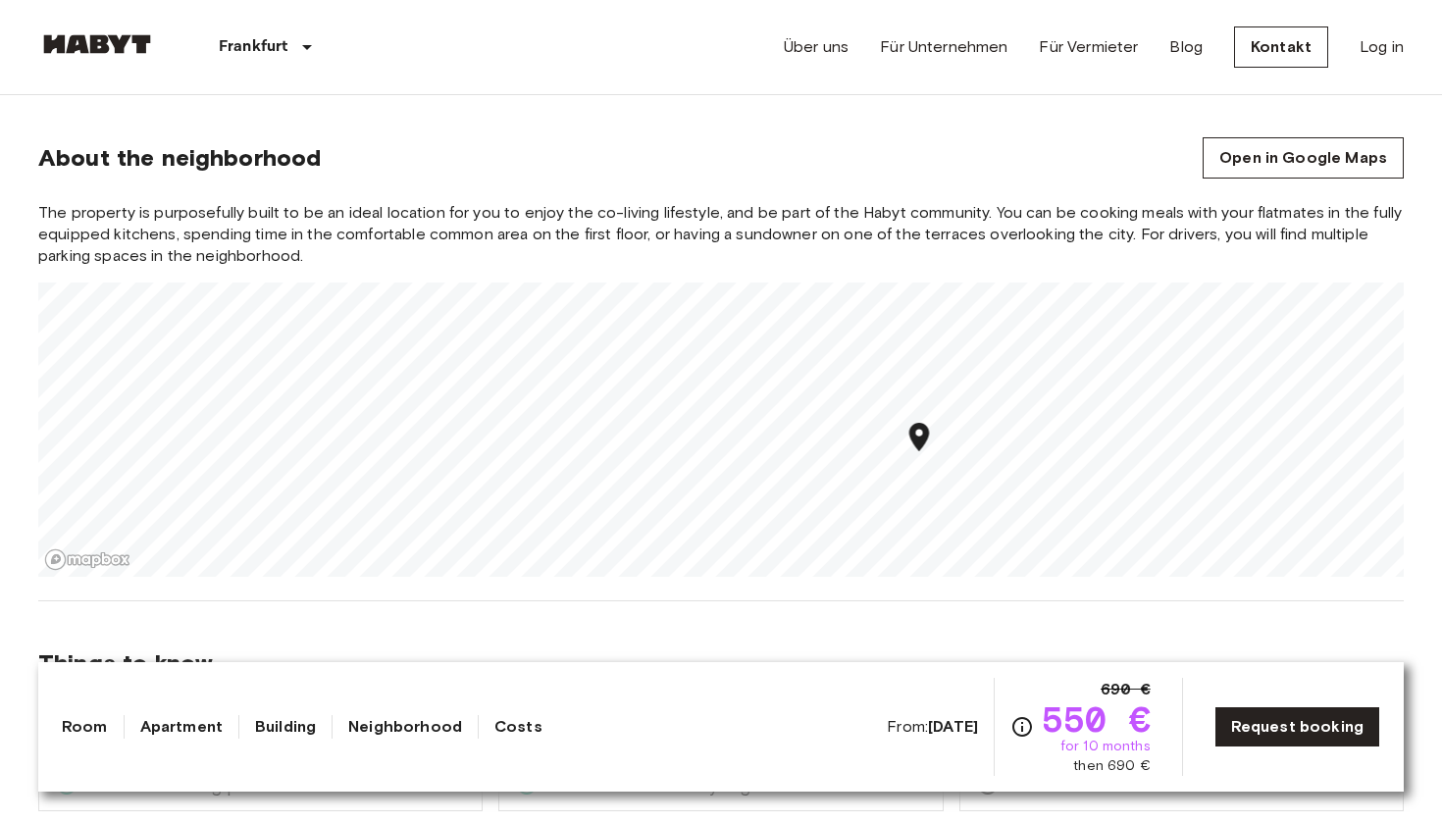
scroll to position [1989, 0]
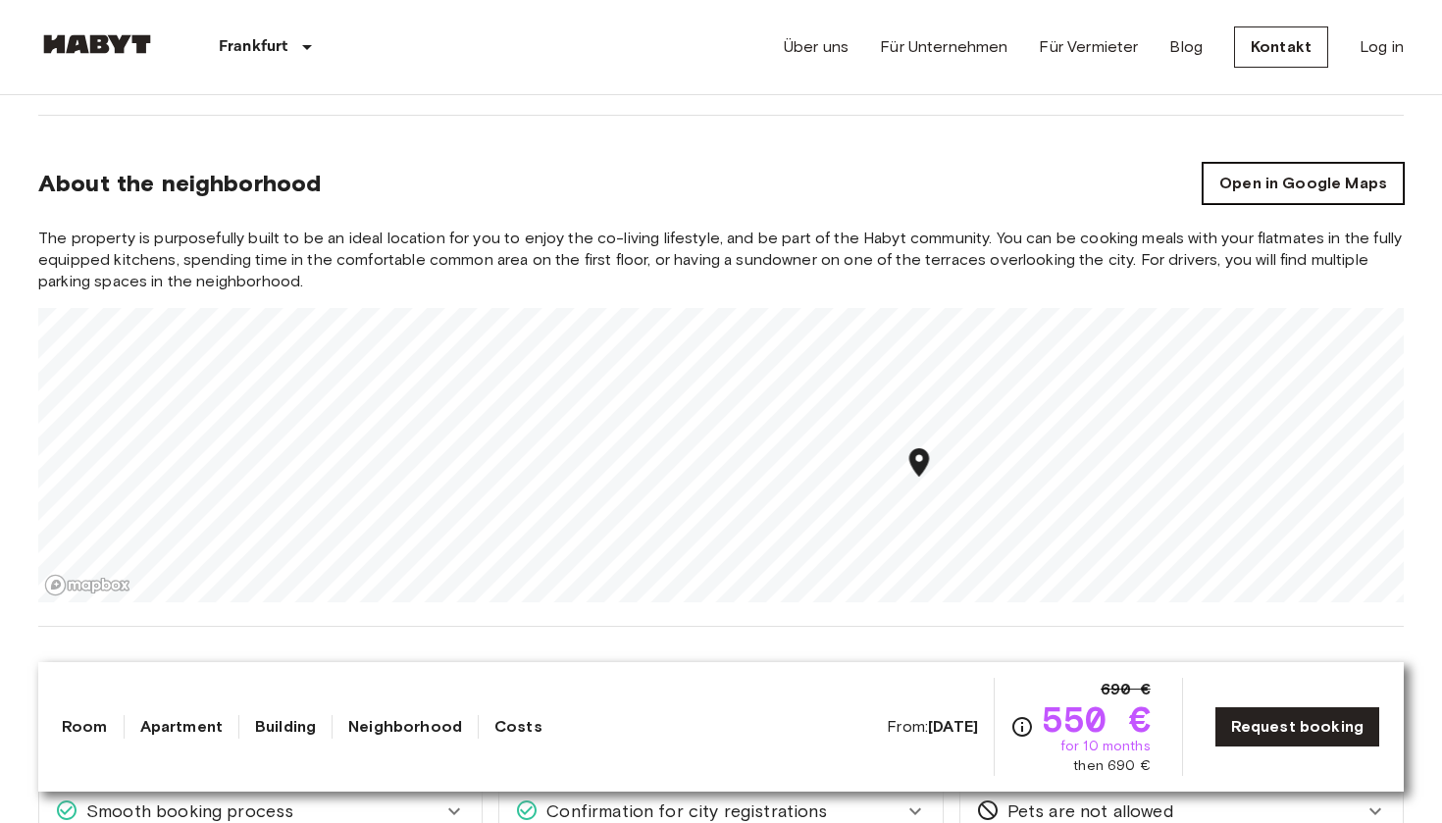
click at [1224, 170] on link "Open in Google Maps" at bounding box center [1303, 183] width 201 height 41
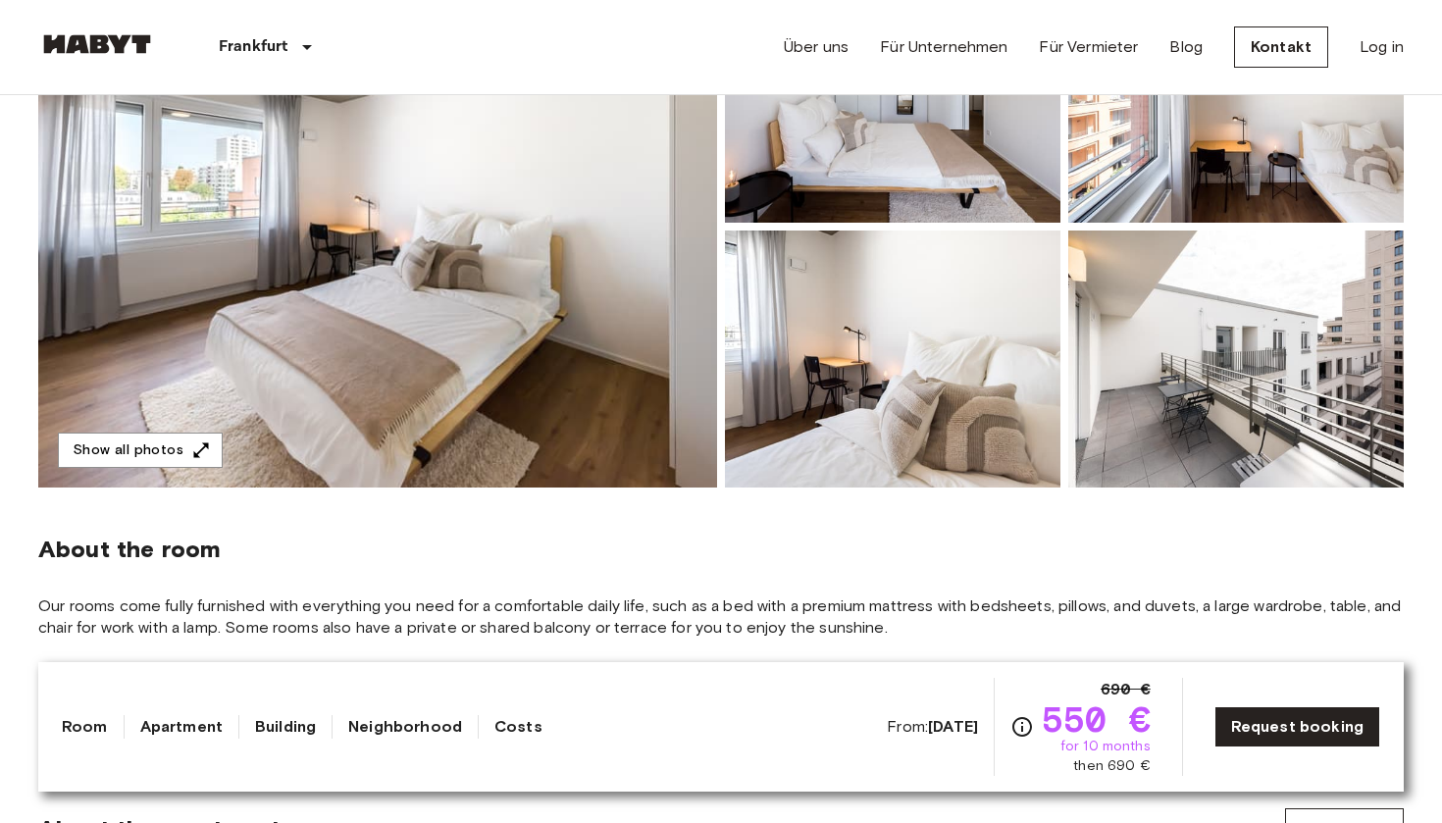
scroll to position [285, 0]
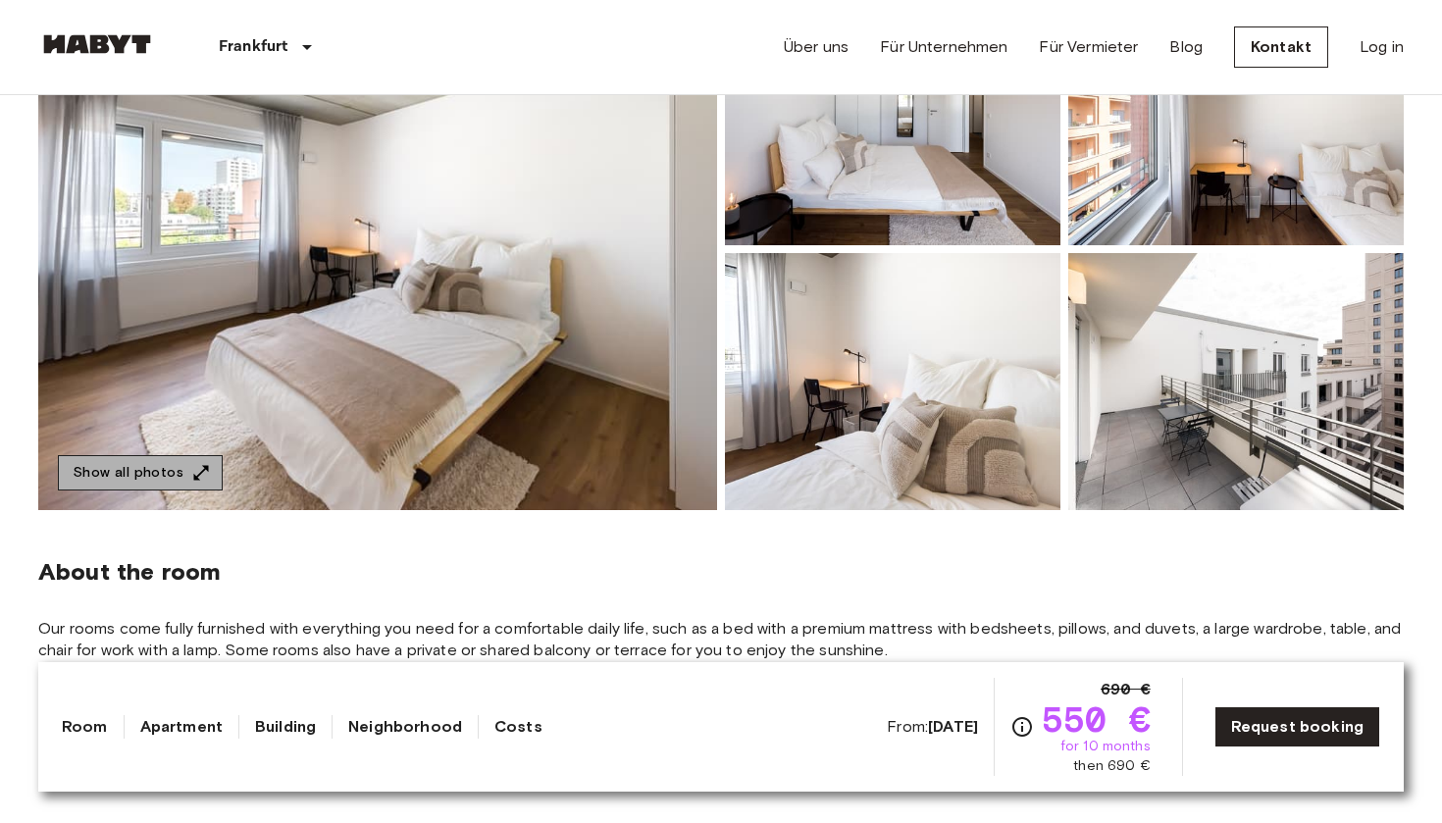
click at [183, 480] on button "Show all photos" at bounding box center [140, 473] width 165 height 36
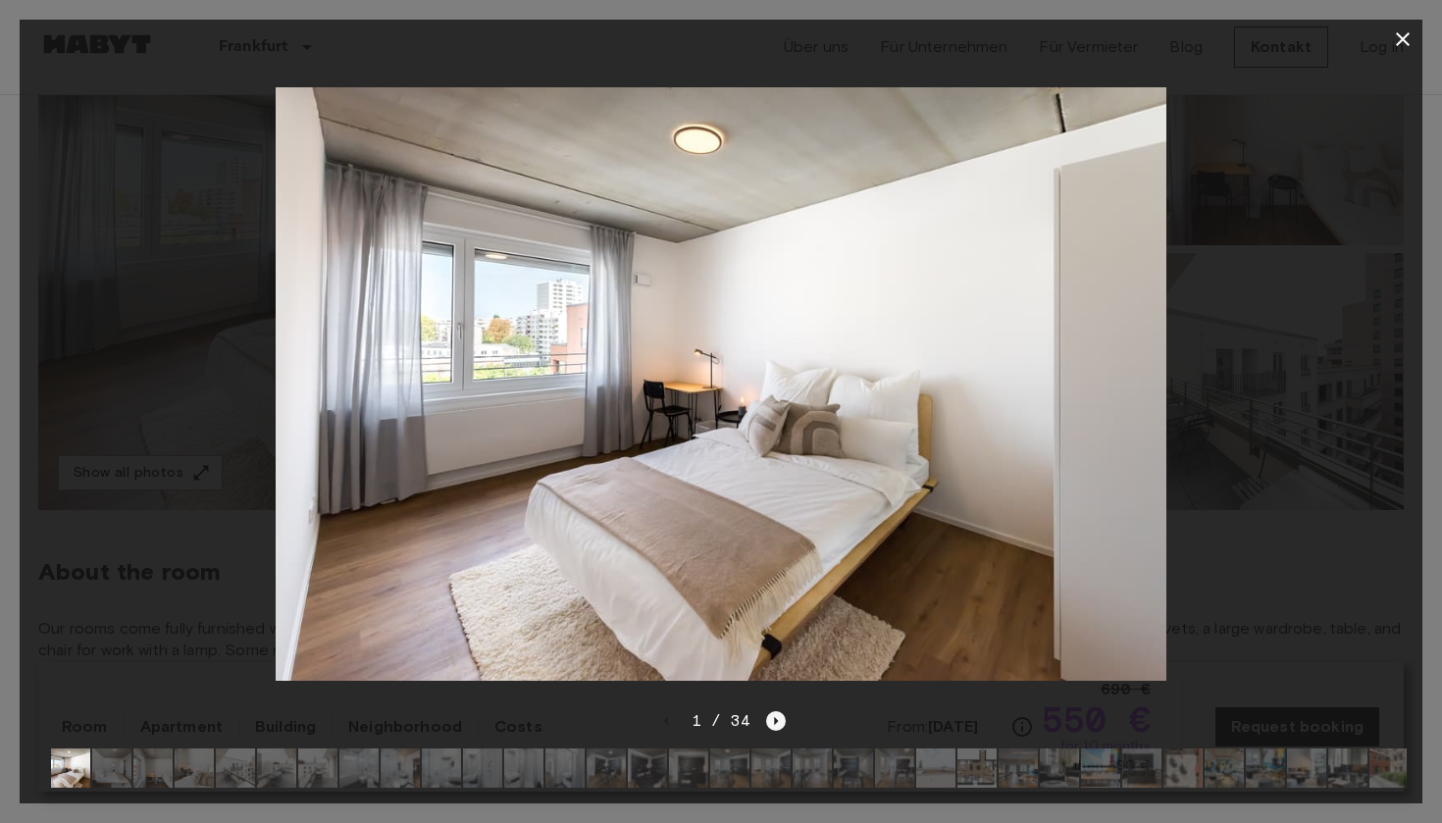
click at [768, 714] on icon "Next image" at bounding box center [776, 721] width 20 height 20
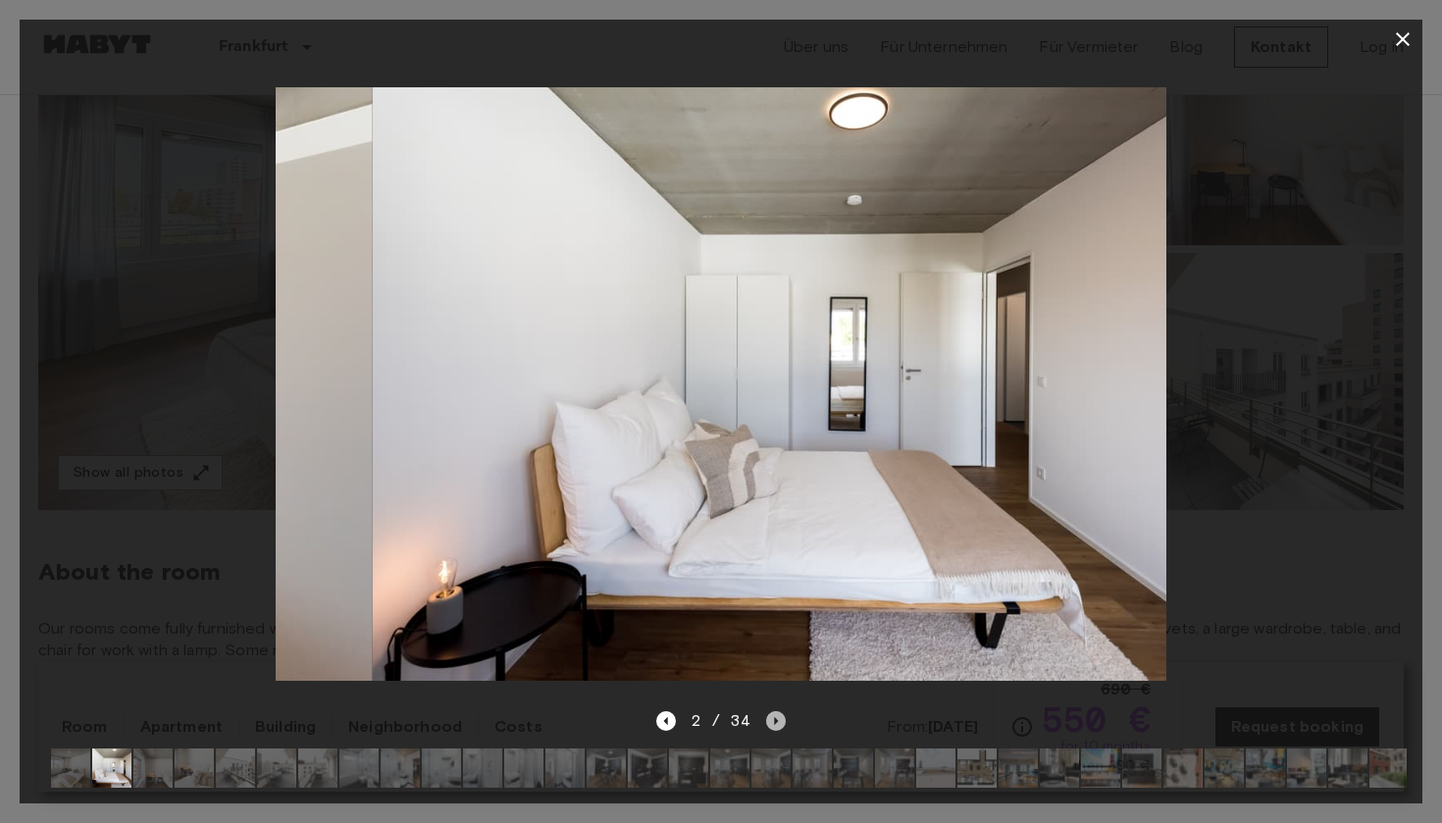
click at [768, 714] on icon "Next image" at bounding box center [776, 721] width 20 height 20
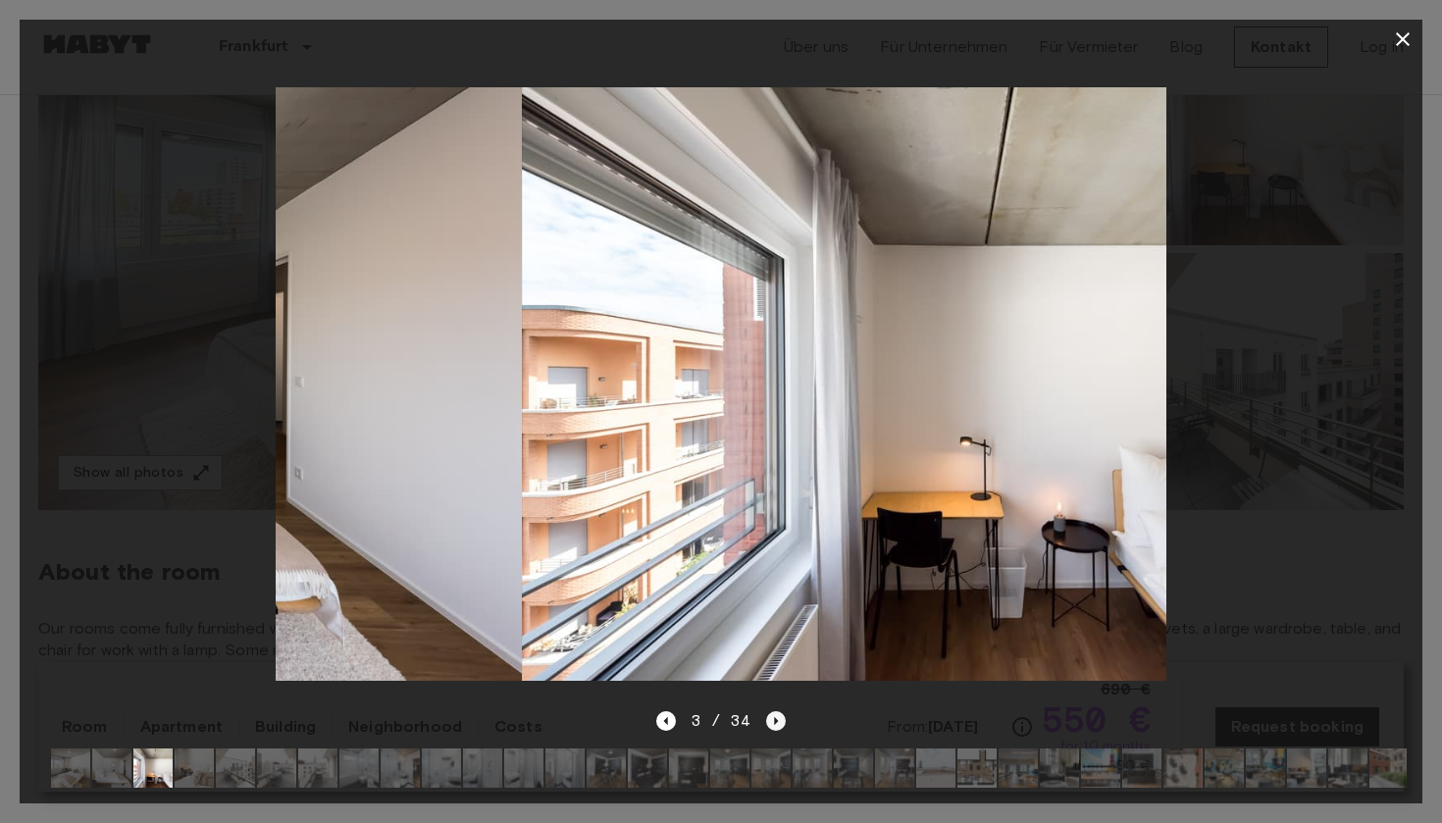
click at [768, 714] on icon "Next image" at bounding box center [776, 721] width 20 height 20
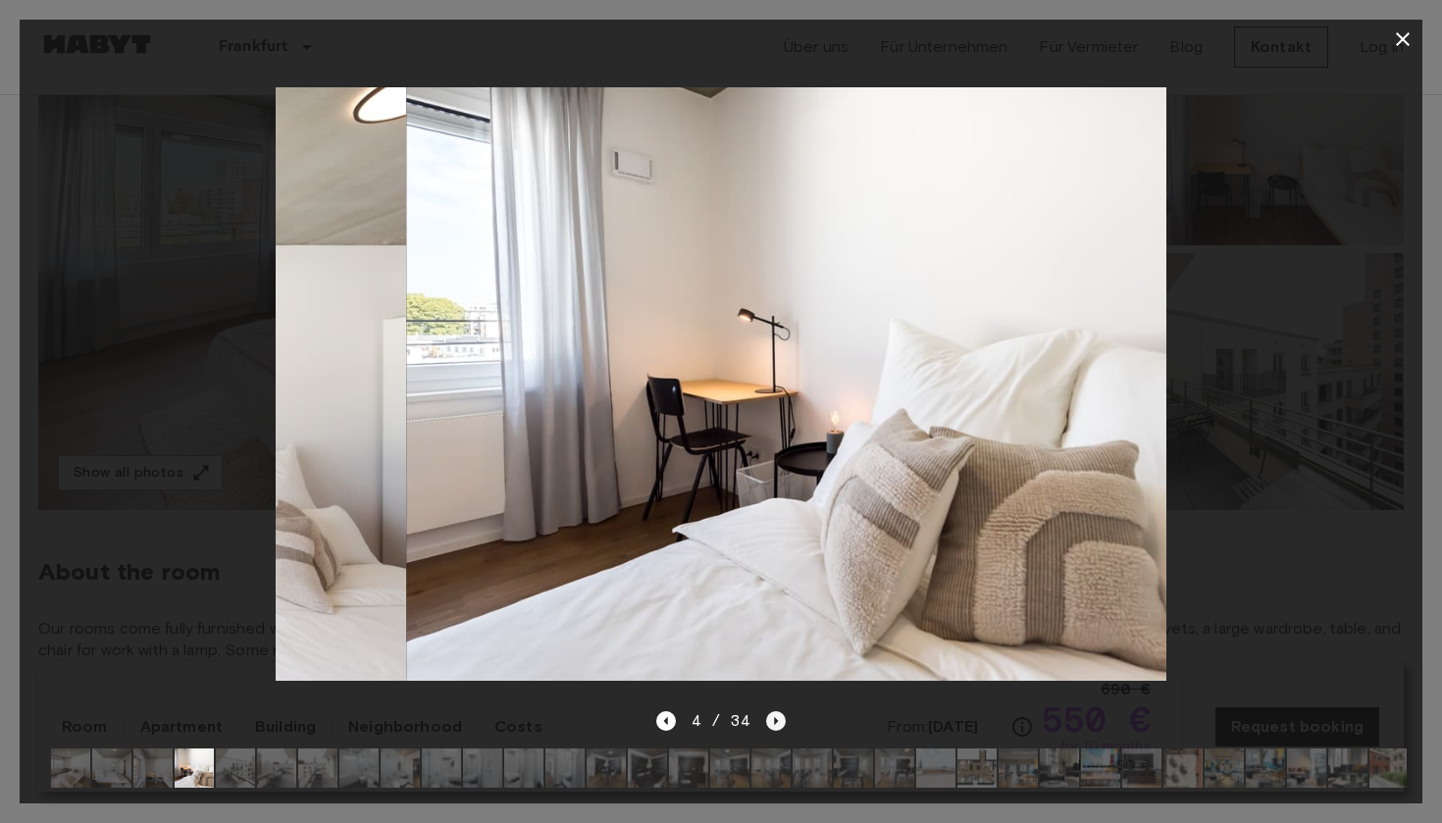
click at [768, 714] on icon "Next image" at bounding box center [776, 721] width 20 height 20
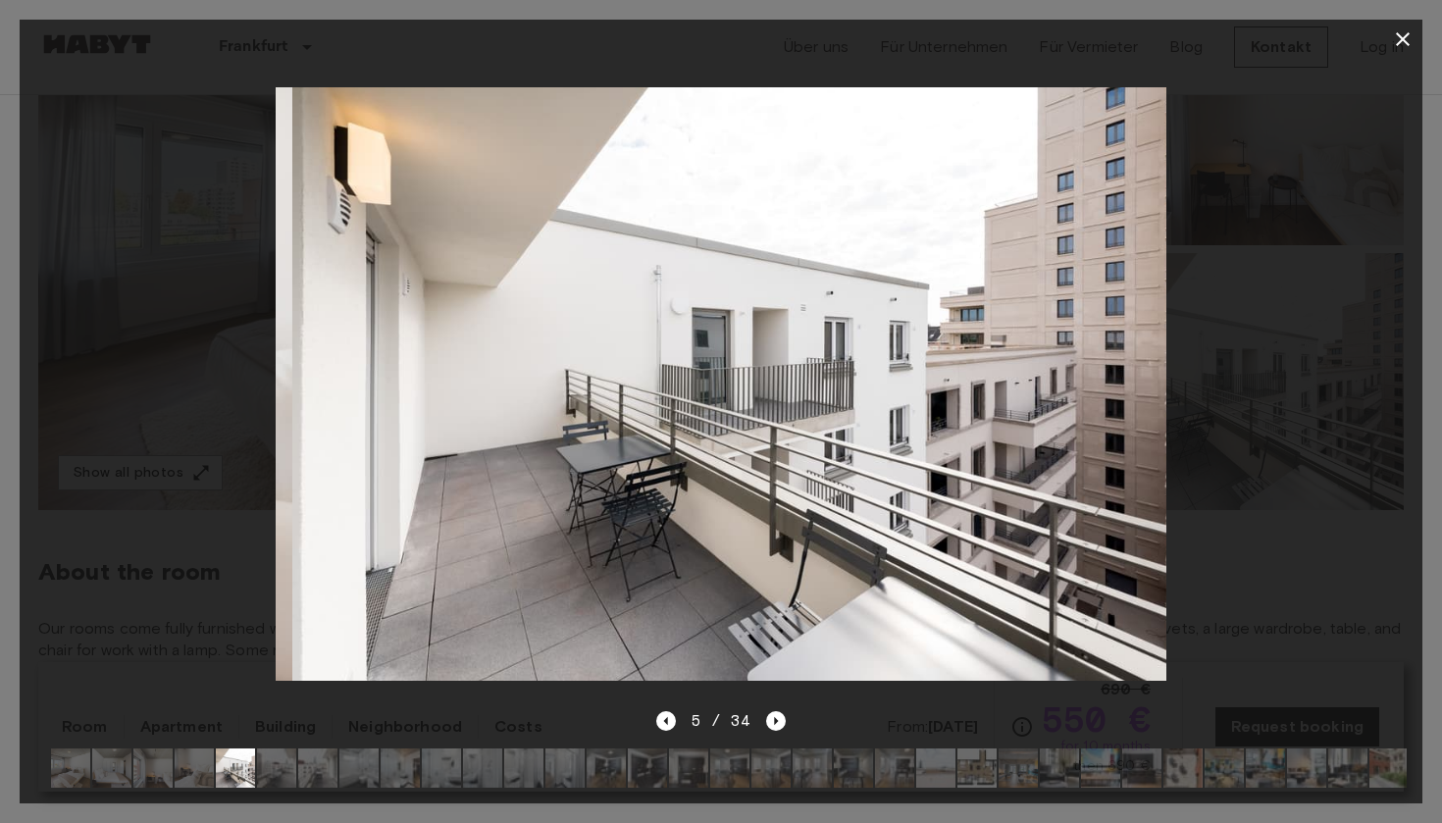
click at [750, 715] on div "5 / 34" at bounding box center [721, 721] width 130 height 24
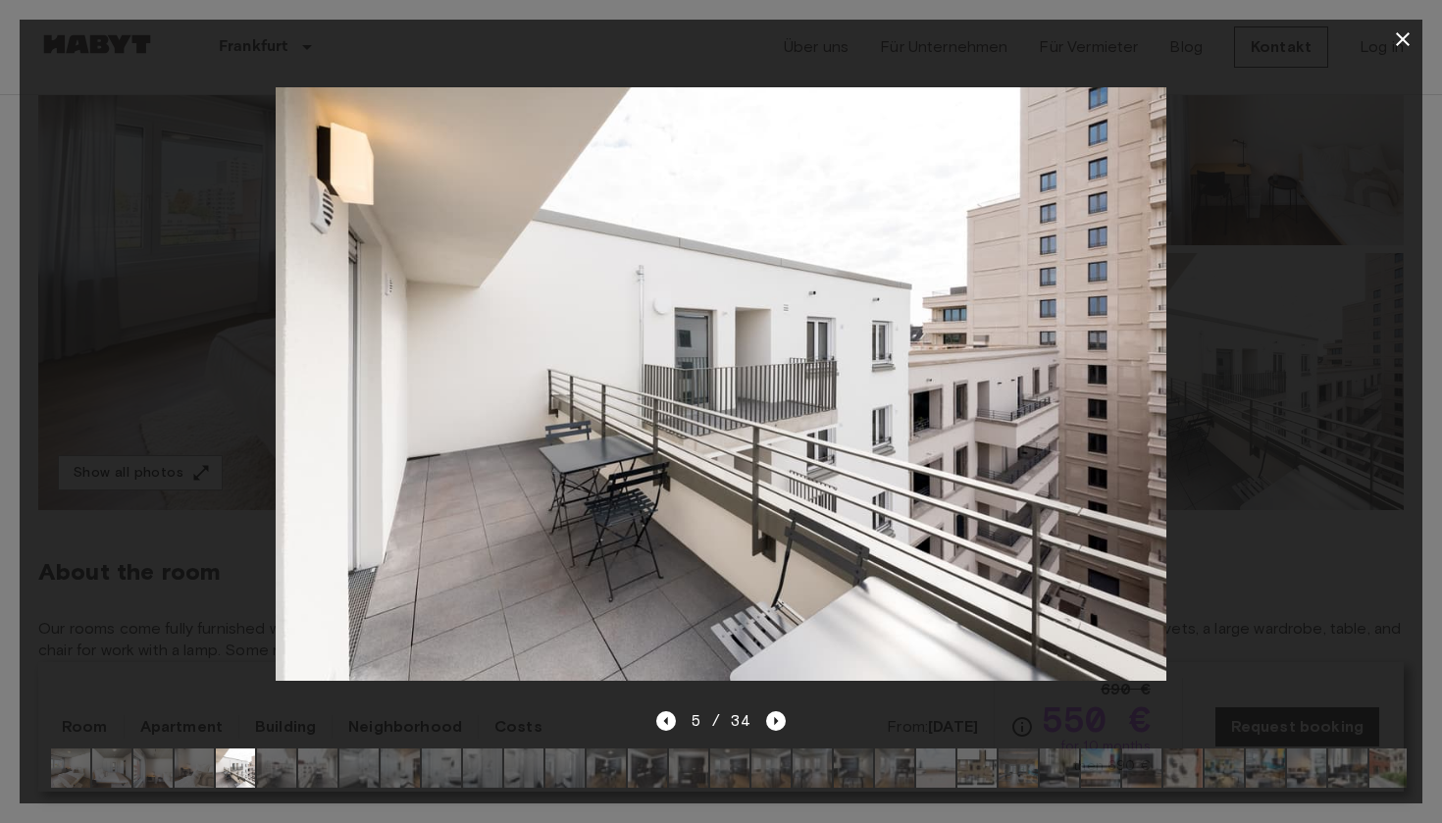
click at [787, 717] on div "5 / 34" at bounding box center [721, 756] width 1403 height 94
click at [783, 717] on icon "Next image" at bounding box center [776, 721] width 20 height 20
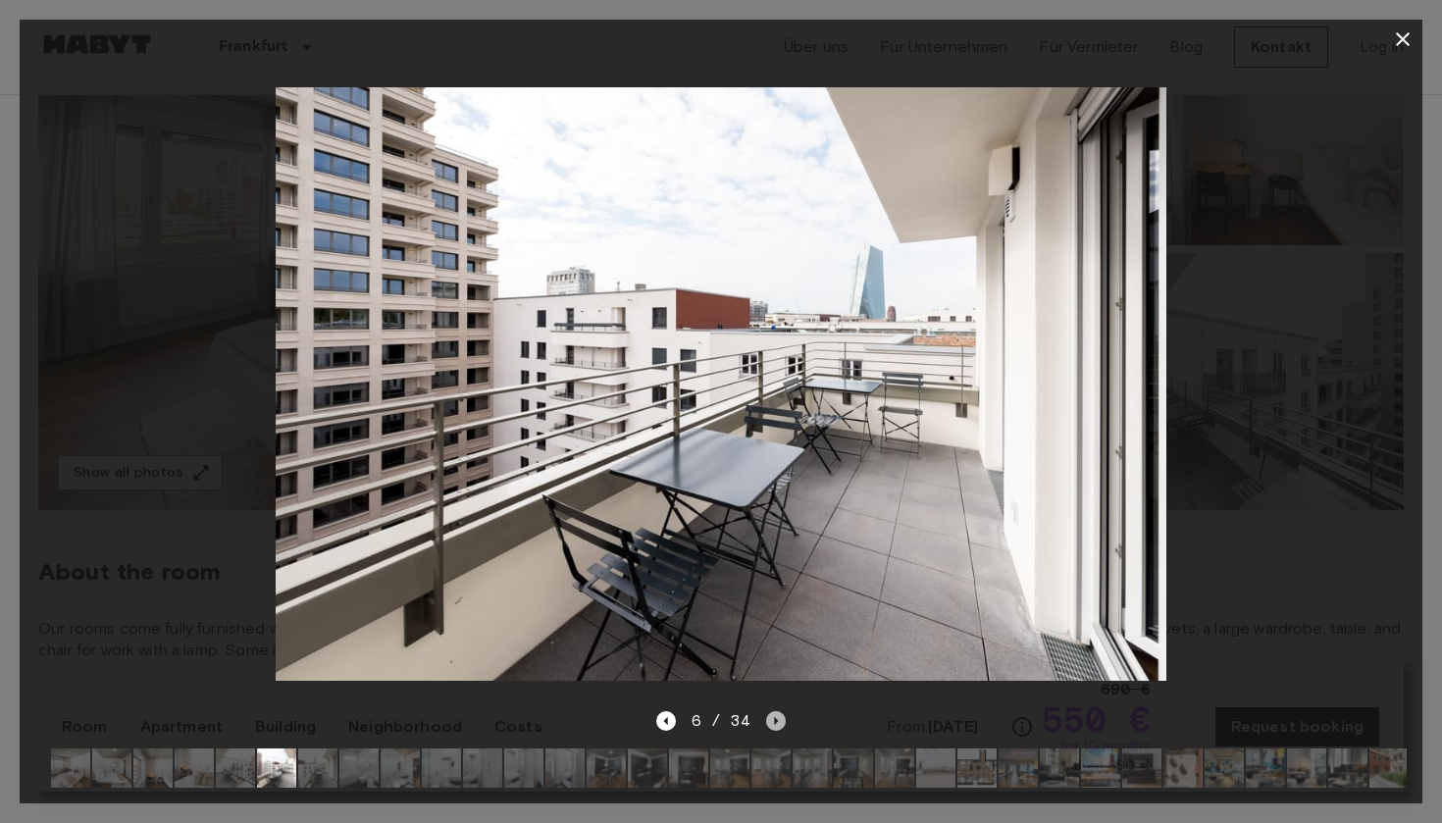
click at [776, 719] on icon "Next image" at bounding box center [776, 721] width 20 height 20
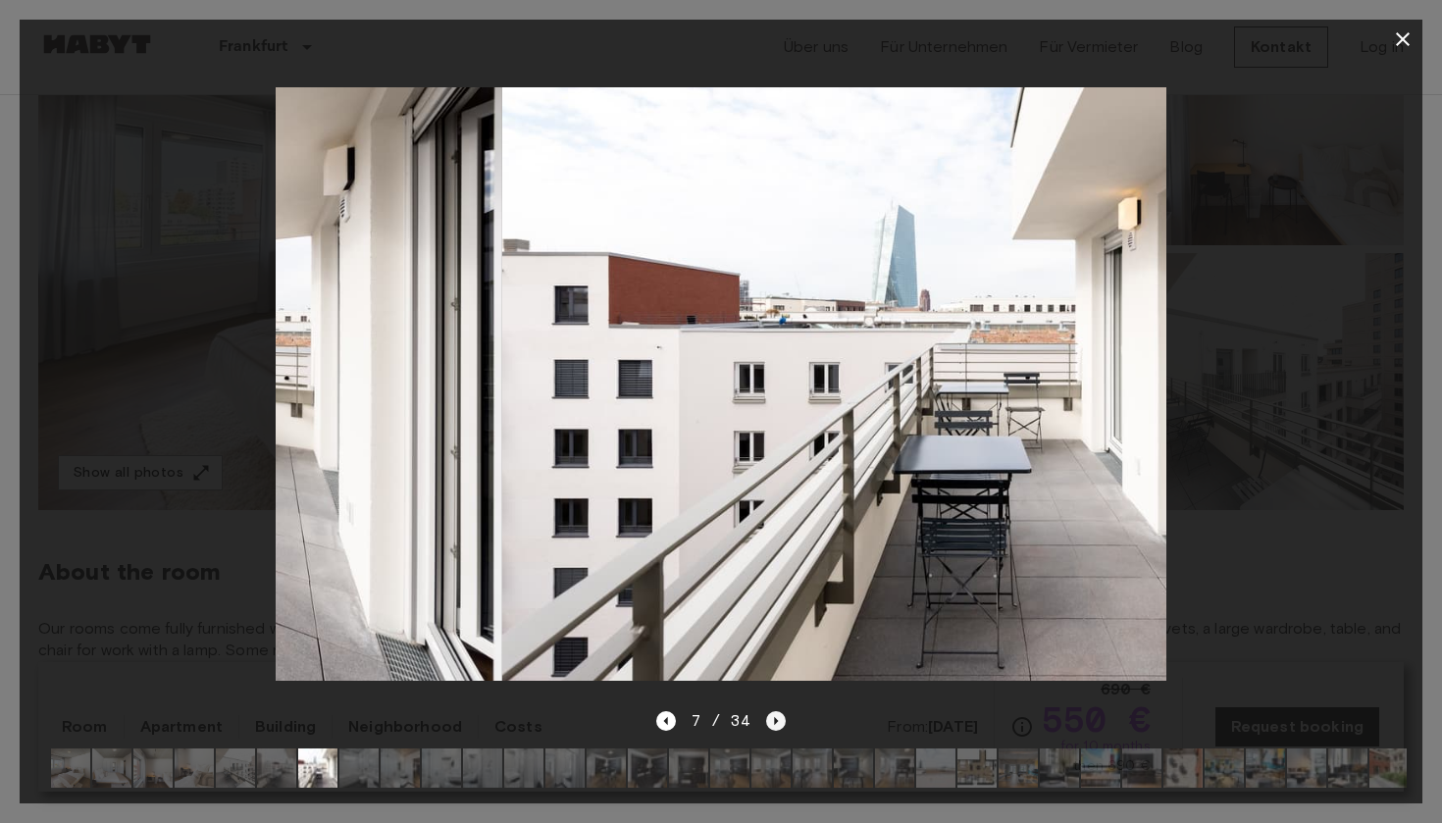
click at [776, 719] on icon "Next image" at bounding box center [776, 721] width 20 height 20
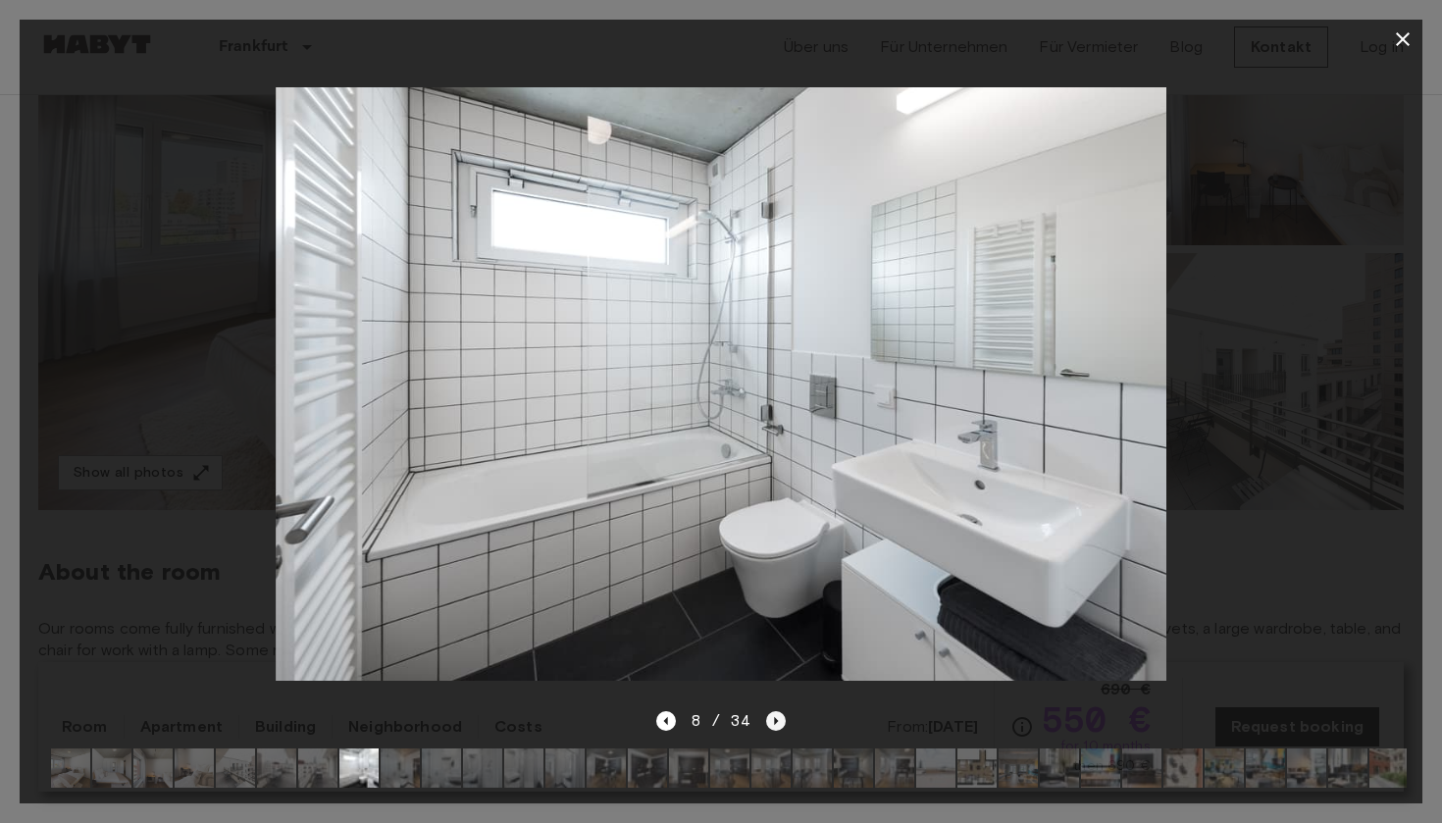
click at [776, 719] on icon "Next image" at bounding box center [776, 721] width 20 height 20
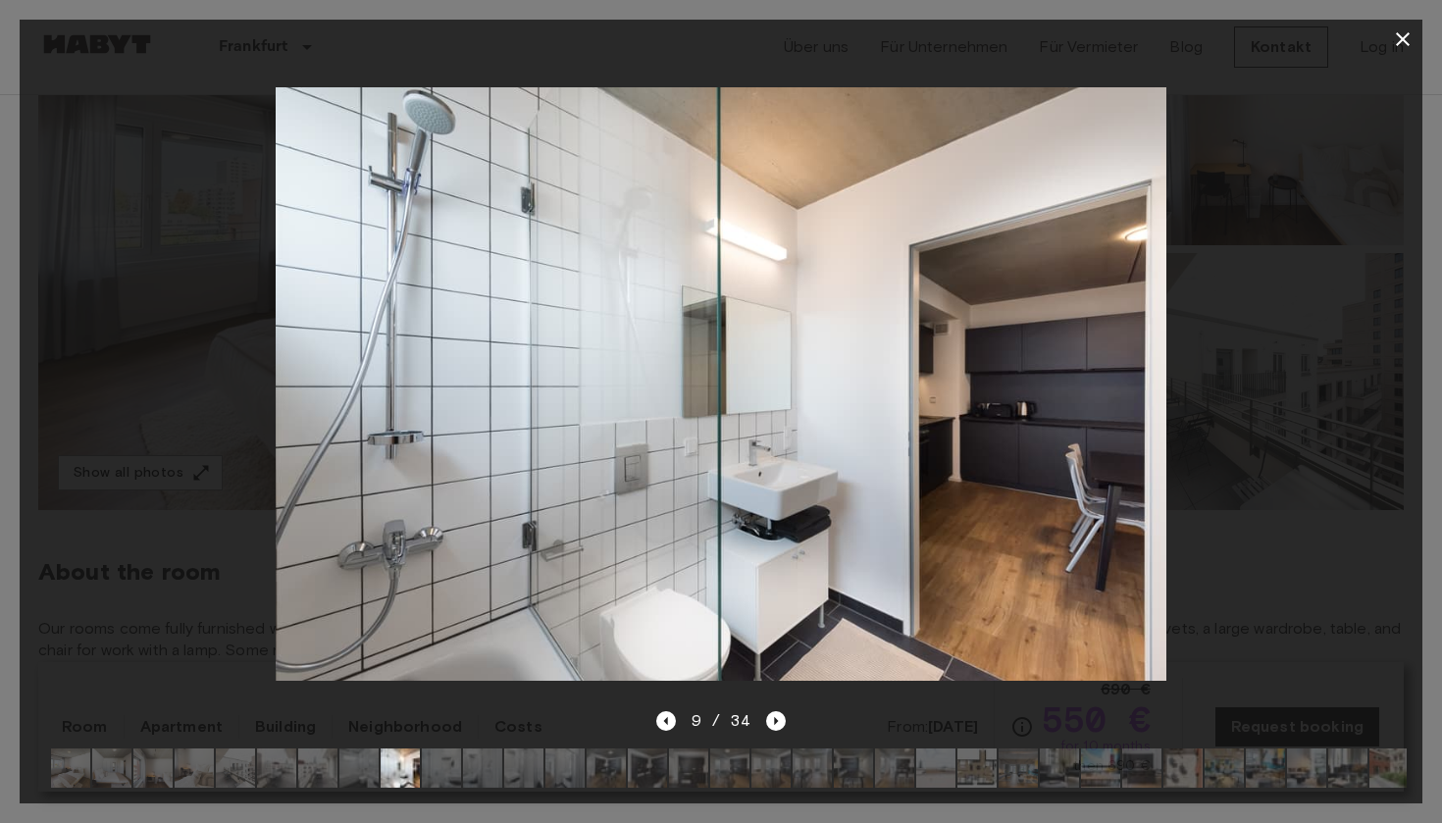
click at [654, 721] on div "9 / 34" at bounding box center [721, 756] width 1403 height 94
click at [667, 720] on icon "Previous image" at bounding box center [665, 721] width 4 height 8
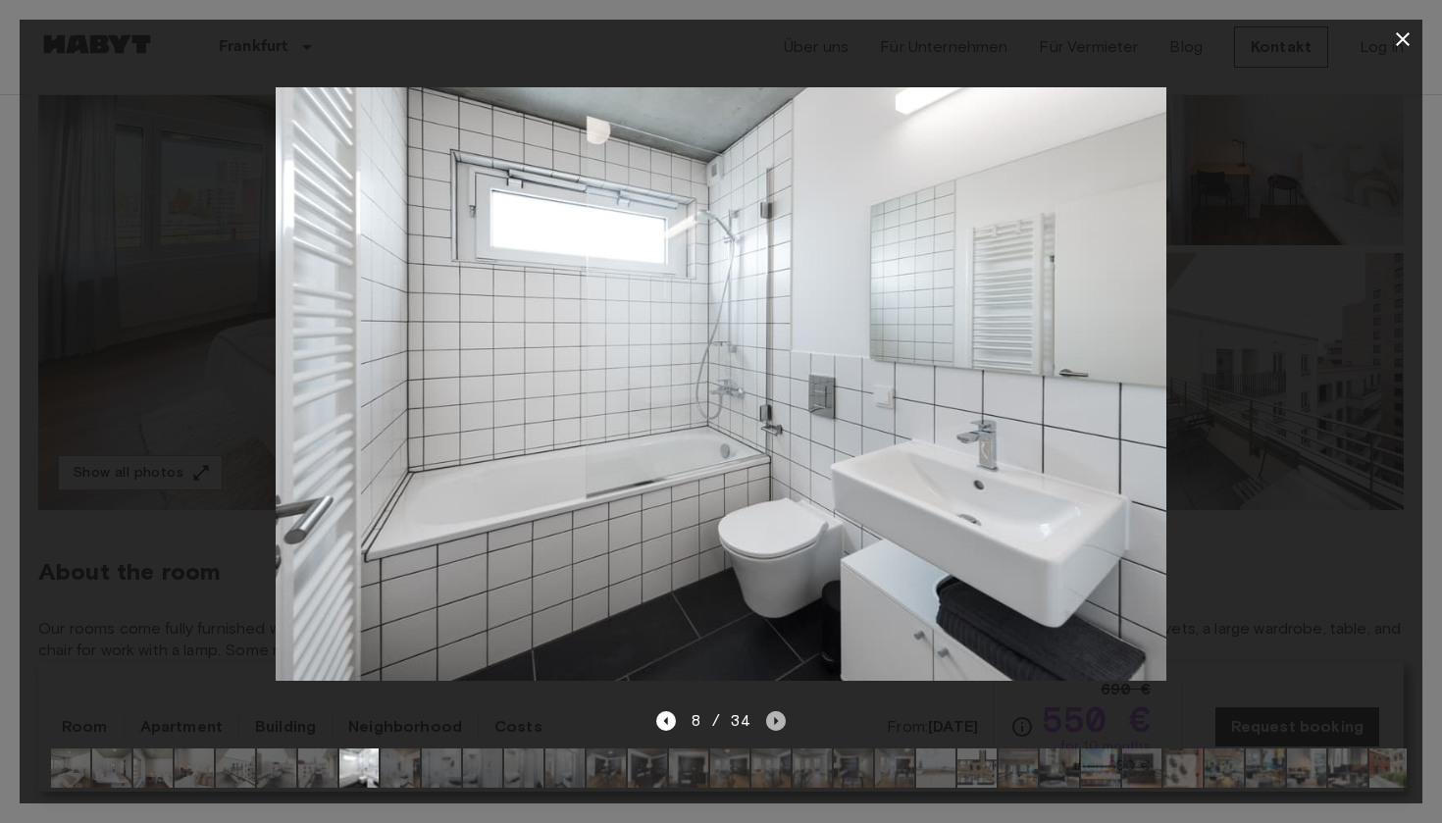
click at [772, 716] on icon "Next image" at bounding box center [776, 721] width 20 height 20
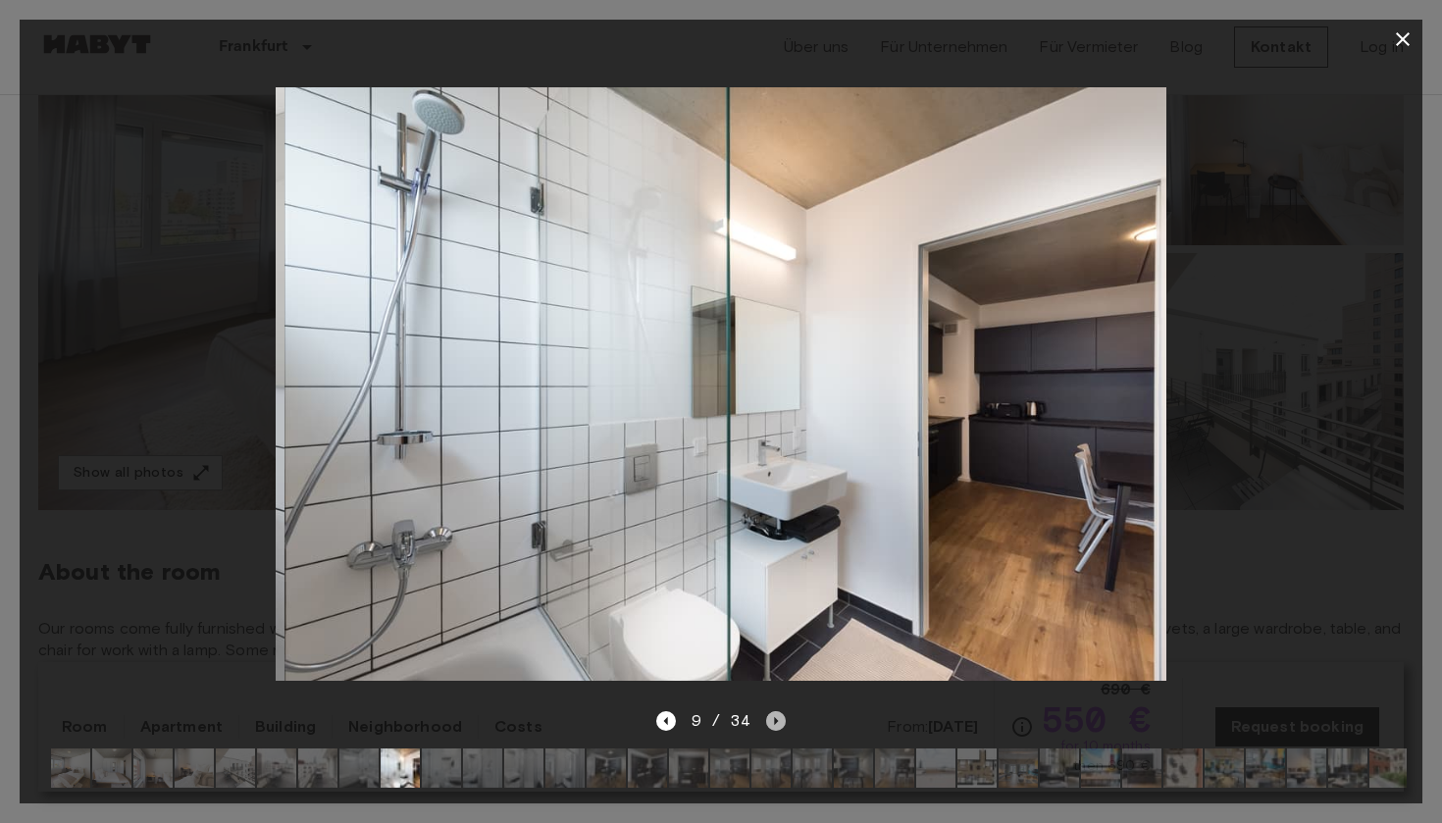
click at [772, 716] on icon "Next image" at bounding box center [776, 721] width 20 height 20
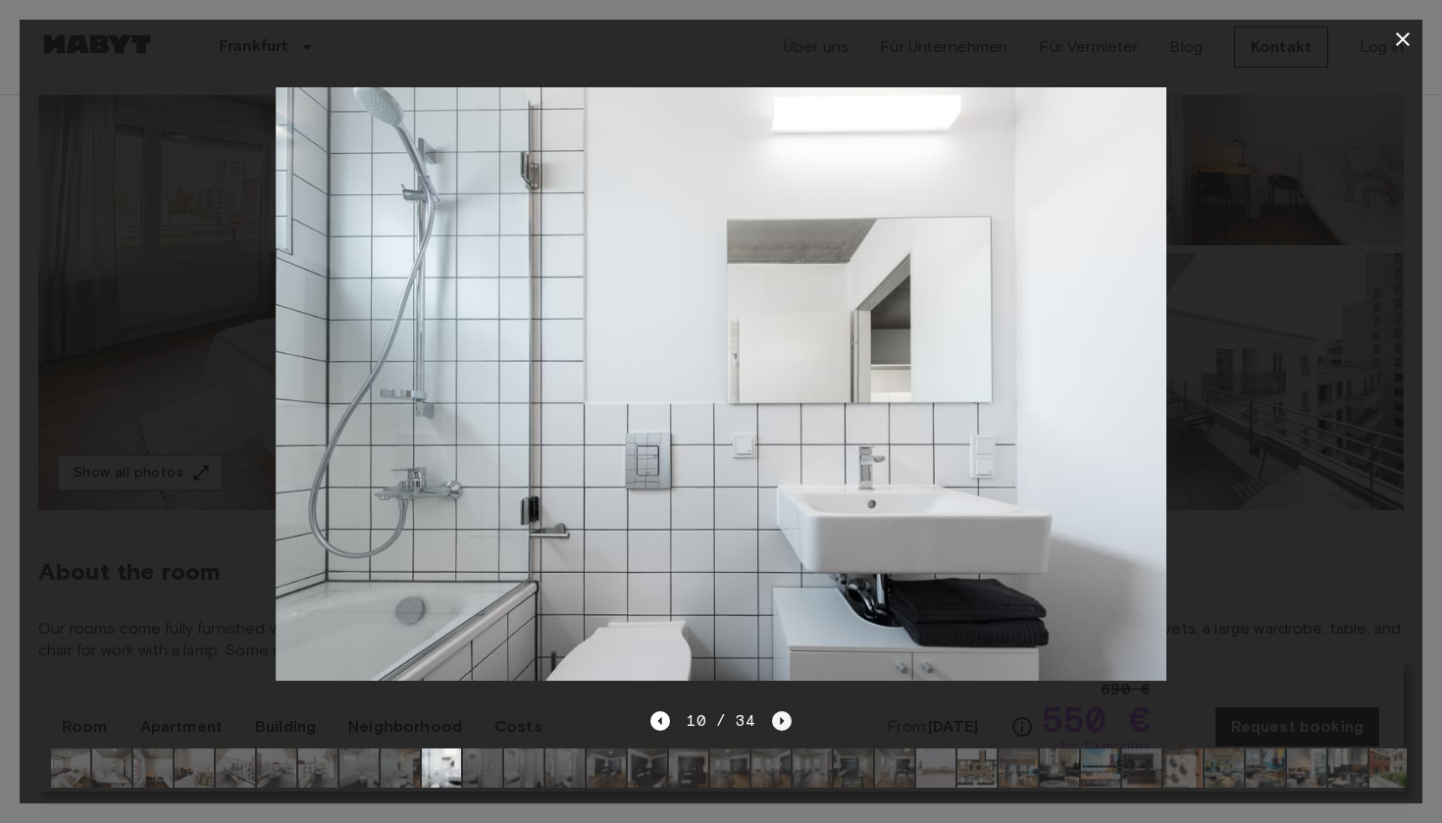
click at [772, 716] on icon "Next image" at bounding box center [782, 721] width 20 height 20
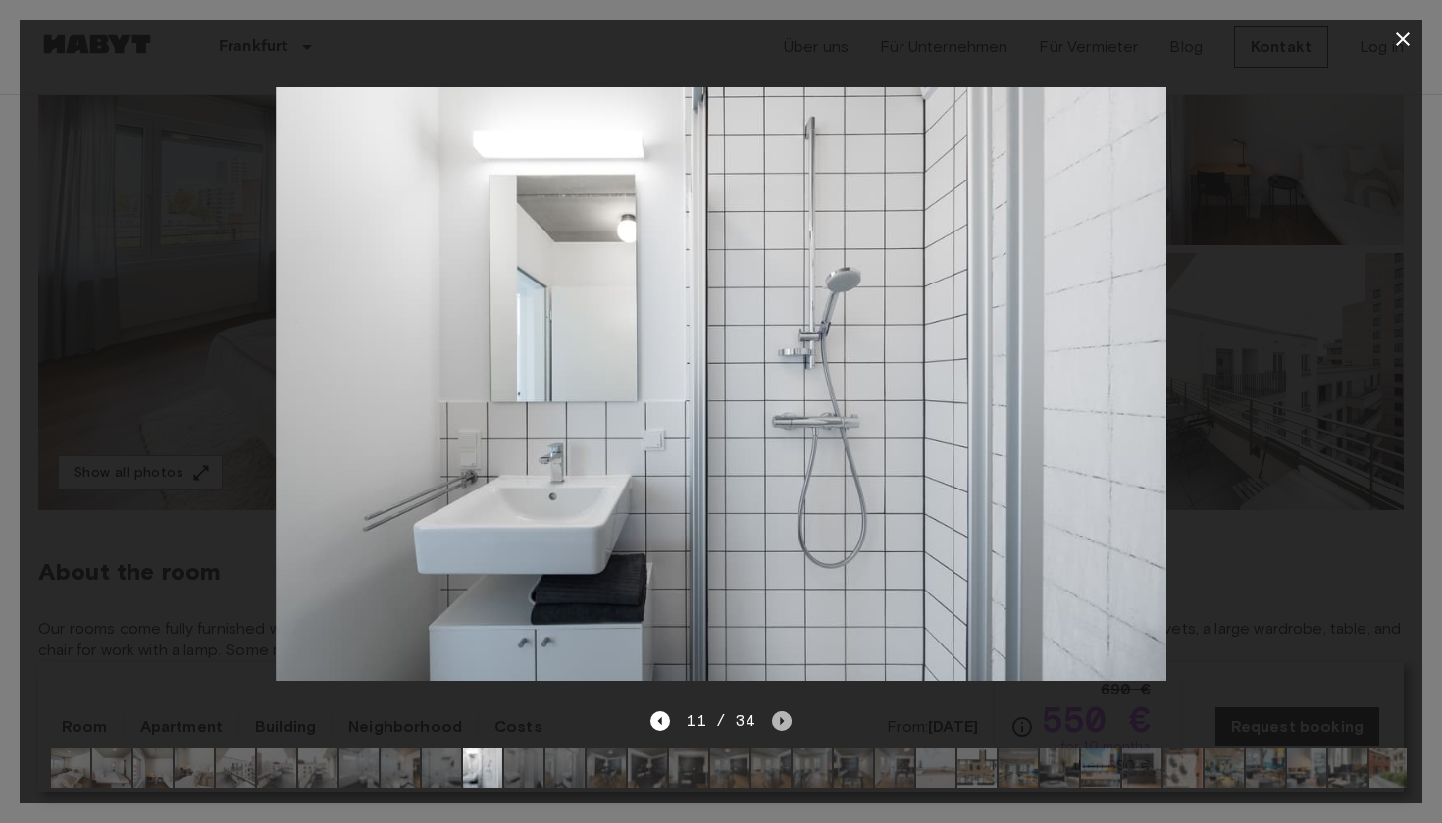
click at [772, 716] on icon "Next image" at bounding box center [782, 721] width 20 height 20
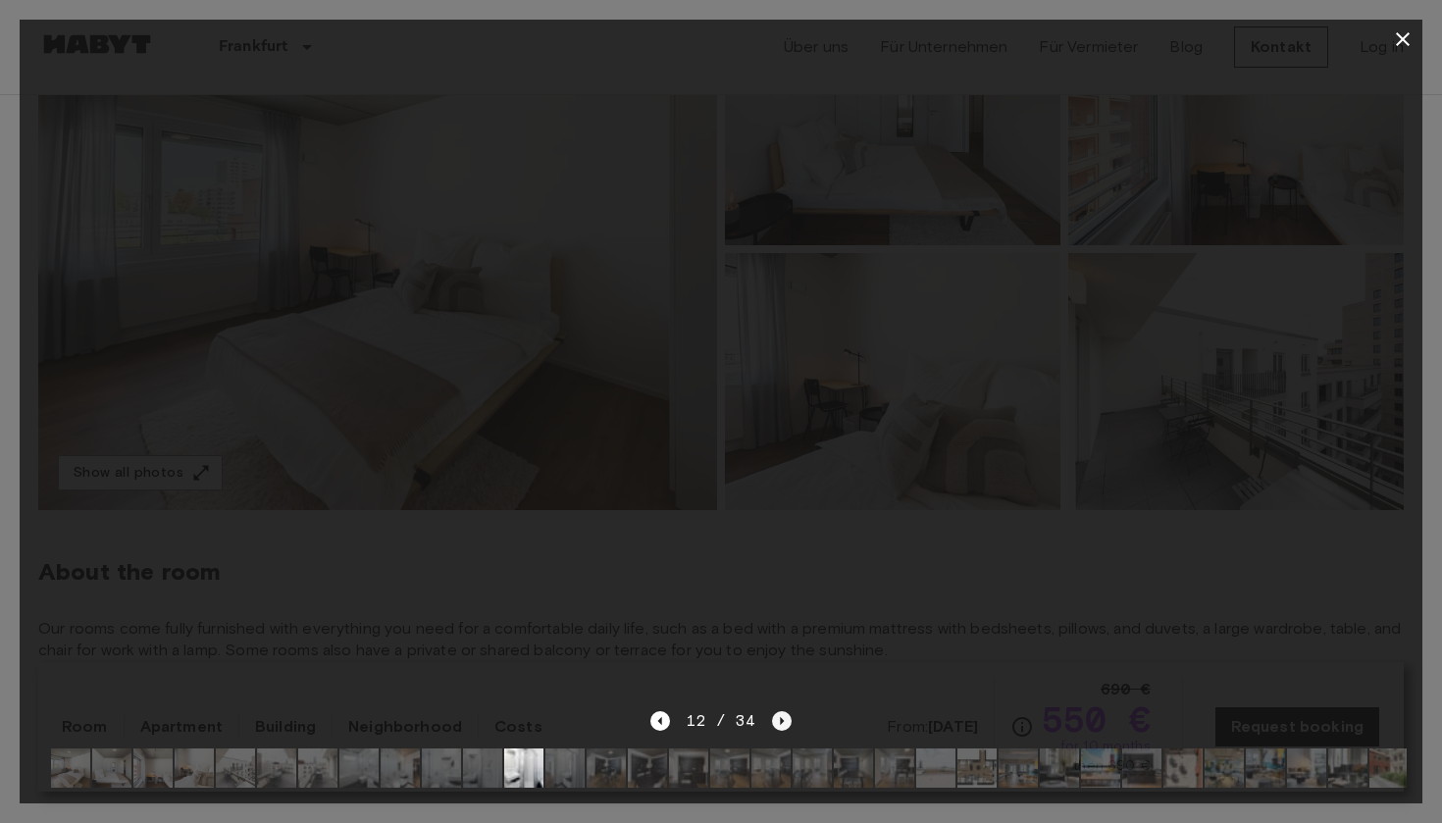
click at [772, 716] on icon "Next image" at bounding box center [782, 721] width 20 height 20
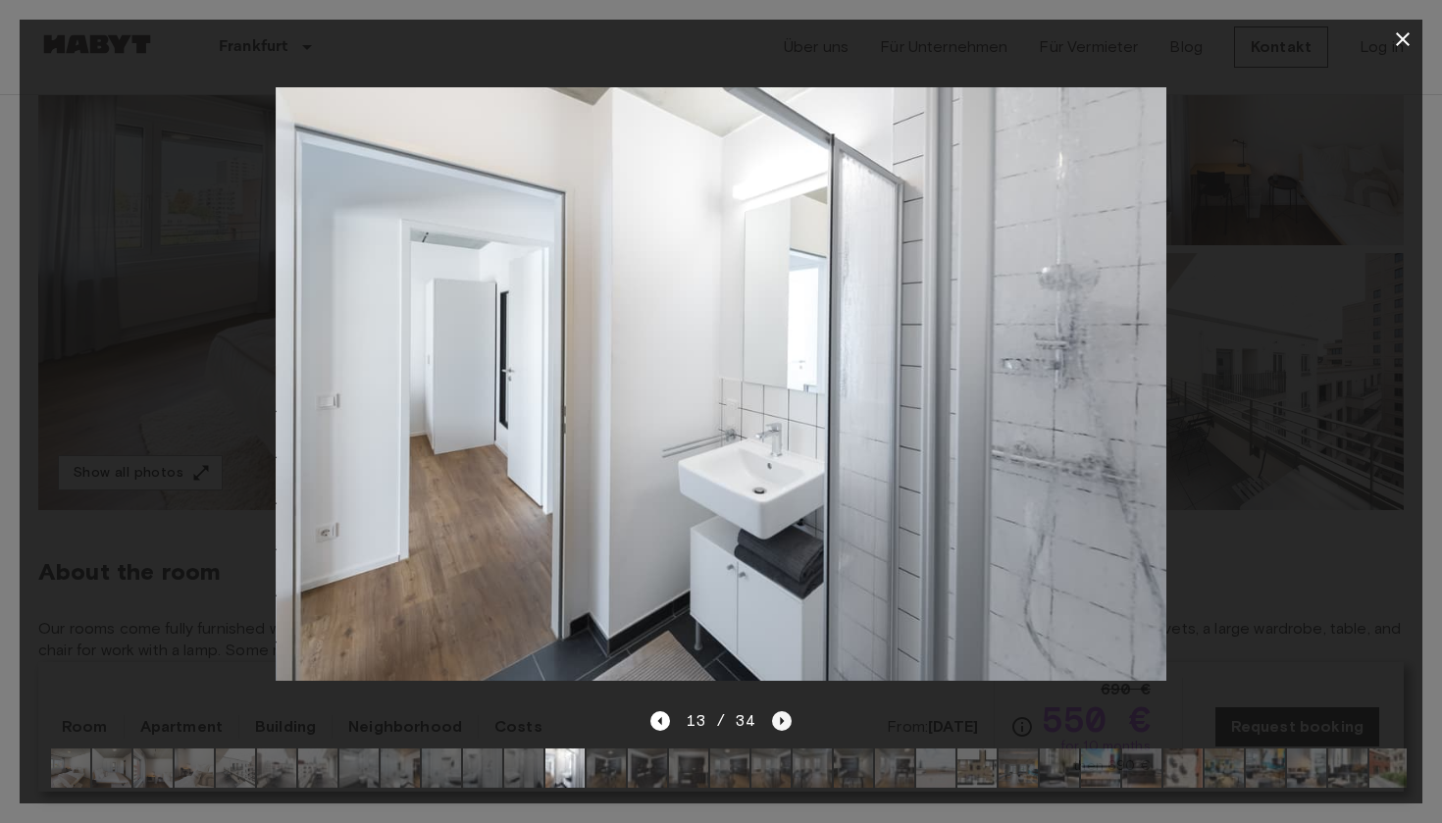
click at [772, 716] on icon "Next image" at bounding box center [782, 721] width 20 height 20
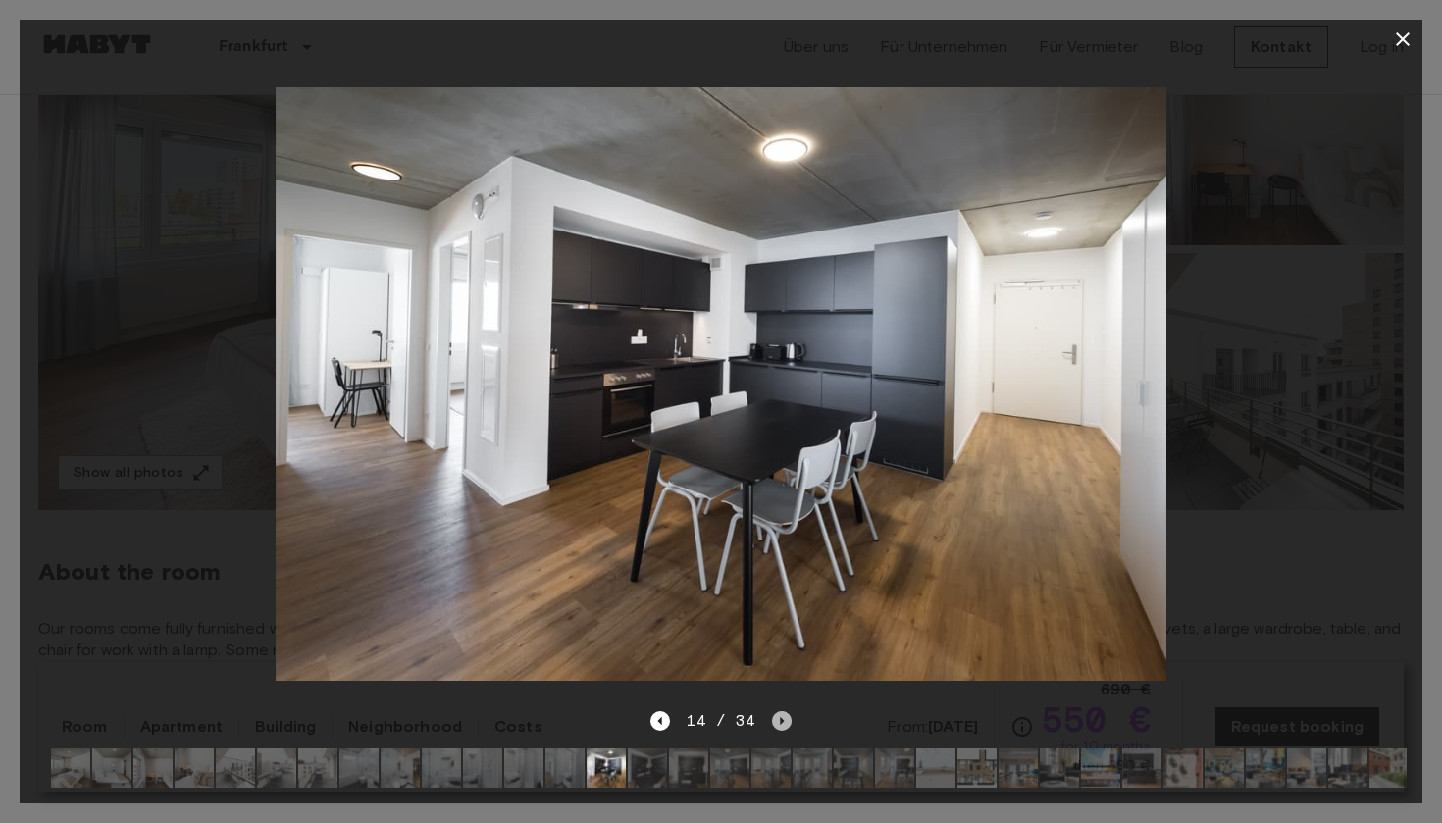
click at [772, 716] on icon "Next image" at bounding box center [782, 721] width 20 height 20
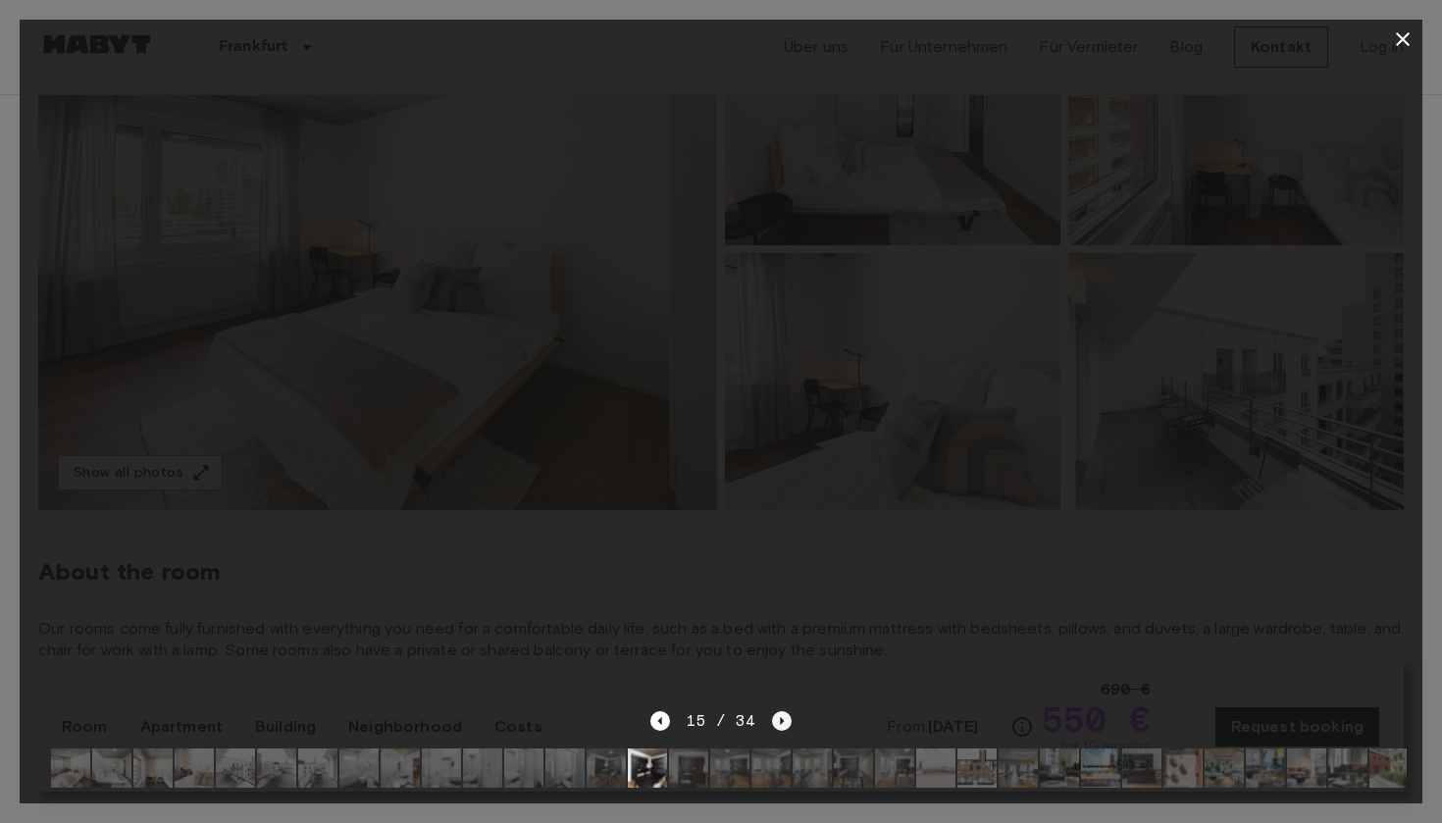
click at [772, 716] on icon "Next image" at bounding box center [782, 721] width 20 height 20
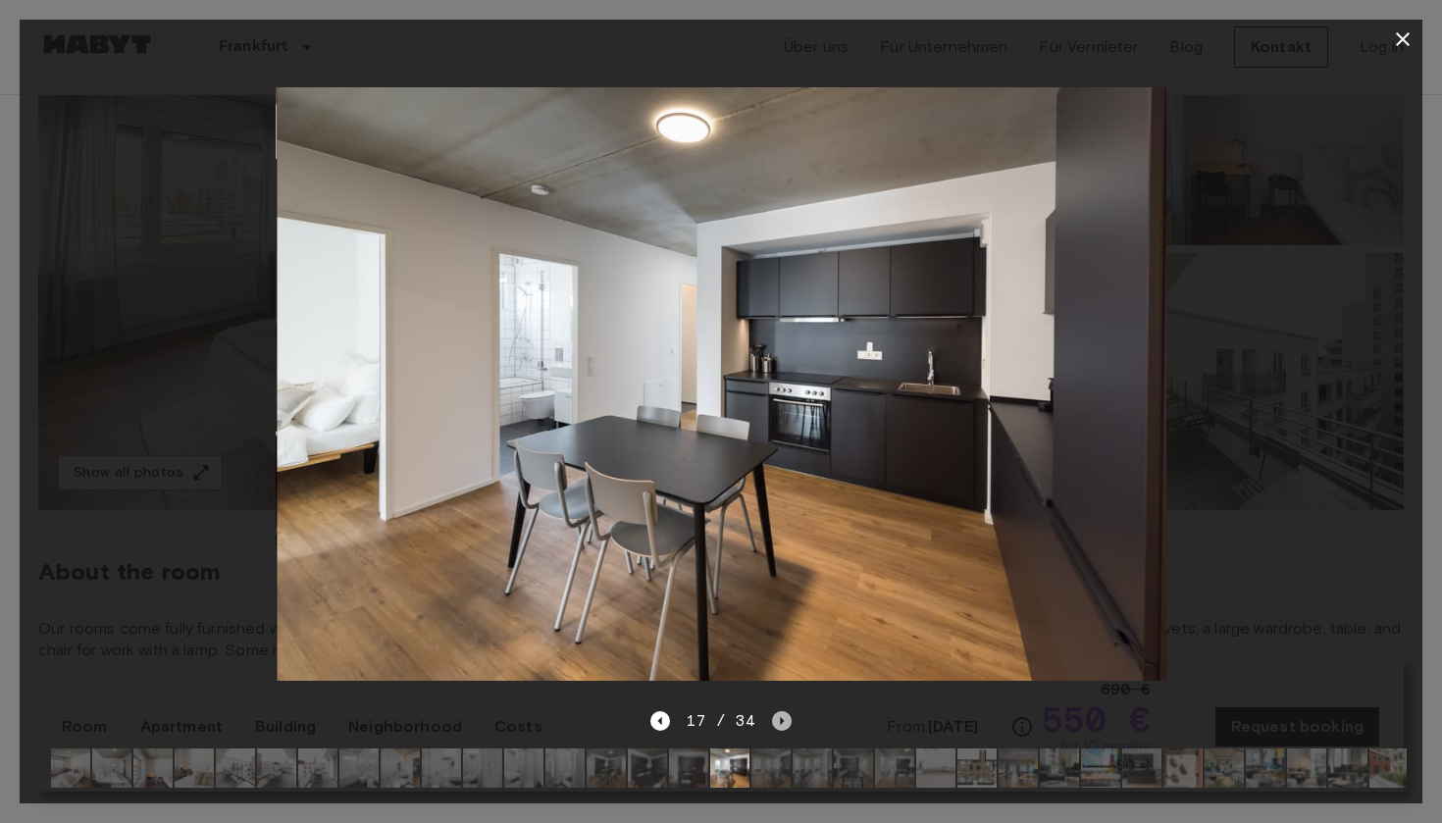
click at [772, 716] on icon "Next image" at bounding box center [782, 721] width 20 height 20
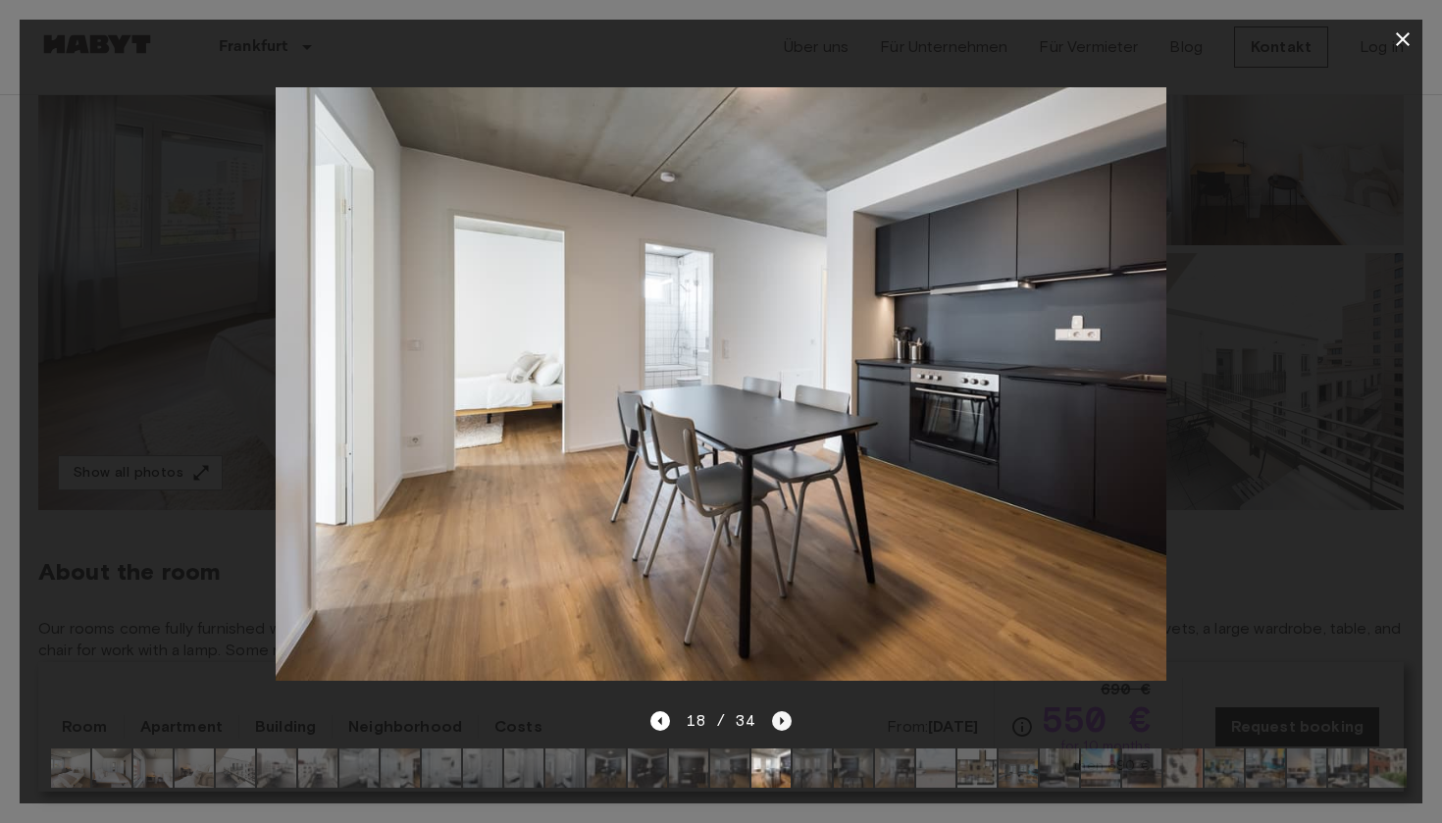
click at [772, 716] on icon "Next image" at bounding box center [782, 721] width 20 height 20
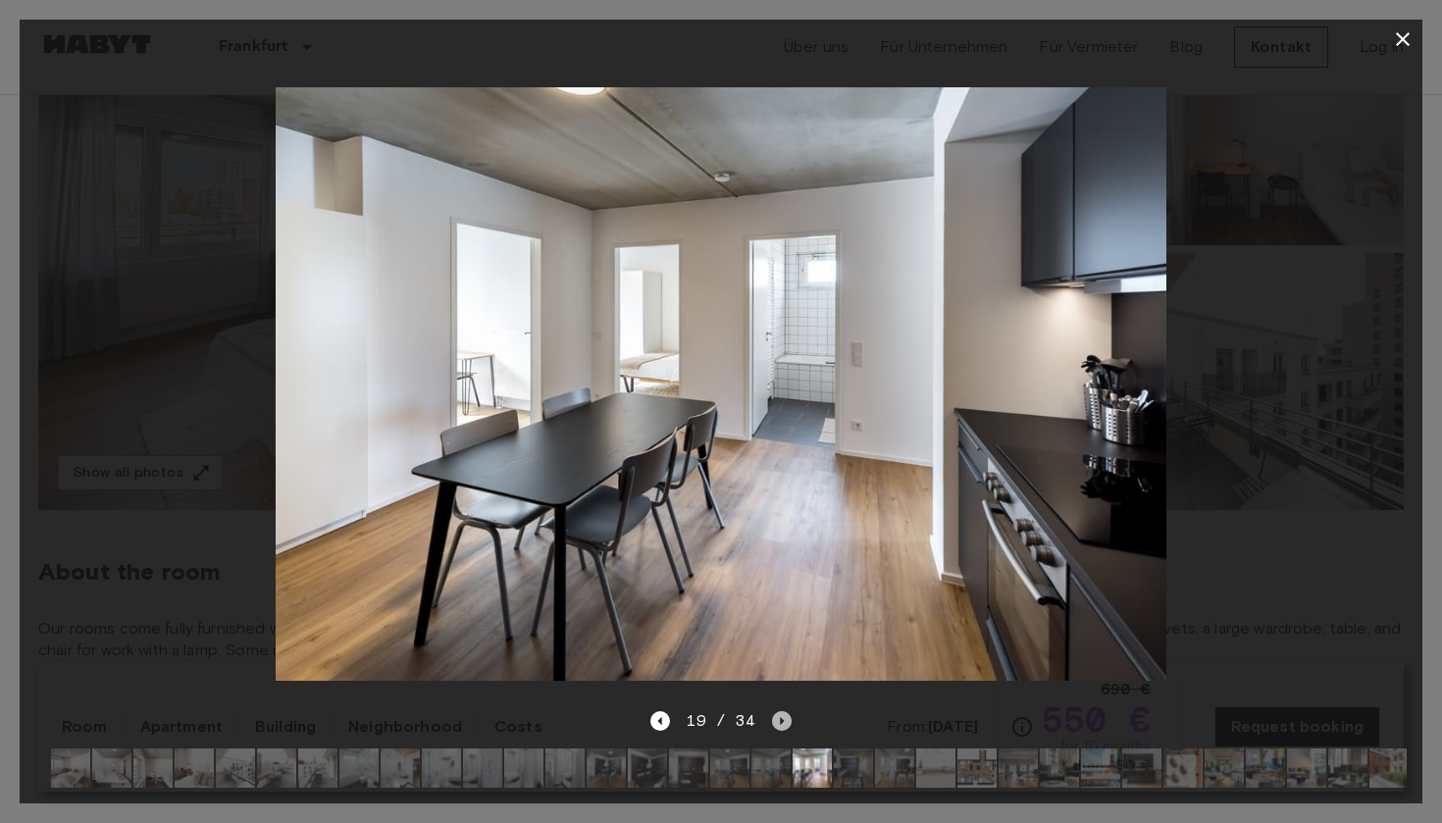
click at [772, 716] on icon "Next image" at bounding box center [782, 721] width 20 height 20
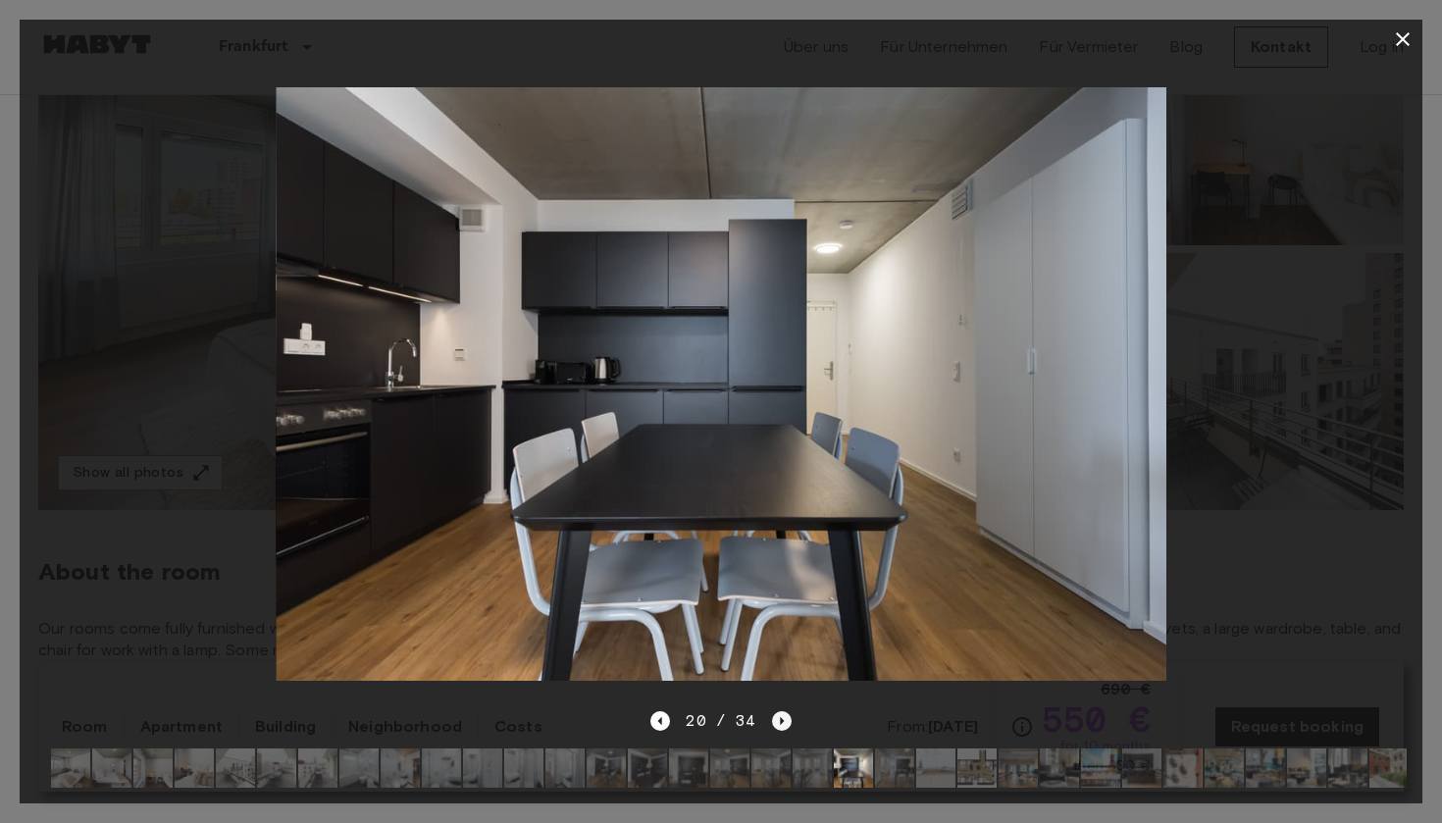
click at [772, 716] on icon "Next image" at bounding box center [782, 721] width 20 height 20
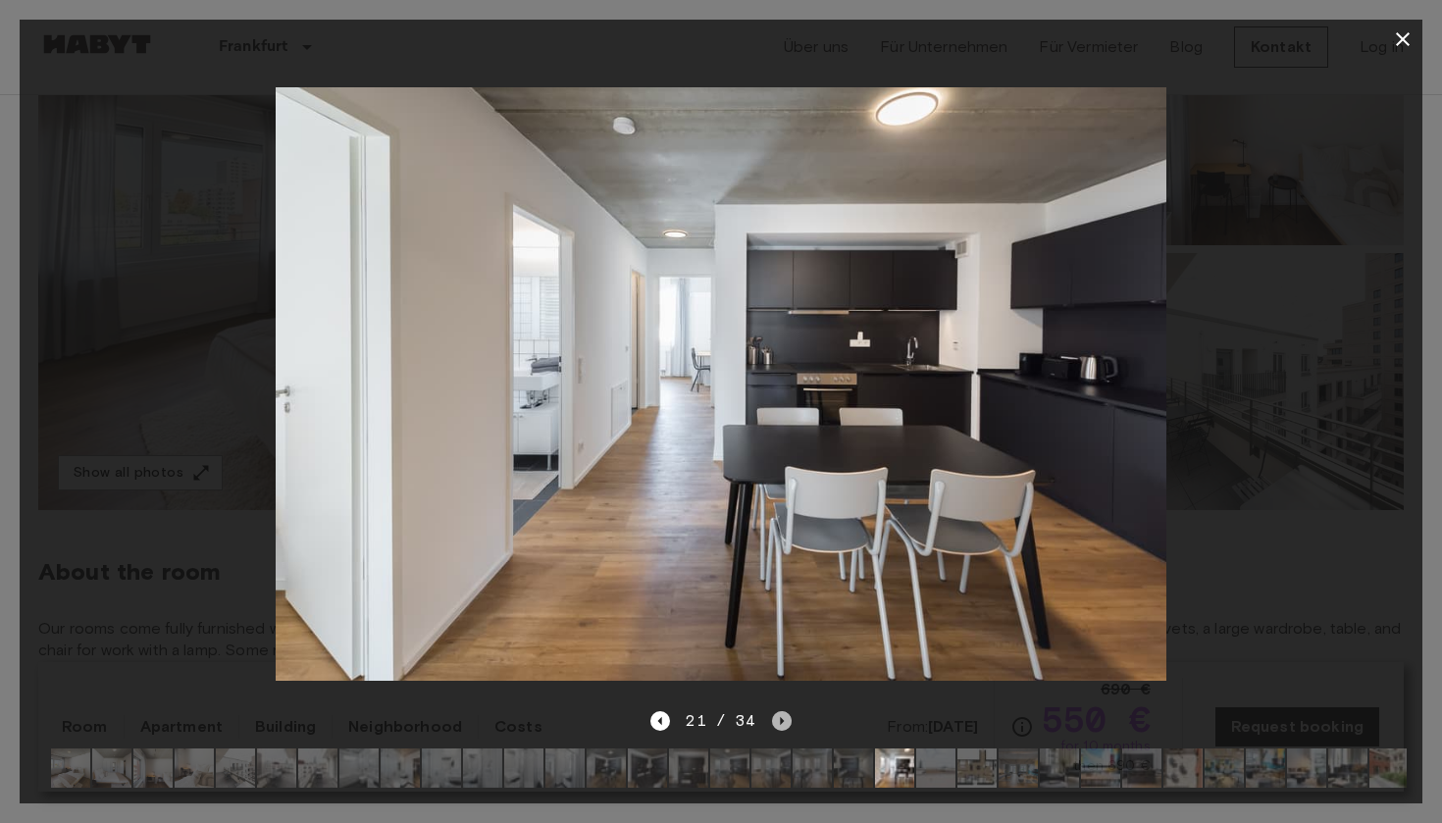
click at [772, 716] on icon "Next image" at bounding box center [782, 721] width 20 height 20
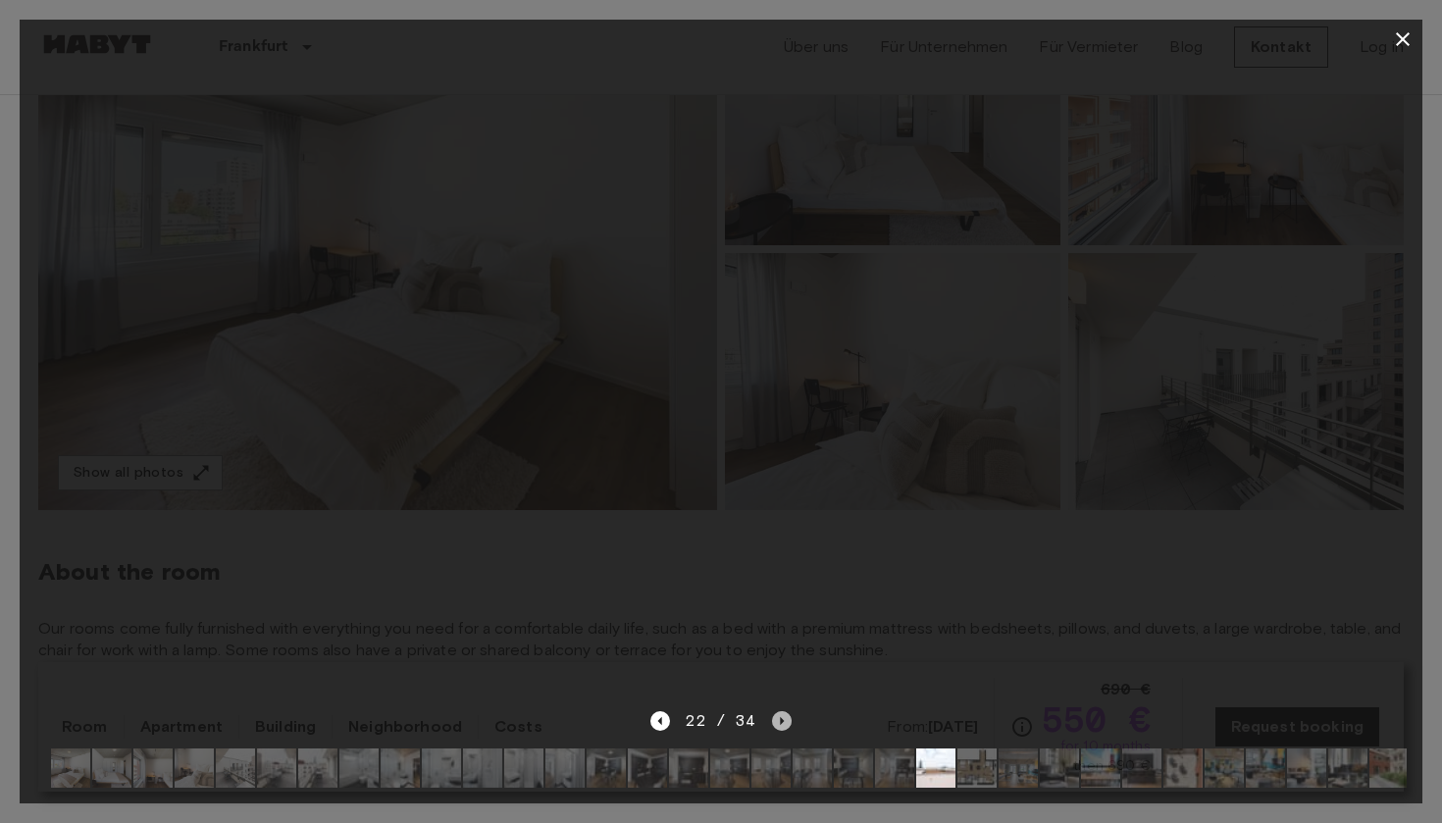
click at [772, 716] on icon "Next image" at bounding box center [782, 721] width 20 height 20
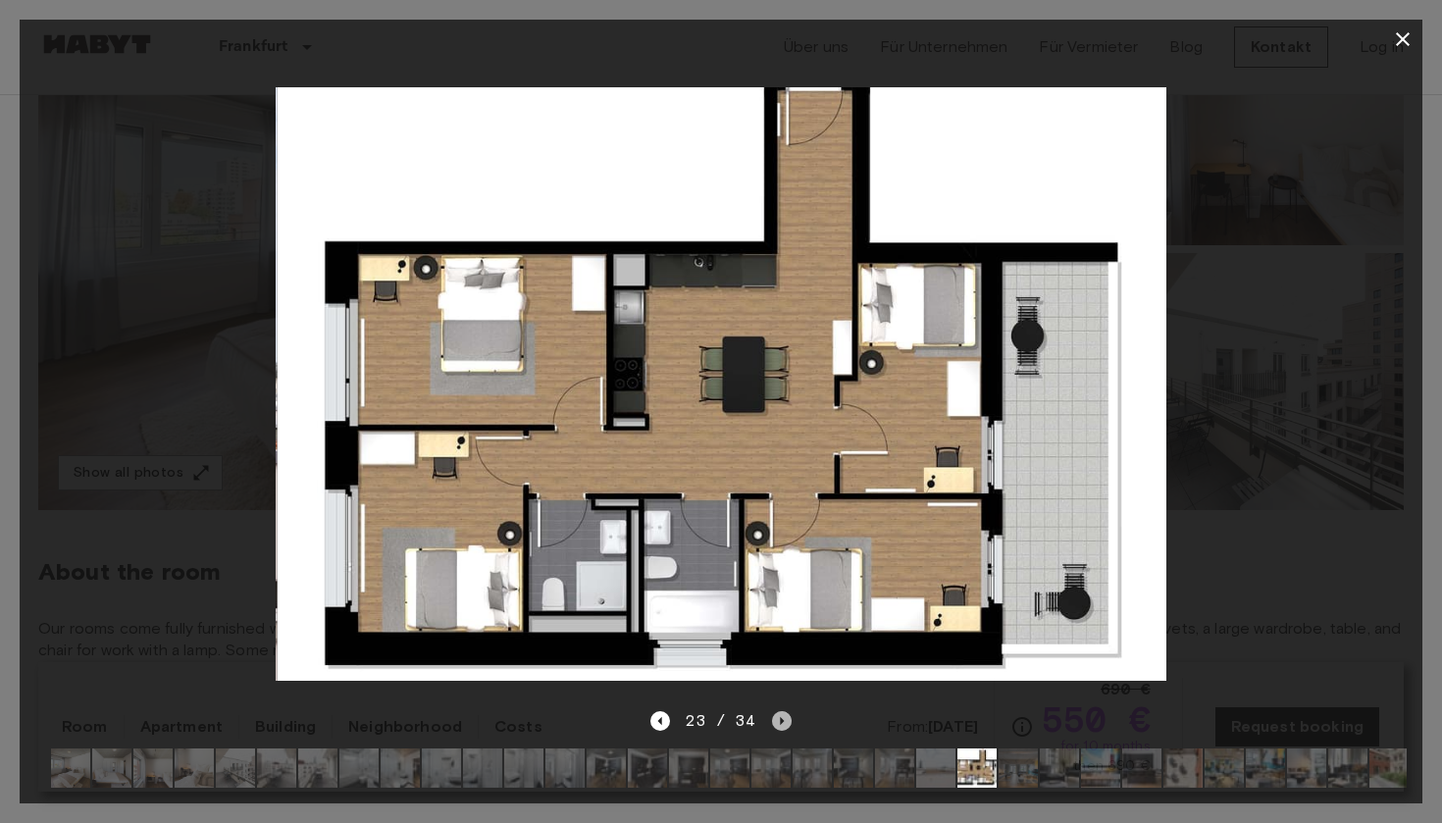
click at [772, 716] on icon "Next image" at bounding box center [782, 721] width 20 height 20
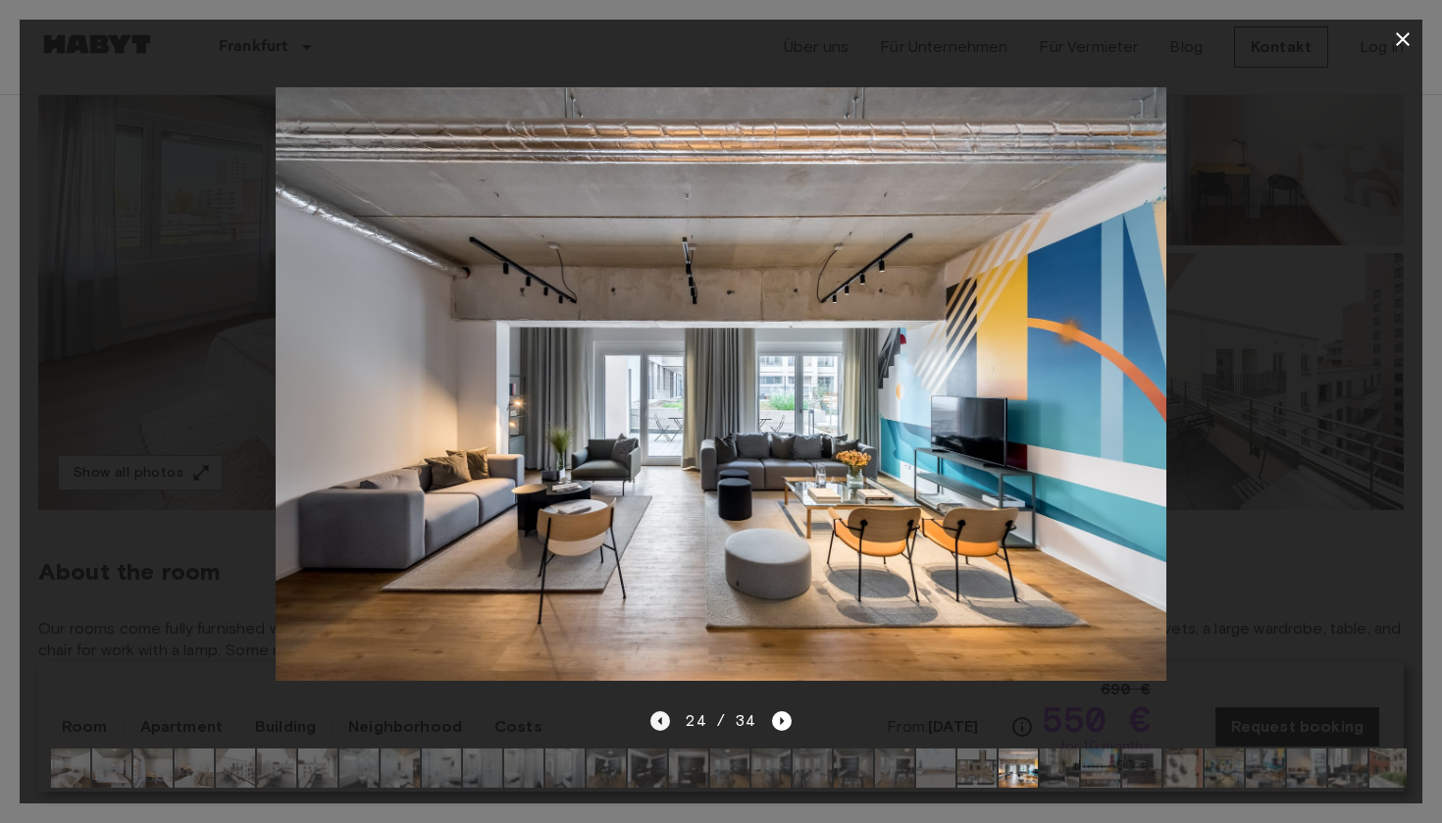
click at [661, 720] on icon "Previous image" at bounding box center [660, 721] width 4 height 8
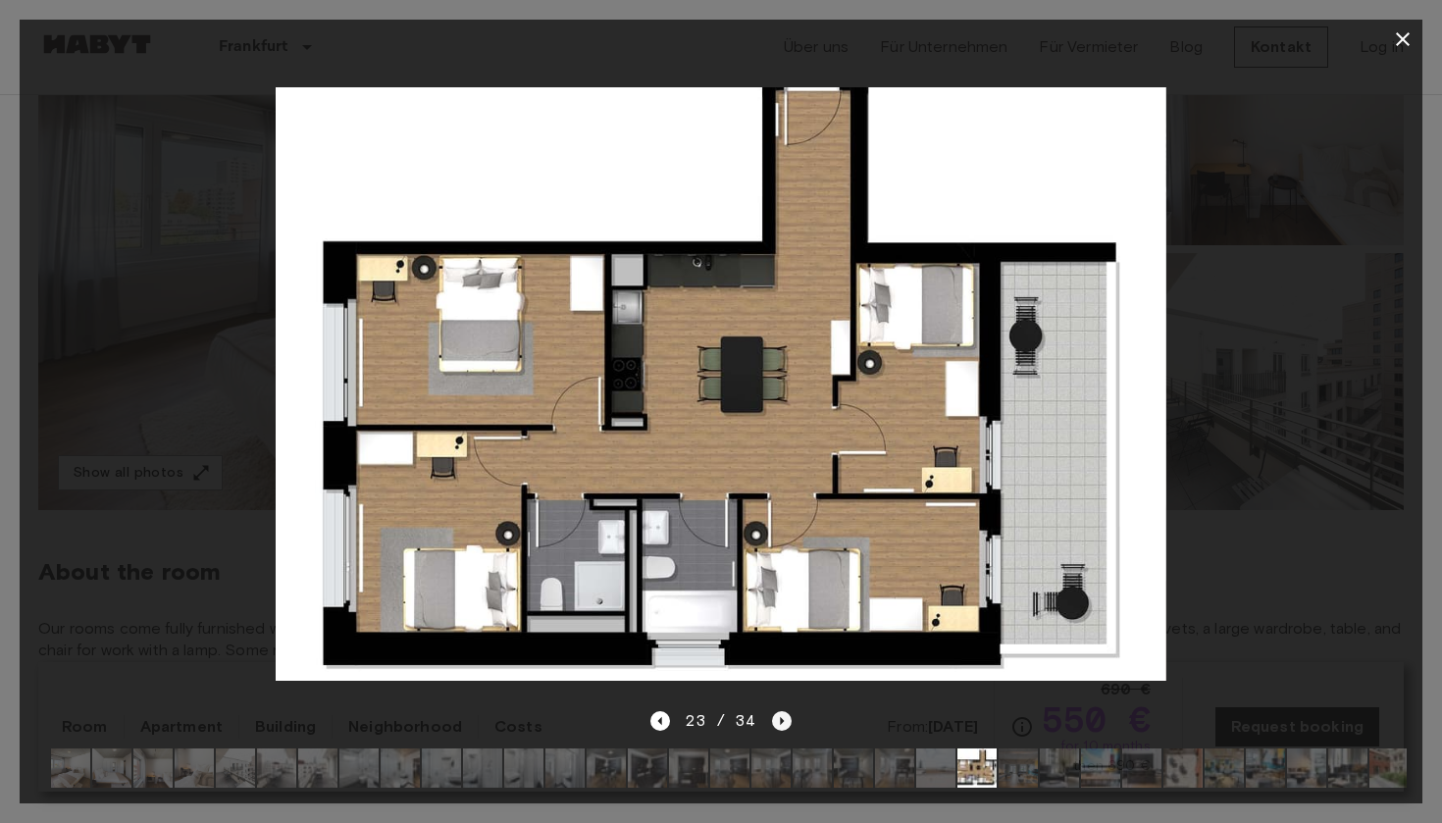
click at [781, 720] on icon "Next image" at bounding box center [782, 721] width 4 height 8
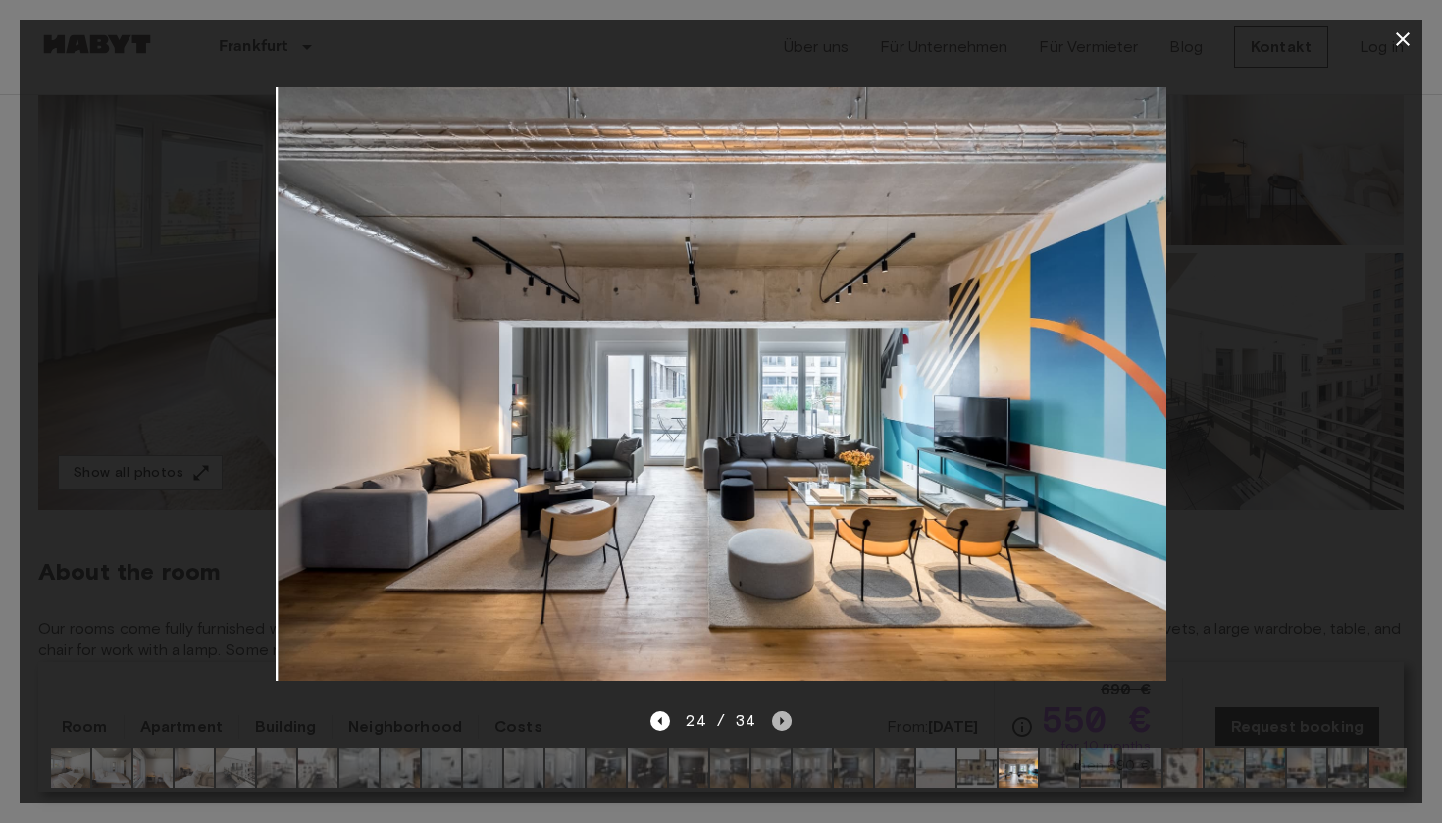
click at [781, 720] on icon "Next image" at bounding box center [782, 721] width 4 height 8
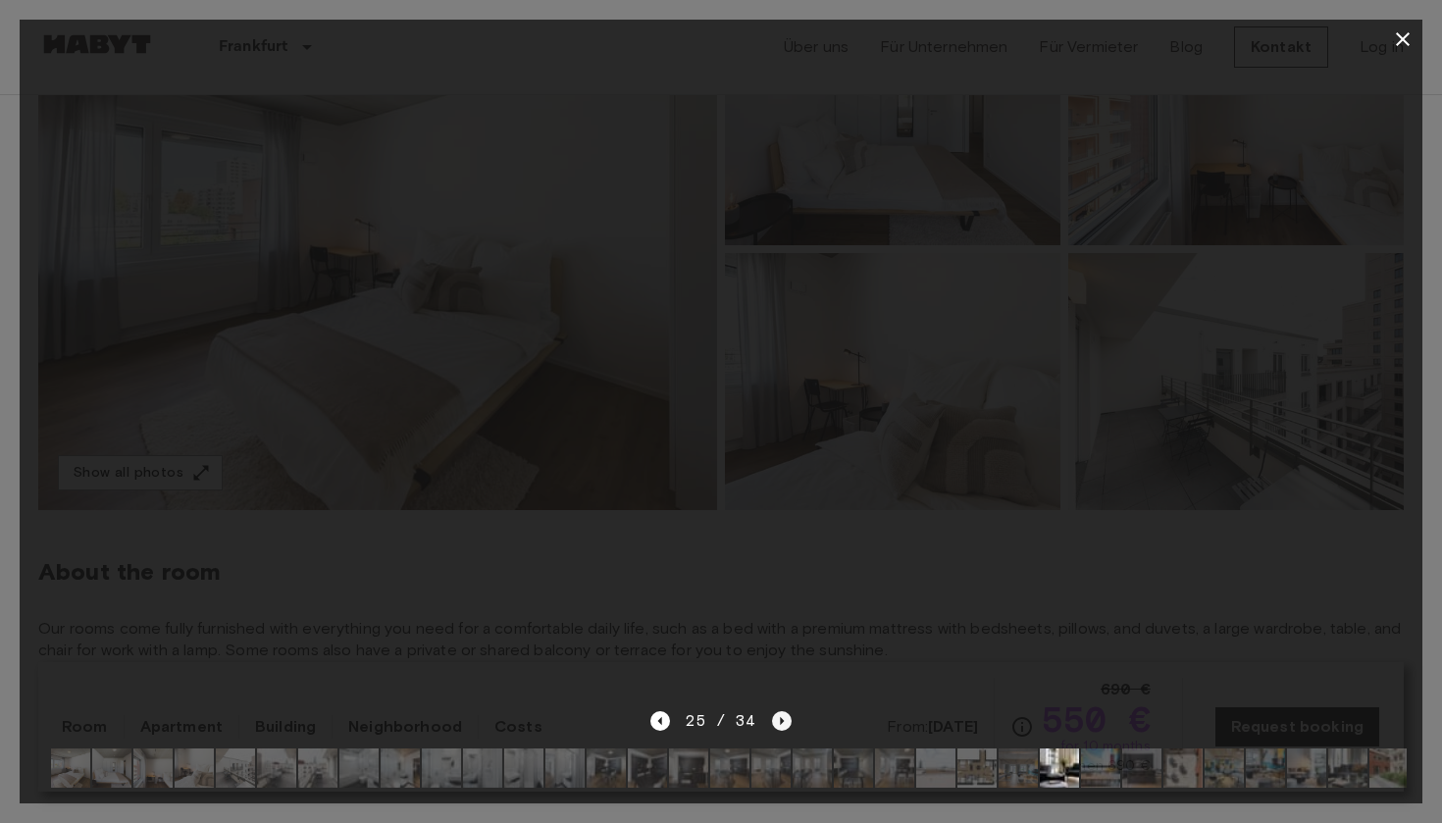
click at [781, 720] on icon "Next image" at bounding box center [782, 721] width 4 height 8
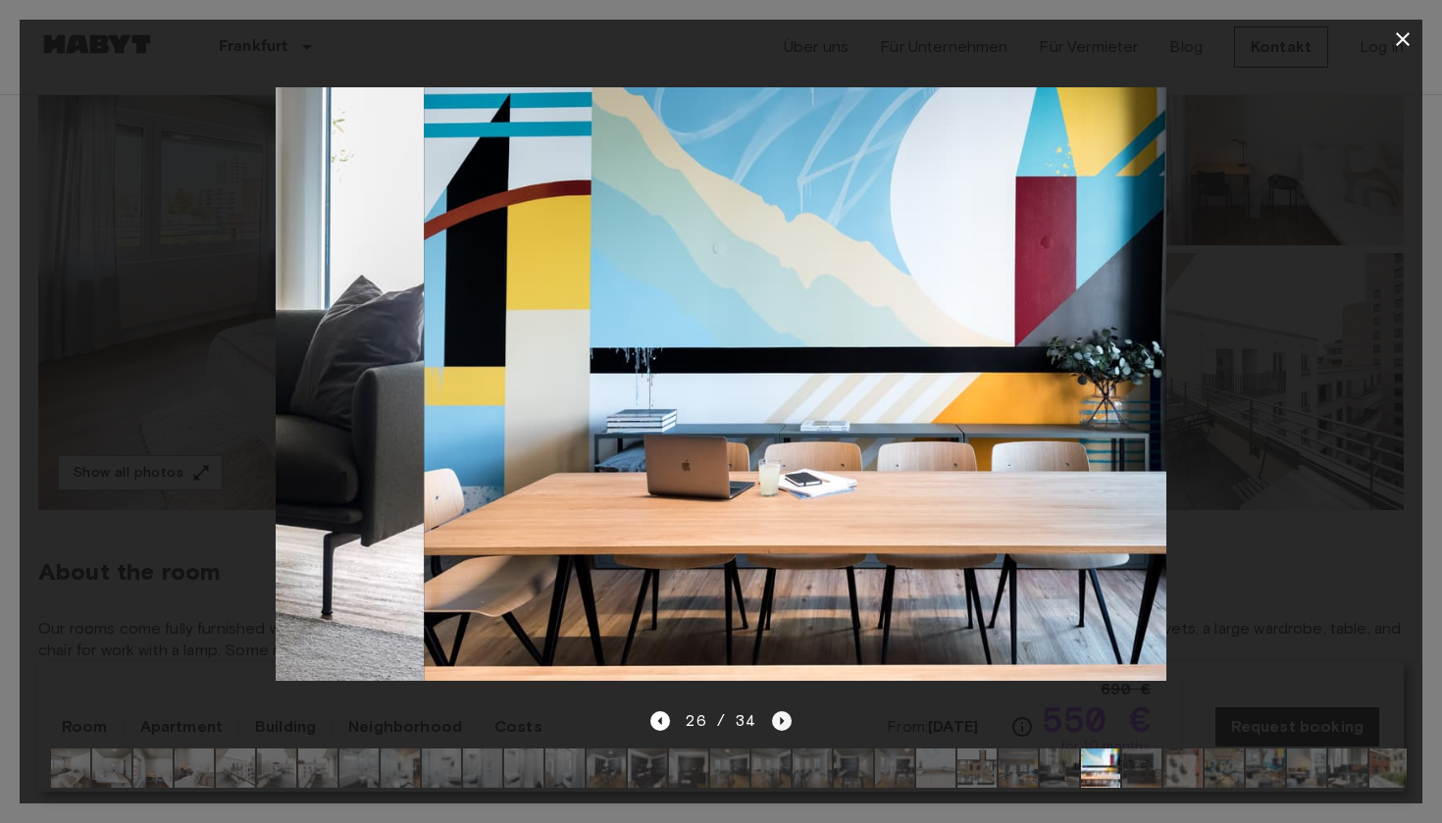
click at [781, 720] on icon "Next image" at bounding box center [782, 721] width 4 height 8
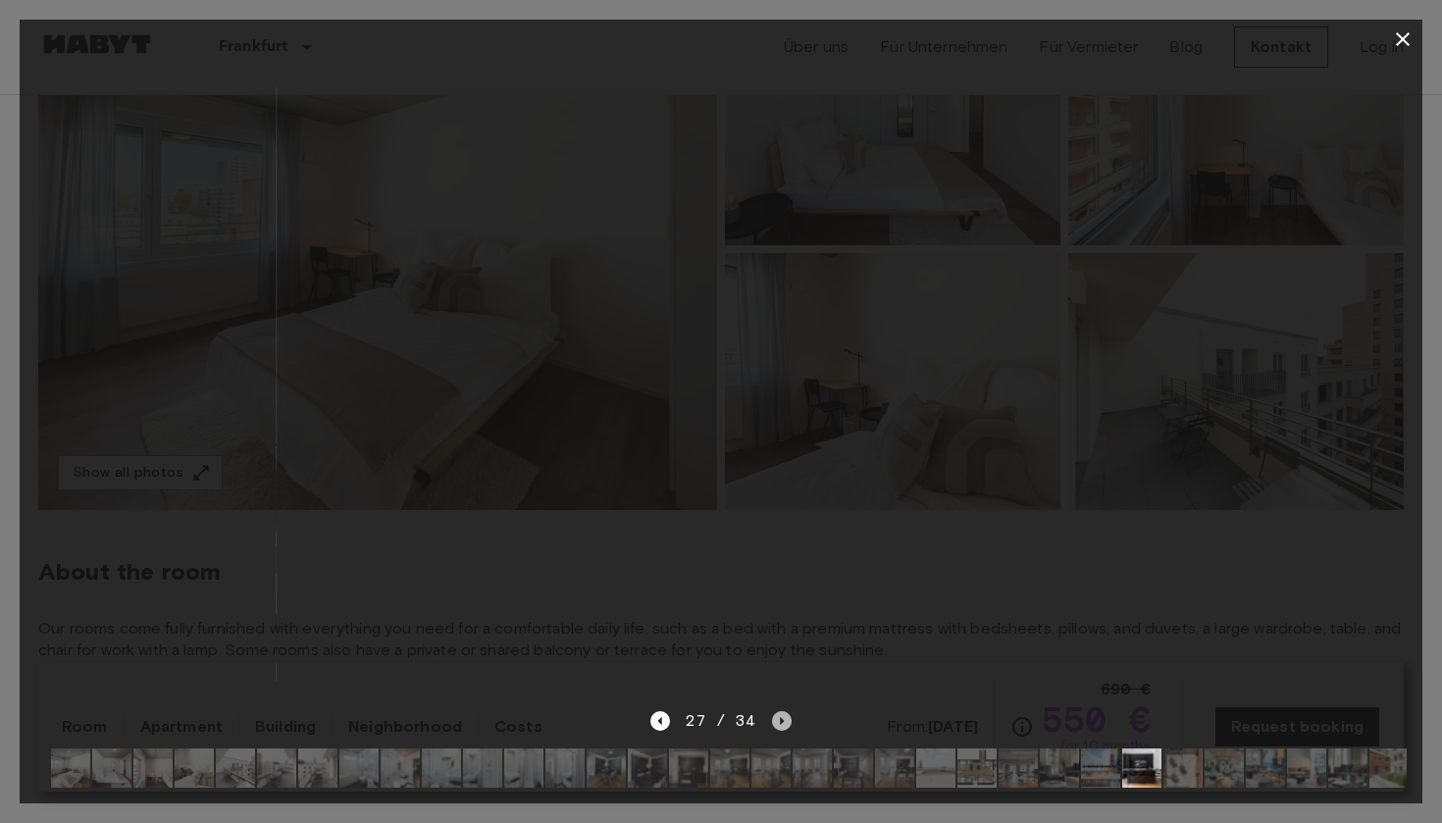
click at [781, 720] on icon "Next image" at bounding box center [782, 721] width 4 height 8
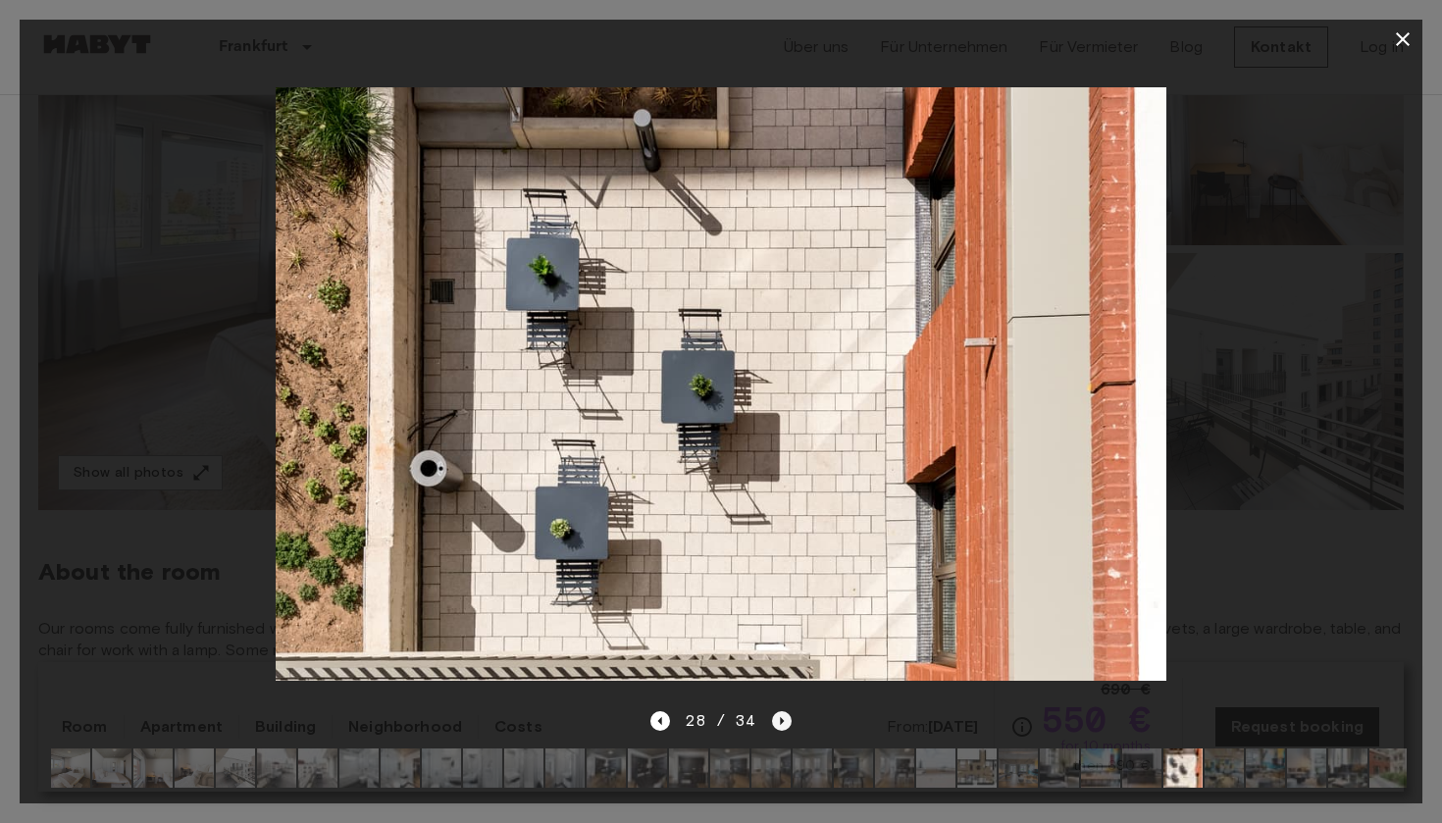
click at [781, 719] on icon "Next image" at bounding box center [782, 721] width 20 height 20
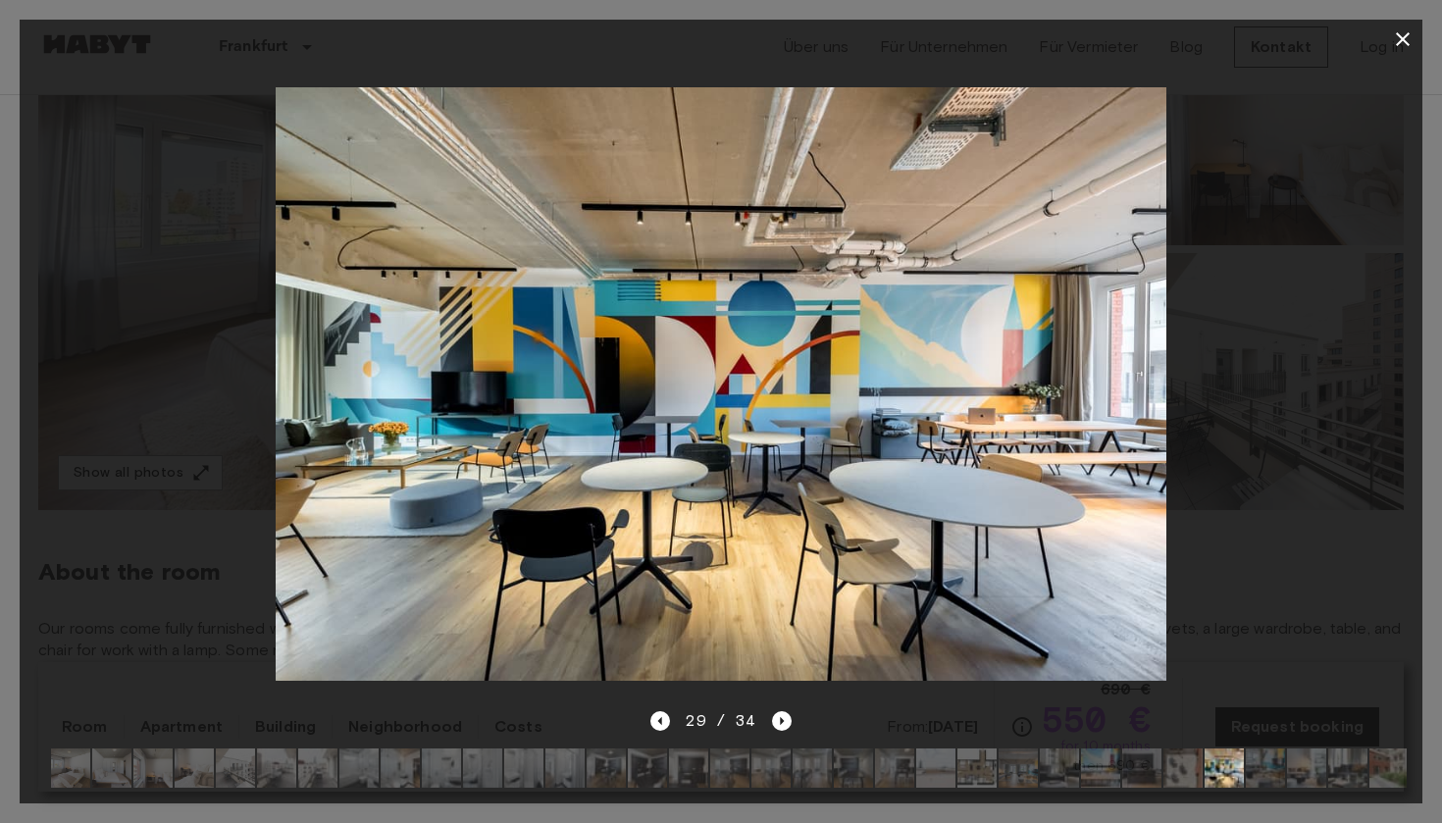
click at [1406, 32] on icon "button" at bounding box center [1403, 39] width 24 height 24
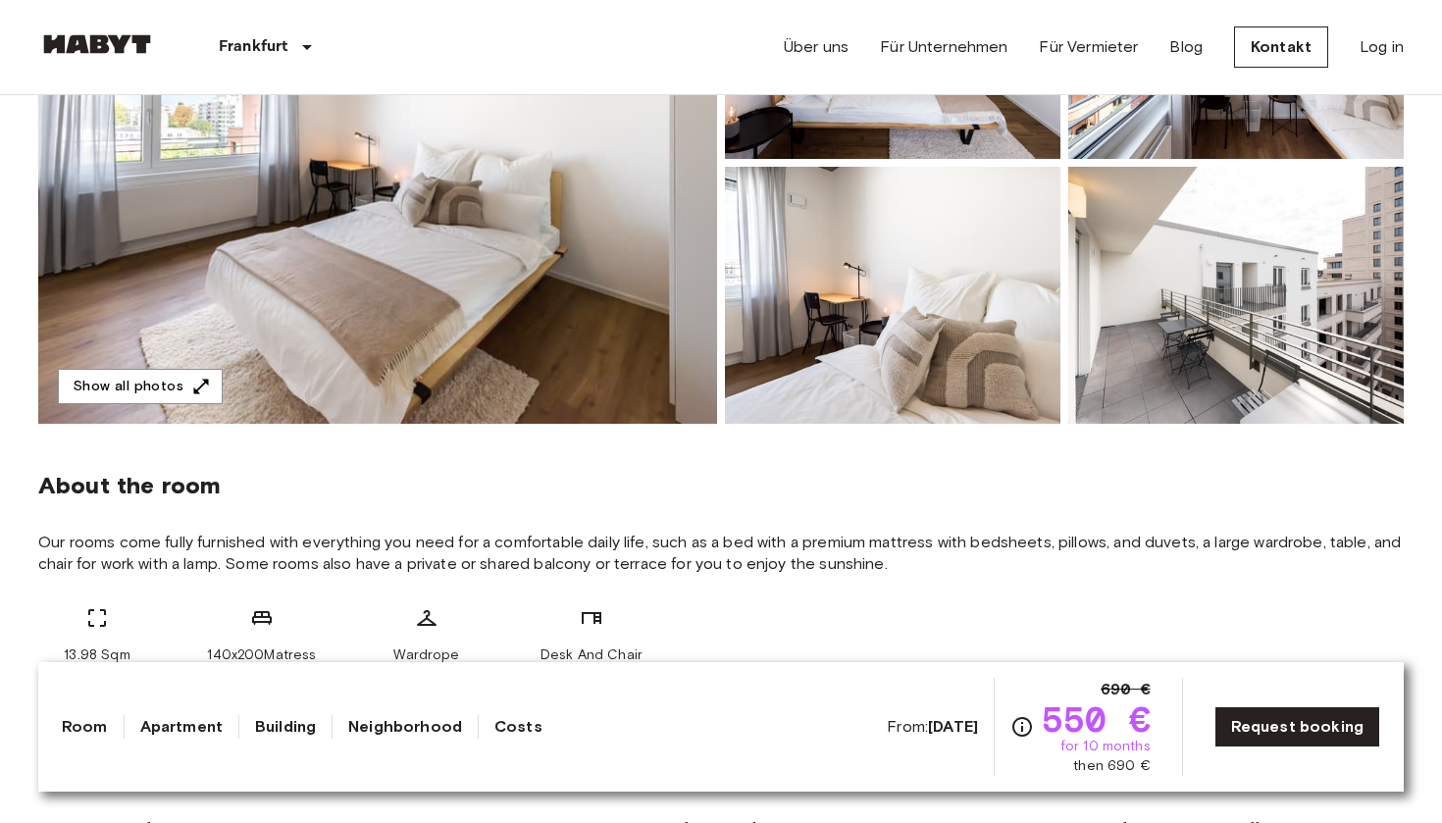
scroll to position [359, 0]
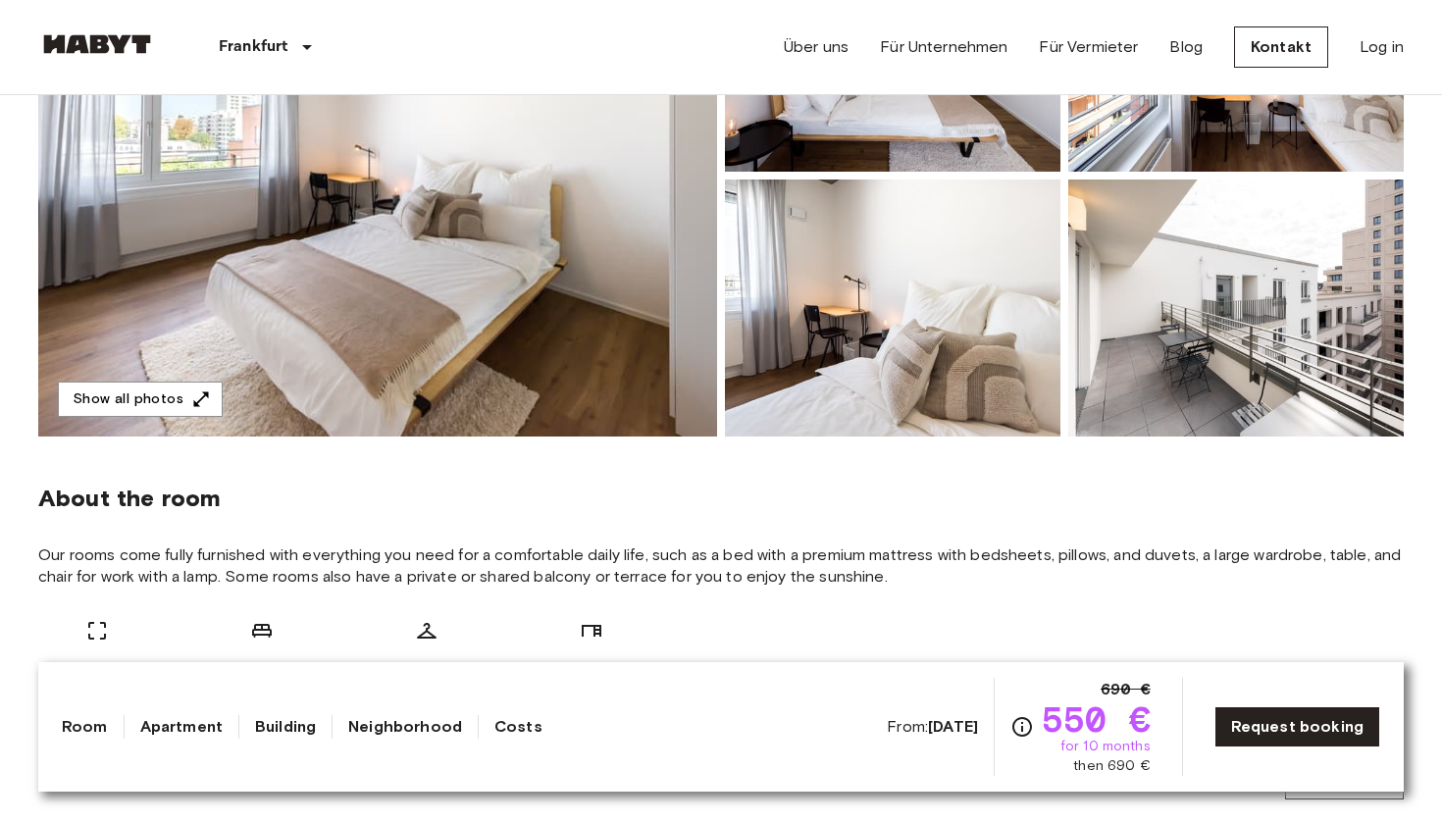
click at [530, 731] on link "Costs" at bounding box center [518, 727] width 48 height 24
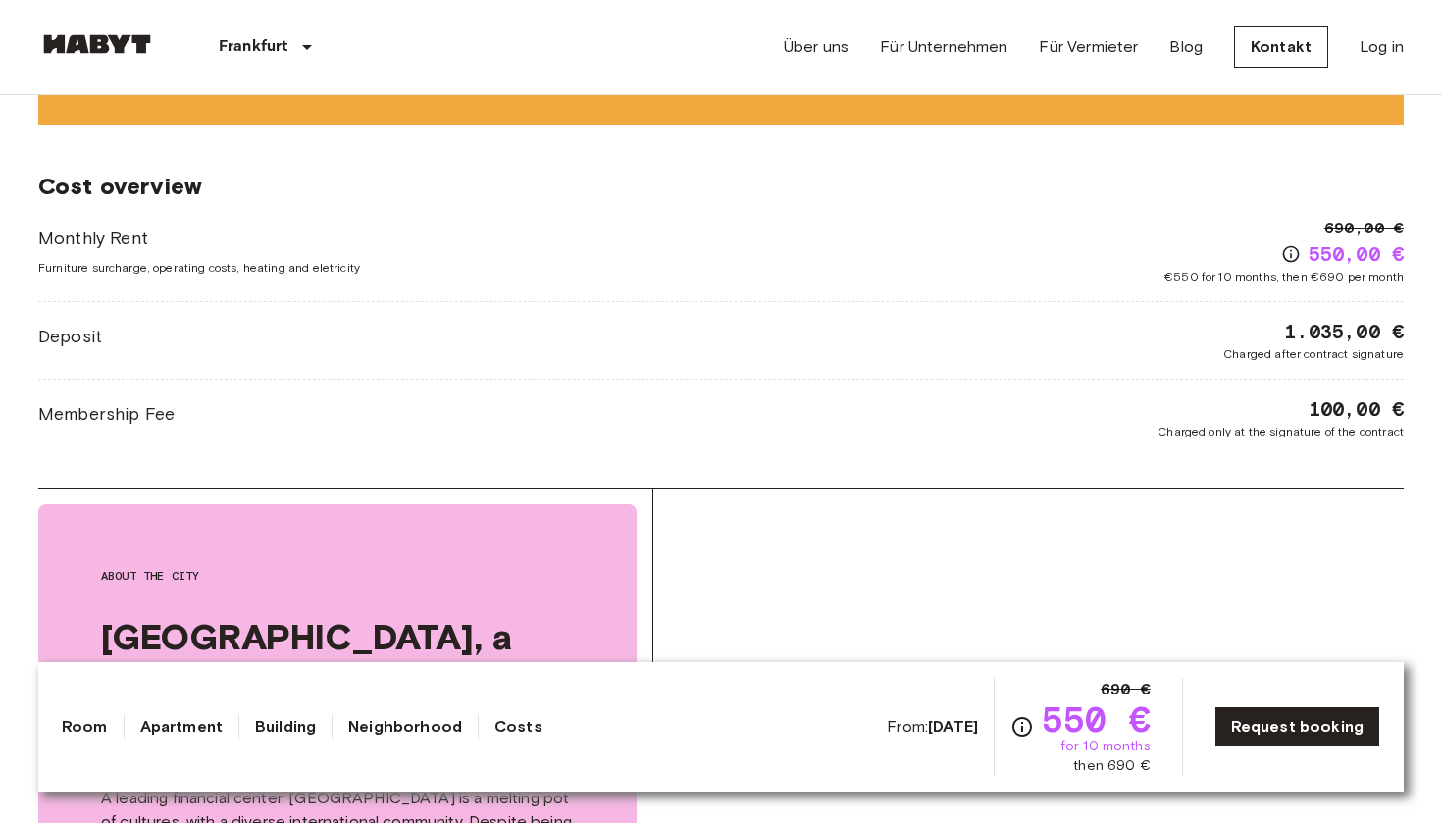
scroll to position [2908, 0]
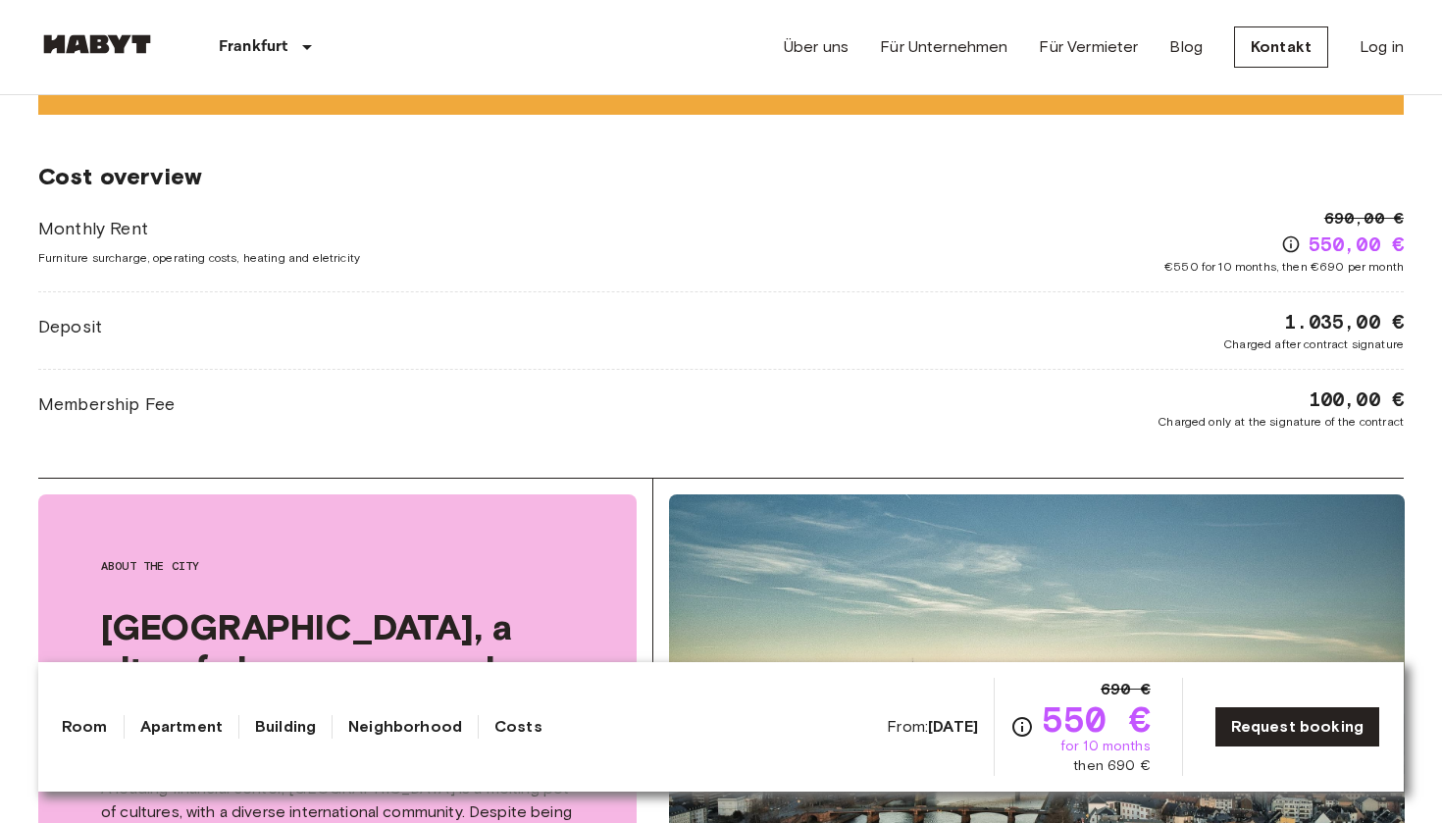
click at [386, 720] on link "Neighborhood" at bounding box center [405, 727] width 114 height 24
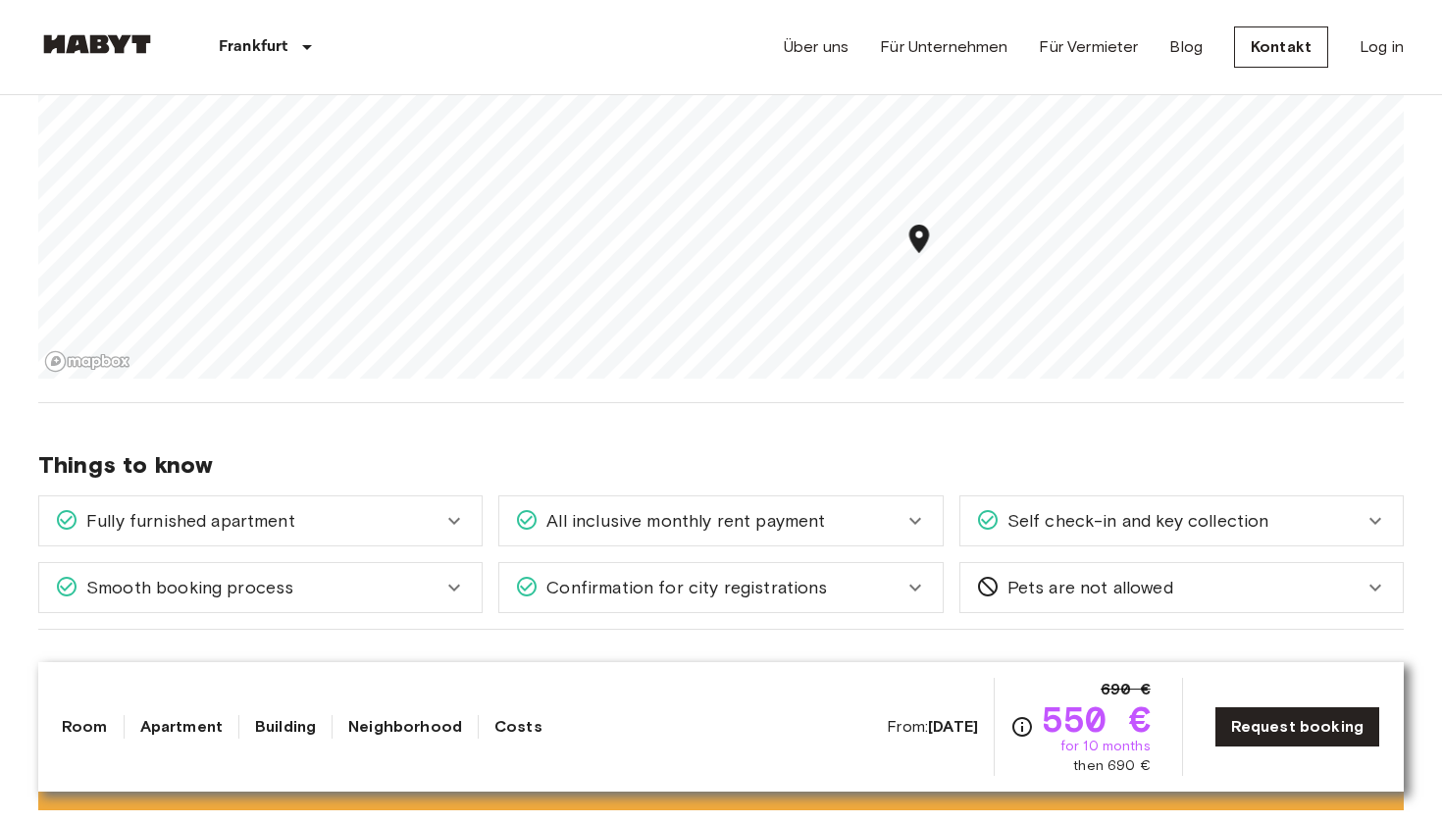
scroll to position [1990, 0]
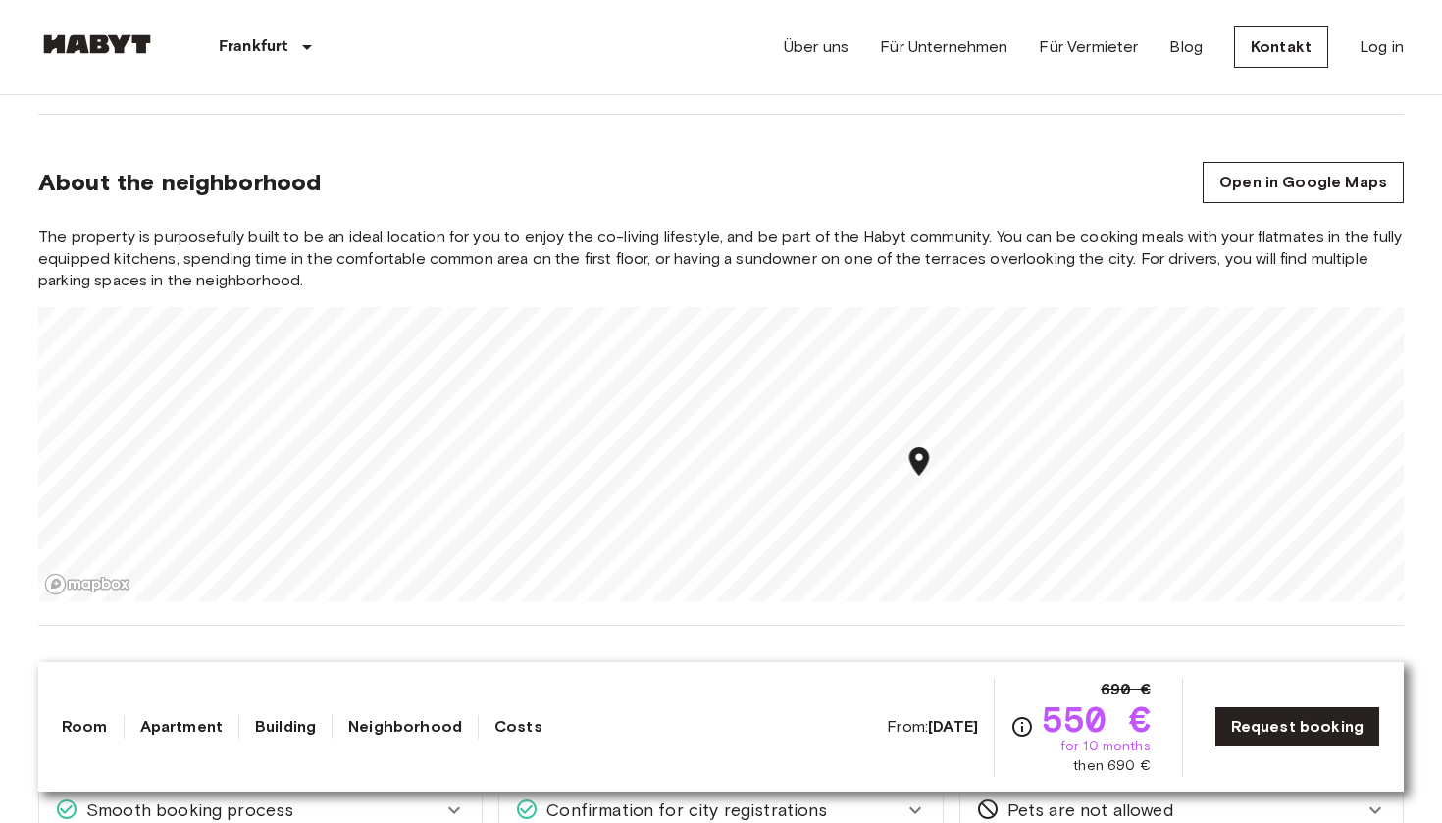
click at [271, 736] on link "Building" at bounding box center [285, 727] width 61 height 24
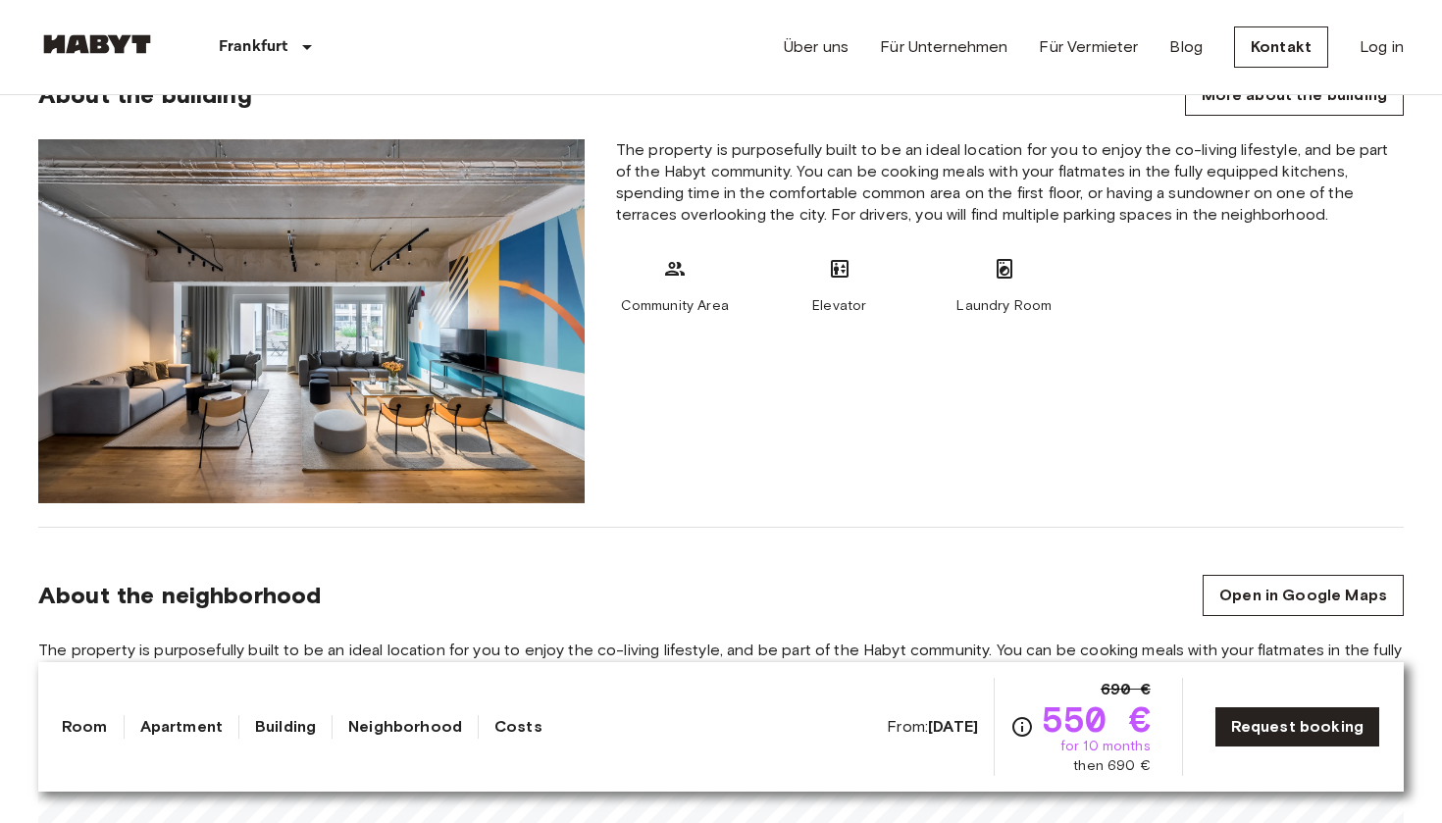
scroll to position [1489, 0]
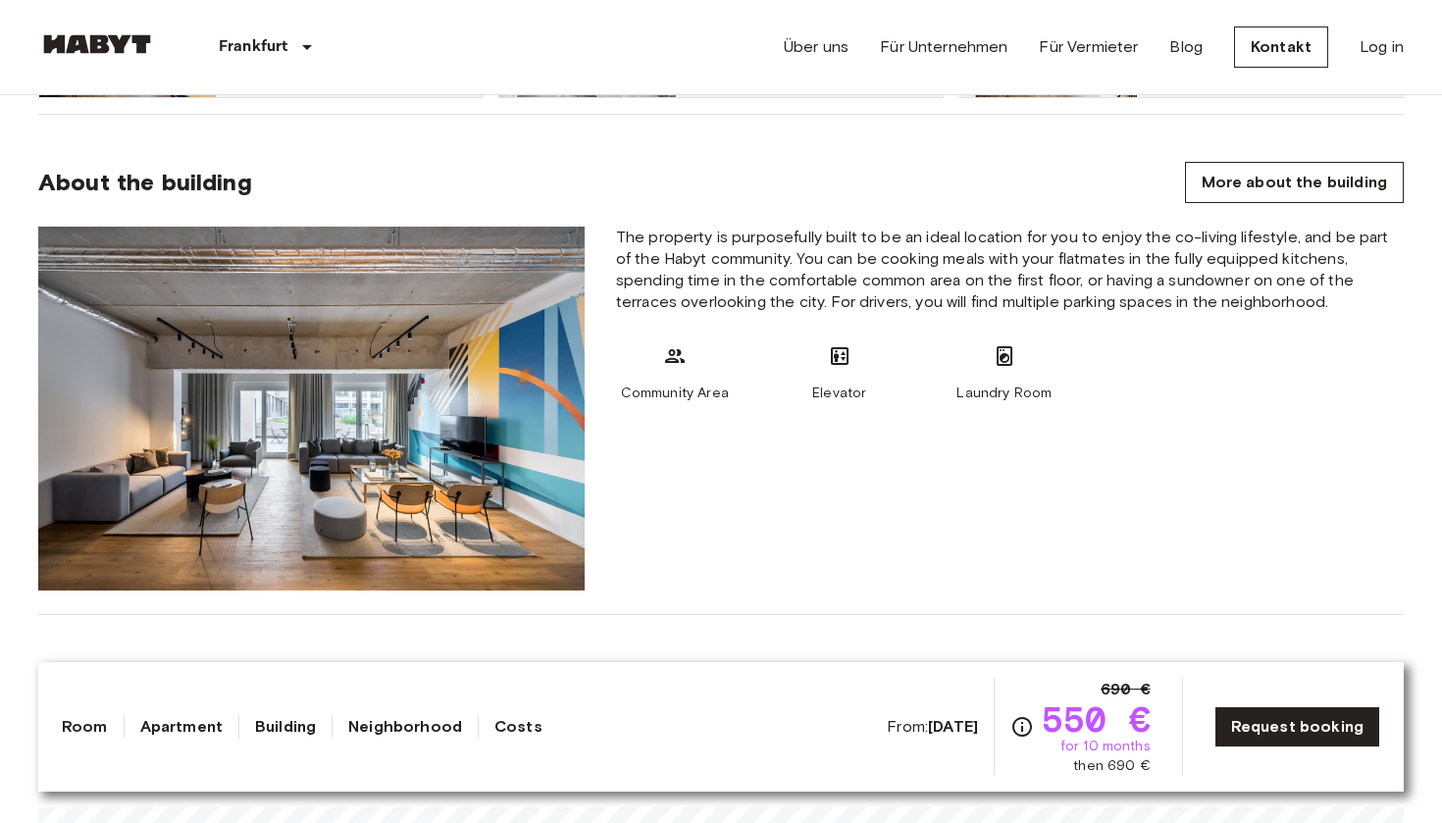
click at [189, 735] on link "Apartment" at bounding box center [181, 727] width 82 height 24
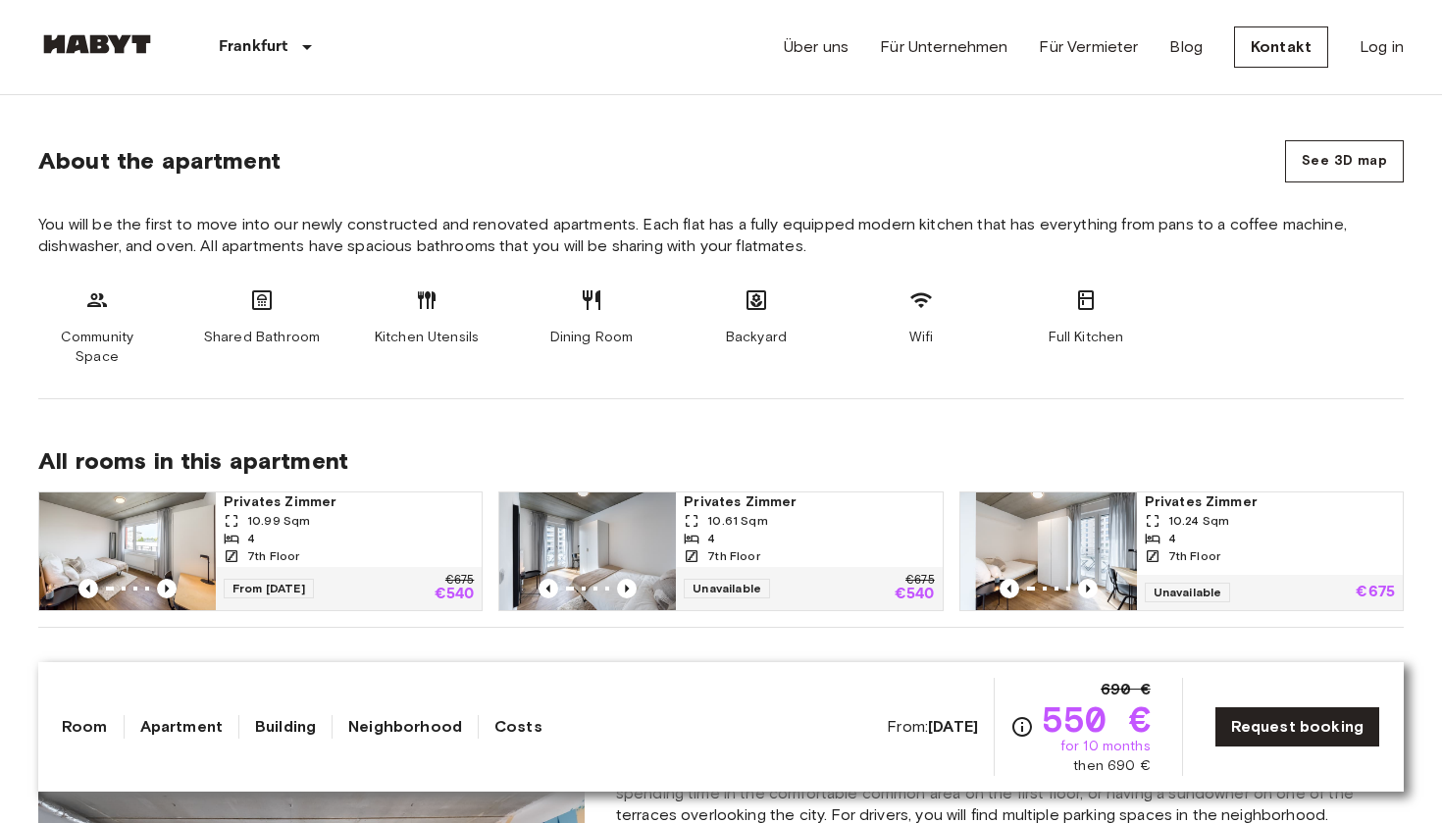
scroll to position [975, 0]
click at [508, 728] on link "Costs" at bounding box center [518, 727] width 48 height 24
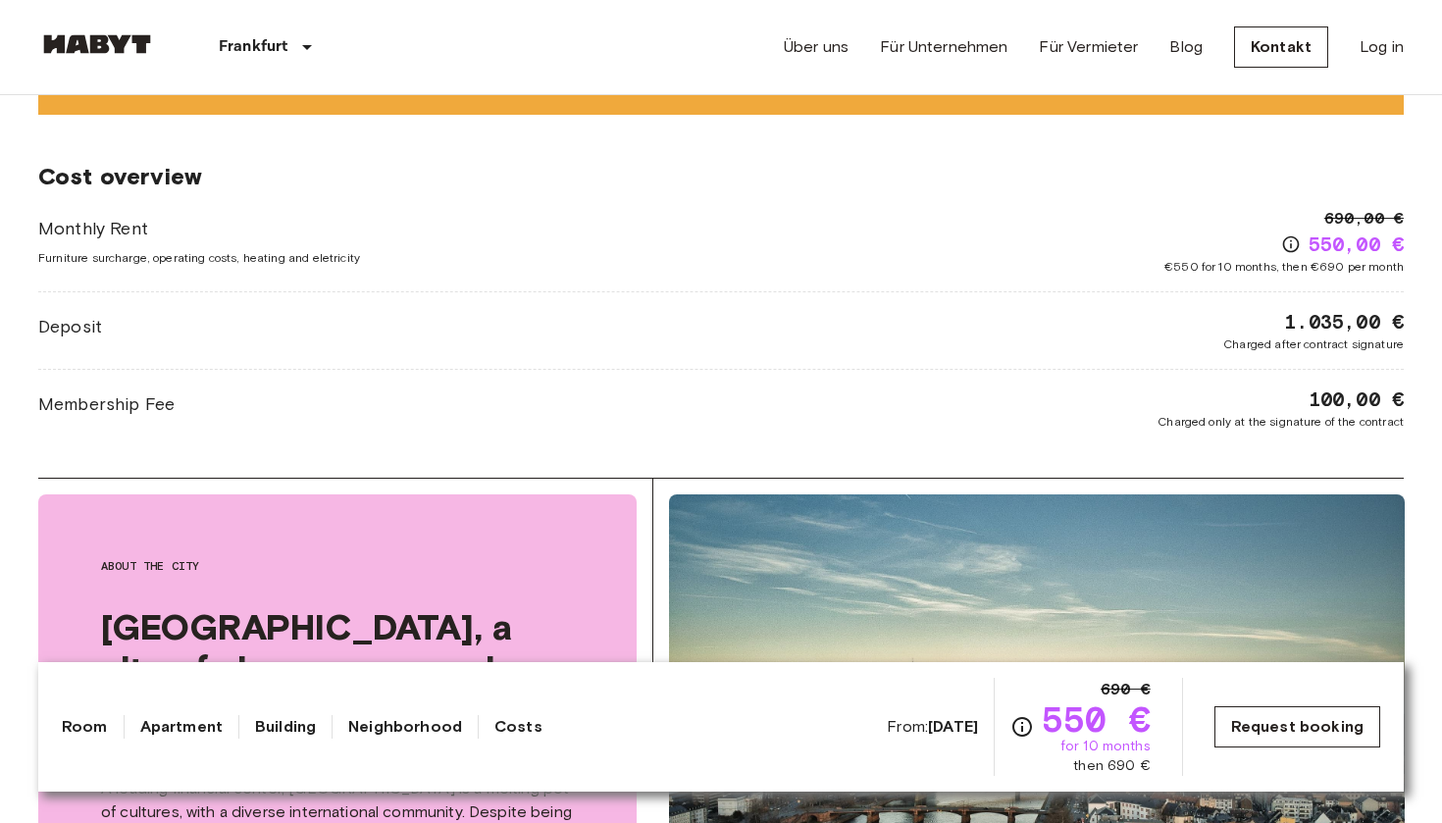
click at [1260, 729] on link "Request booking" at bounding box center [1298, 726] width 166 height 41
click at [1310, 731] on link "Request booking" at bounding box center [1298, 726] width 166 height 41
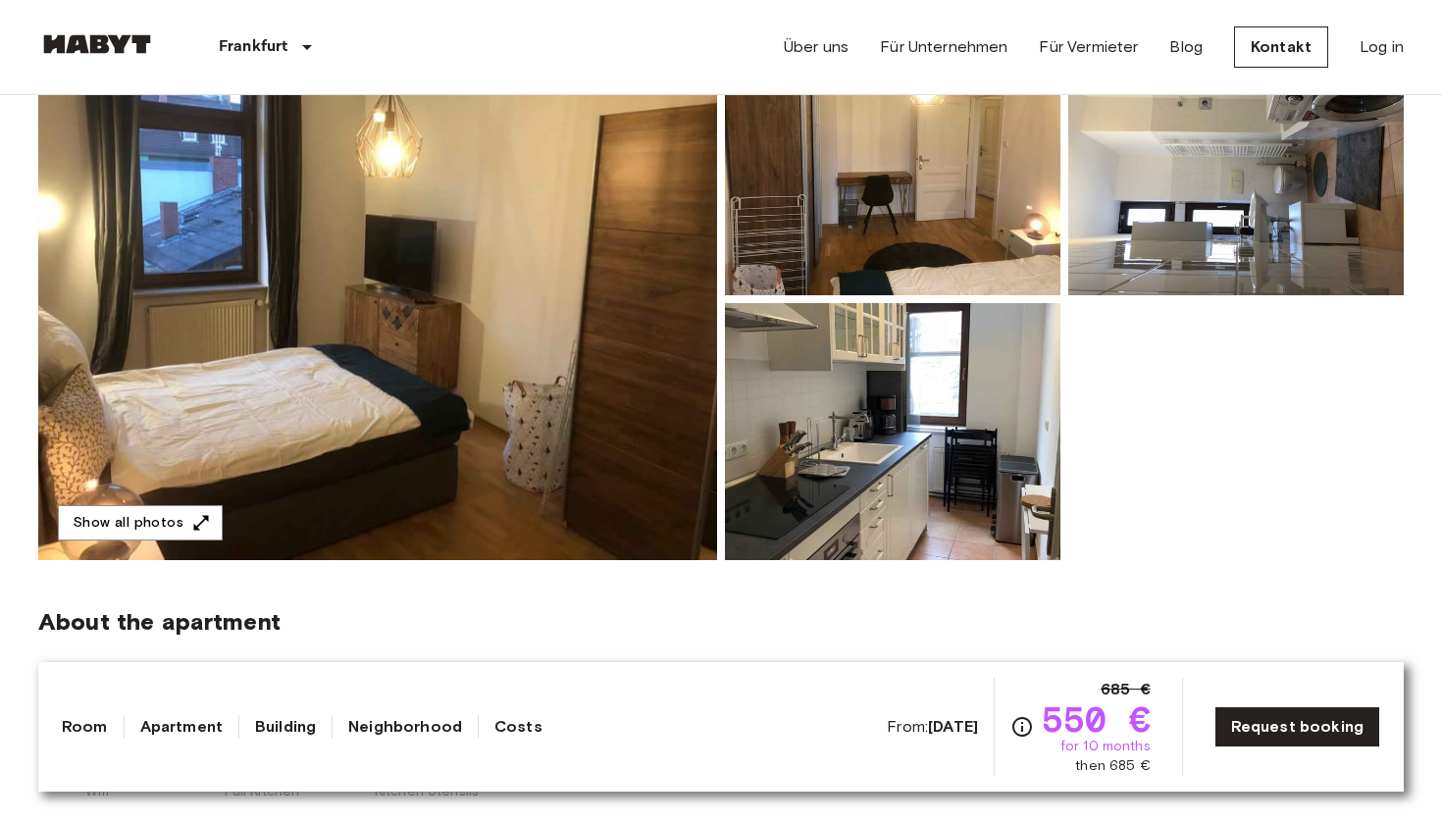
scroll to position [236, 0]
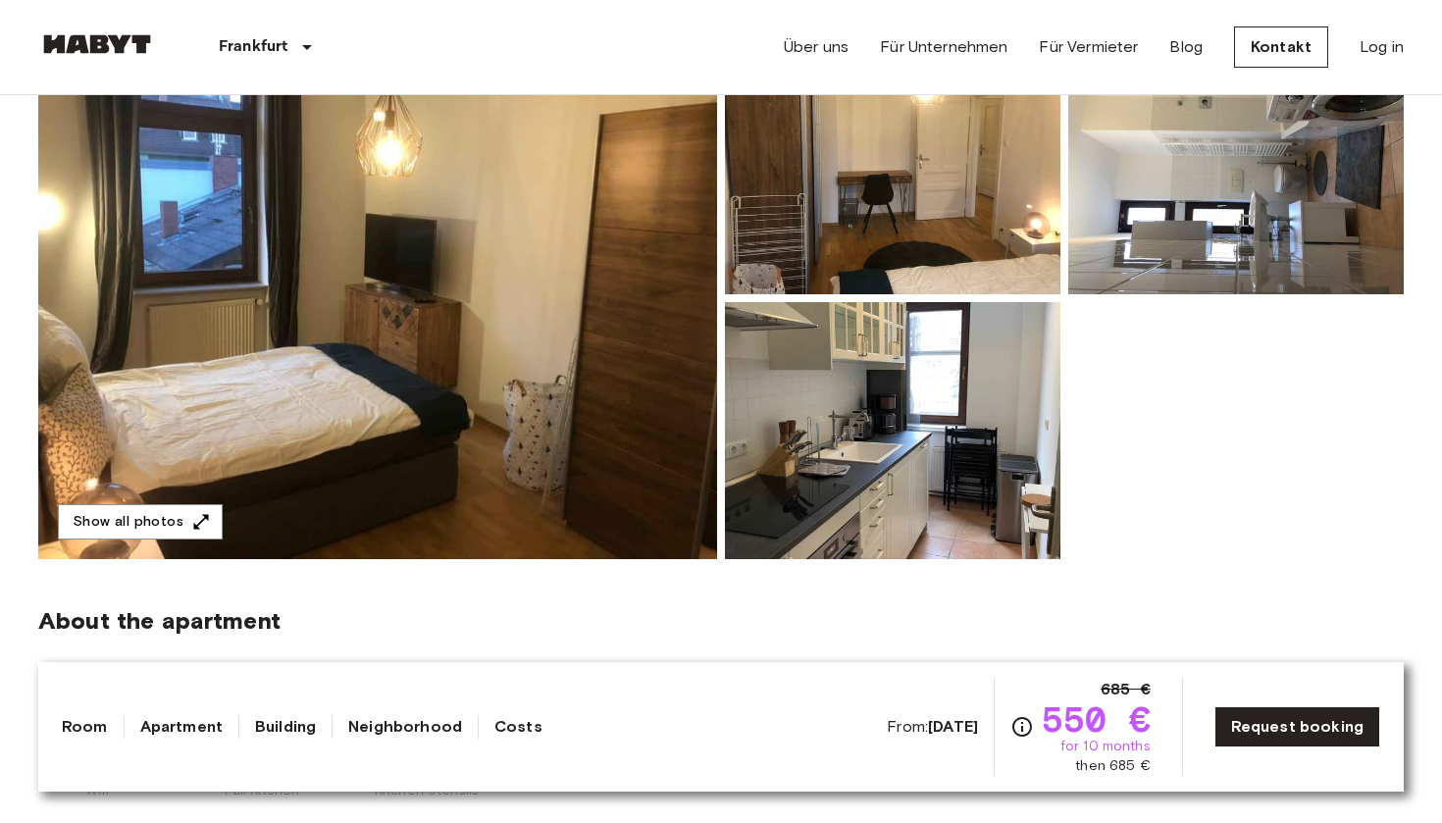
click at [545, 355] on img at bounding box center [377, 298] width 679 height 522
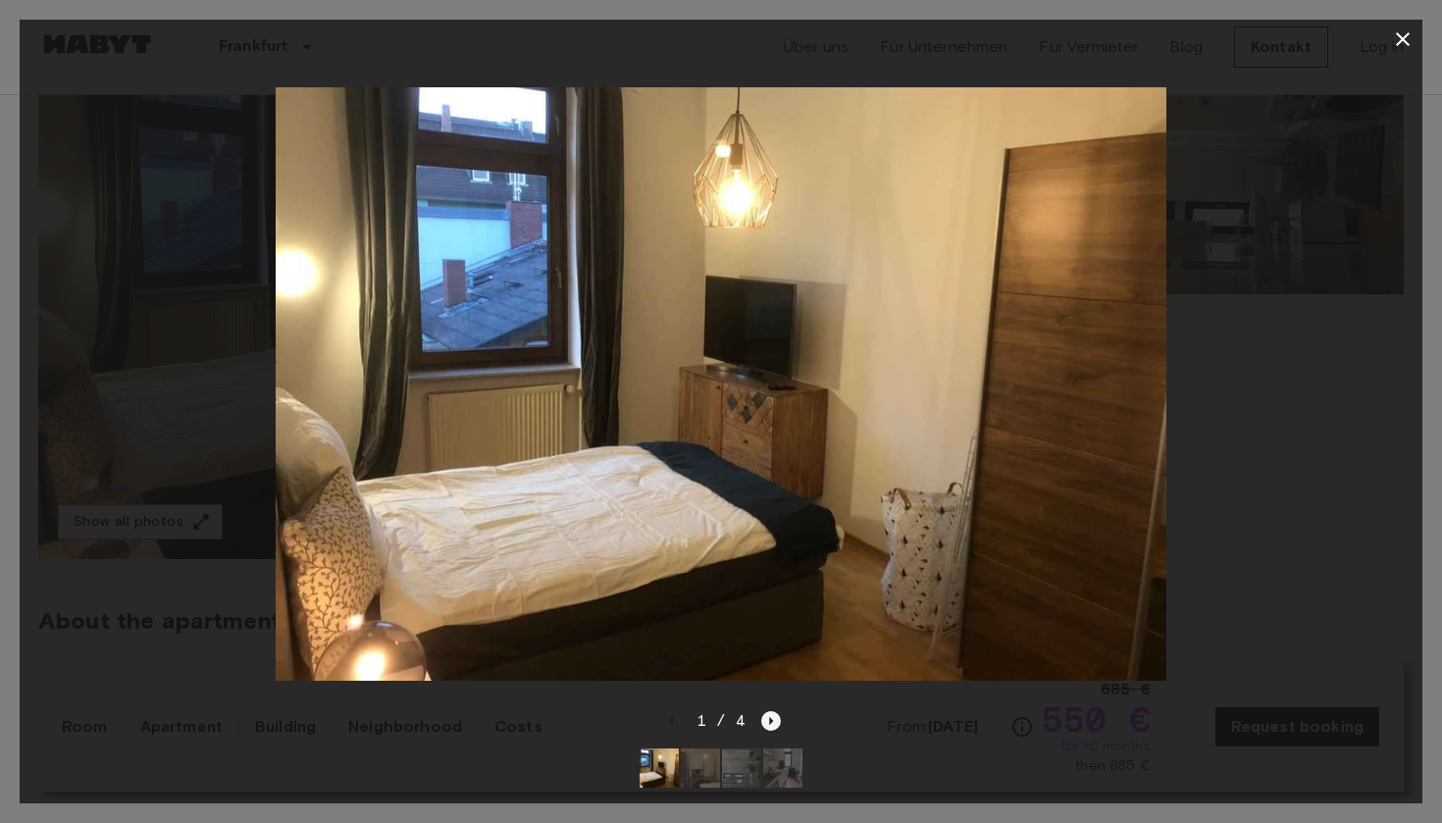
click at [776, 724] on icon "Next image" at bounding box center [771, 721] width 20 height 20
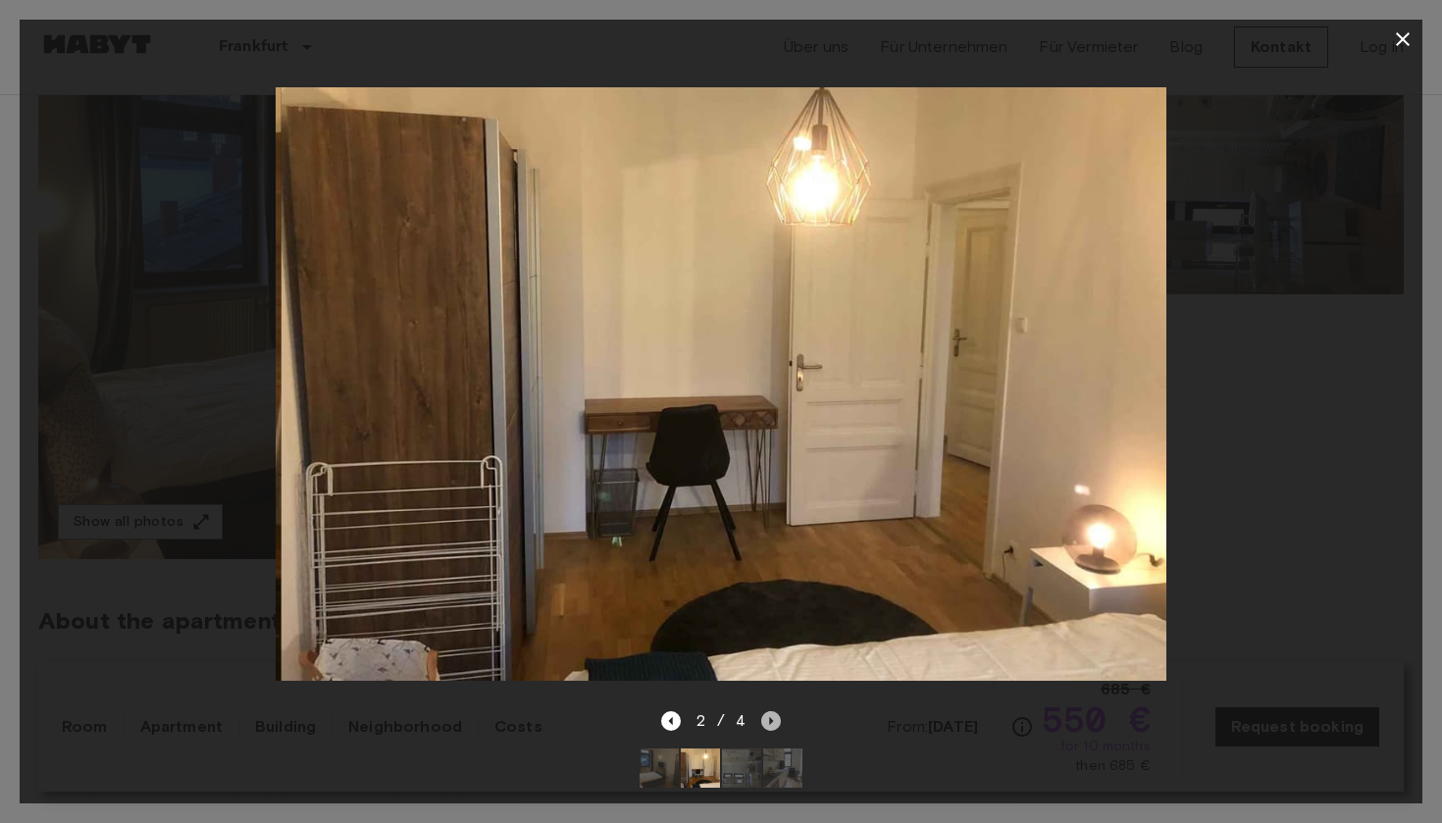
click at [776, 724] on icon "Next image" at bounding box center [771, 721] width 20 height 20
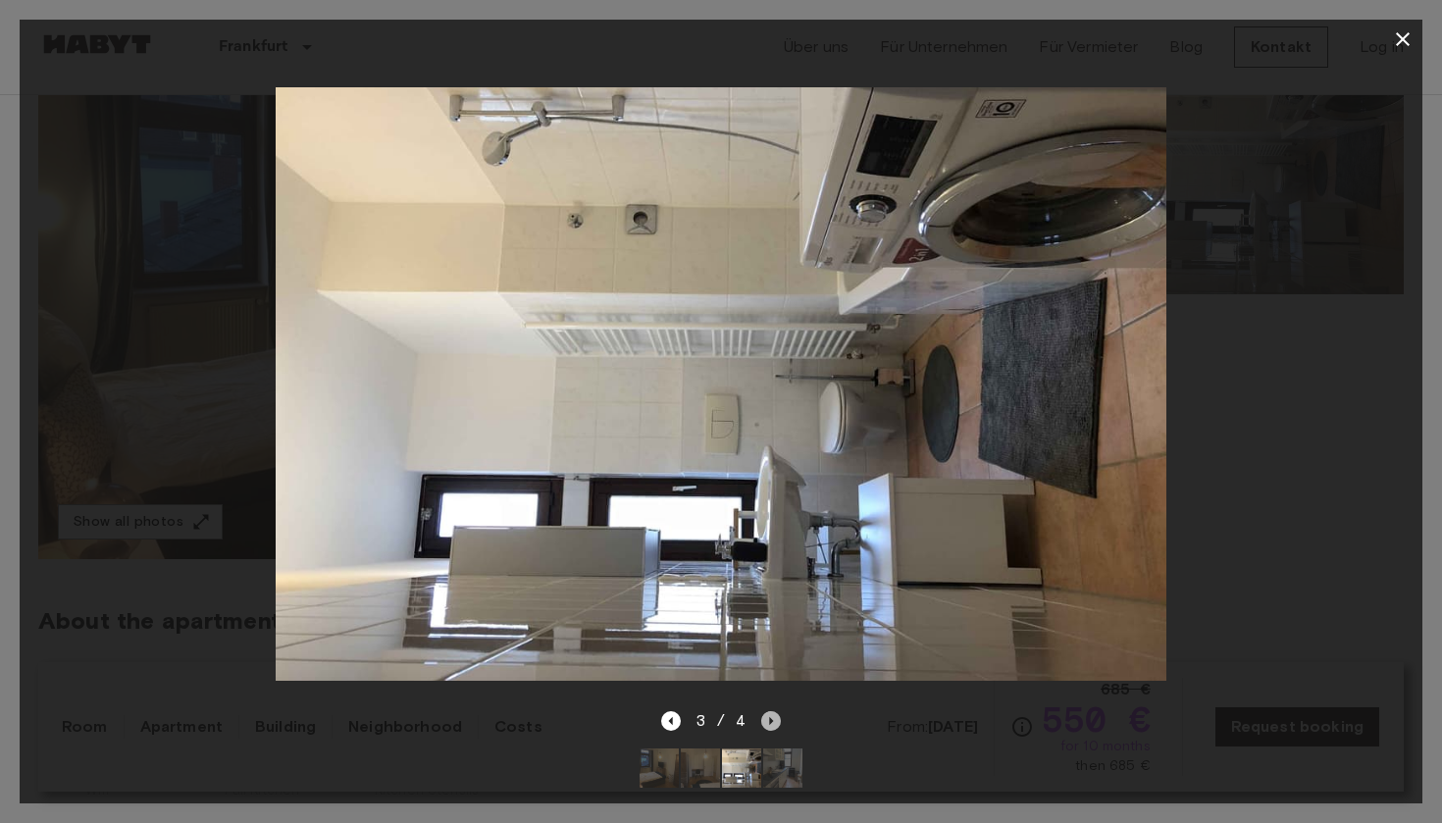
click at [776, 724] on icon "Next image" at bounding box center [771, 721] width 20 height 20
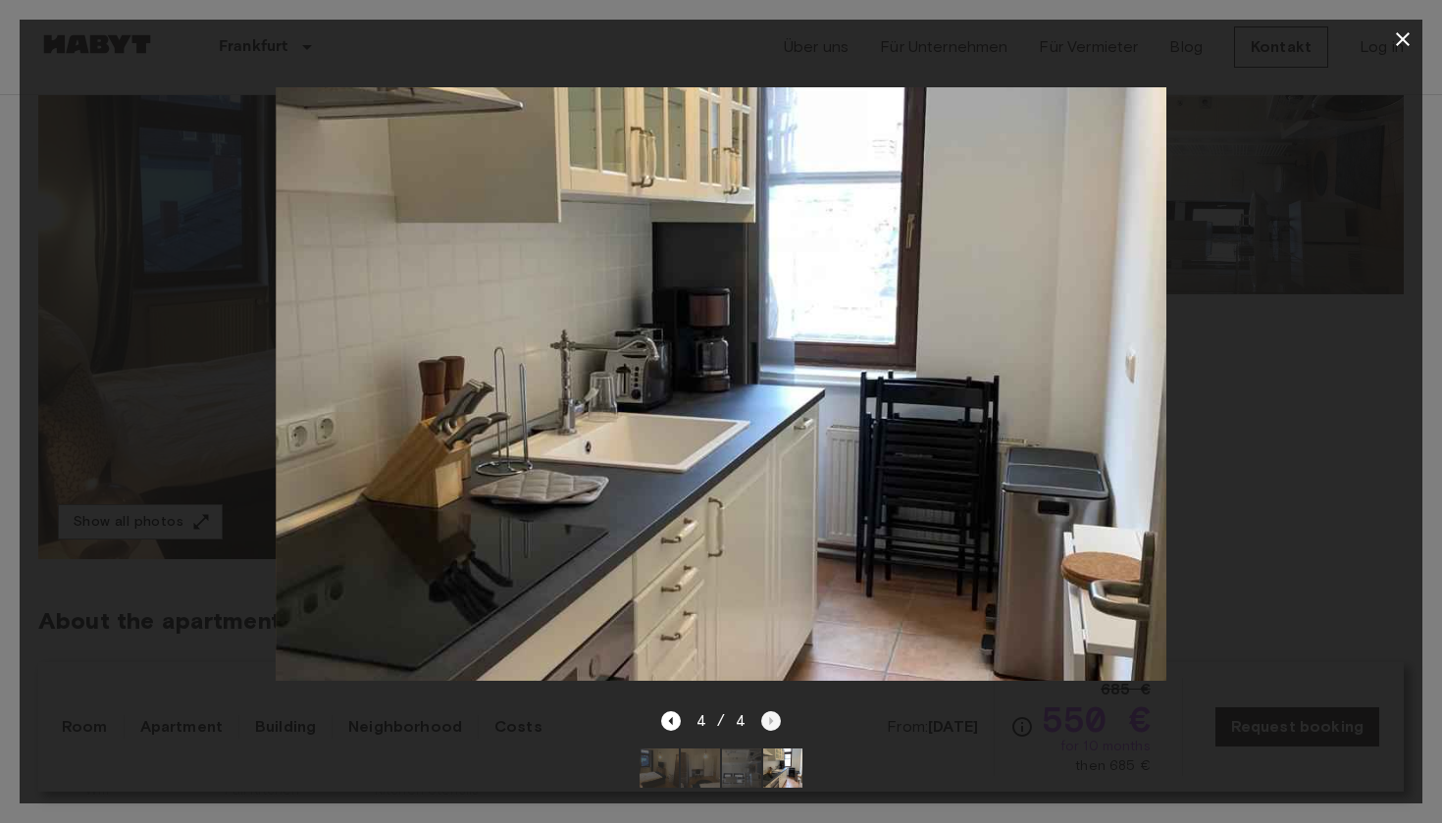
click at [776, 724] on div "4 / 4" at bounding box center [721, 721] width 121 height 24
click at [1393, 31] on icon "button" at bounding box center [1403, 39] width 24 height 24
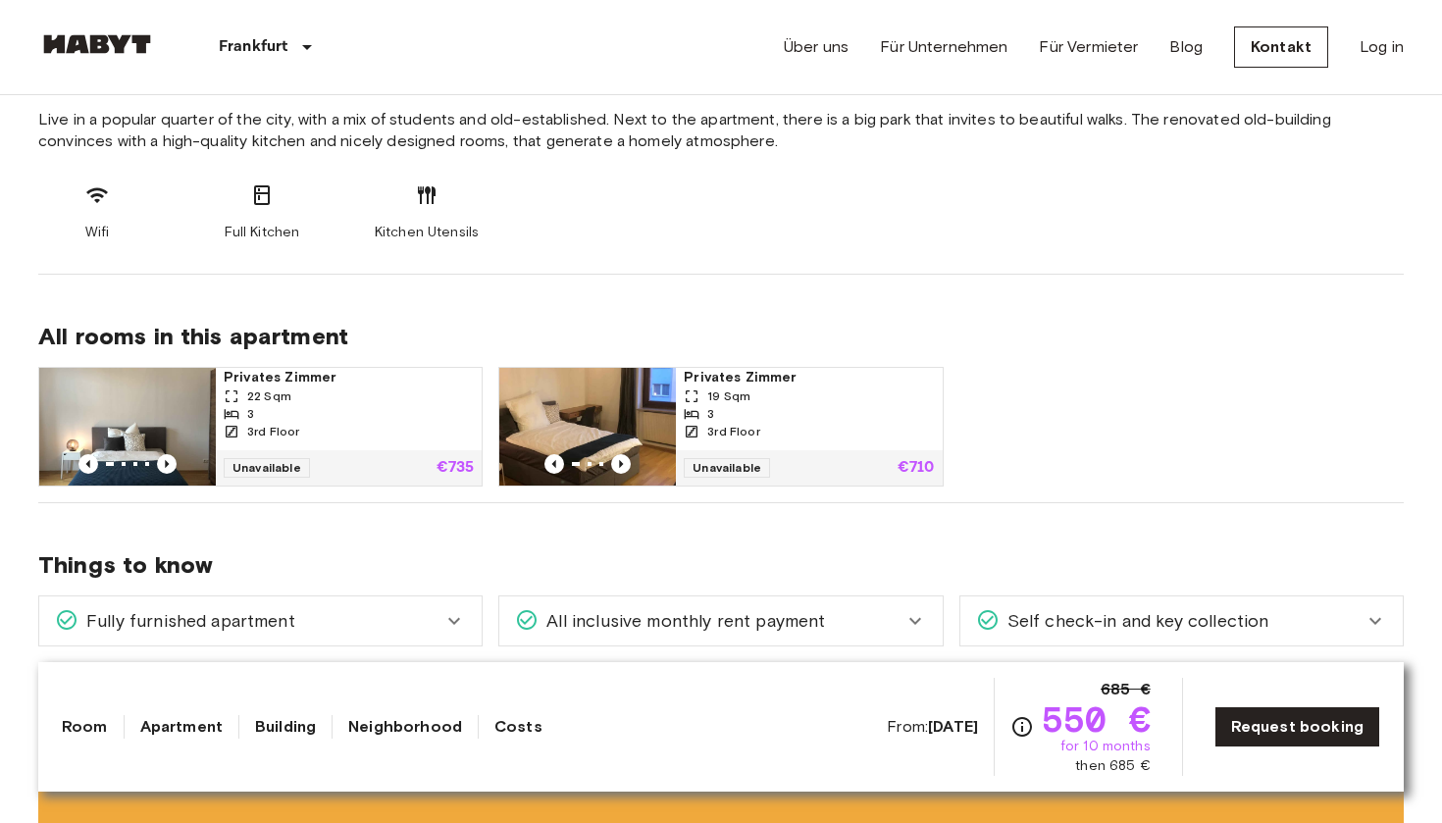
scroll to position [822, 0]
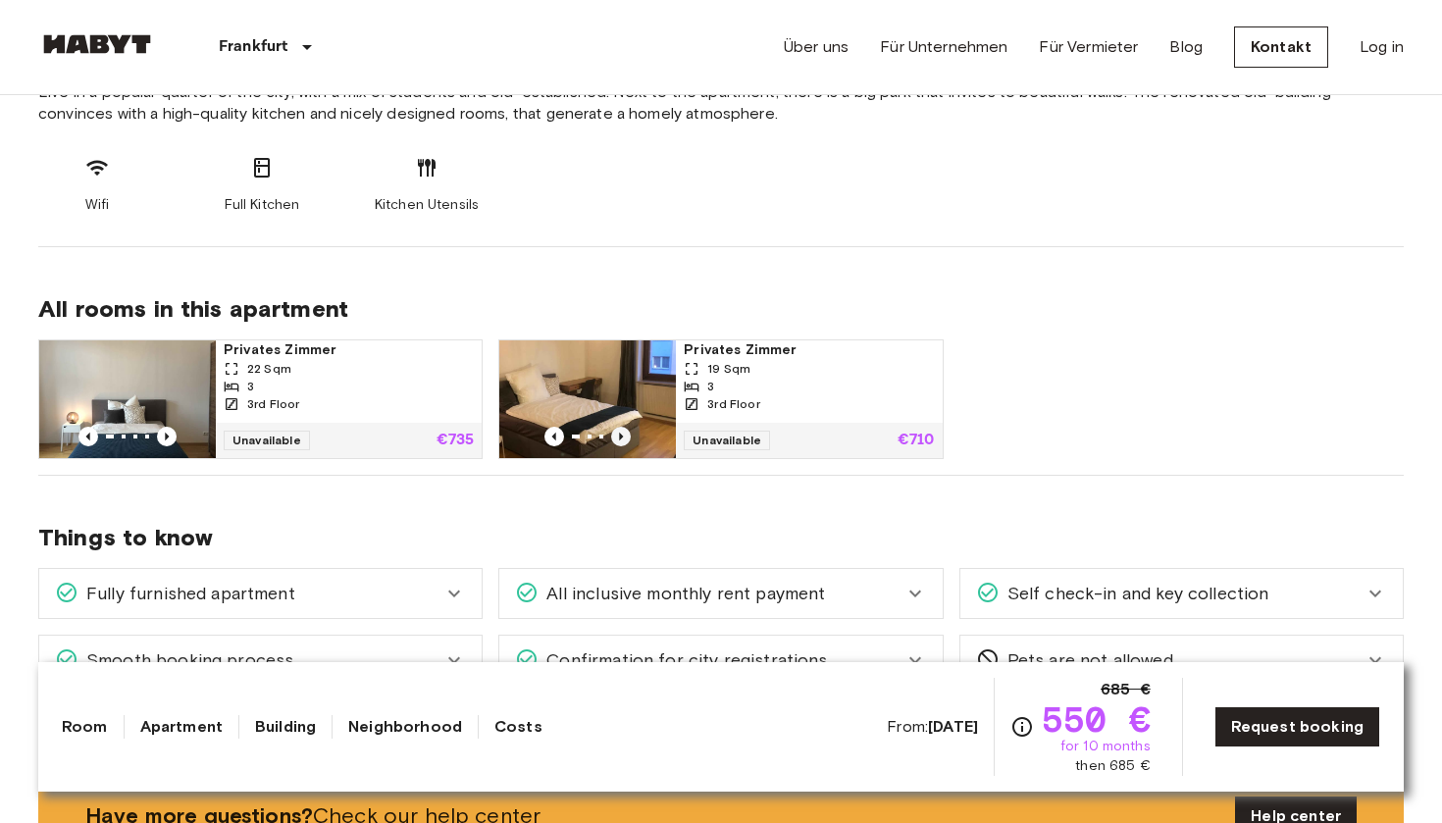
click at [619, 432] on icon "Previous image" at bounding box center [621, 437] width 20 height 20
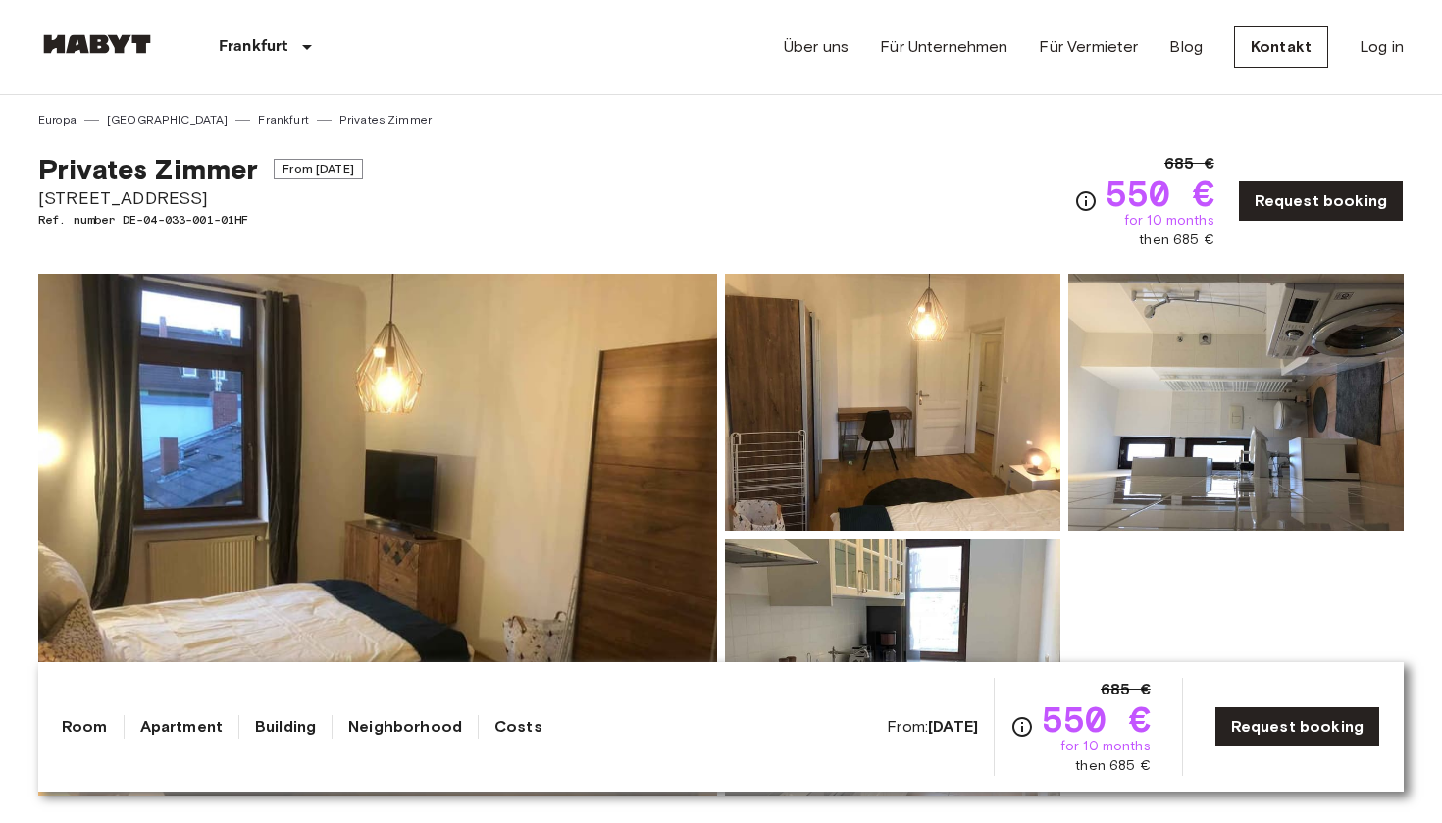
scroll to position [0, 0]
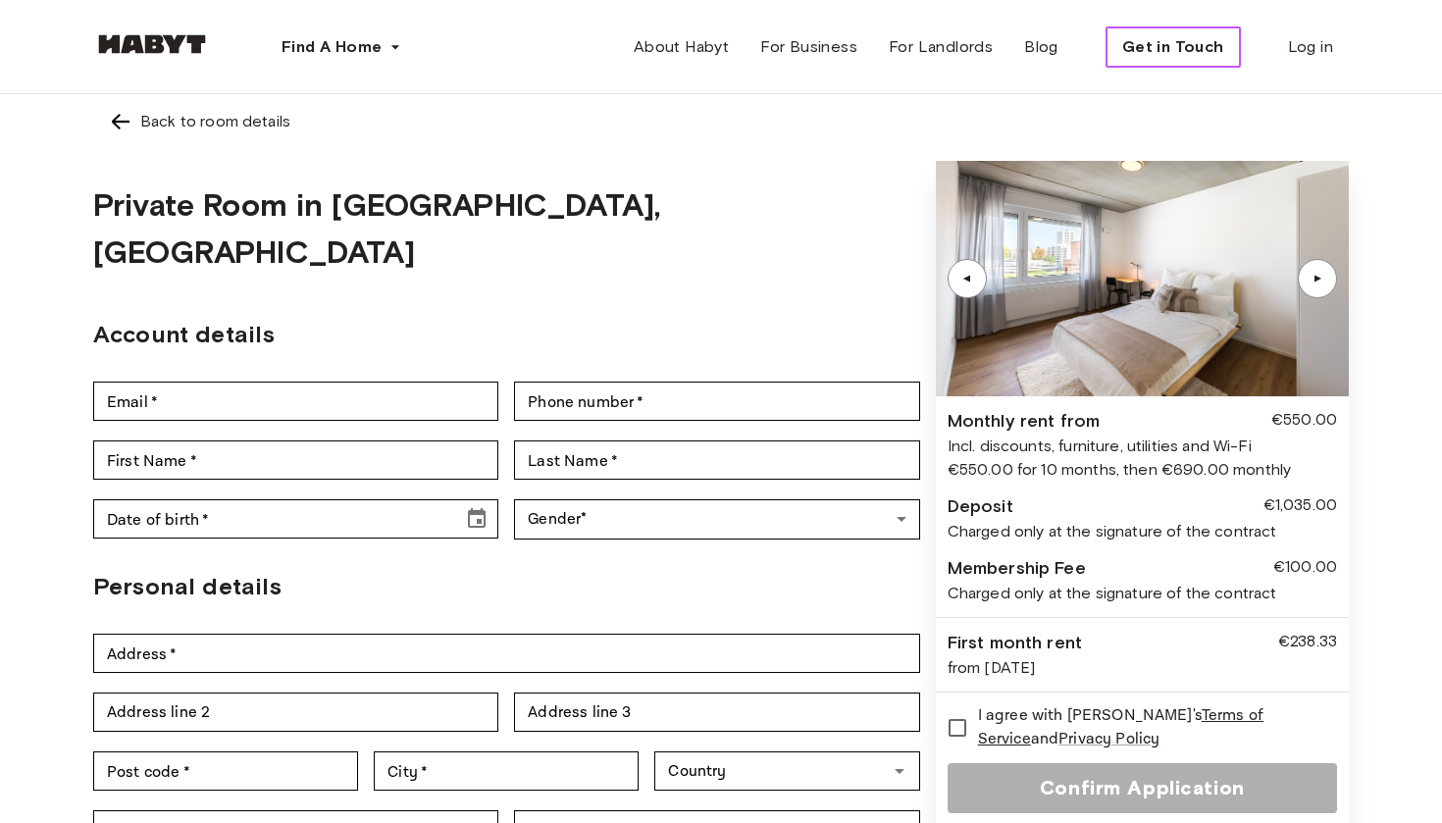
click at [1140, 37] on span "Get in Touch" at bounding box center [1173, 47] width 102 height 24
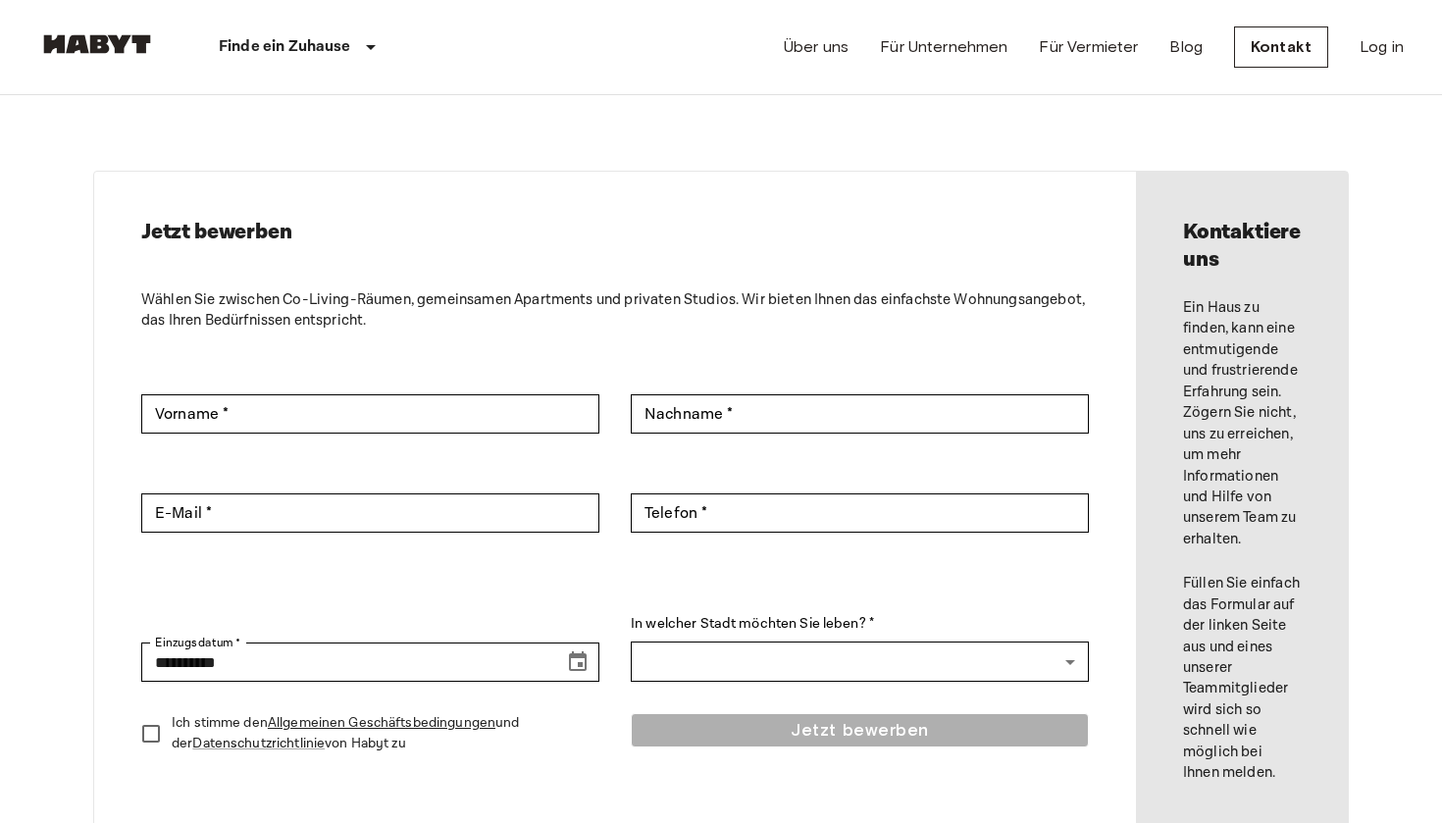
scroll to position [7, 0]
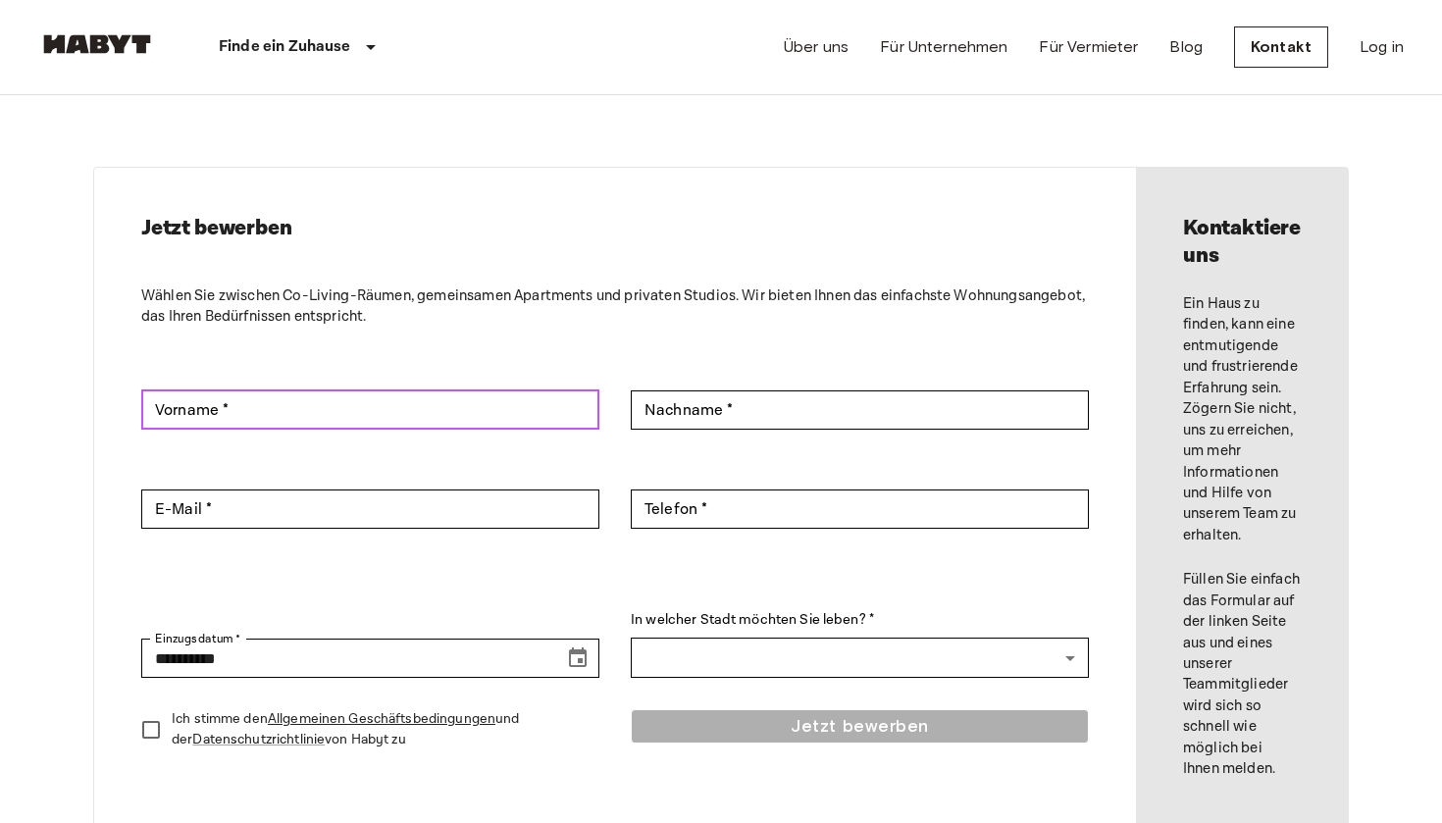
click at [432, 419] on input "Vorname *" at bounding box center [370, 409] width 458 height 39
type input "*****"
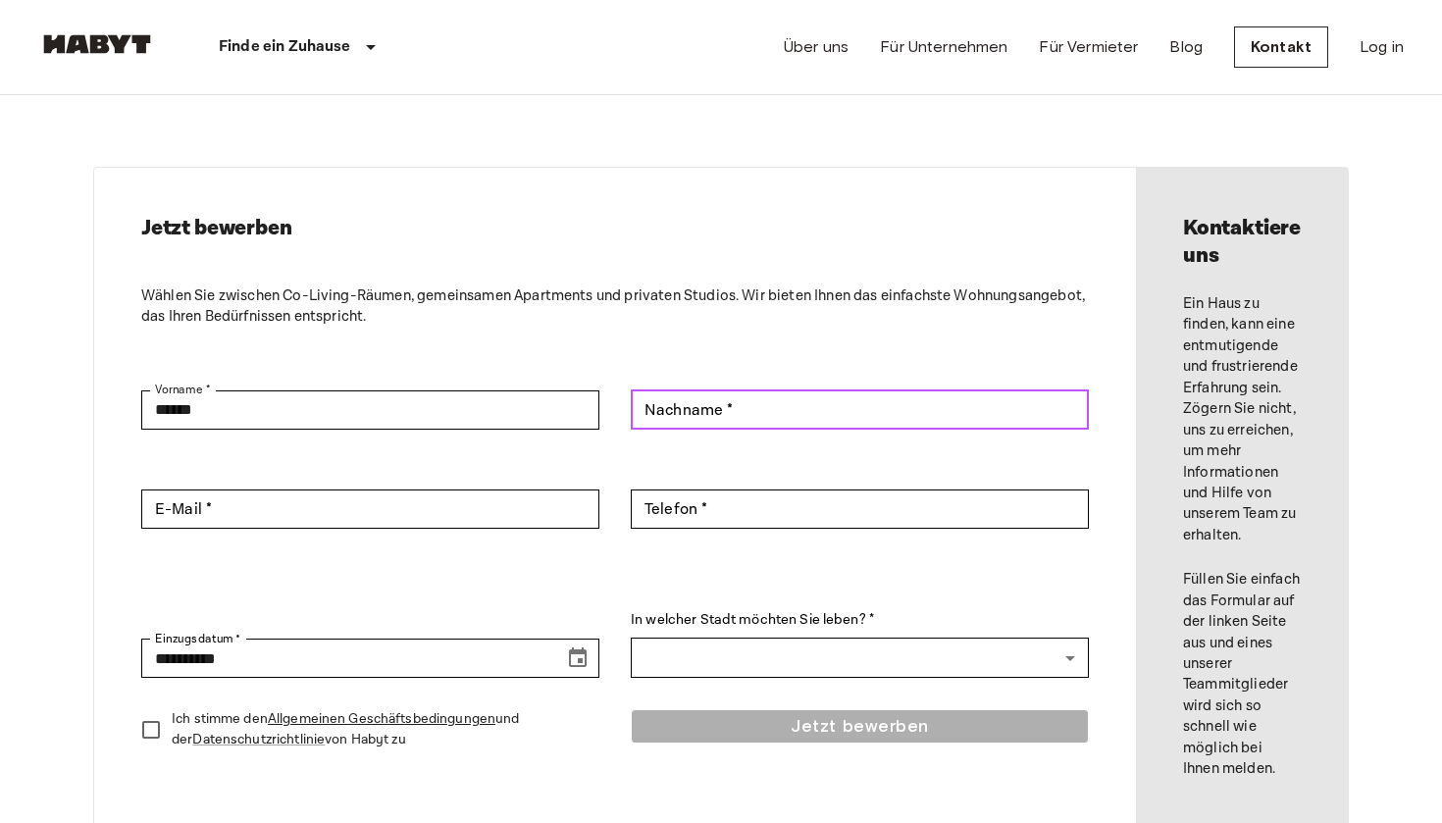
click at [694, 393] on div "Nachname * Nachname *" at bounding box center [860, 409] width 458 height 39
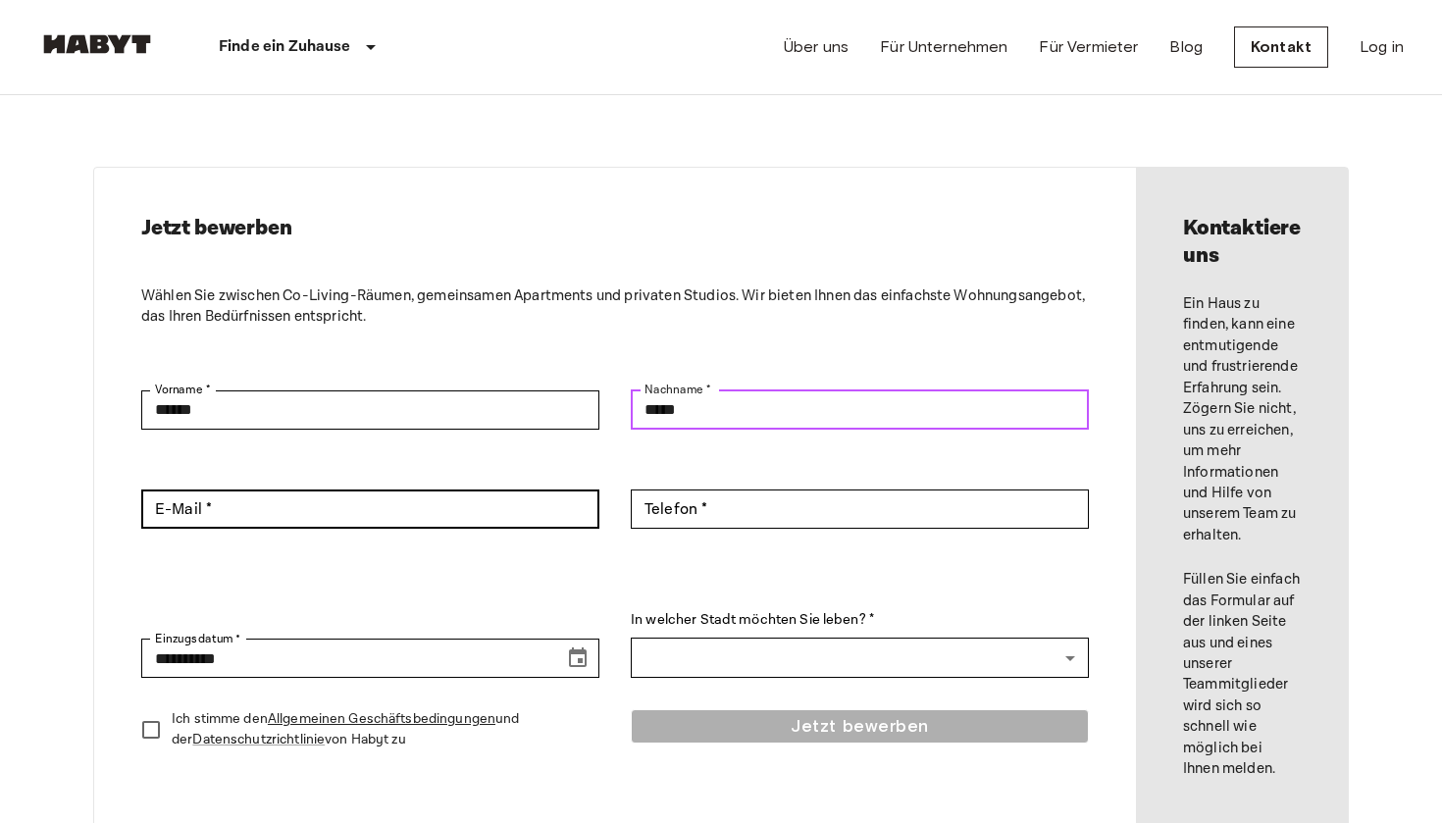
type input "*****"
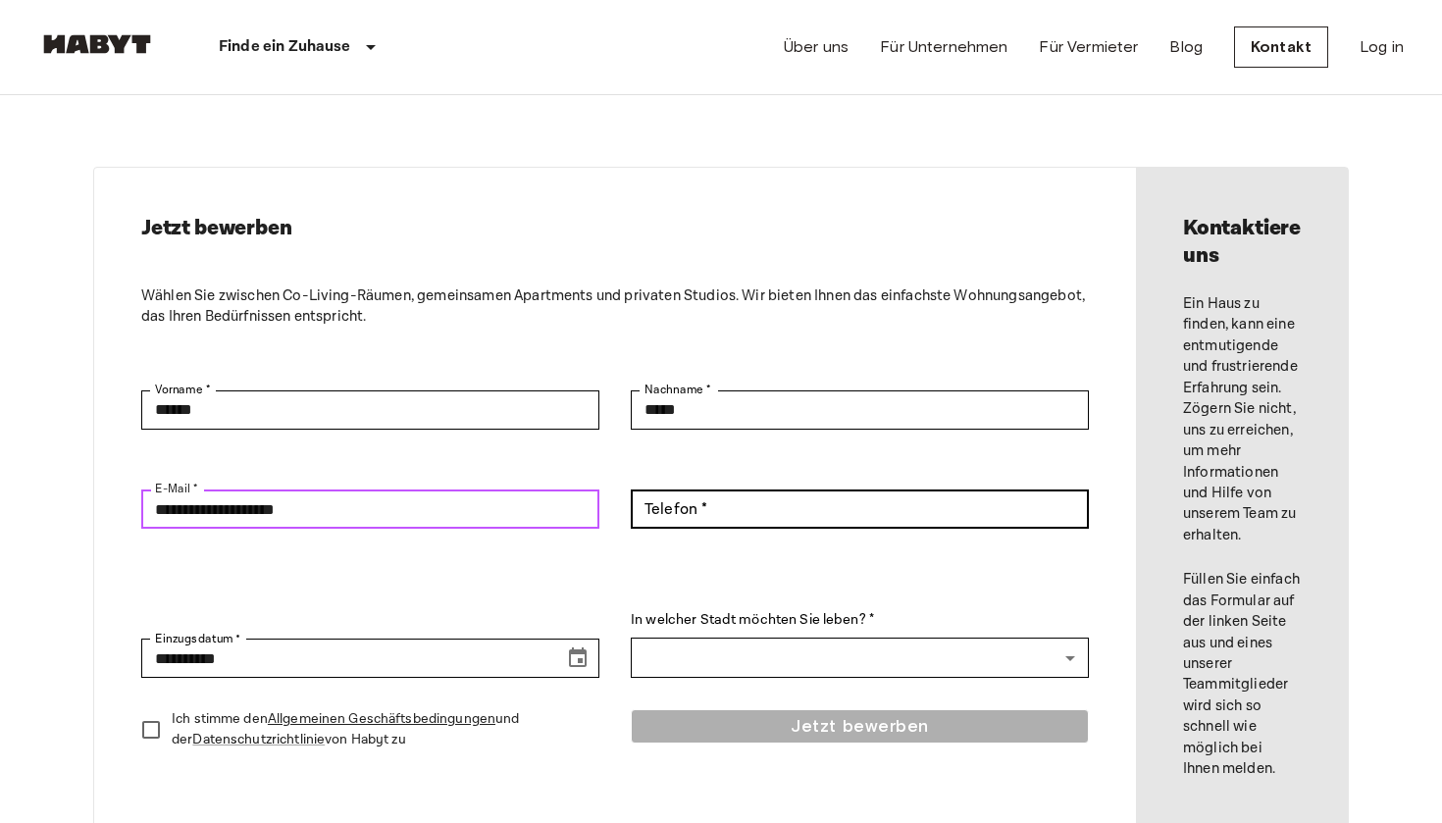
type input "**********"
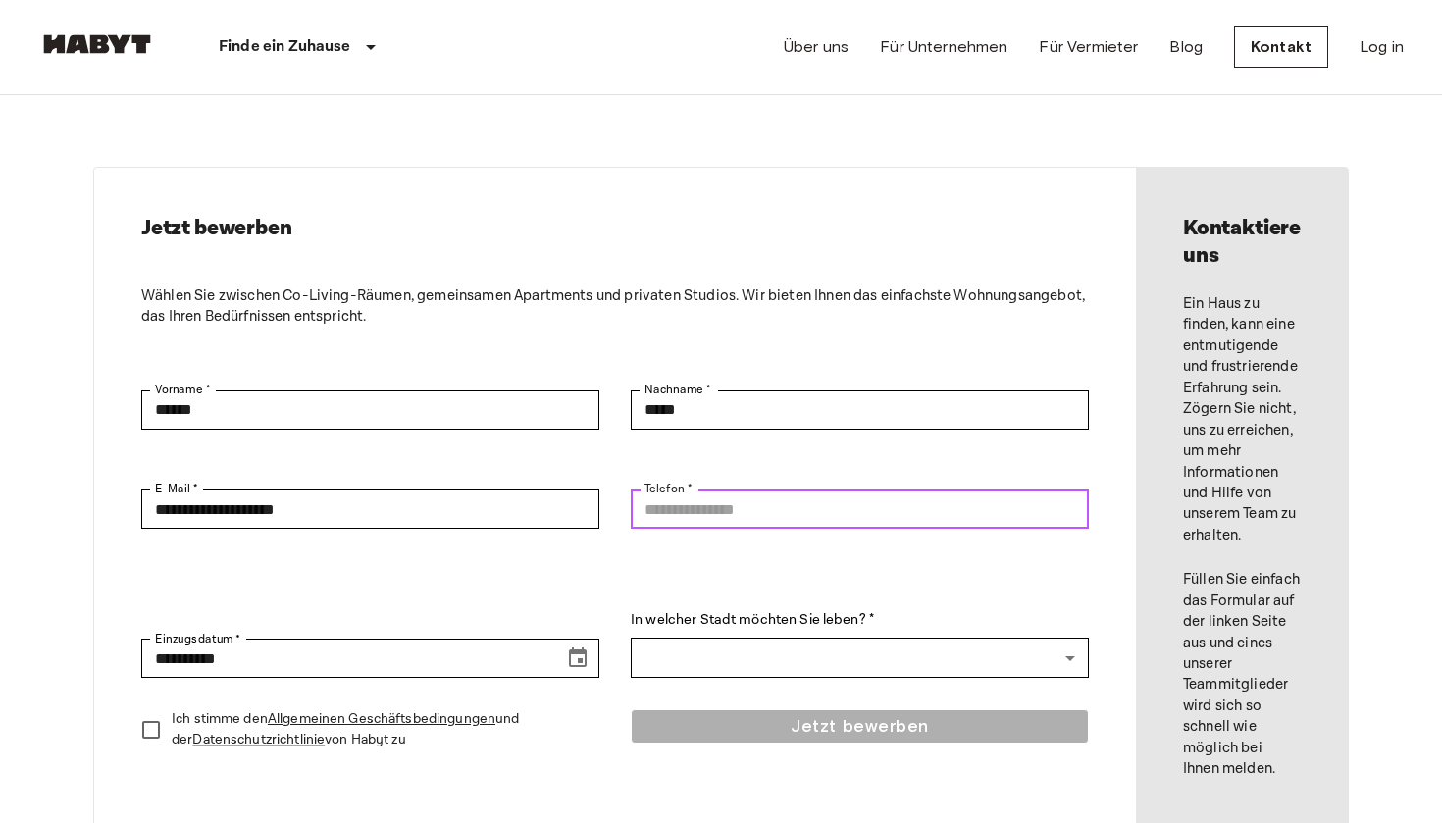
type input "*"
type input "**********"
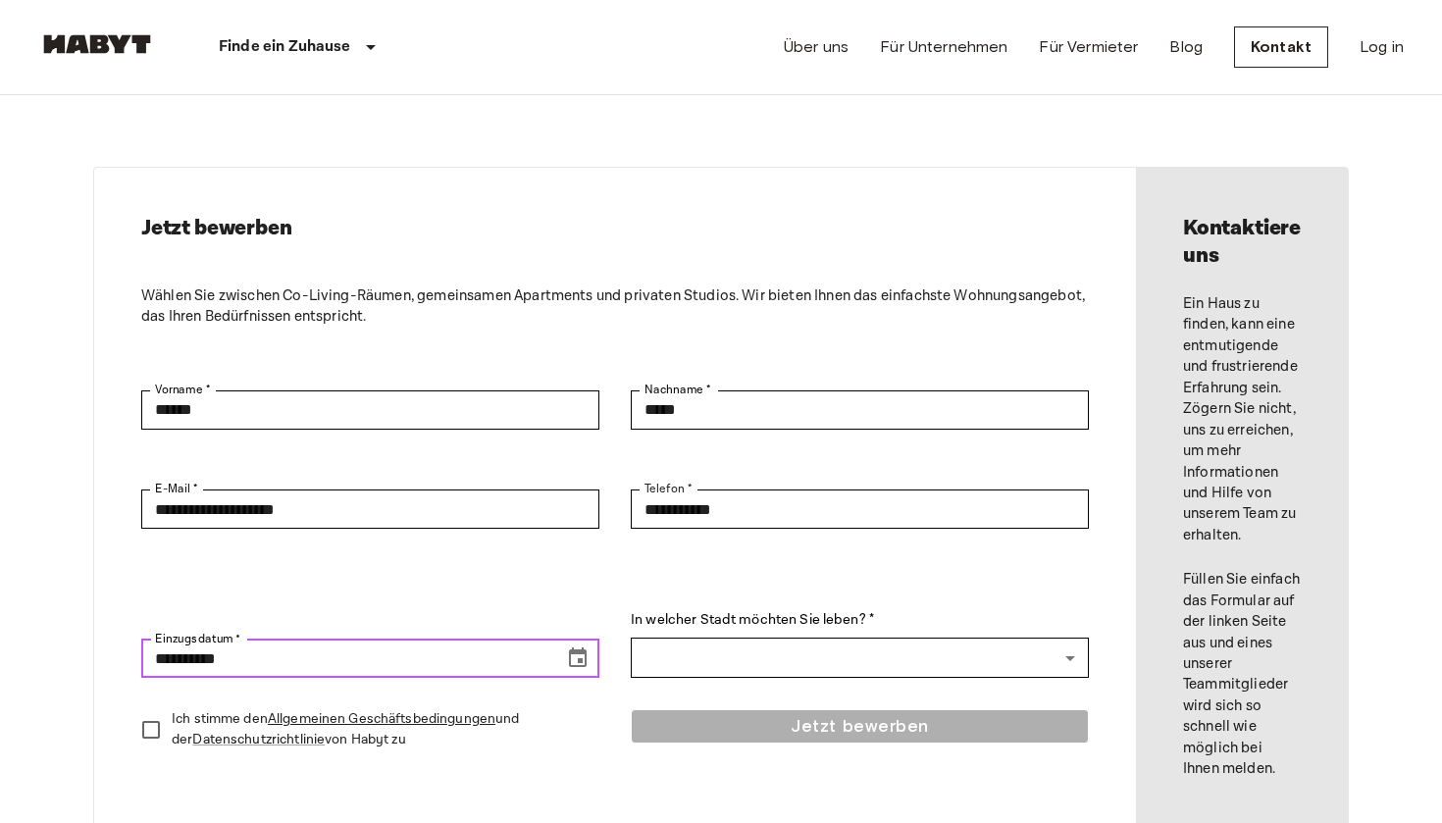
click at [569, 659] on icon "Choose date, selected date is Aug 17, 2025" at bounding box center [578, 659] width 24 height 24
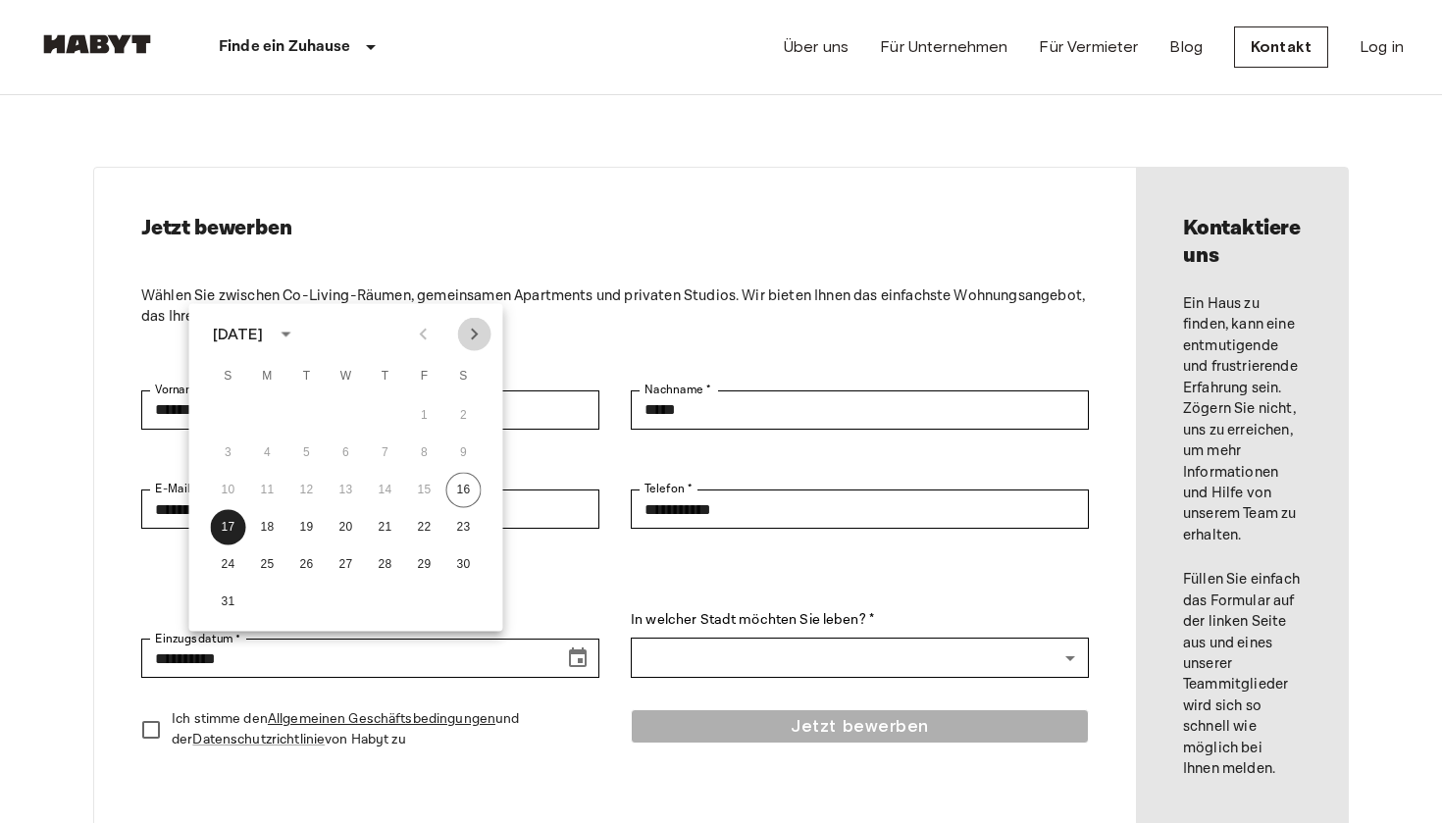
click at [479, 322] on button "Next month" at bounding box center [474, 334] width 33 height 33
click at [340, 417] on button "1" at bounding box center [346, 415] width 35 height 35
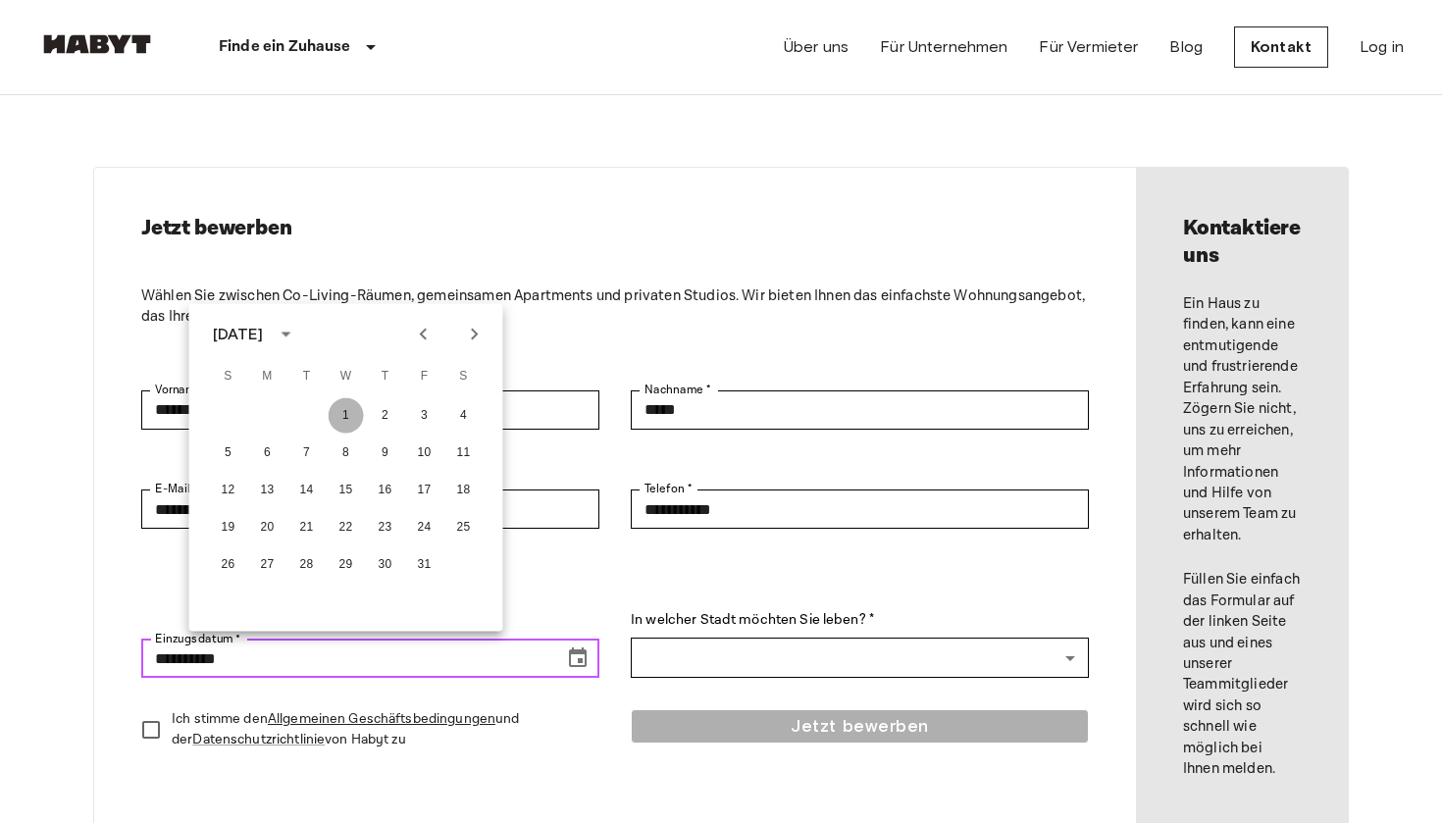
type input "**********"
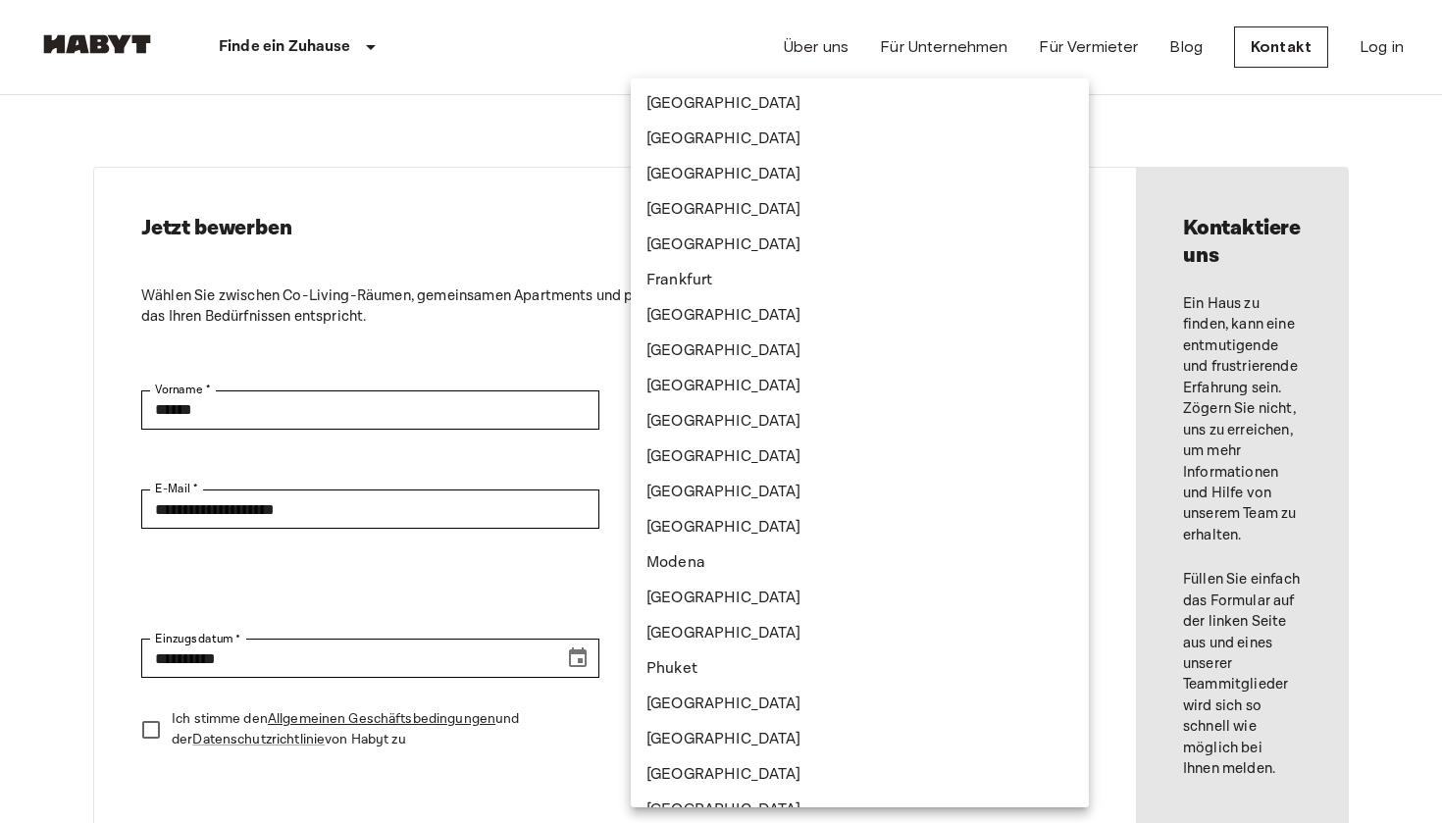
click at [708, 276] on li "Frankfurt" at bounding box center [860, 280] width 458 height 35
type input "*********"
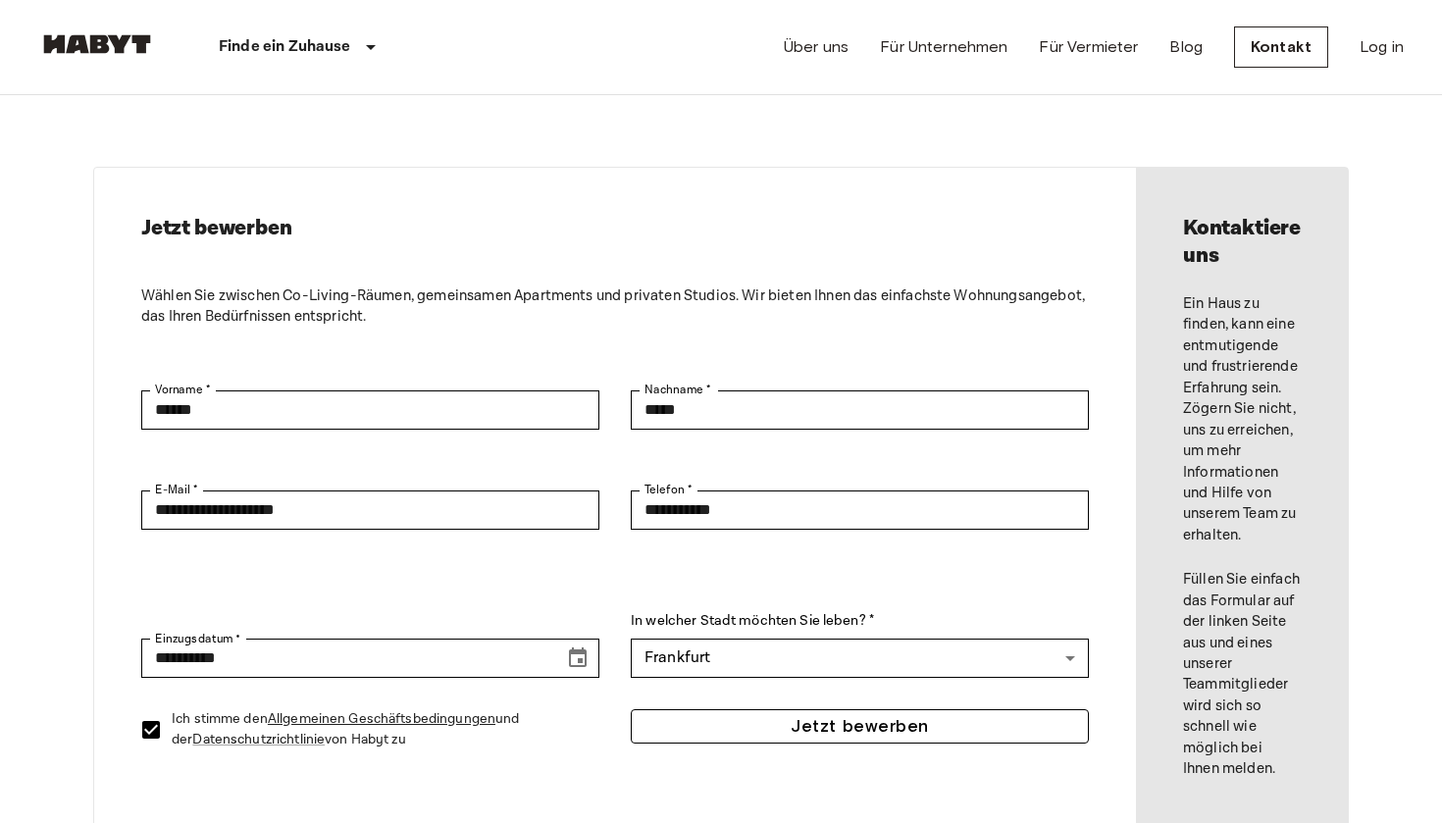
click at [866, 723] on button "Jetzt bewerben" at bounding box center [860, 726] width 458 height 34
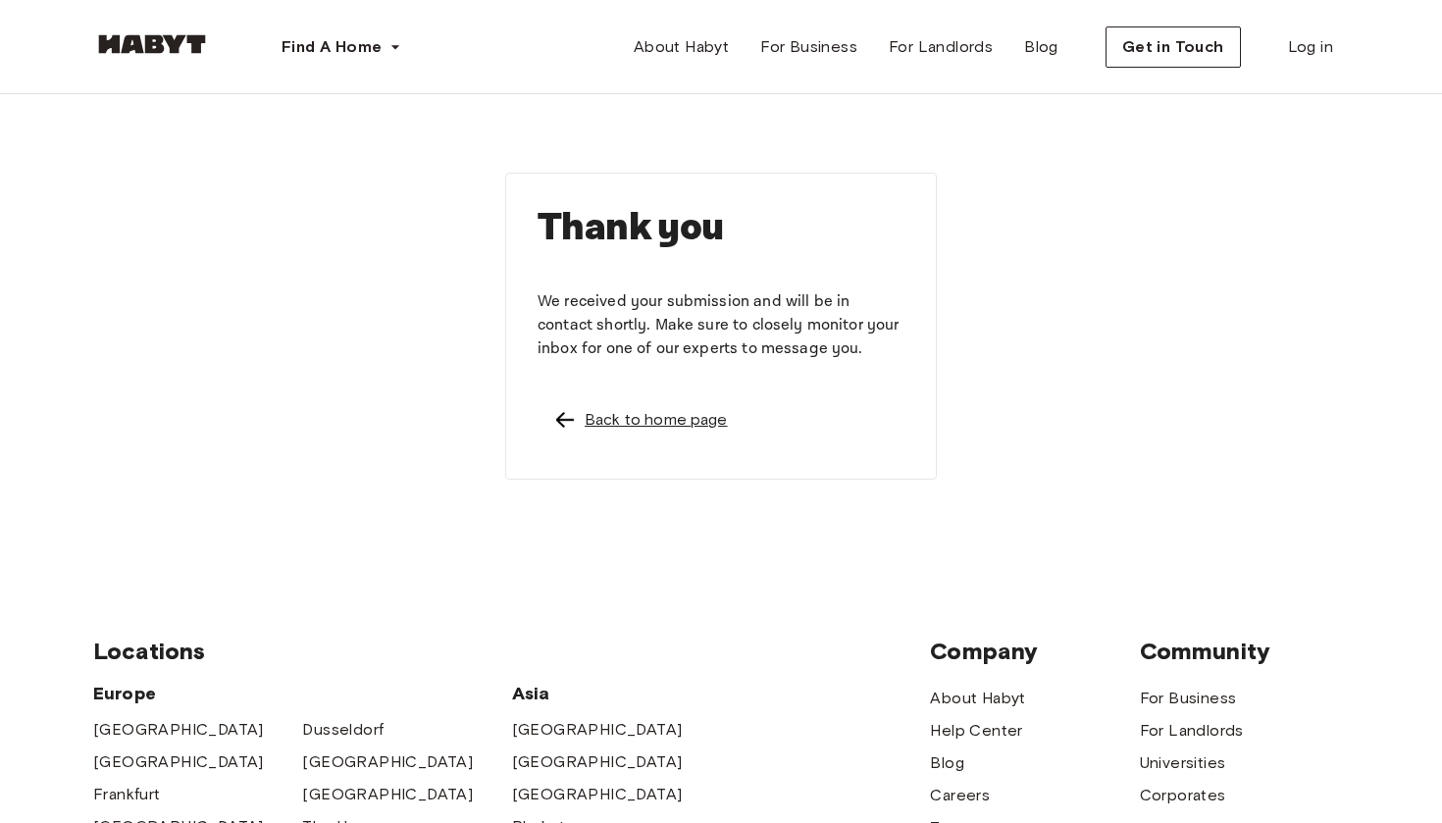
click at [602, 423] on div "Back to home page" at bounding box center [656, 420] width 143 height 24
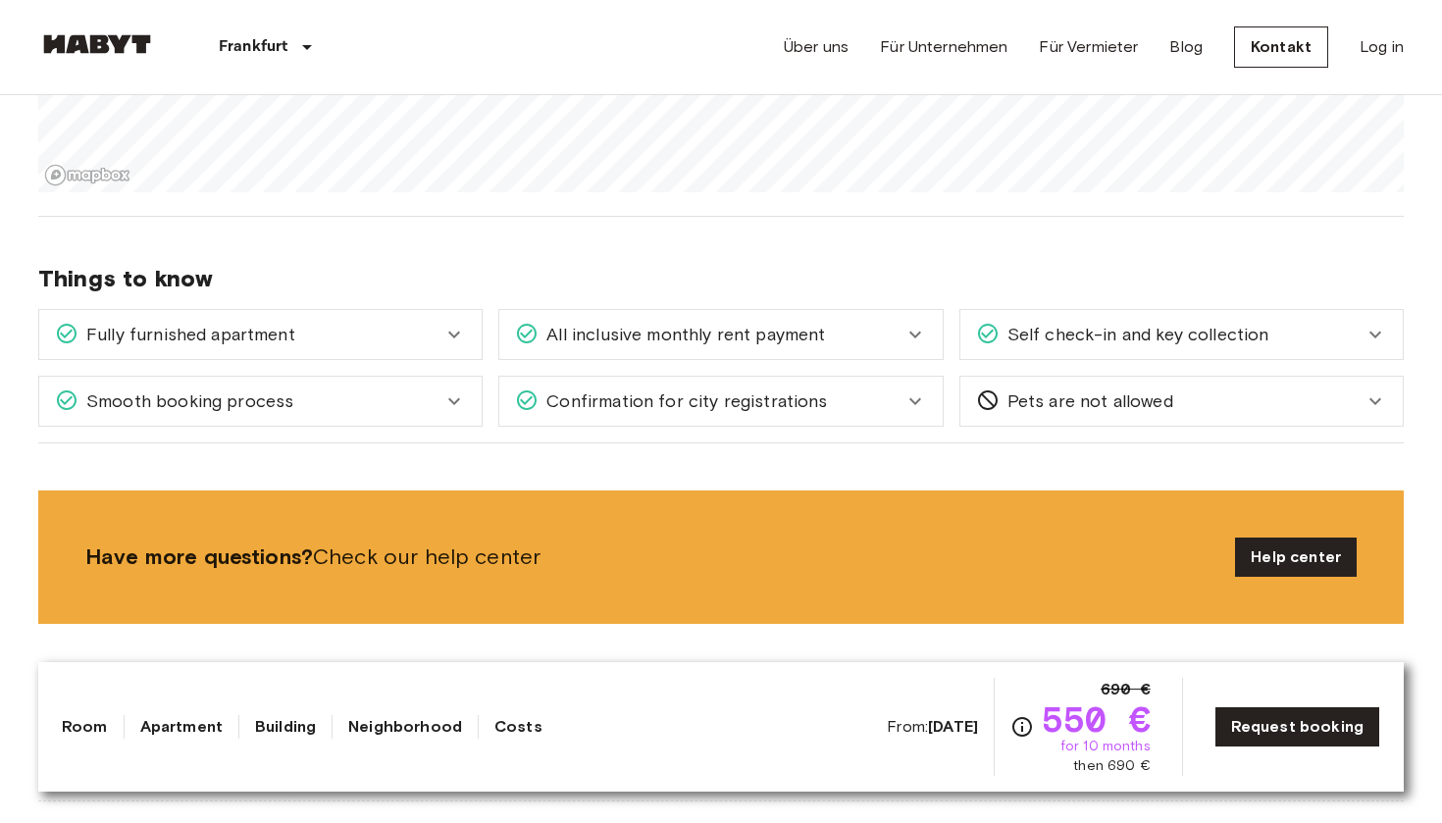
scroll to position [2403, 0]
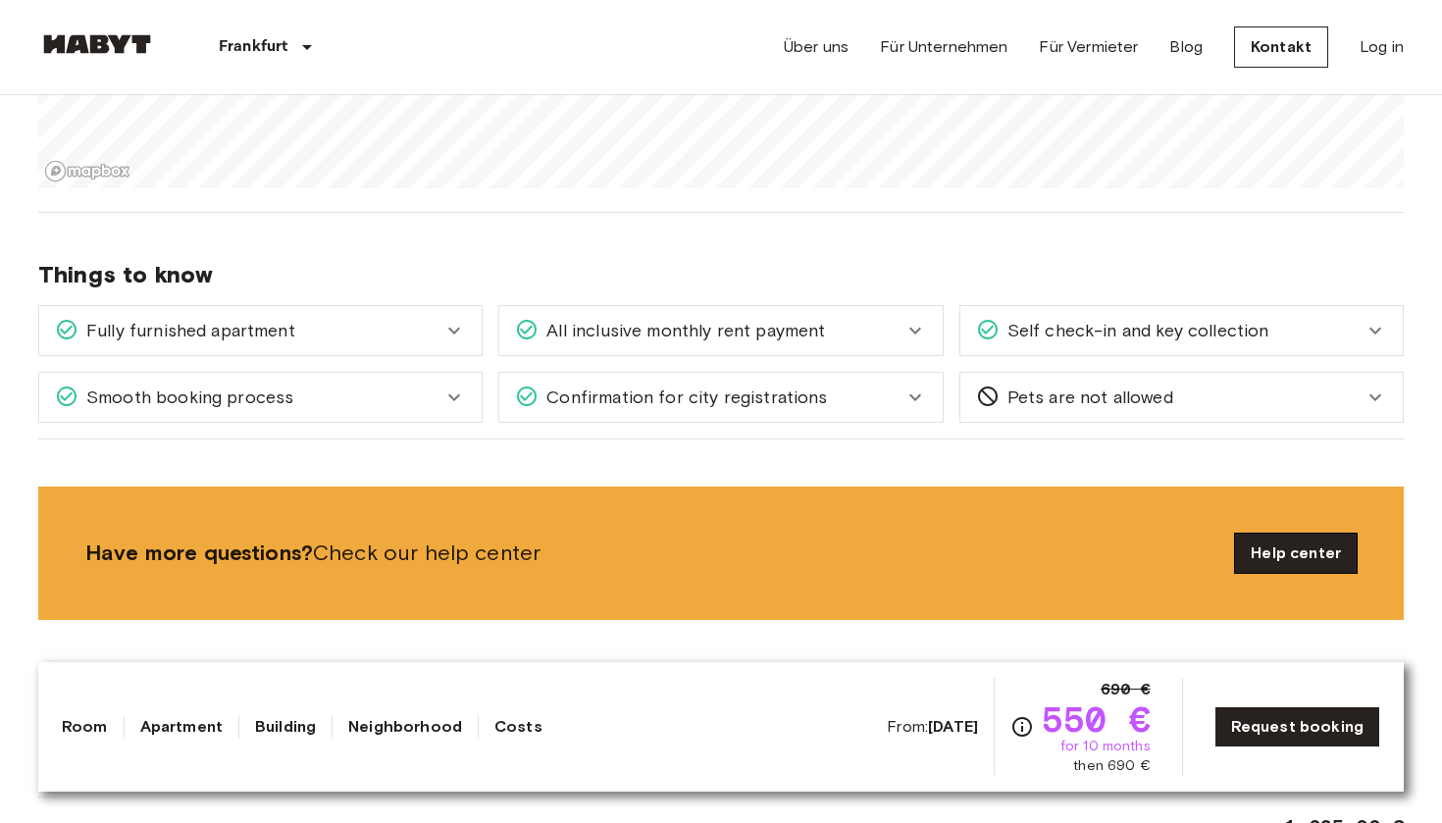
click at [1282, 536] on link "Help center" at bounding box center [1296, 553] width 122 height 39
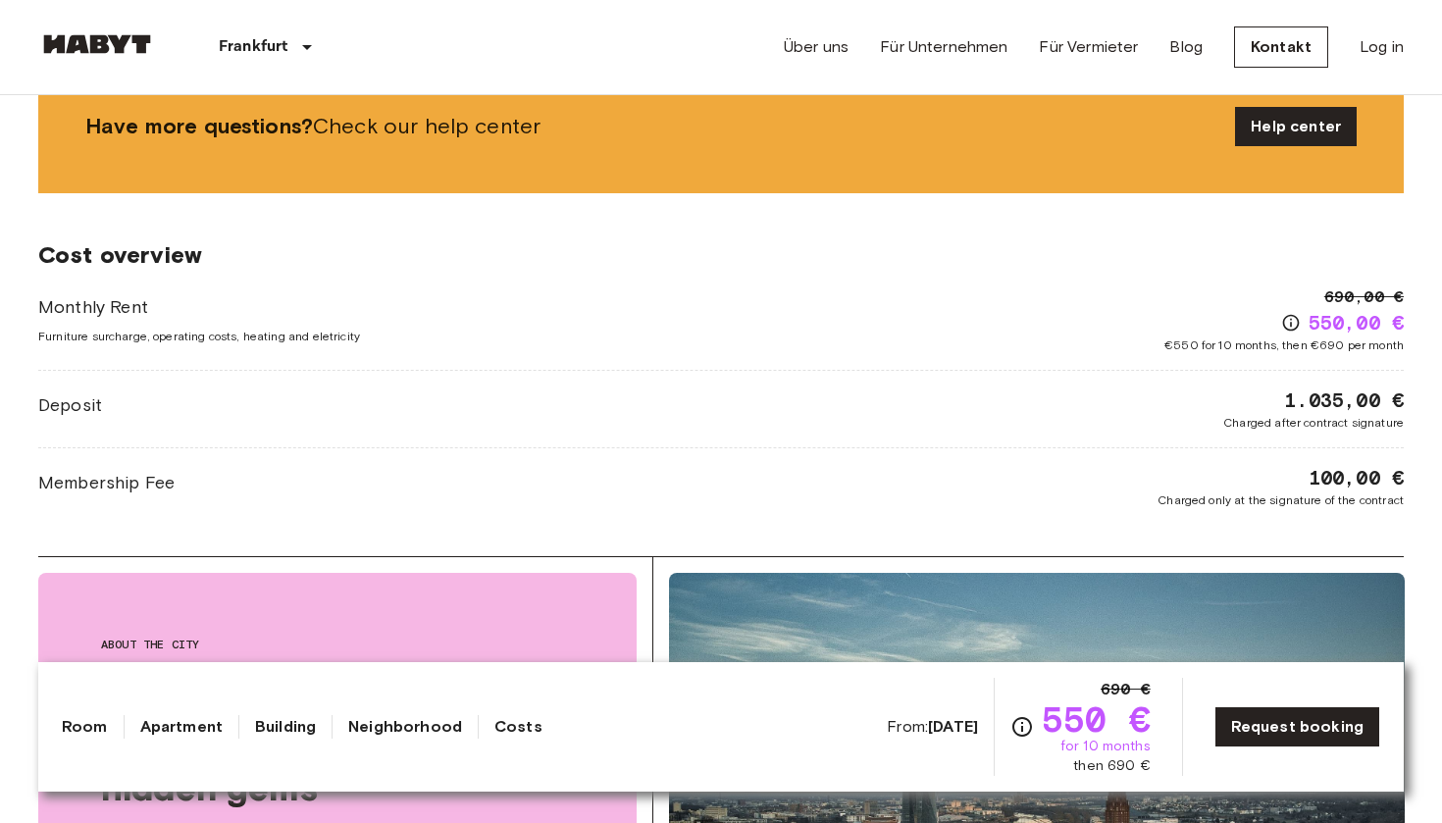
scroll to position [2828, 0]
click at [1287, 315] on icon "Check cost overview for full price breakdown. Please note that discounts apply …" at bounding box center [1290, 323] width 17 height 17
click at [1023, 732] on icon "Check cost overview for full price breakdown. Please note that discounts apply …" at bounding box center [1023, 727] width 24 height 24
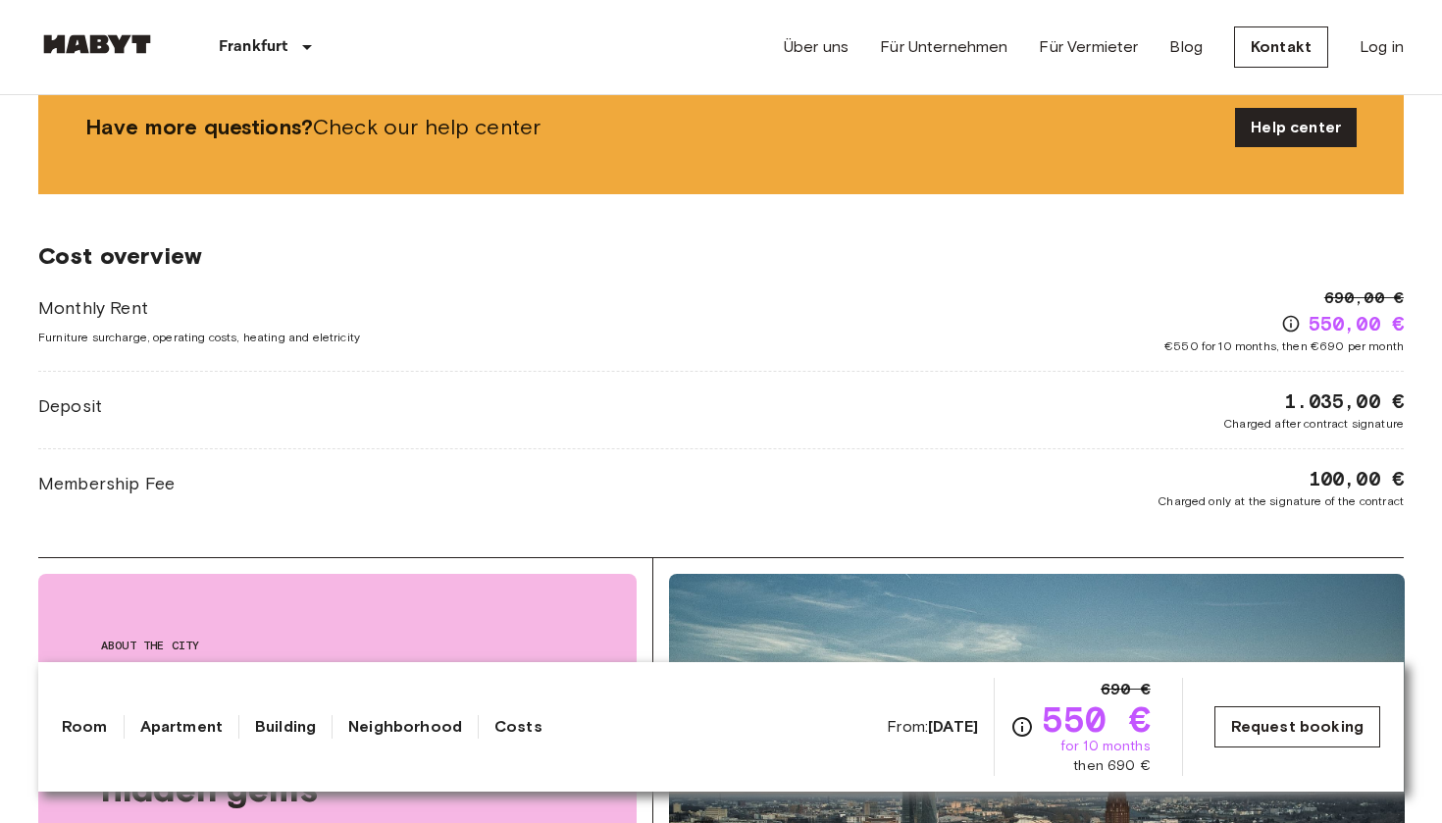
click at [1289, 736] on link "Request booking" at bounding box center [1298, 726] width 166 height 41
click at [1392, 48] on link "Log in" at bounding box center [1382, 47] width 44 height 24
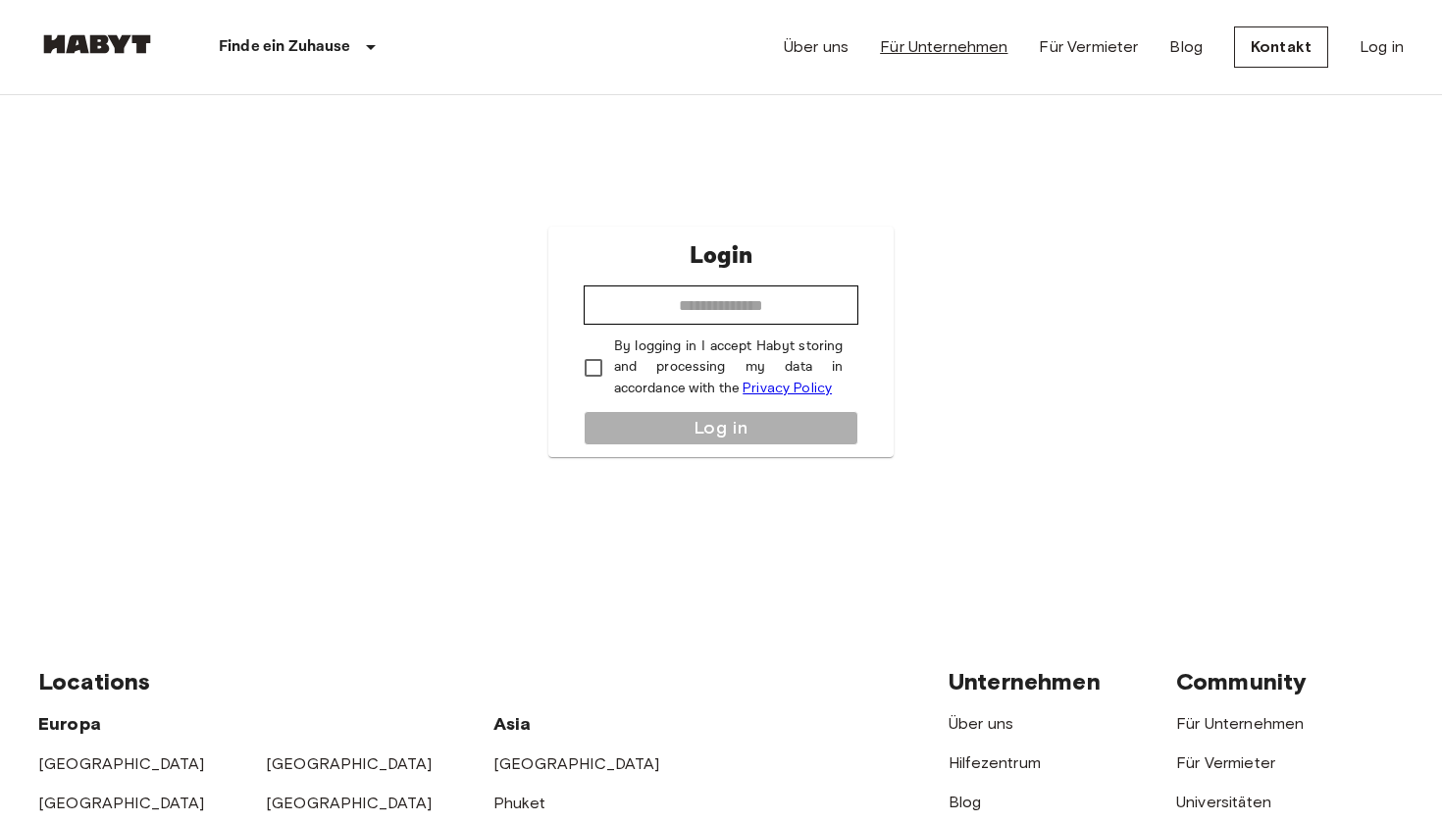
click at [973, 39] on link "Für Unternehmen" at bounding box center [944, 47] width 128 height 24
click at [1055, 41] on link "Für Vermieter" at bounding box center [1088, 47] width 99 height 24
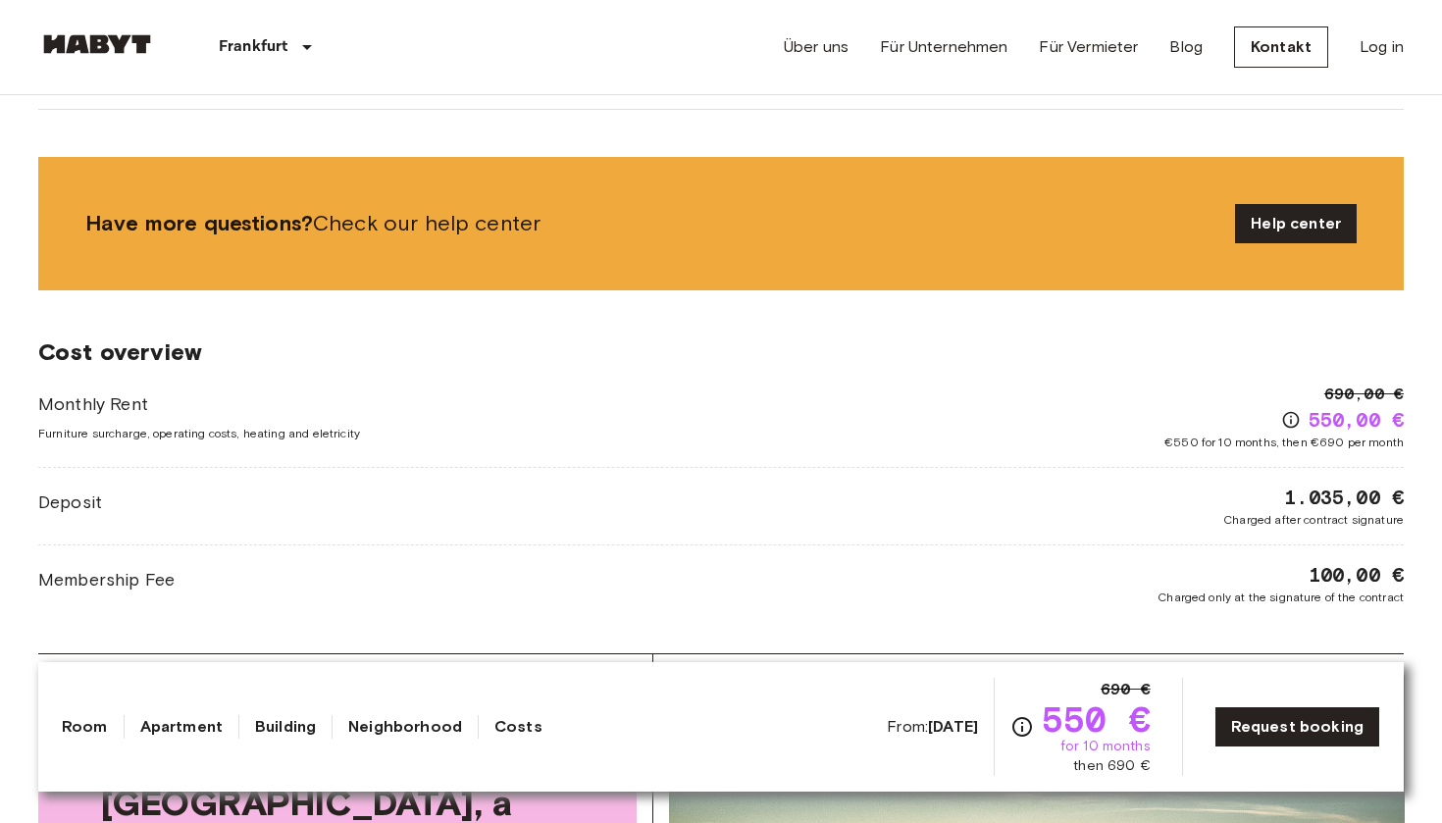
scroll to position [2708, 0]
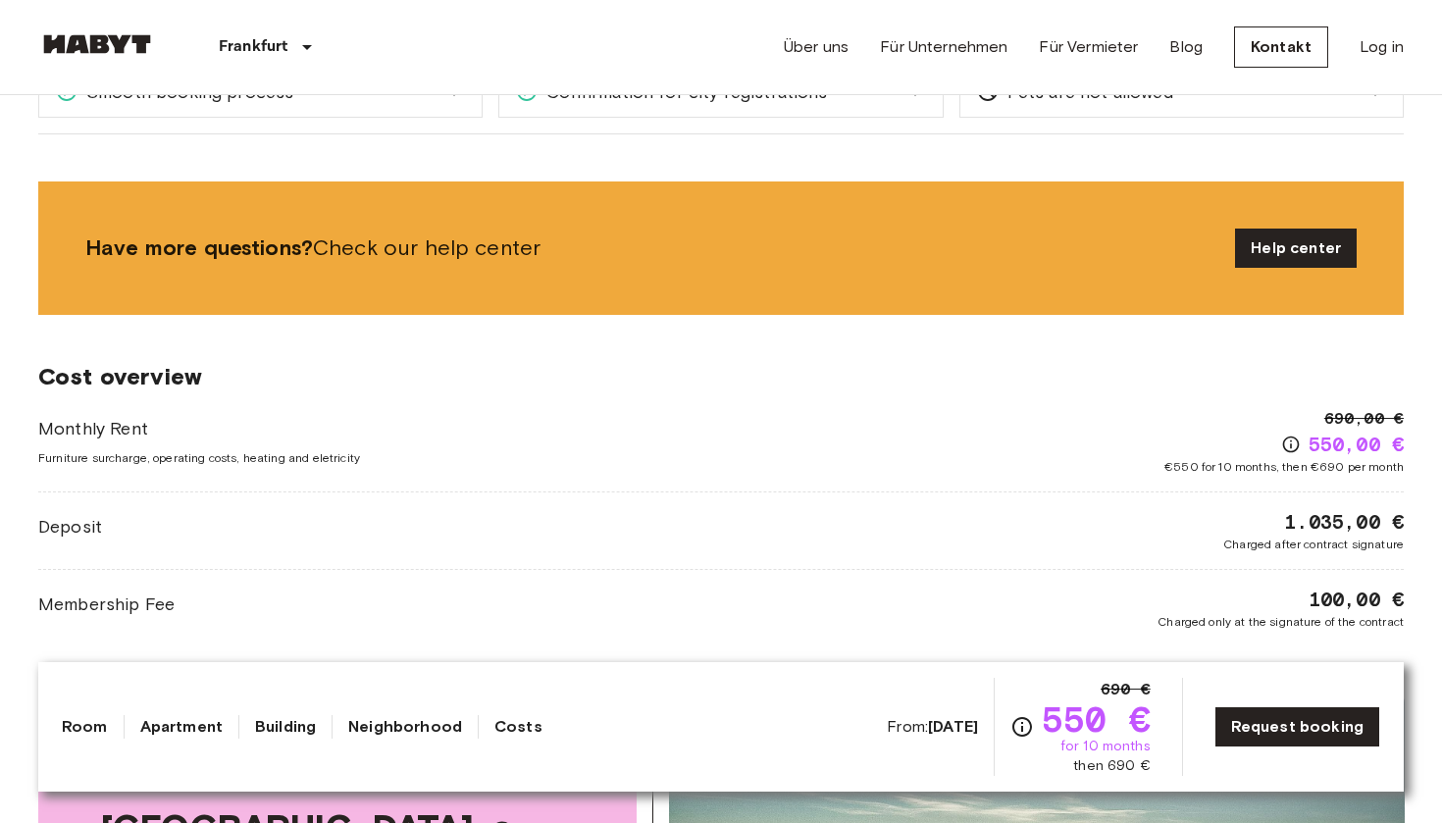
click at [1275, 422] on div "690,00 € 550,00 € €550 for 10 months, then €690 per month" at bounding box center [1284, 441] width 239 height 69
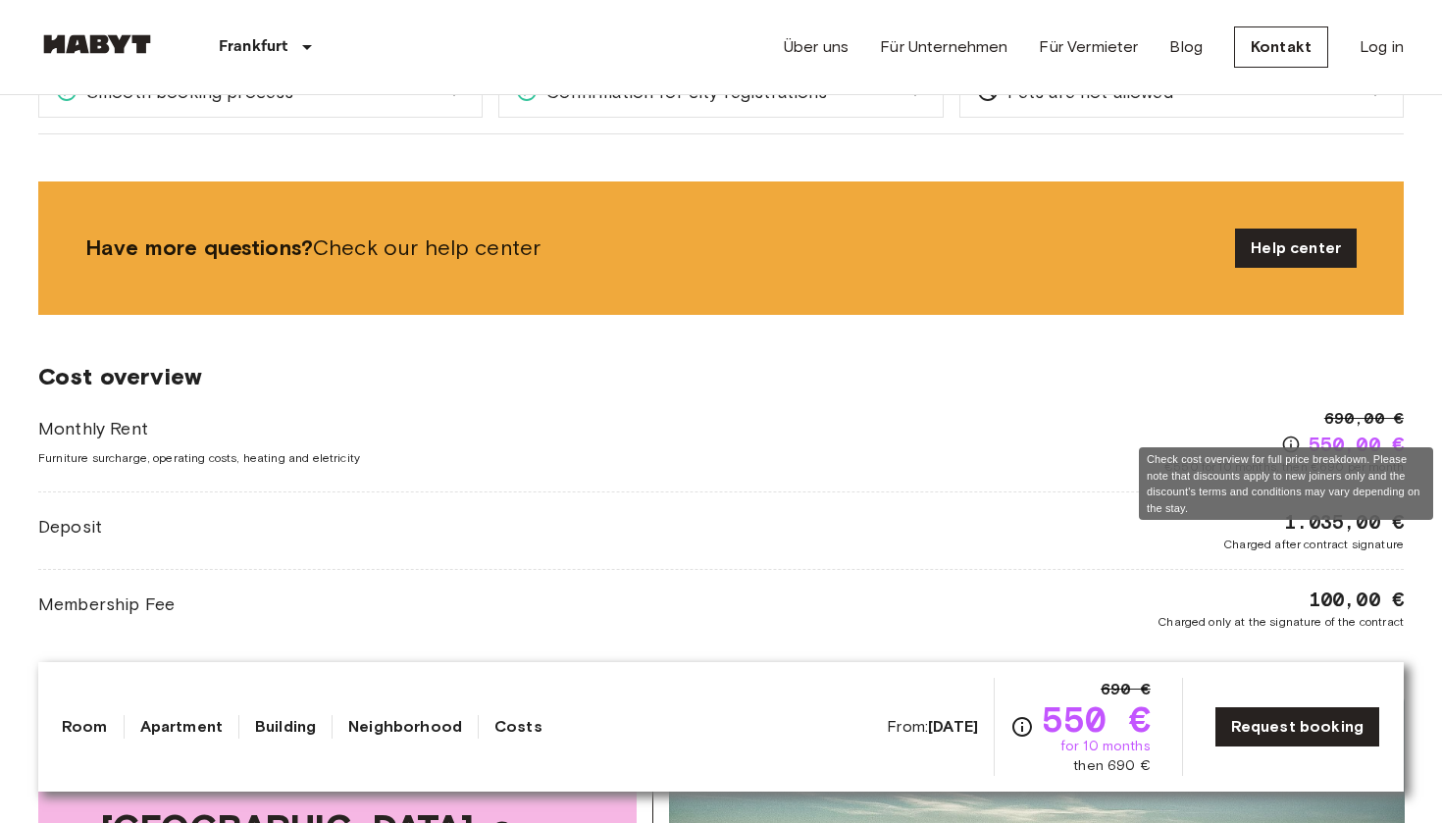
click at [1284, 435] on icon "Check cost overview for full price breakdown. Please note that discounts apply …" at bounding box center [1291, 445] width 20 height 20
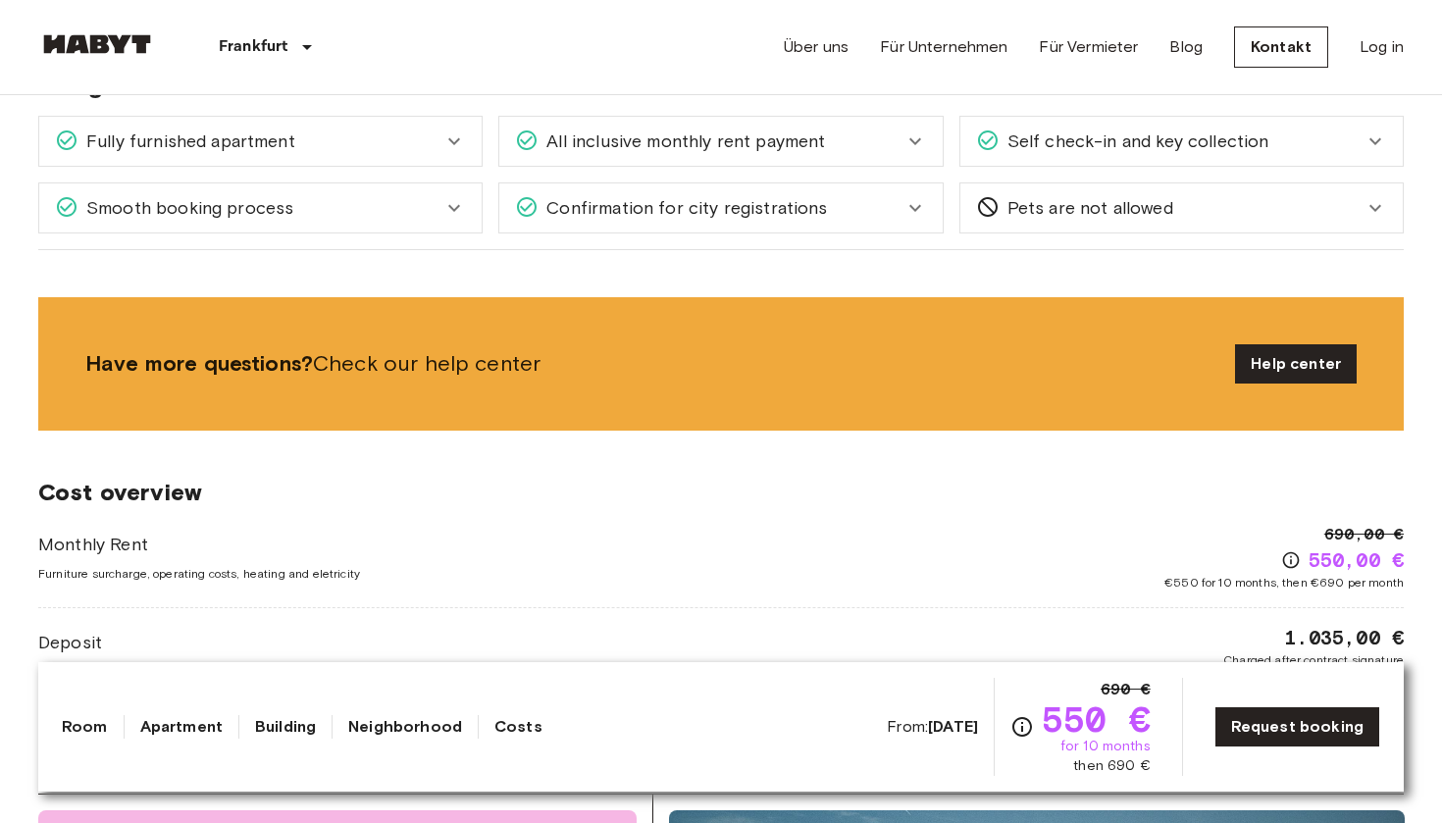
scroll to position [2580, 0]
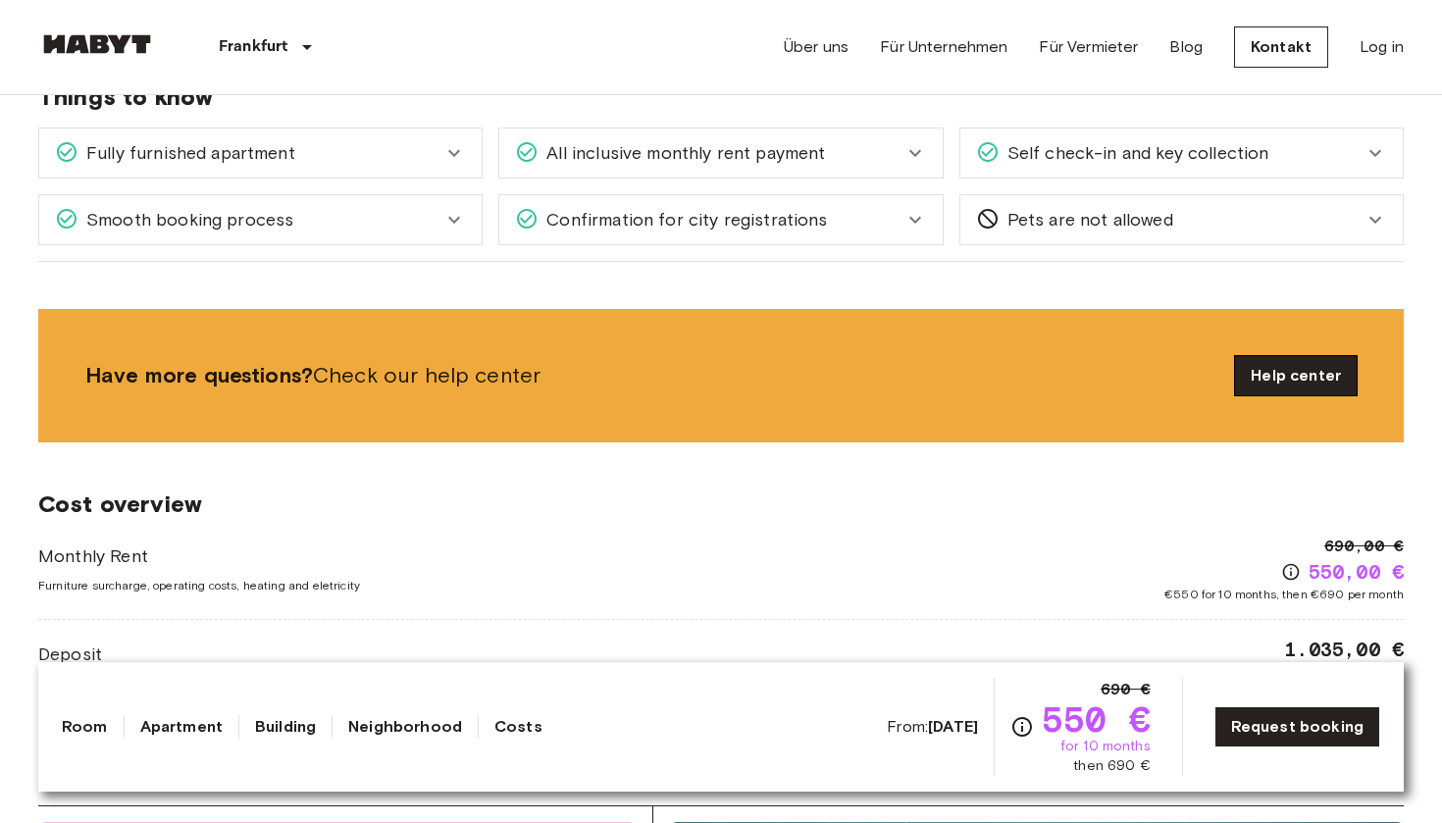
click at [1307, 356] on link "Help center" at bounding box center [1296, 375] width 122 height 39
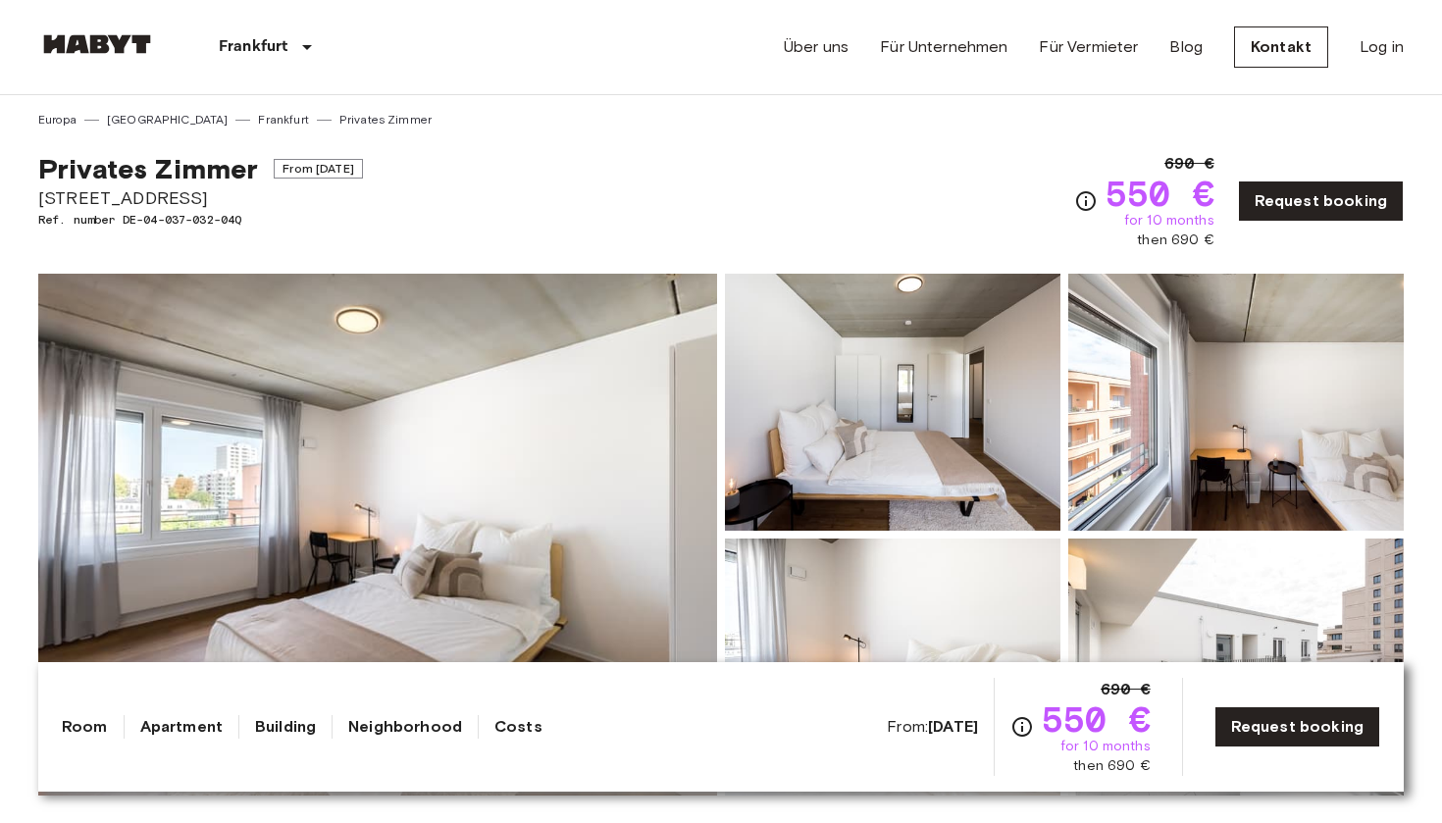
scroll to position [0, 0]
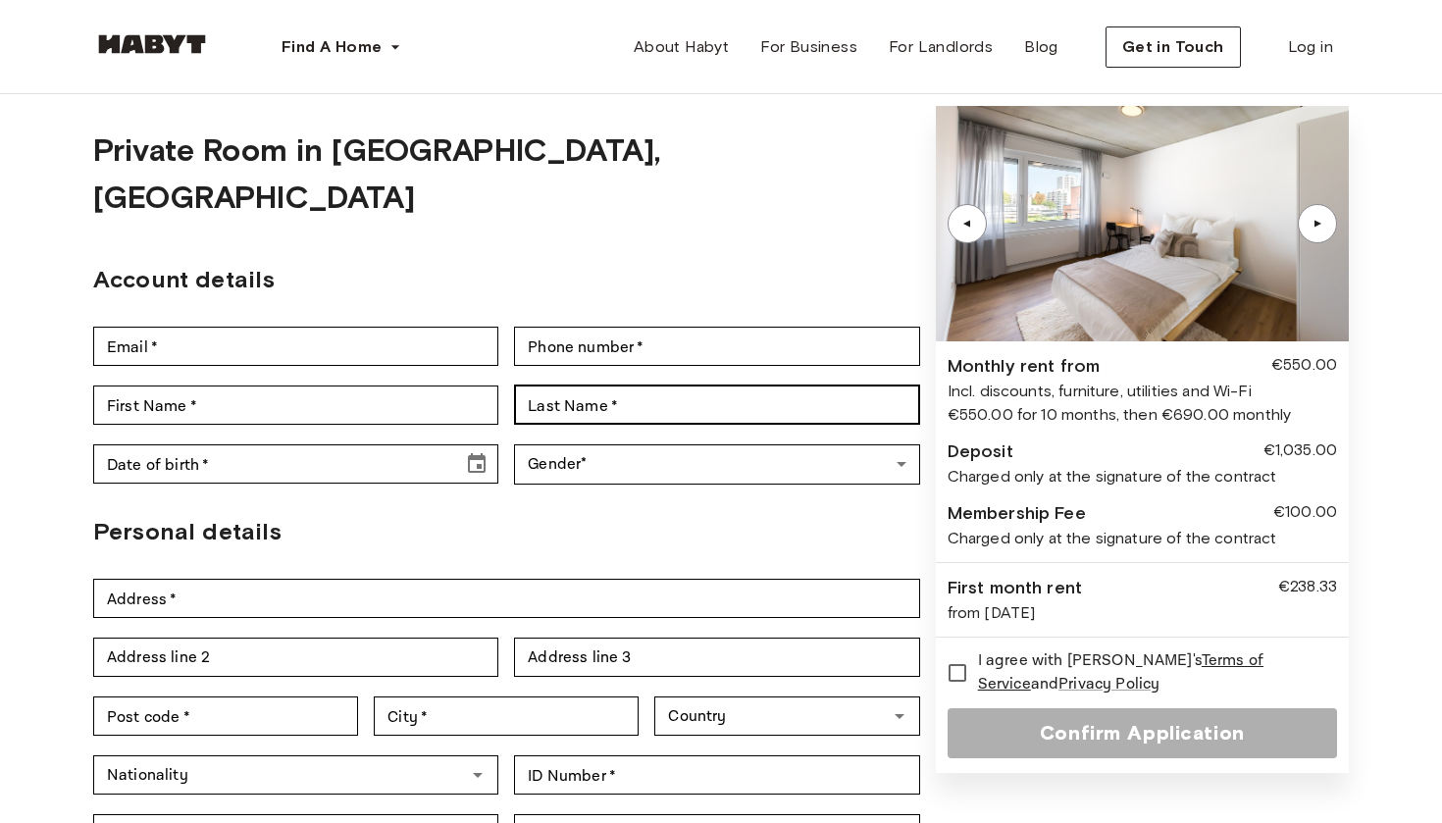
scroll to position [54, 0]
